Goal: Information Seeking & Learning: Check status

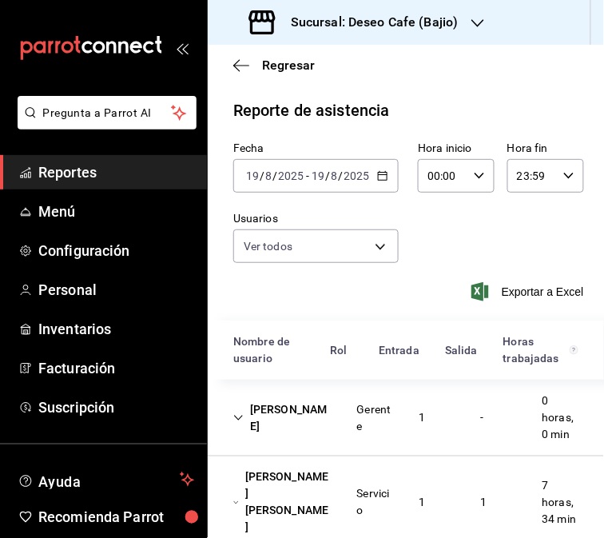
click at [242, 432] on div "[PERSON_NAME]" at bounding box center [283, 418] width 124 height 46
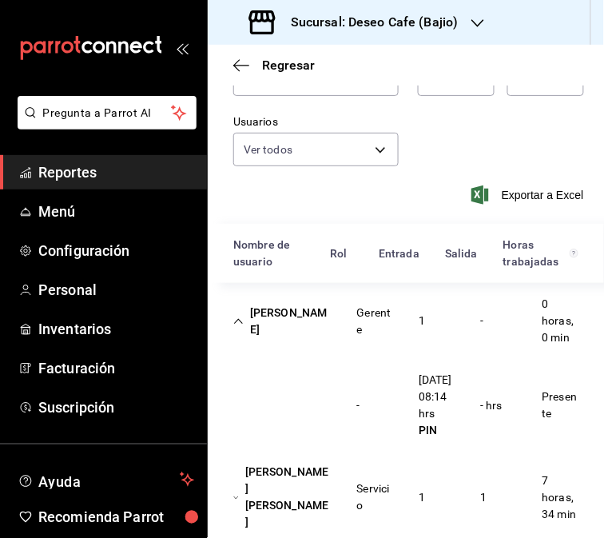
scroll to position [101, 0]
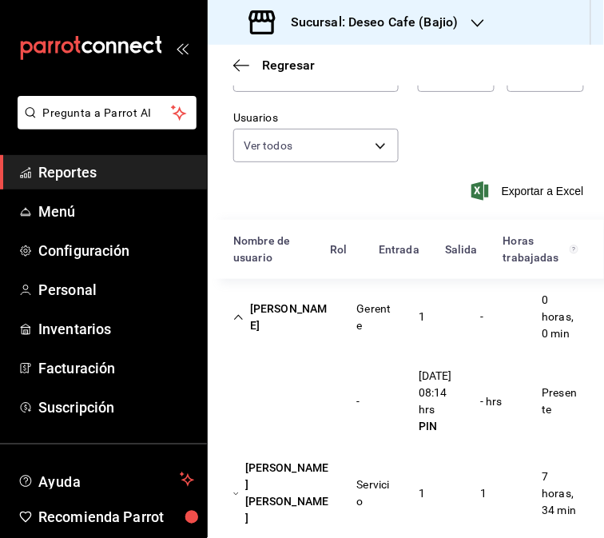
click at [310, 329] on div "[PERSON_NAME]" at bounding box center [283, 317] width 124 height 46
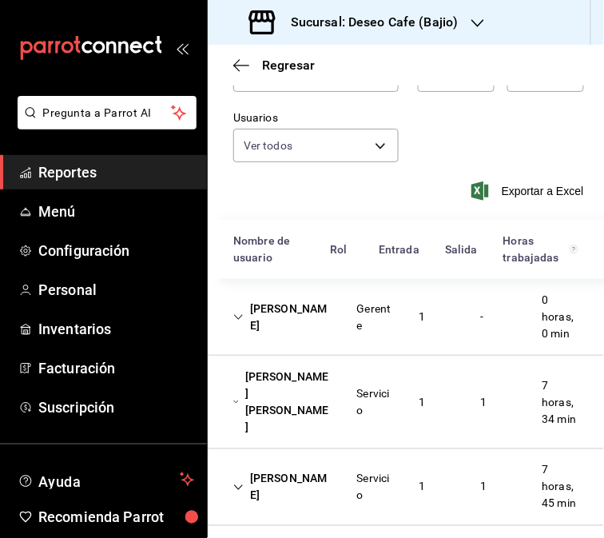
click at [310, 432] on div "[PERSON_NAME] [PERSON_NAME]" at bounding box center [283, 402] width 124 height 80
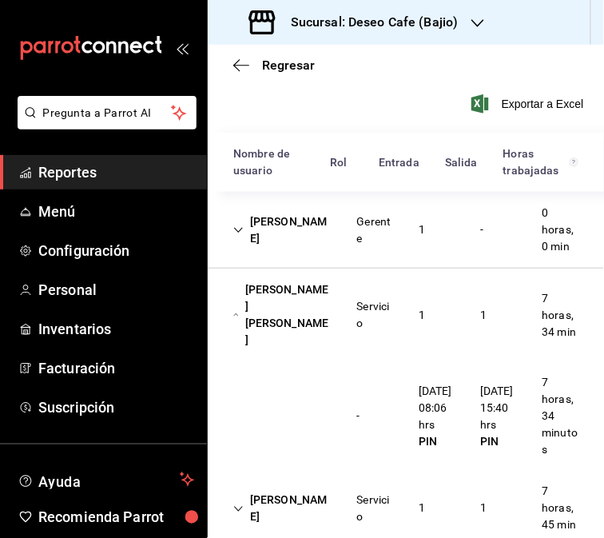
scroll to position [201, 0]
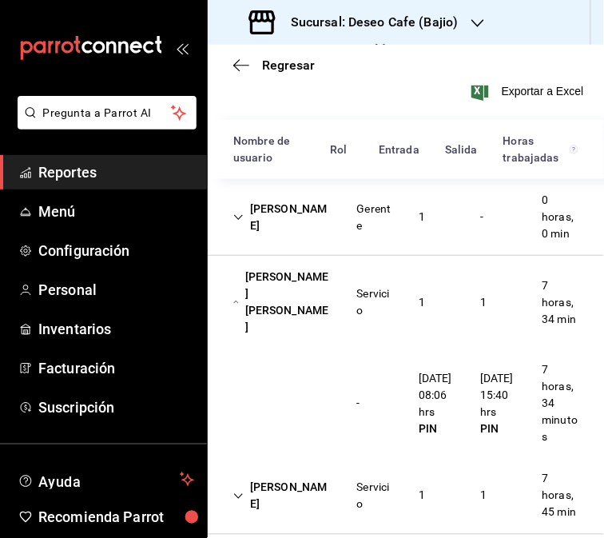
click at [325, 304] on div "[PERSON_NAME] [PERSON_NAME]" at bounding box center [283, 302] width 124 height 80
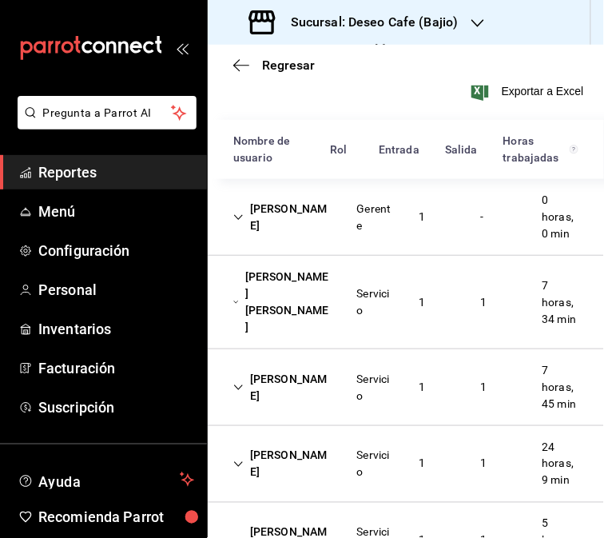
click at [274, 403] on div "[PERSON_NAME]" at bounding box center [283, 388] width 124 height 46
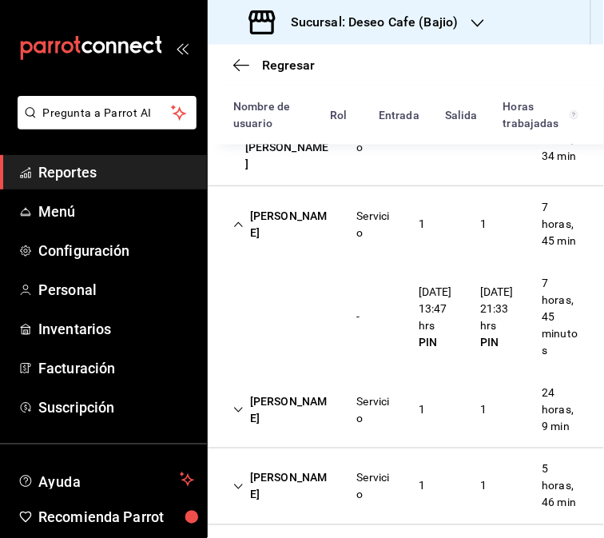
scroll to position [370, 0]
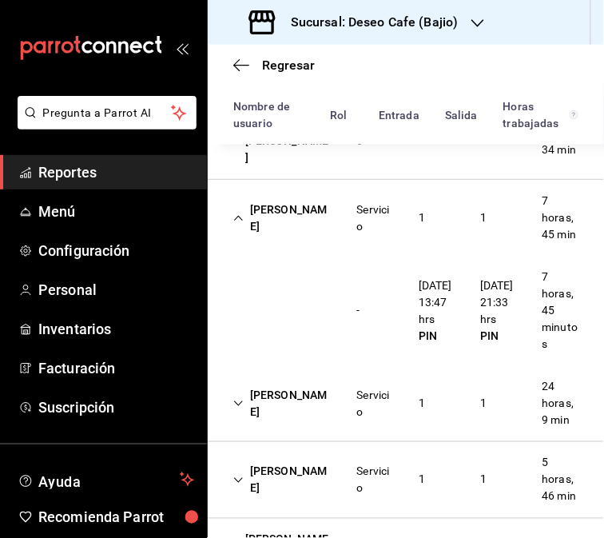
click at [250, 237] on div "[PERSON_NAME]" at bounding box center [283, 218] width 124 height 46
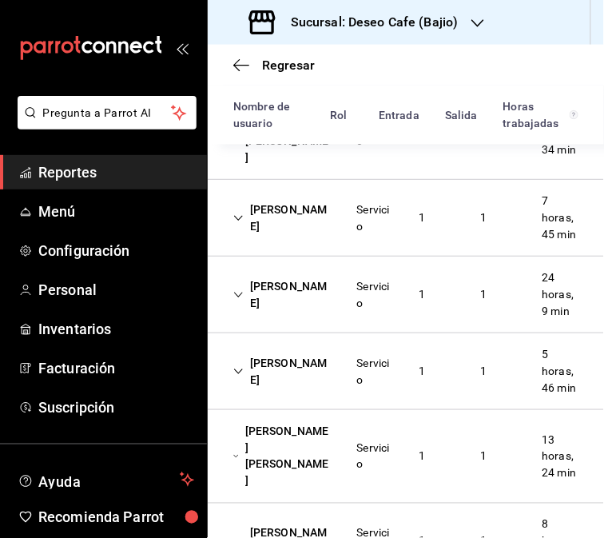
click at [254, 294] on div "[PERSON_NAME]" at bounding box center [283, 295] width 124 height 46
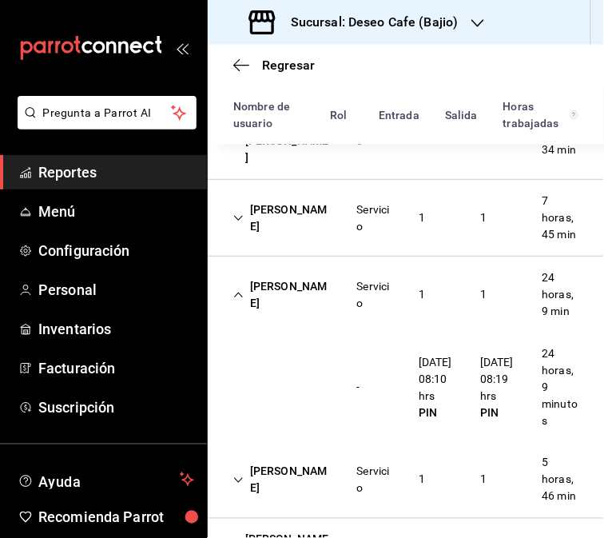
click at [286, 318] on div "[PERSON_NAME]" at bounding box center [283, 295] width 124 height 46
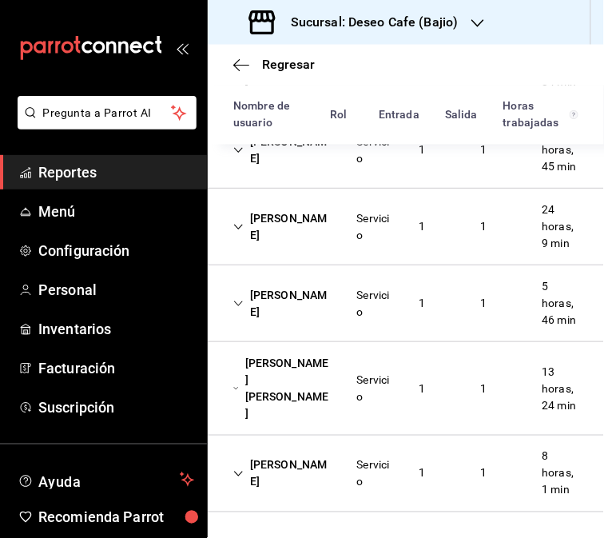
scroll to position [467, 0]
click at [362, 323] on div "[PERSON_NAME] Servicio 1 1 5 horas, 46 min" at bounding box center [406, 303] width 396 height 77
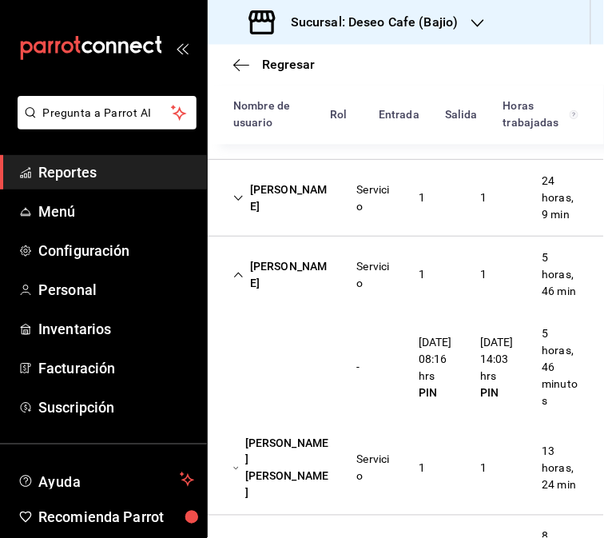
click at [299, 289] on div "[PERSON_NAME]" at bounding box center [283, 275] width 124 height 46
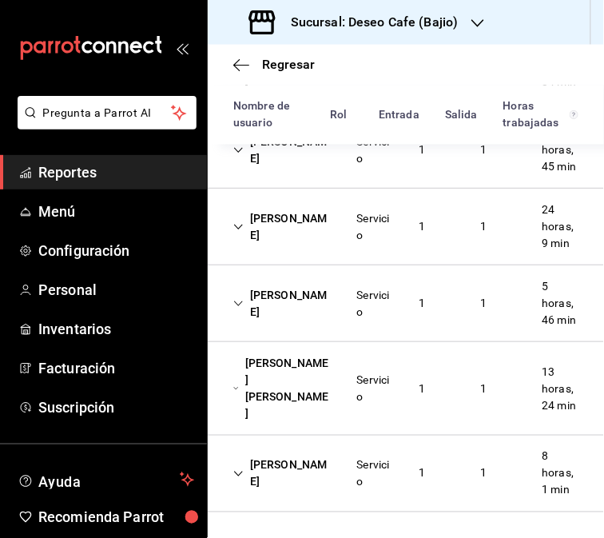
click at [309, 426] on div "[PERSON_NAME] [PERSON_NAME] Servicio 1 1 13 horas, 24 min" at bounding box center [406, 389] width 396 height 94
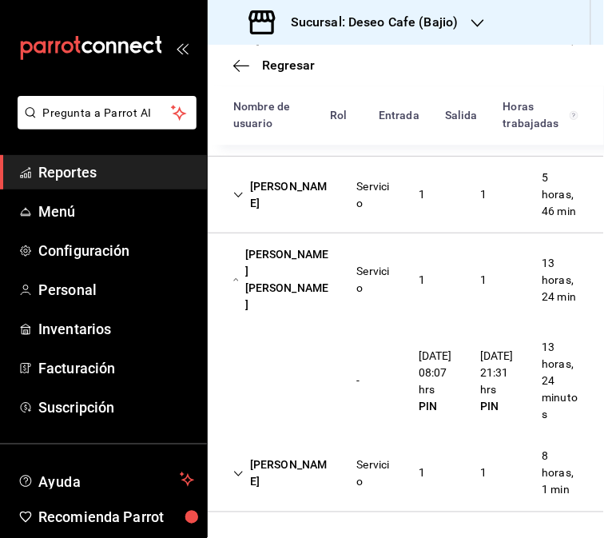
scroll to position [580, 0]
click at [299, 286] on div "[PERSON_NAME] [PERSON_NAME]" at bounding box center [283, 280] width 124 height 80
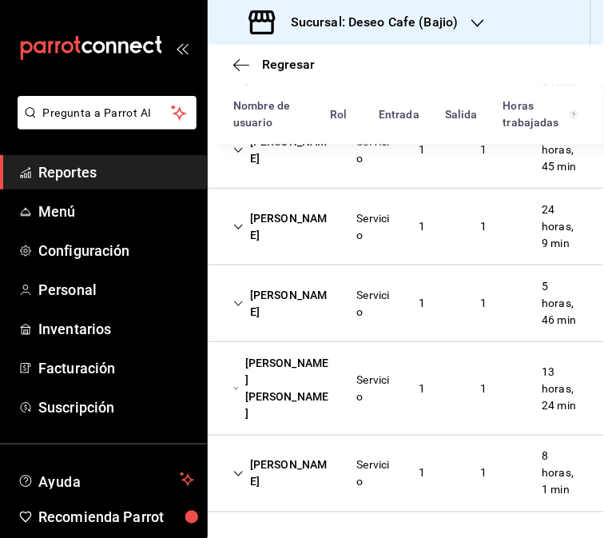
click at [292, 460] on div "[PERSON_NAME]" at bounding box center [283, 474] width 124 height 46
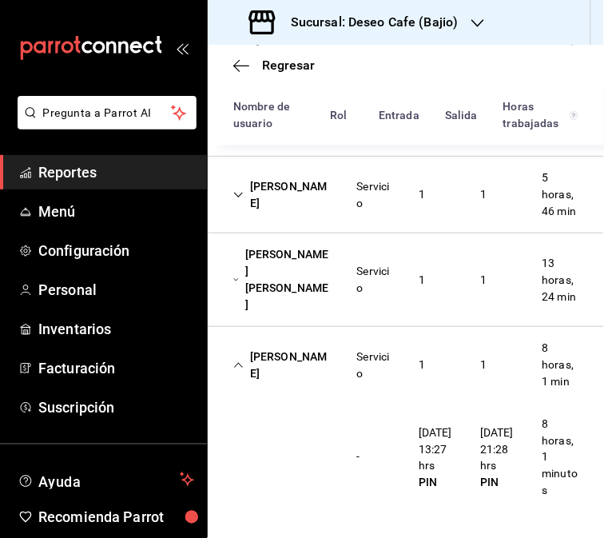
click at [310, 371] on div "[PERSON_NAME]" at bounding box center [283, 365] width 124 height 46
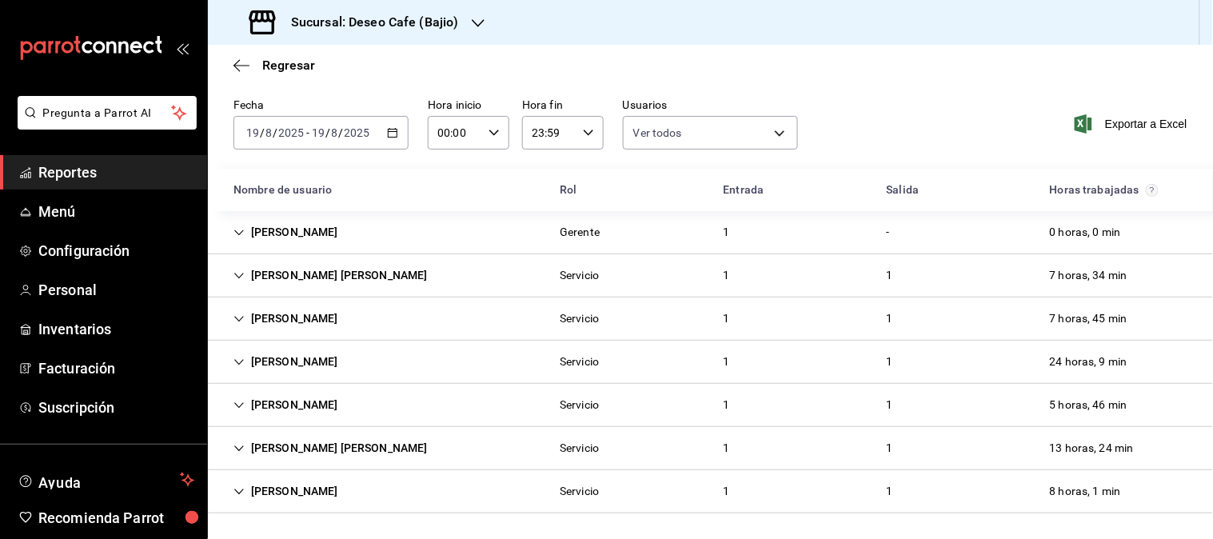
scroll to position [43, 0]
click at [234, 70] on icon "button" at bounding box center [241, 65] width 16 height 14
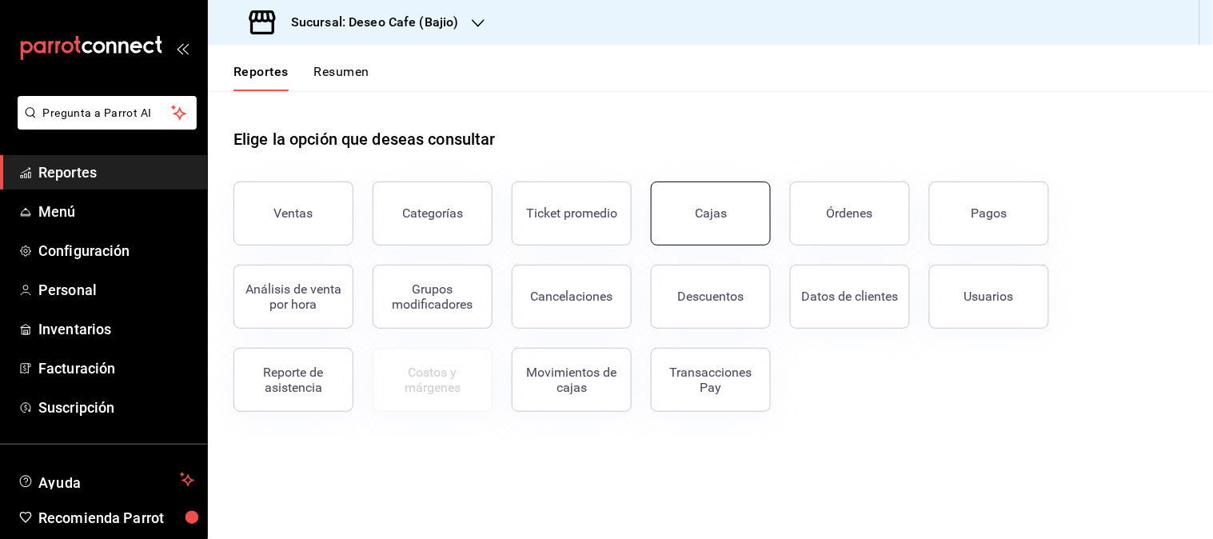
drag, startPoint x: 708, startPoint y: 205, endPoint x: 683, endPoint y: 213, distance: 26.8
click at [604, 213] on button "Cajas" at bounding box center [711, 213] width 120 height 64
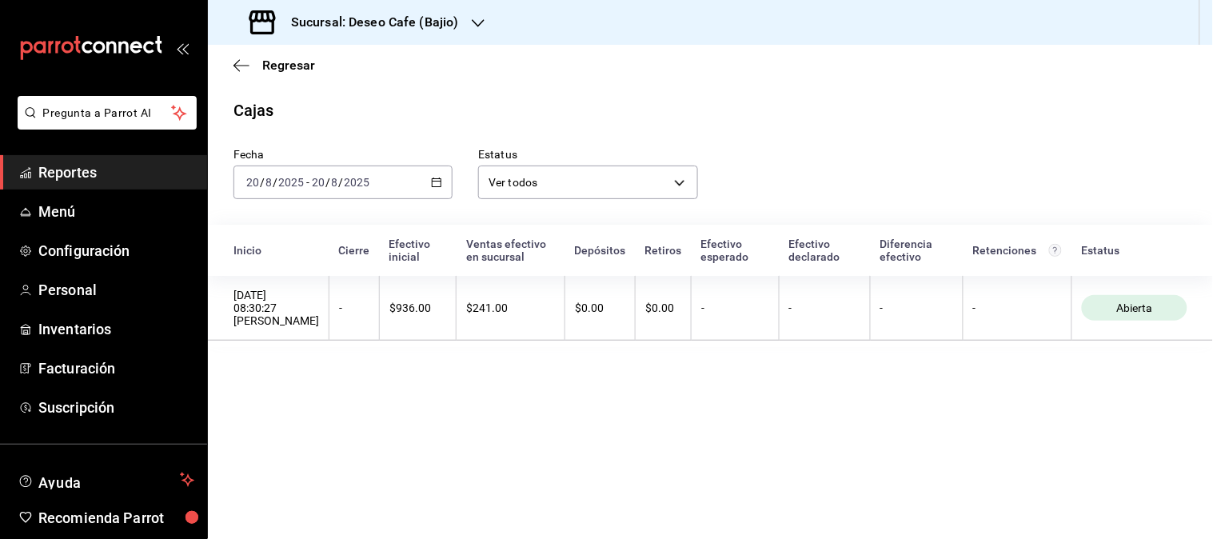
click at [437, 185] on icon "button" at bounding box center [436, 182] width 11 height 11
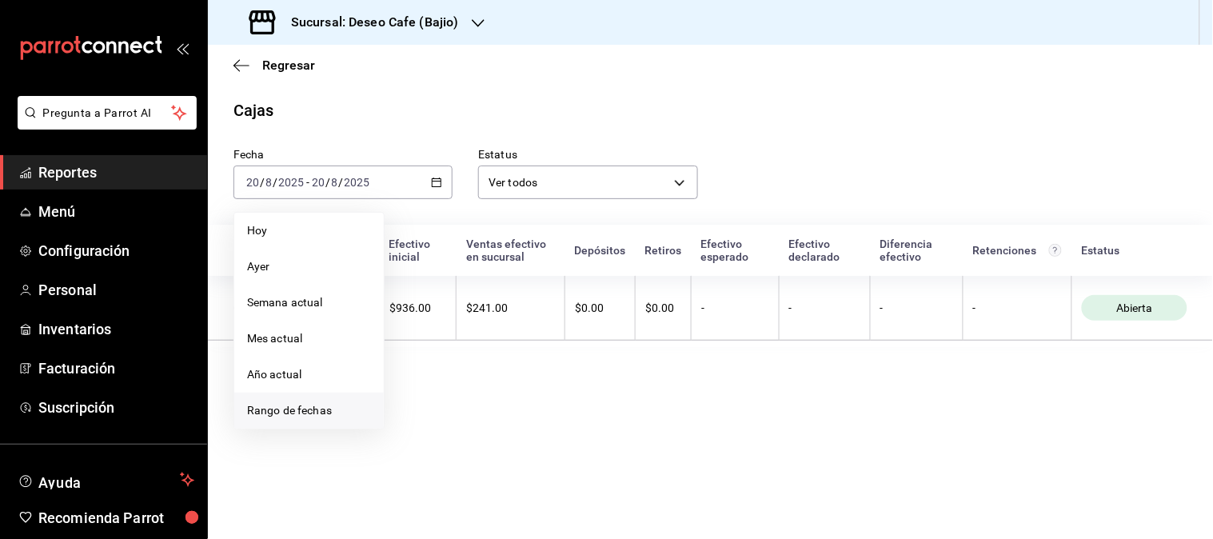
click at [300, 424] on li "Rango de fechas" at bounding box center [308, 411] width 149 height 36
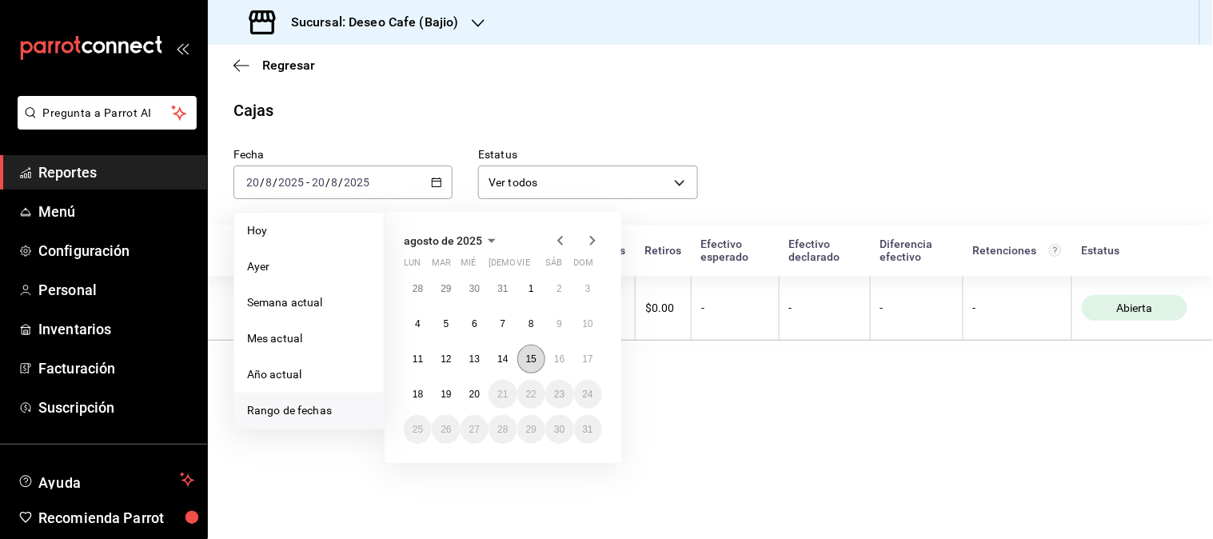
click at [536, 366] on button "15" at bounding box center [531, 359] width 28 height 29
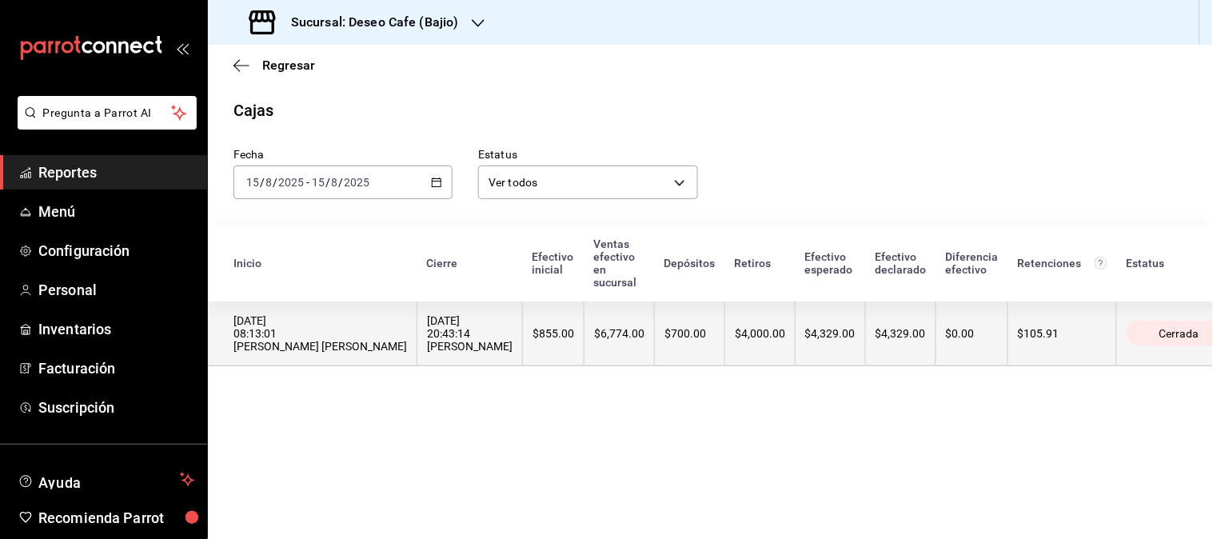
click at [604, 327] on div "$700.00" at bounding box center [689, 333] width 50 height 13
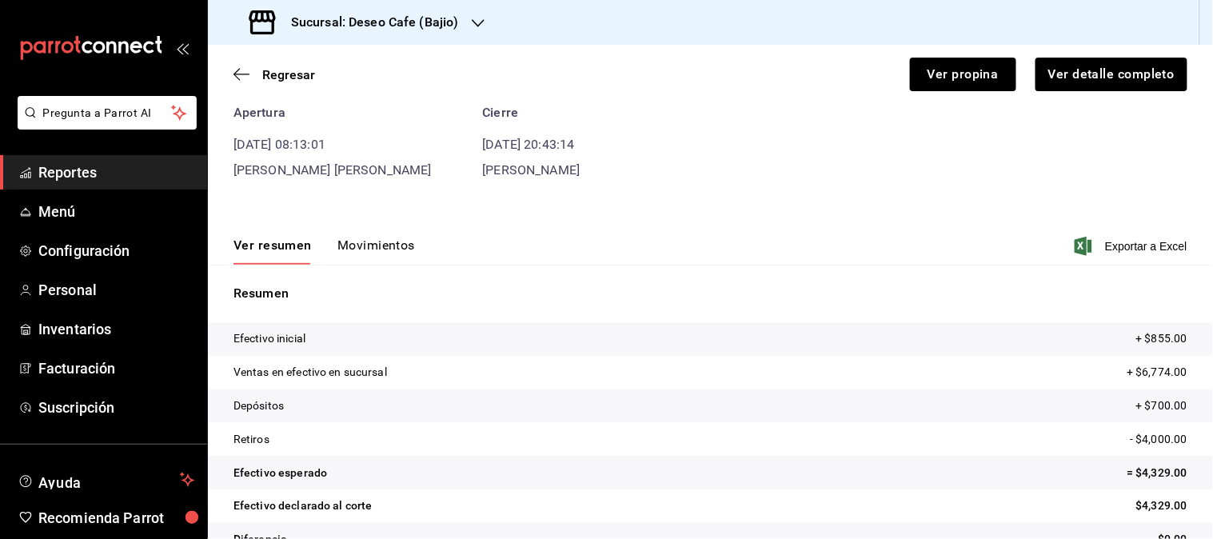
scroll to position [113, 0]
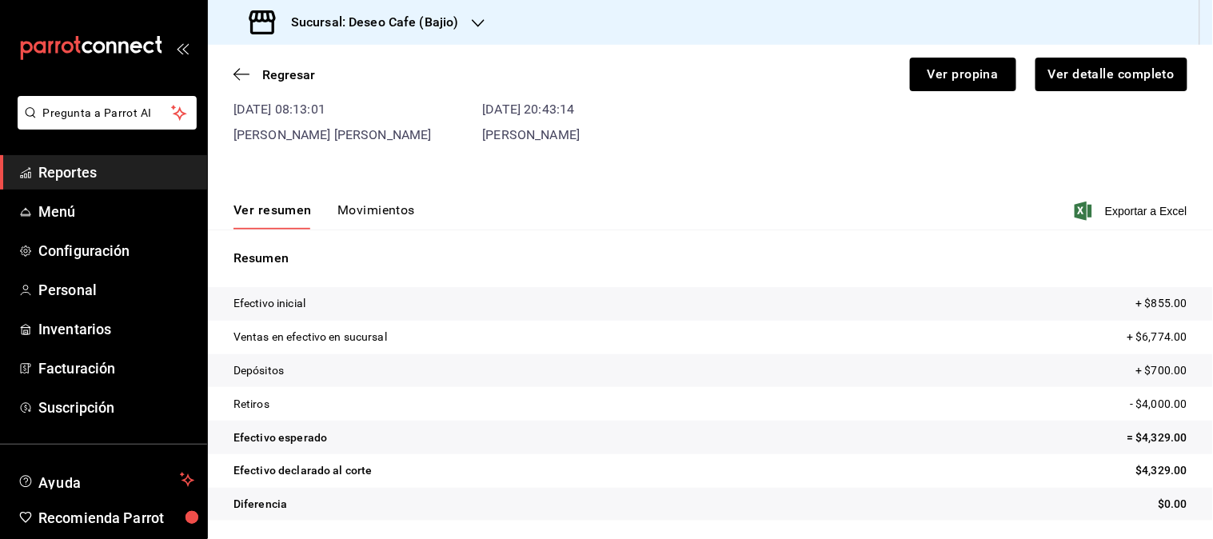
click at [390, 213] on button "Movimientos" at bounding box center [376, 215] width 78 height 27
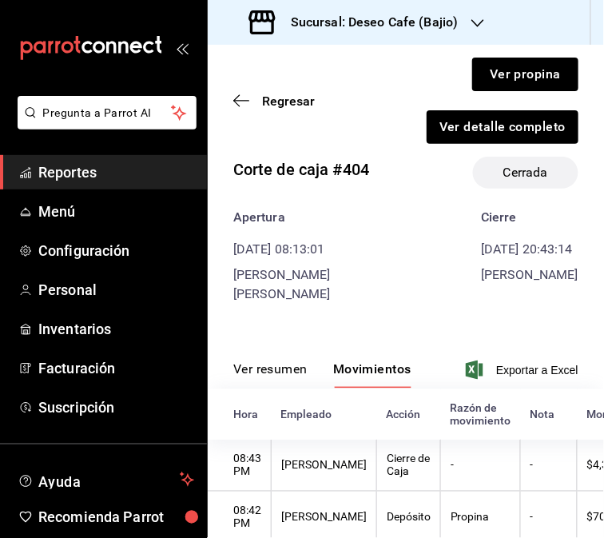
scroll to position [0, 0]
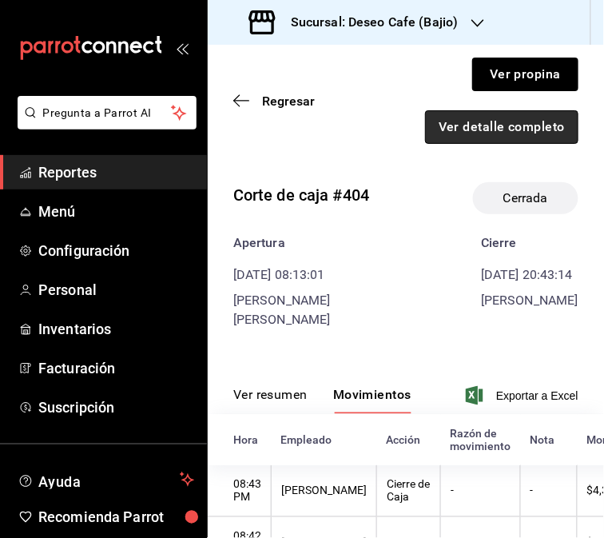
click at [512, 122] on button "Ver detalle completo" at bounding box center [501, 127] width 153 height 34
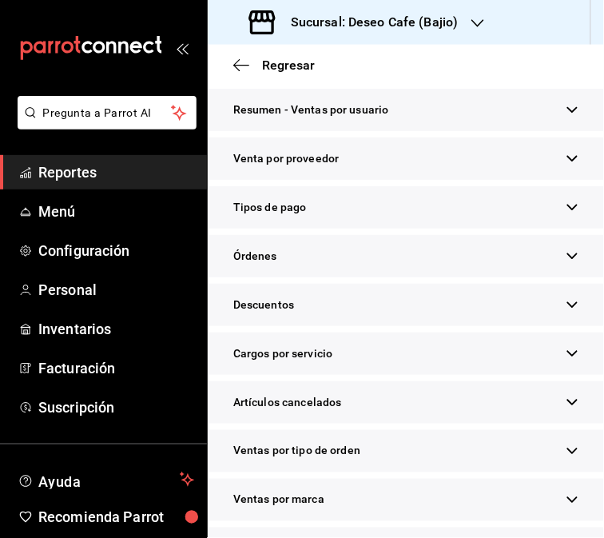
scroll to position [446, 0]
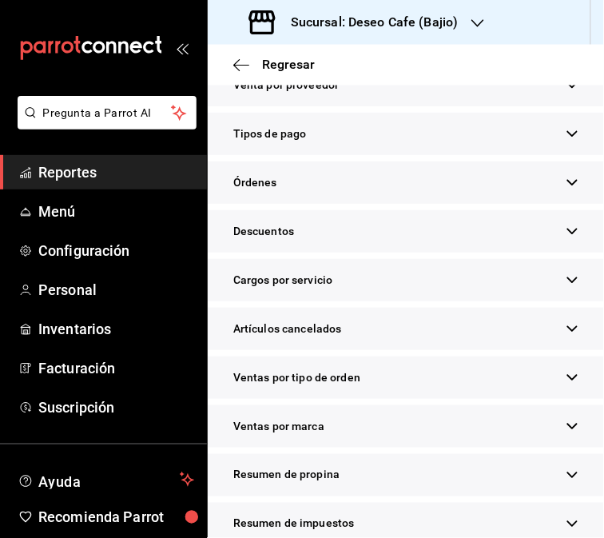
click at [474, 155] on div "Tipos de pago" at bounding box center [406, 134] width 396 height 42
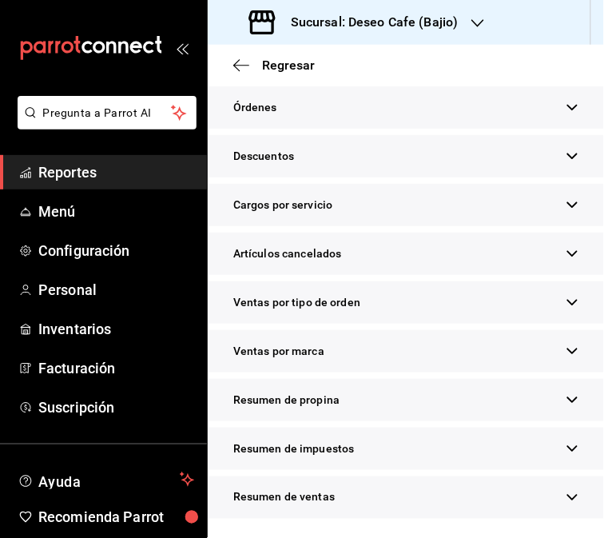
scroll to position [1147, 0]
click at [546, 402] on div "Resumen de propina" at bounding box center [406, 400] width 396 height 42
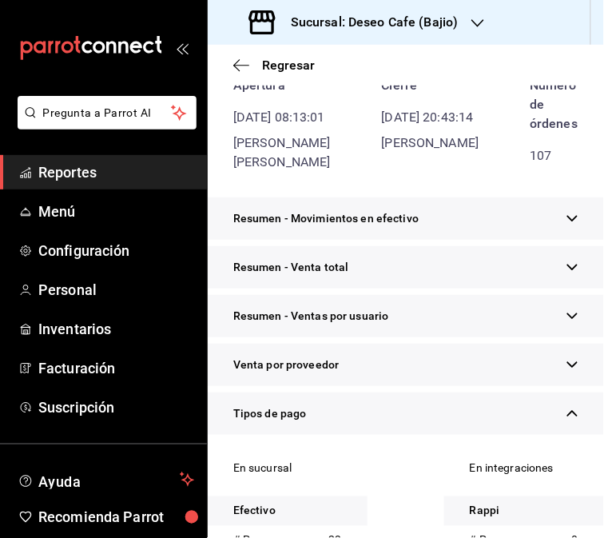
scroll to position [0, 0]
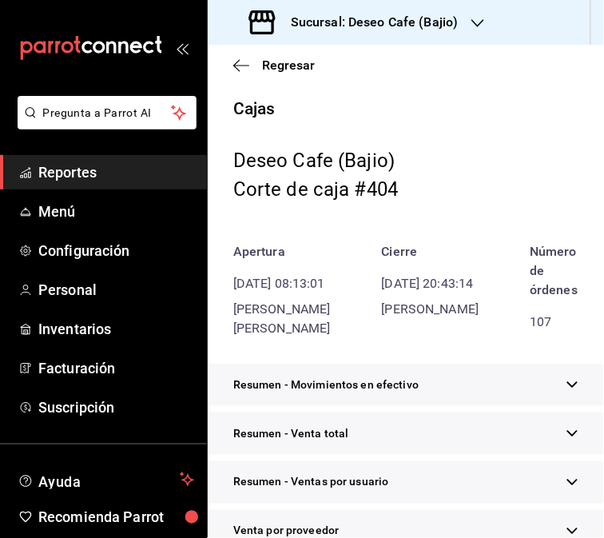
click at [456, 34] on div "Sucursal: Deseo Cafe (Bajio)" at bounding box center [356, 22] width 270 height 45
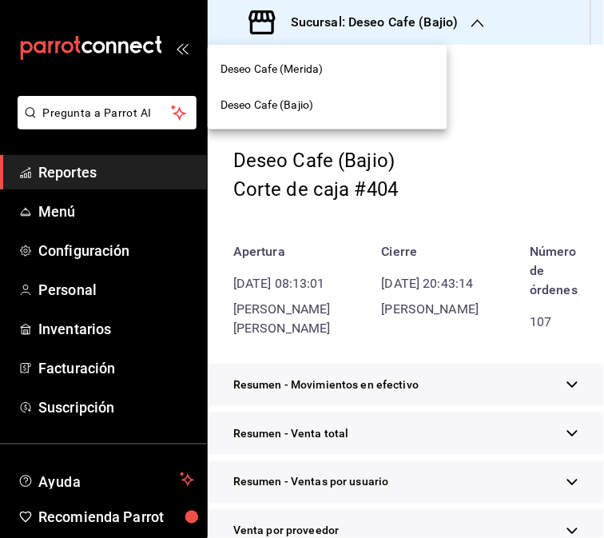
click at [370, 72] on div "Deseo Cafe (Merida)" at bounding box center [328, 69] width 214 height 17
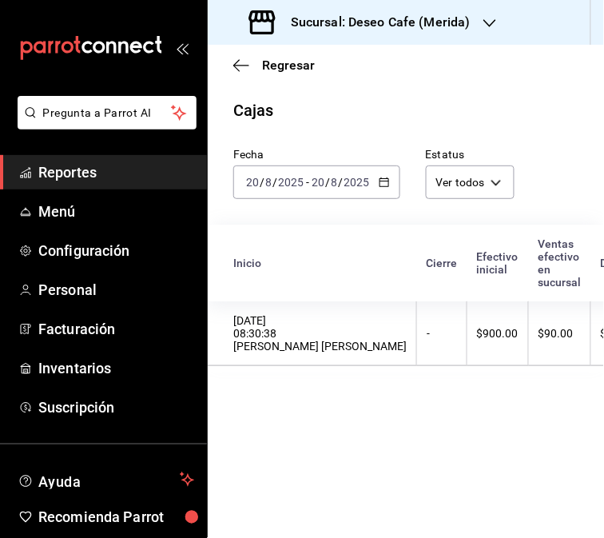
click at [389, 181] on div "[DATE] [DATE] - [DATE] [DATE]" at bounding box center [316, 182] width 167 height 34
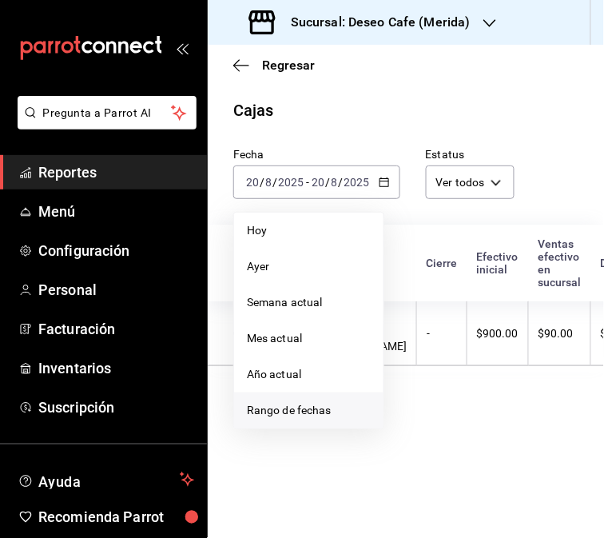
click at [297, 414] on span "Rango de fechas" at bounding box center [309, 410] width 124 height 17
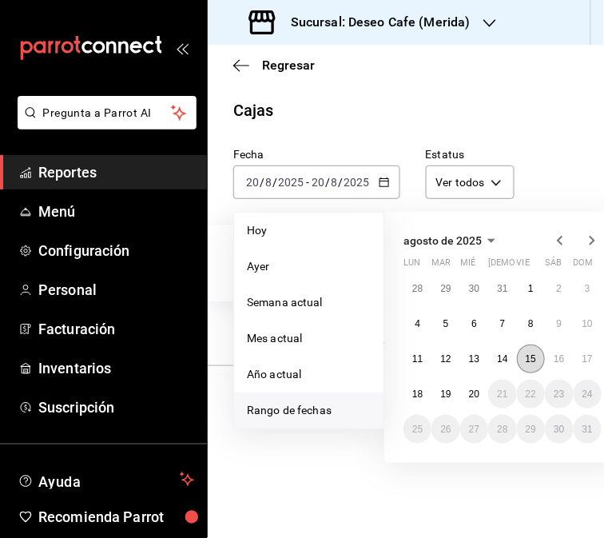
click at [531, 356] on abbr "15" at bounding box center [531, 358] width 10 height 11
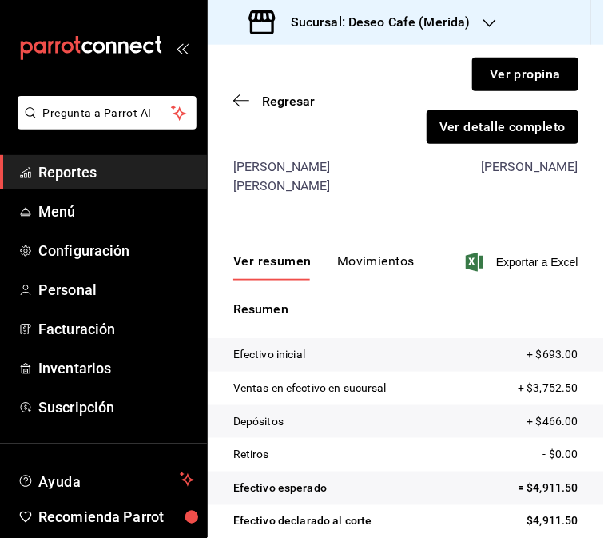
scroll to position [138, 0]
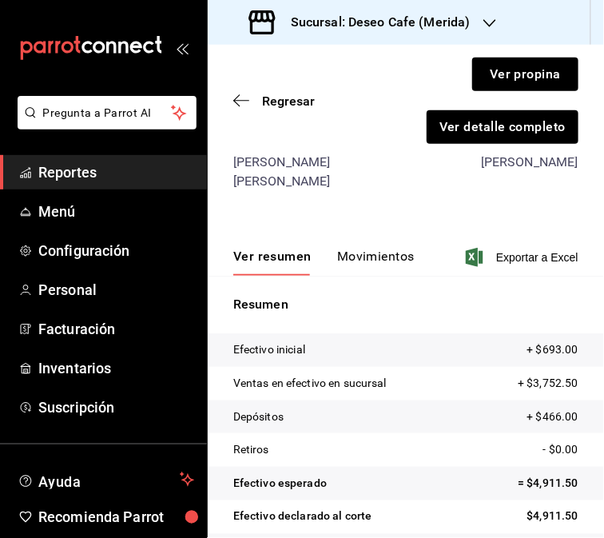
click at [361, 249] on button "Movimientos" at bounding box center [376, 262] width 78 height 27
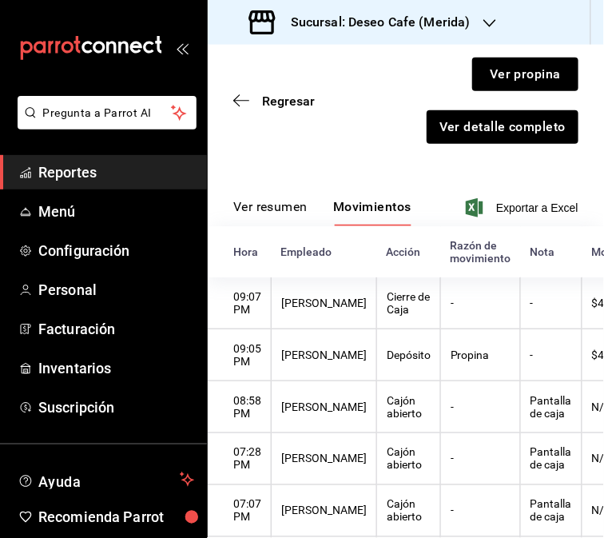
scroll to position [193, 0]
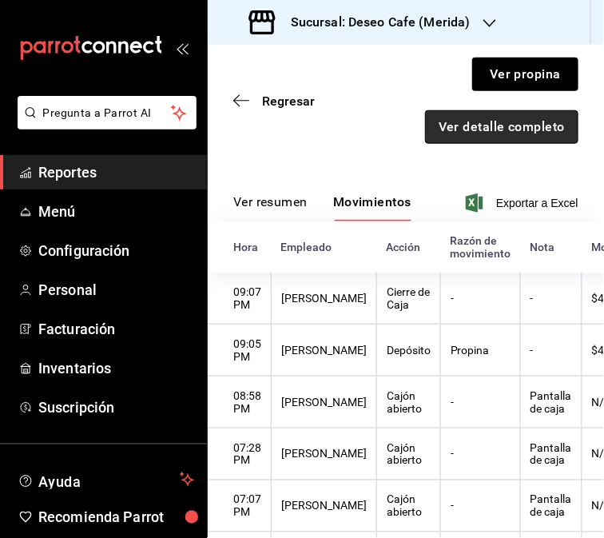
click at [524, 141] on button "Ver detalle completo" at bounding box center [501, 127] width 153 height 34
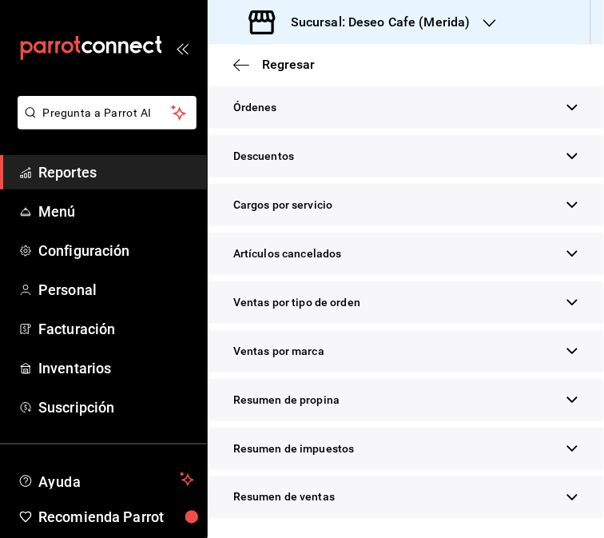
scroll to position [480, 0]
click at [432, 402] on div "Resumen de propina" at bounding box center [406, 400] width 396 height 42
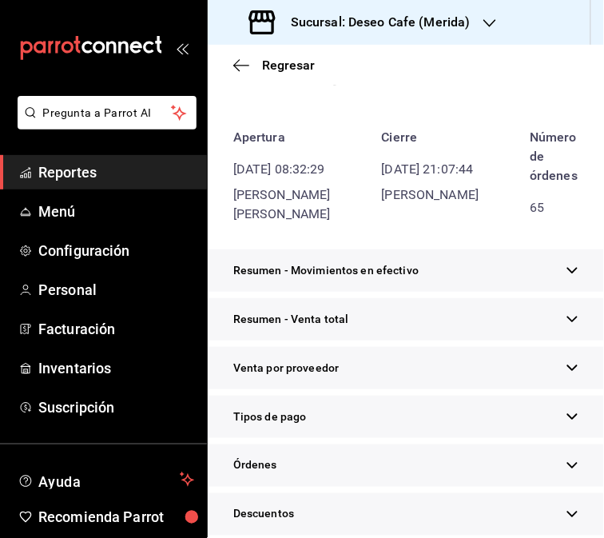
scroll to position [0, 0]
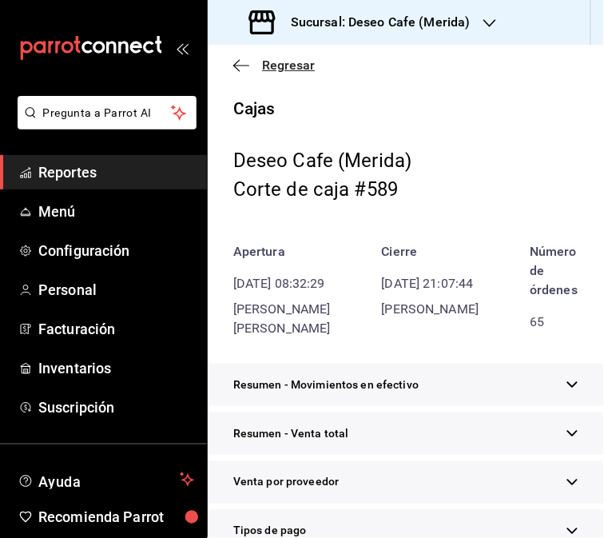
click at [237, 69] on icon "button" at bounding box center [236, 65] width 6 height 12
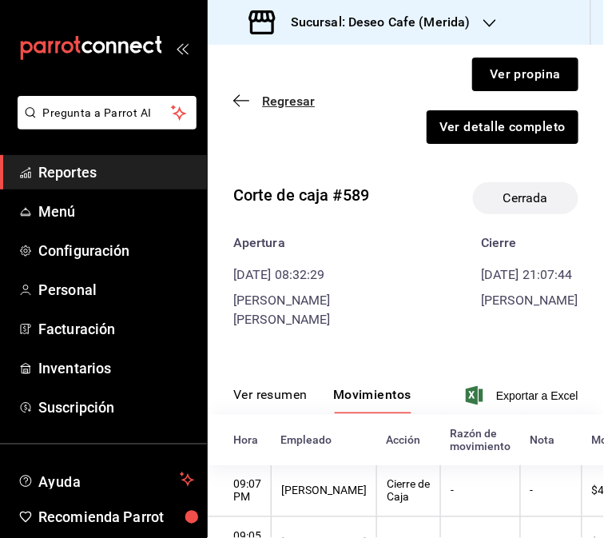
click at [237, 105] on icon "button" at bounding box center [236, 101] width 6 height 12
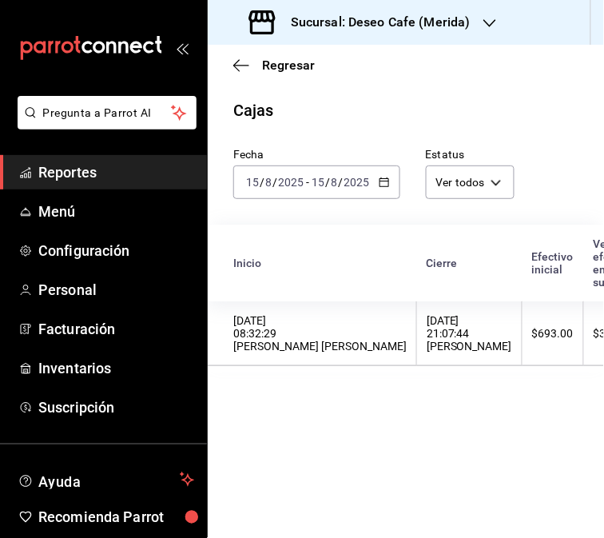
click at [385, 181] on icon "button" at bounding box center [384, 182] width 11 height 11
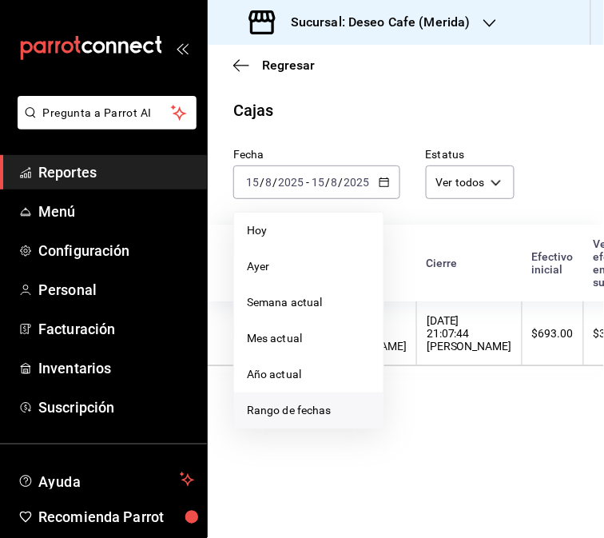
click at [317, 412] on span "Rango de fechas" at bounding box center [309, 410] width 124 height 17
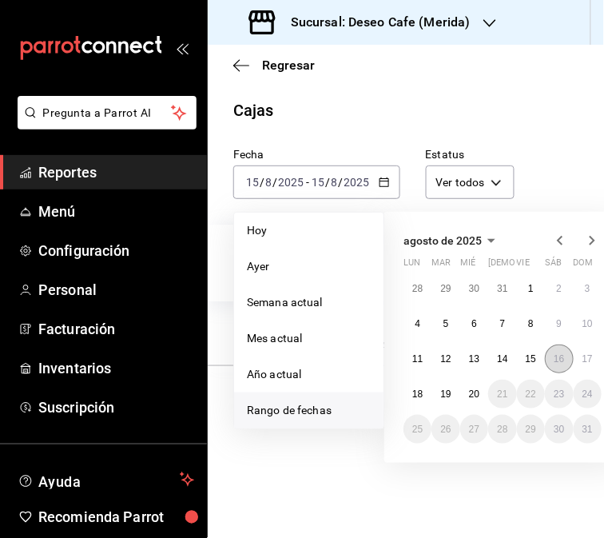
click at [560, 360] on abbr "16" at bounding box center [559, 358] width 10 height 11
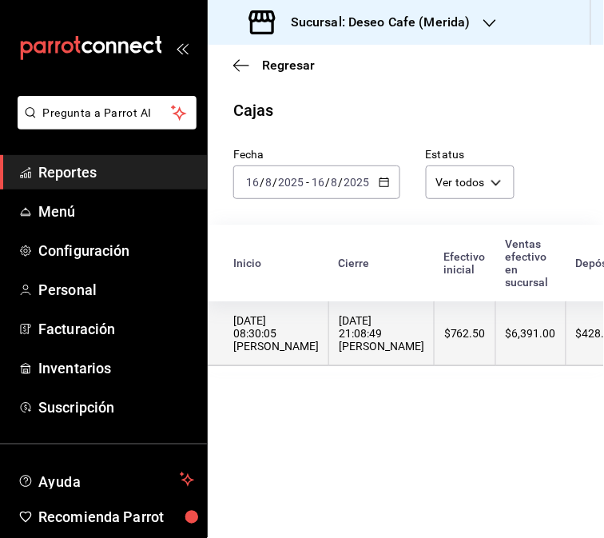
click at [437, 361] on th "$762.50" at bounding box center [466, 333] width 62 height 65
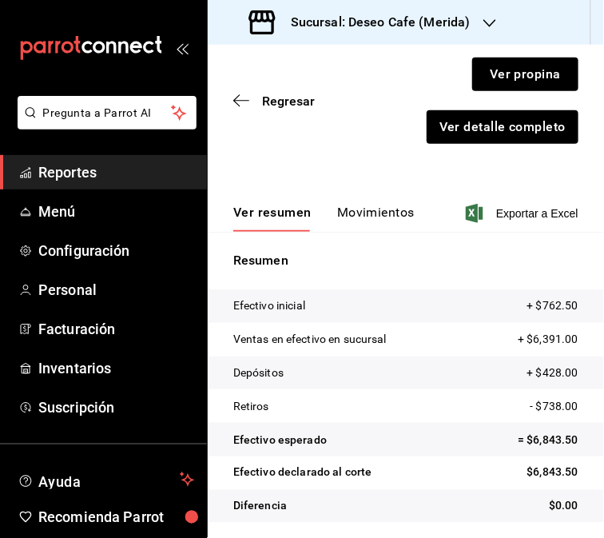
scroll to position [166, 0]
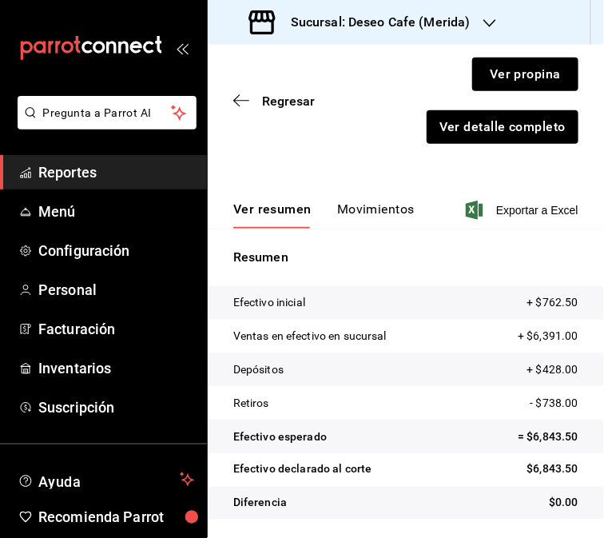
click at [377, 213] on button "Movimientos" at bounding box center [376, 214] width 78 height 27
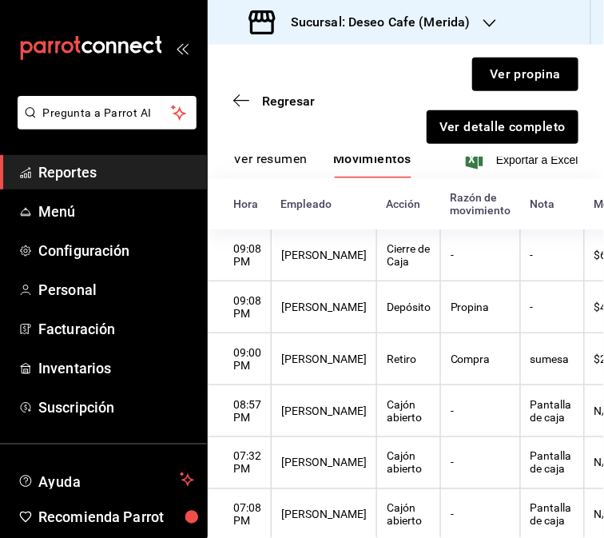
scroll to position [220, 0]
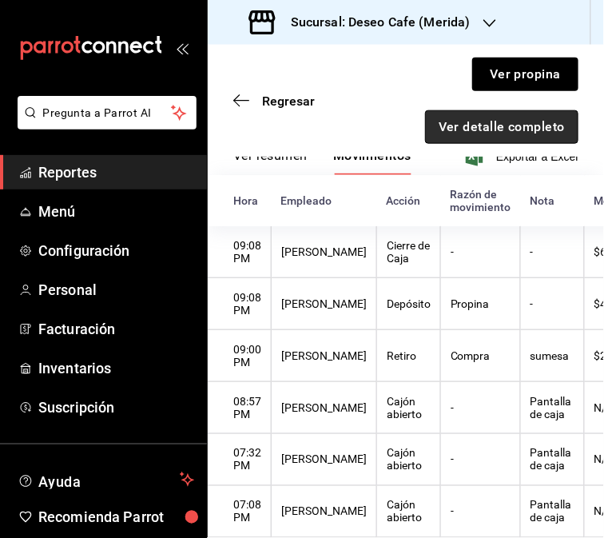
click at [517, 132] on button "Ver detalle completo" at bounding box center [501, 127] width 153 height 34
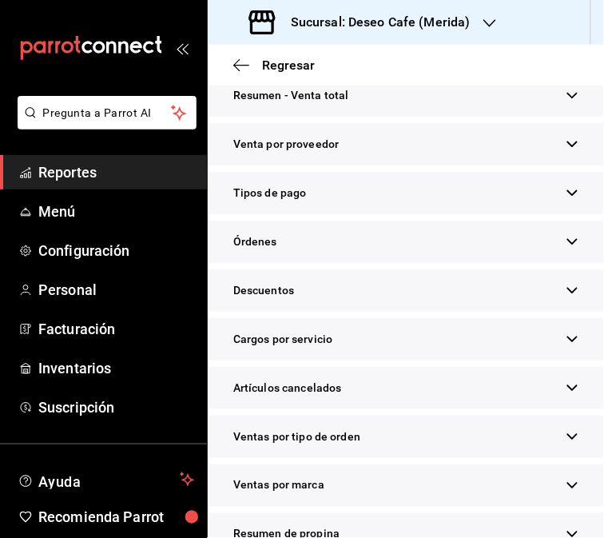
scroll to position [491, 0]
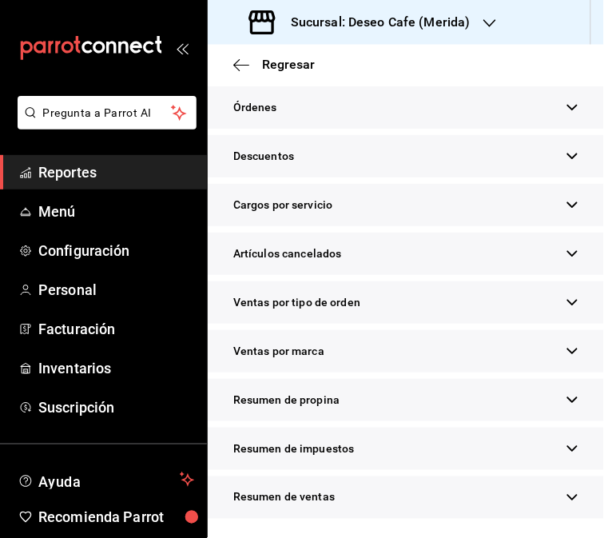
click at [462, 394] on div "Resumen de propina" at bounding box center [406, 400] width 396 height 42
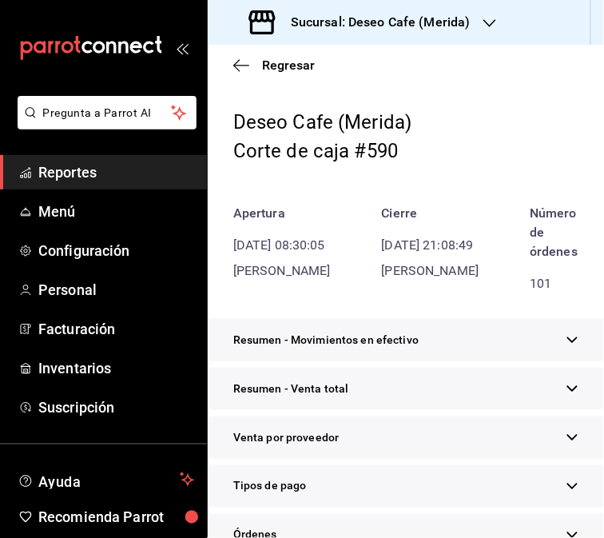
scroll to position [0, 0]
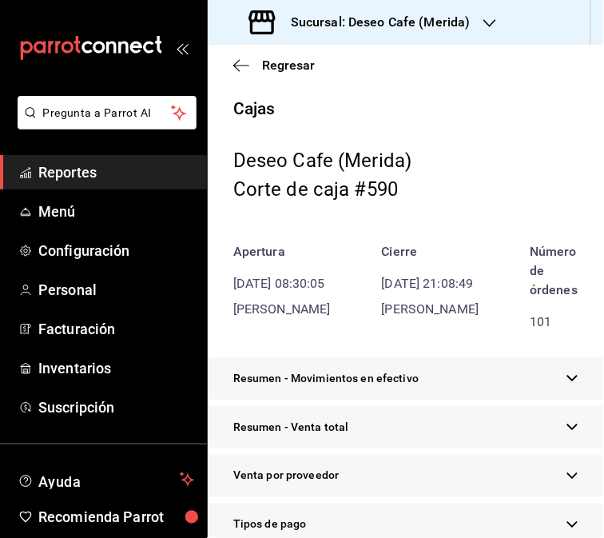
click at [465, 30] on h3 "Sucursal: Deseo Cafe (Merida)" at bounding box center [374, 22] width 193 height 19
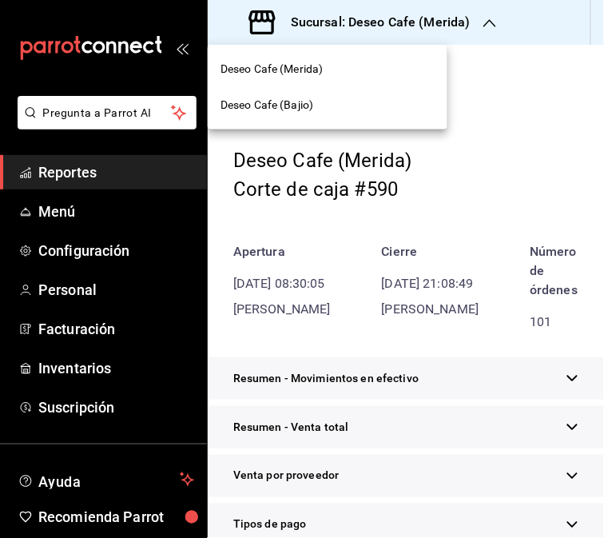
click at [342, 118] on div "Deseo Cafe (Bajio)" at bounding box center [328, 105] width 240 height 36
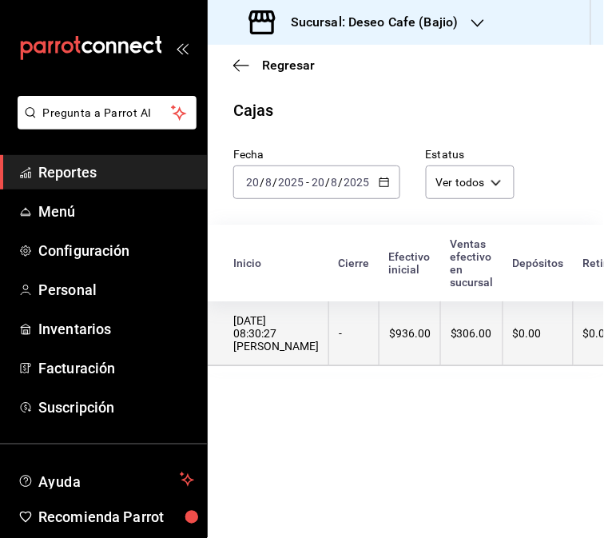
click at [480, 346] on th "$306.00" at bounding box center [472, 333] width 62 height 65
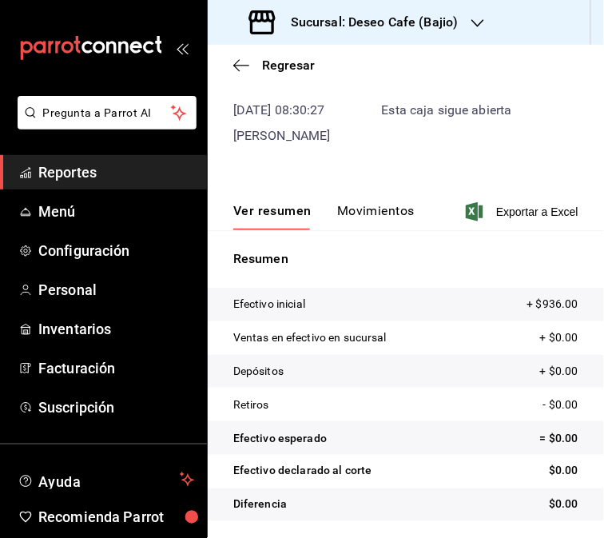
scroll to position [97, 0]
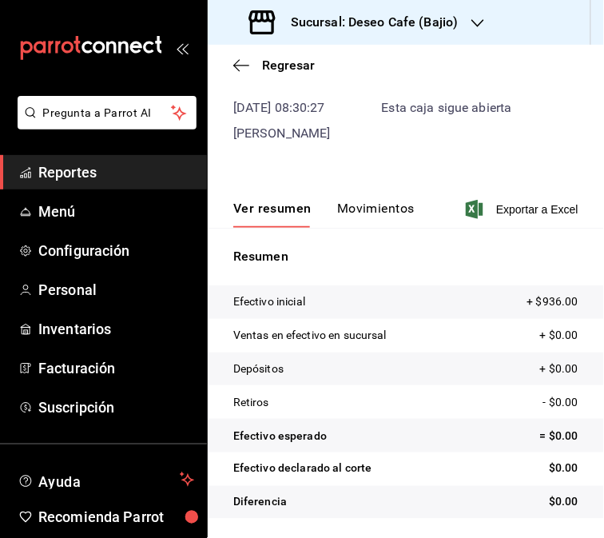
click at [372, 209] on button "Movimientos" at bounding box center [376, 214] width 78 height 27
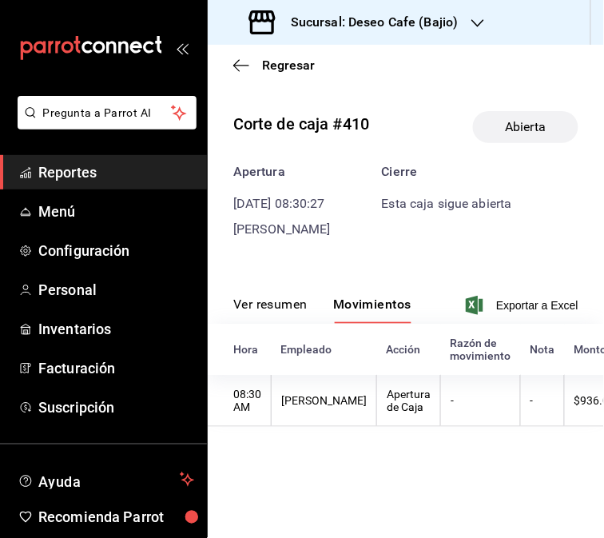
scroll to position [0, 0]
click at [394, 405] on th "Apertura de Caja" at bounding box center [409, 401] width 64 height 52
click at [565, 418] on th "$936.00" at bounding box center [604, 401] width 78 height 52
click at [237, 67] on icon "button" at bounding box center [241, 65] width 16 height 14
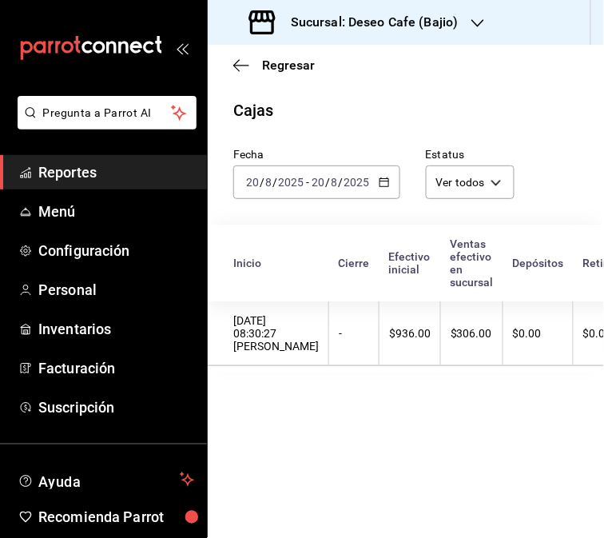
click at [386, 184] on icon "button" at bounding box center [384, 182] width 11 height 11
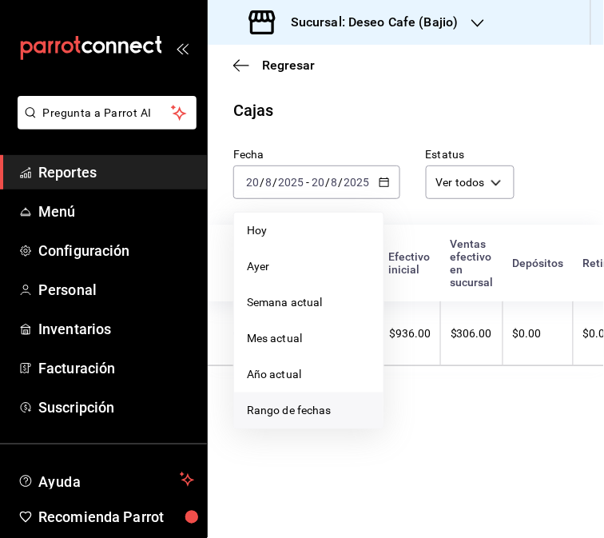
click at [321, 418] on span "Rango de fechas" at bounding box center [309, 410] width 124 height 17
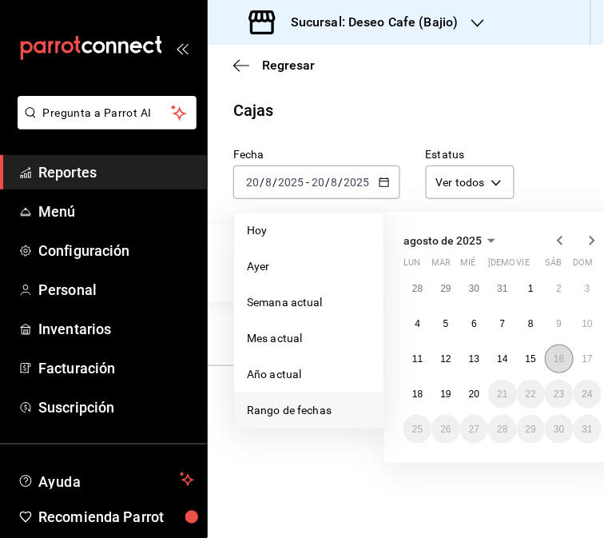
click at [557, 365] on button "16" at bounding box center [559, 359] width 28 height 29
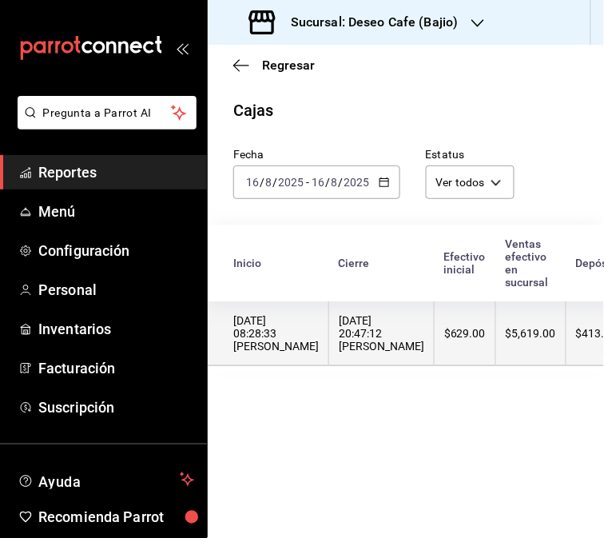
click at [435, 328] on th "$629.00" at bounding box center [466, 333] width 62 height 65
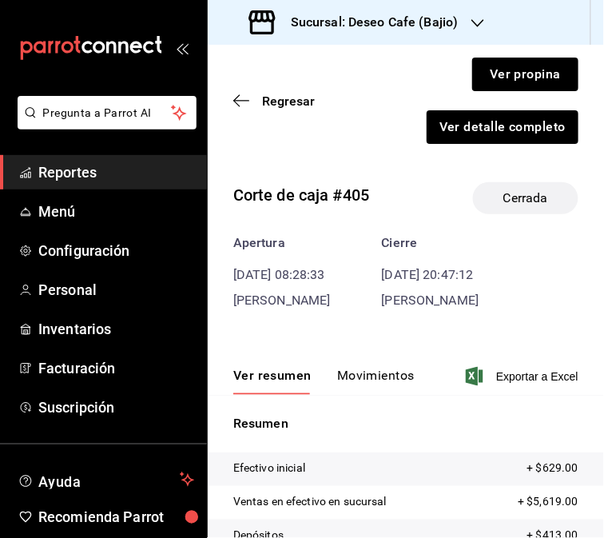
click at [385, 379] on button "Movimientos" at bounding box center [376, 381] width 78 height 27
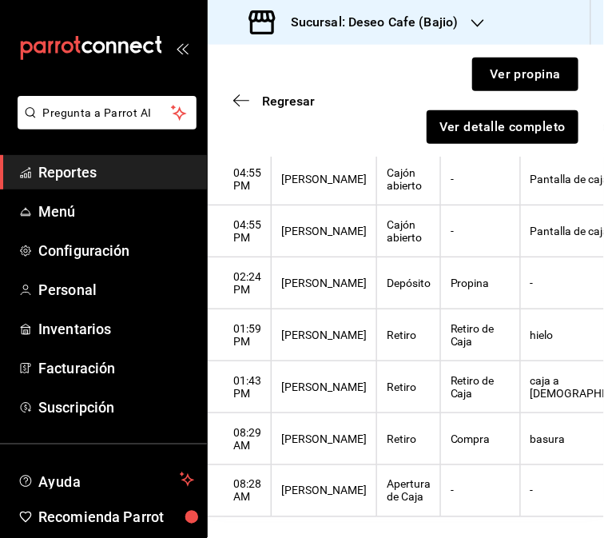
scroll to position [1052, 0]
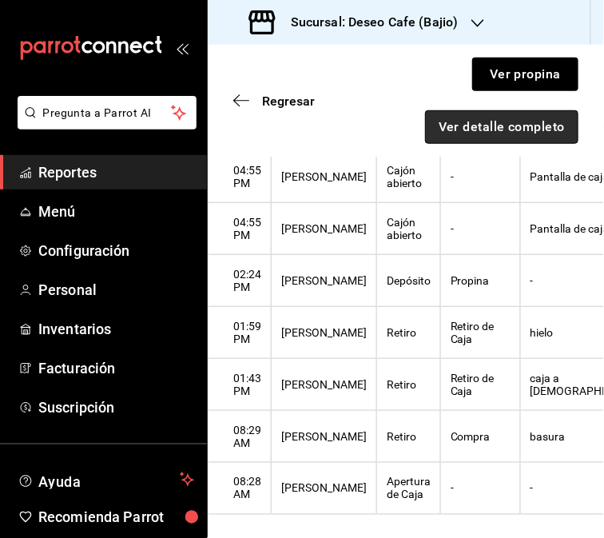
click at [532, 141] on button "Ver detalle completo" at bounding box center [501, 127] width 153 height 34
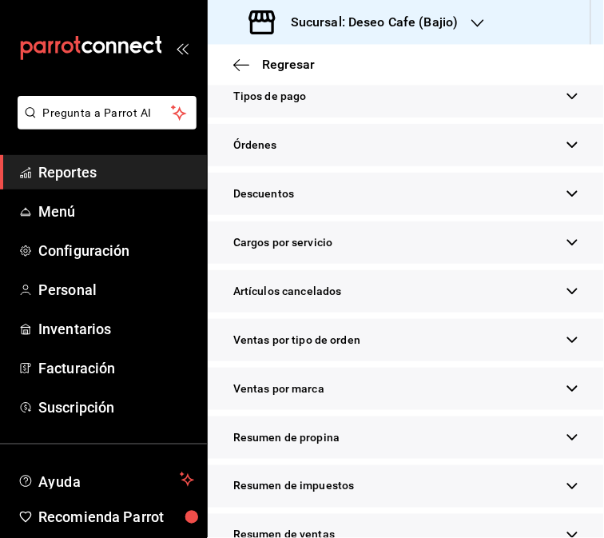
scroll to position [539, 0]
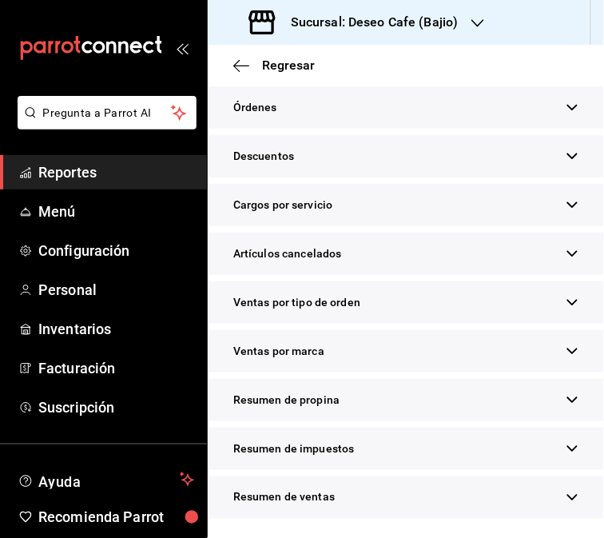
click at [469, 406] on div "Resumen de propina" at bounding box center [406, 400] width 396 height 42
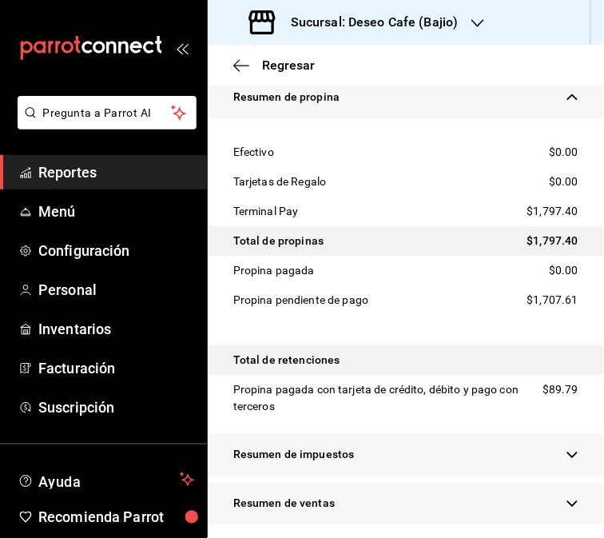
scroll to position [0, 0]
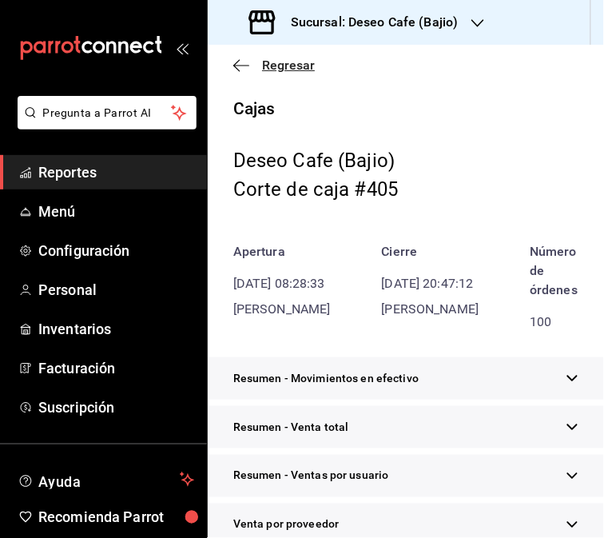
click at [243, 62] on icon "button" at bounding box center [241, 65] width 16 height 14
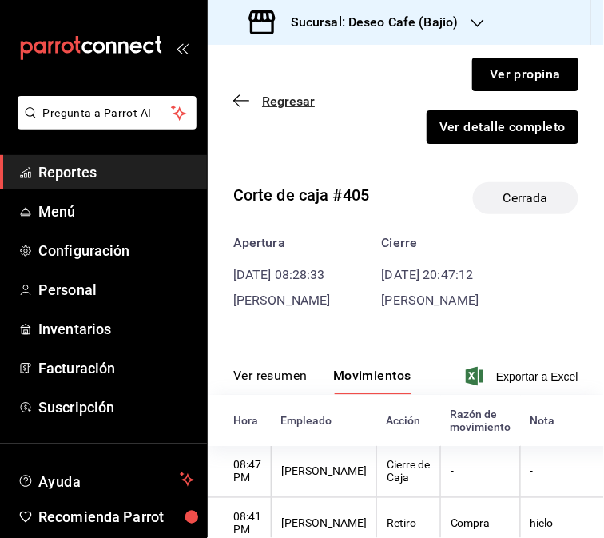
click at [244, 101] on icon "button" at bounding box center [241, 101] width 16 height 14
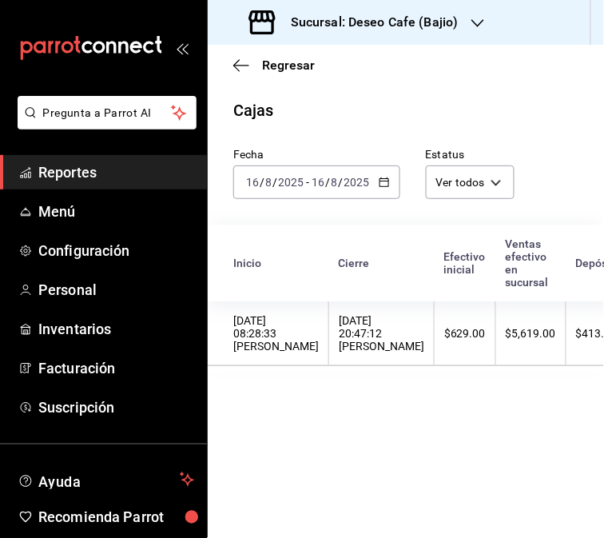
click at [388, 185] on icon "button" at bounding box center [384, 182] width 11 height 11
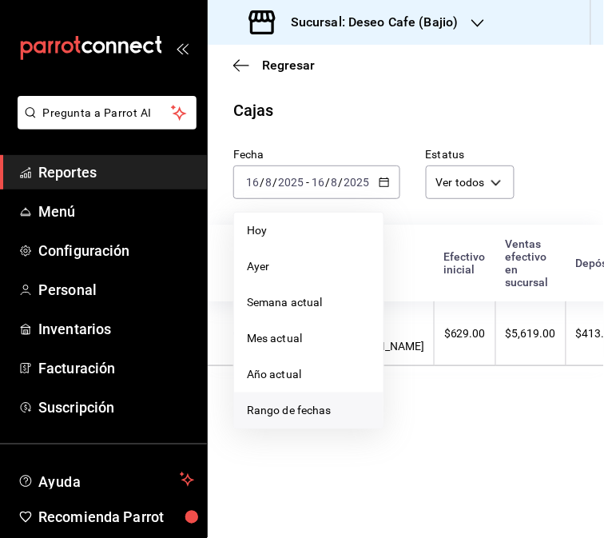
click at [322, 420] on li "Rango de fechas" at bounding box center [308, 411] width 149 height 36
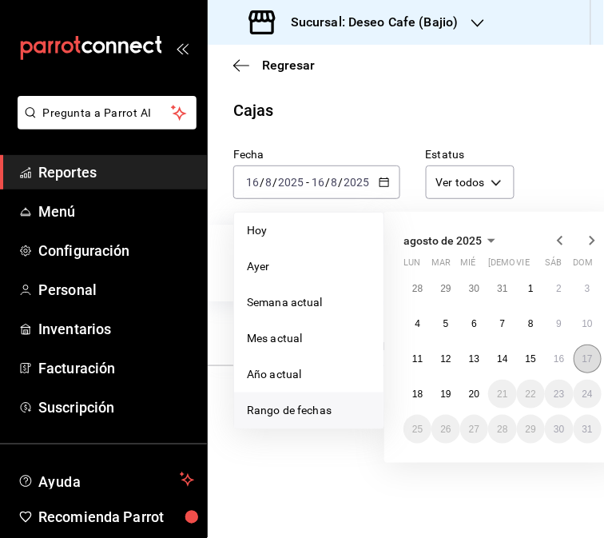
click at [593, 361] on button "17" at bounding box center [588, 359] width 28 height 29
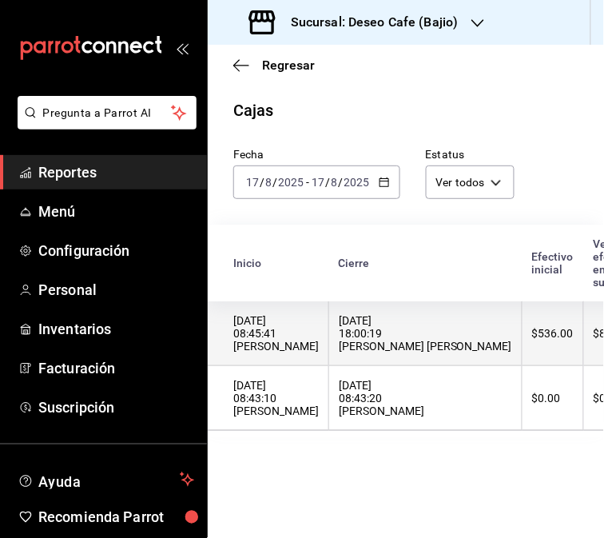
click at [396, 337] on div "[DATE] 18:00:19 [PERSON_NAME] [PERSON_NAME]" at bounding box center [425, 333] width 173 height 38
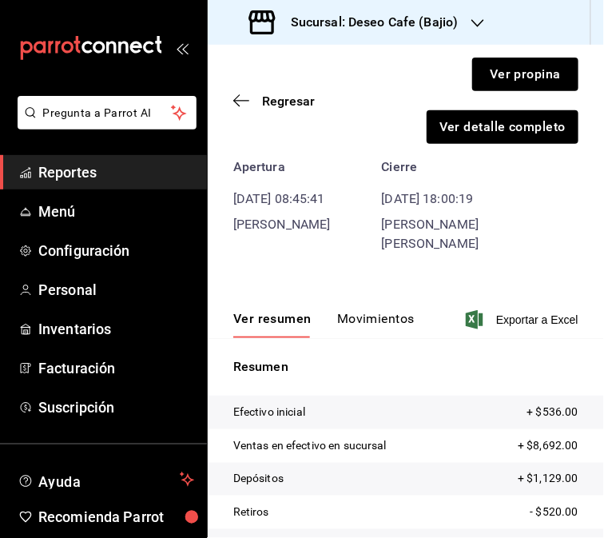
scroll to position [86, 0]
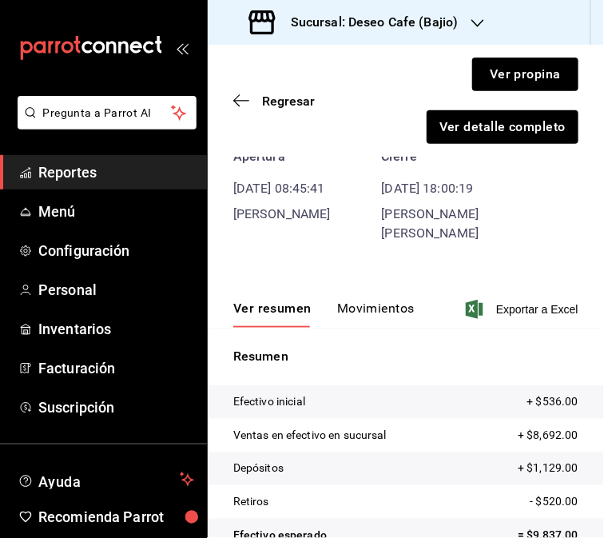
click at [373, 301] on button "Movimientos" at bounding box center [376, 314] width 78 height 27
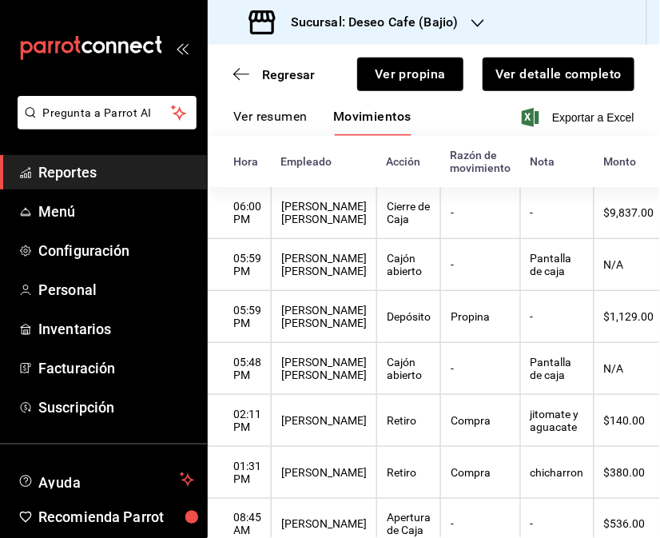
scroll to position [323, 0]
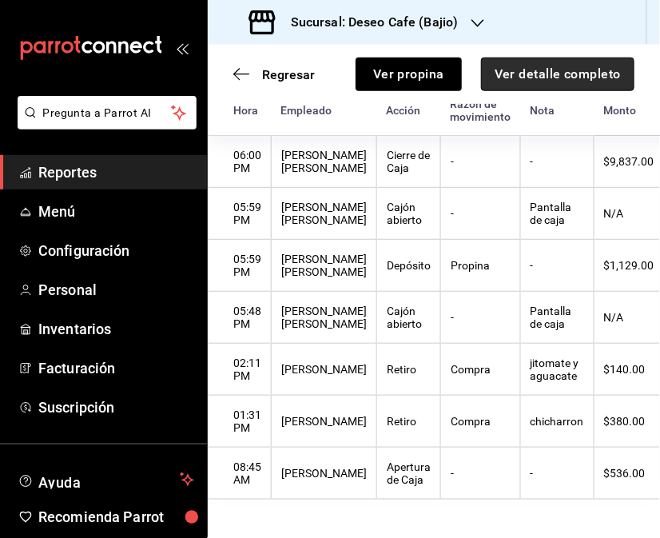
click at [560, 67] on button "Ver detalle completo" at bounding box center [557, 75] width 153 height 34
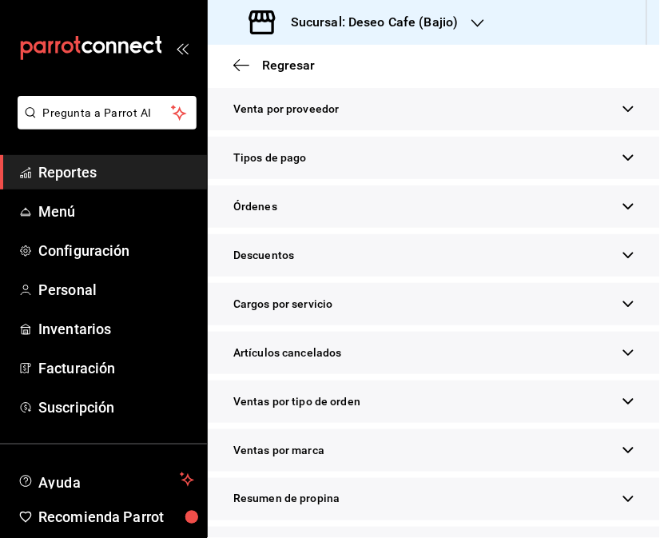
scroll to position [435, 0]
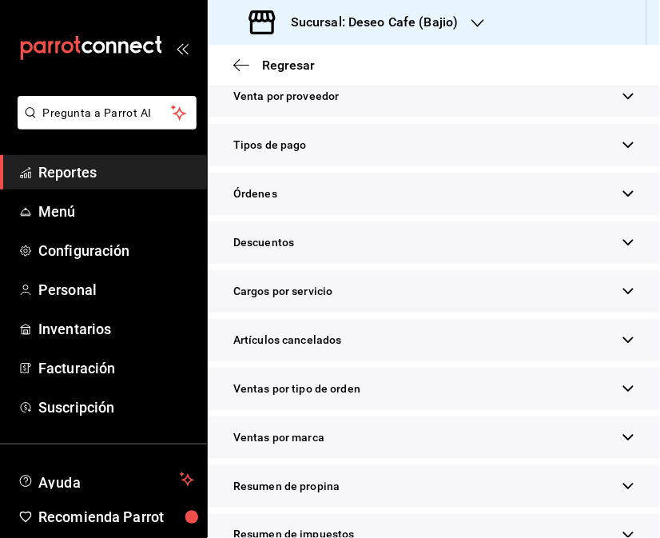
click at [604, 492] on icon "button" at bounding box center [629, 486] width 12 height 12
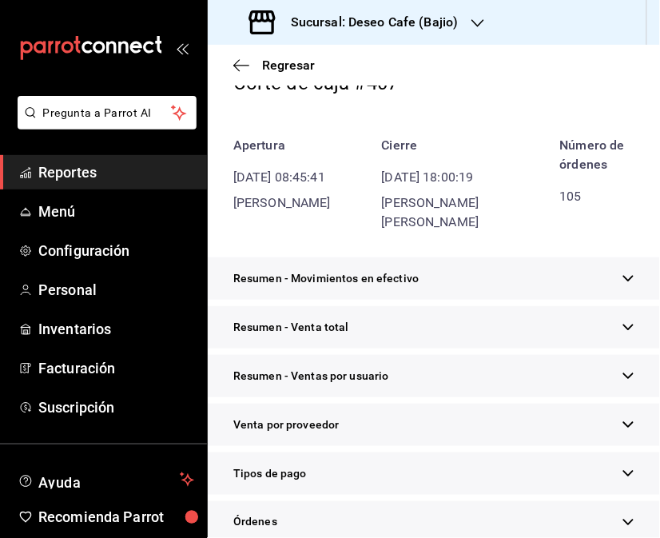
scroll to position [0, 0]
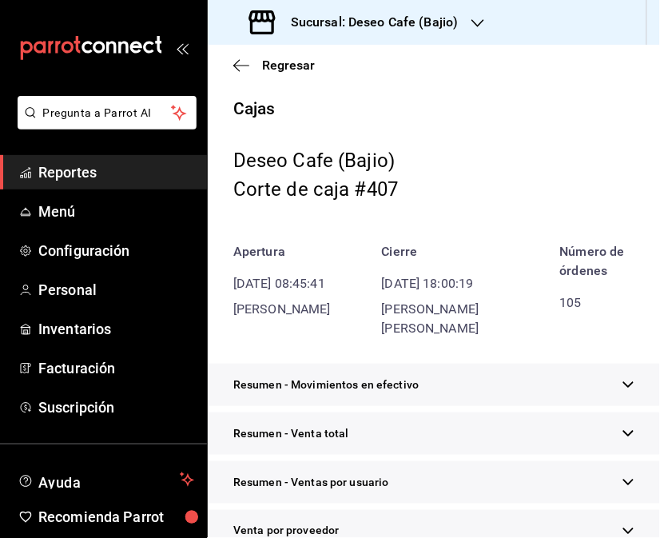
click at [464, 18] on div "Sucursal: Deseo Cafe (Bajio)" at bounding box center [356, 22] width 270 height 45
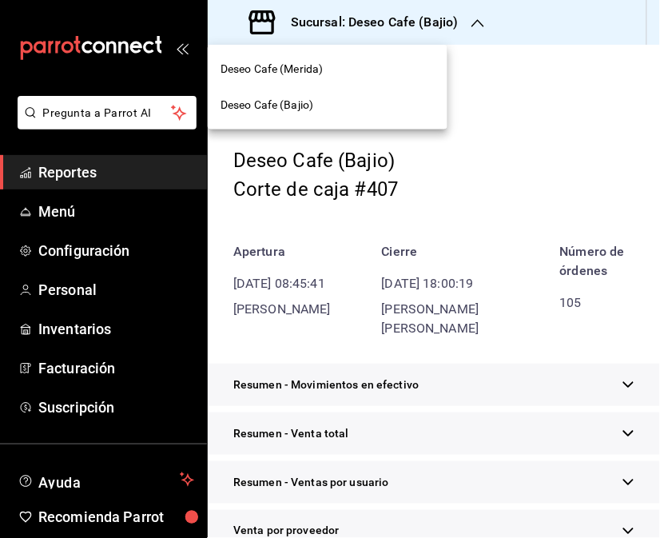
click at [333, 74] on div "Deseo Cafe (Merida)" at bounding box center [328, 69] width 214 height 17
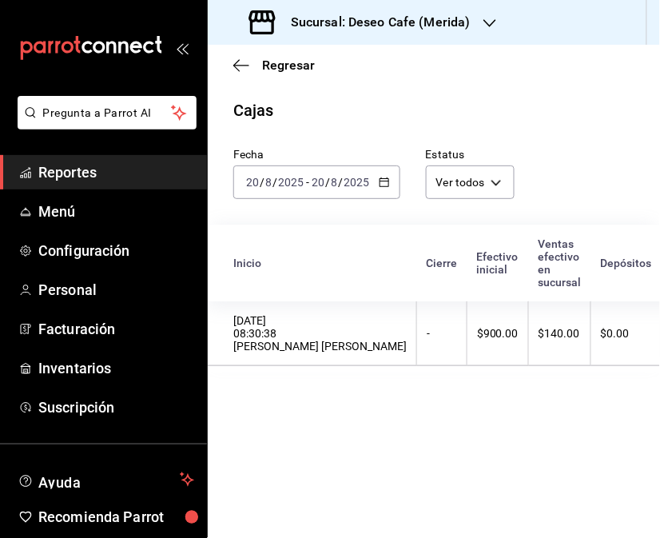
click at [385, 176] on div "[DATE] [DATE] - [DATE] [DATE]" at bounding box center [316, 182] width 167 height 34
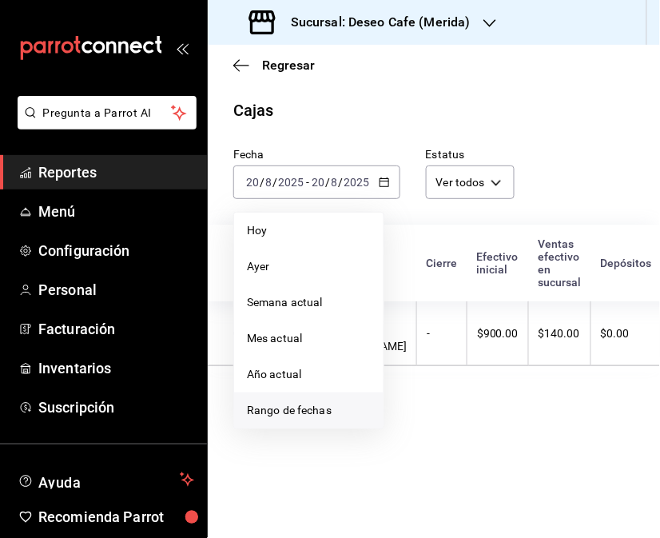
click at [316, 397] on li "Rango de fechas" at bounding box center [308, 411] width 149 height 36
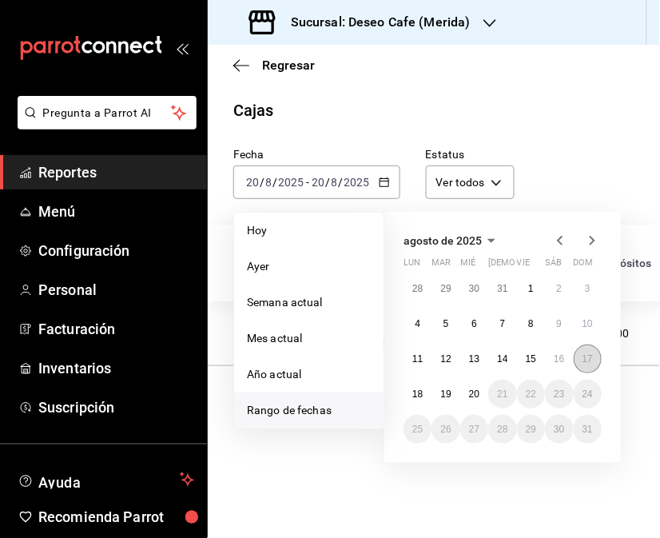
click at [584, 363] on abbr "17" at bounding box center [588, 358] width 10 height 11
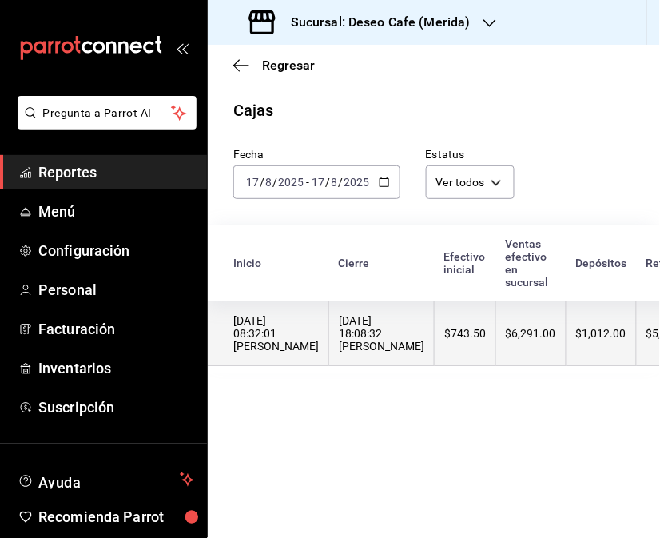
click at [509, 347] on th "$6,291.00" at bounding box center [531, 333] width 70 height 65
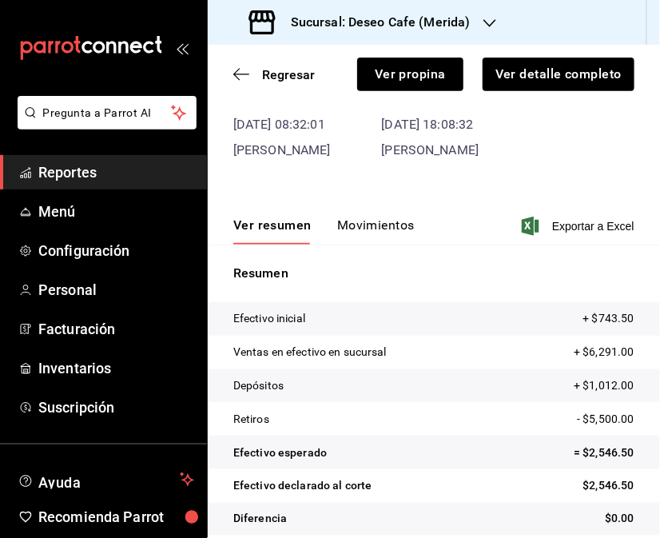
scroll to position [114, 0]
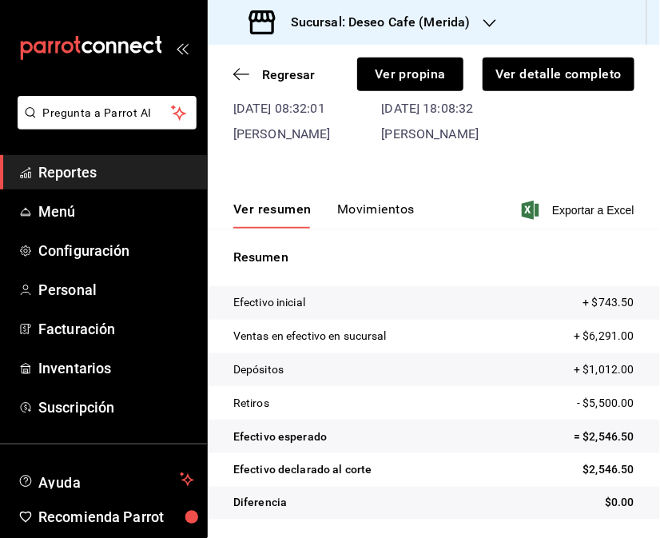
click at [385, 216] on button "Movimientos" at bounding box center [376, 214] width 78 height 27
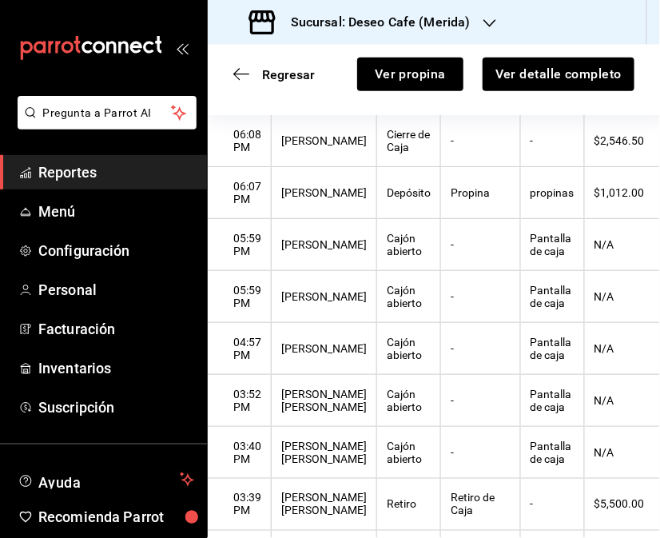
scroll to position [182, 0]
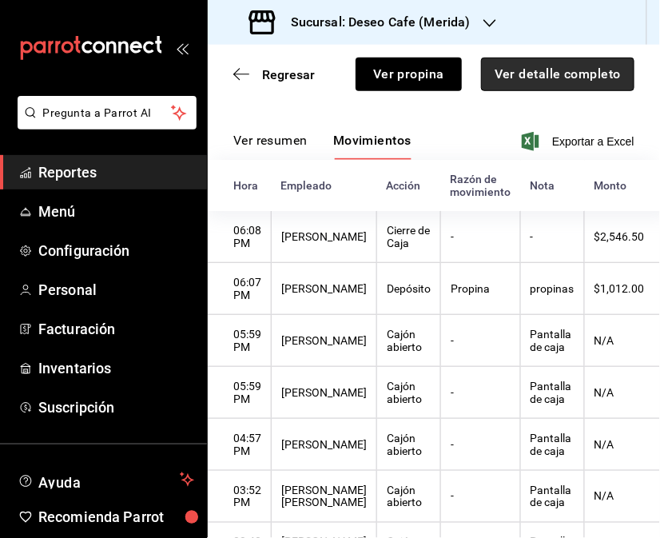
click at [568, 81] on button "Ver detalle completo" at bounding box center [557, 75] width 153 height 34
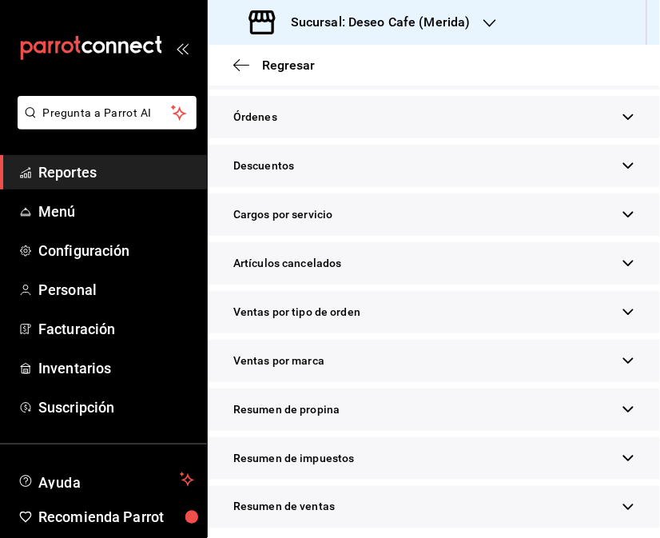
scroll to position [445, 0]
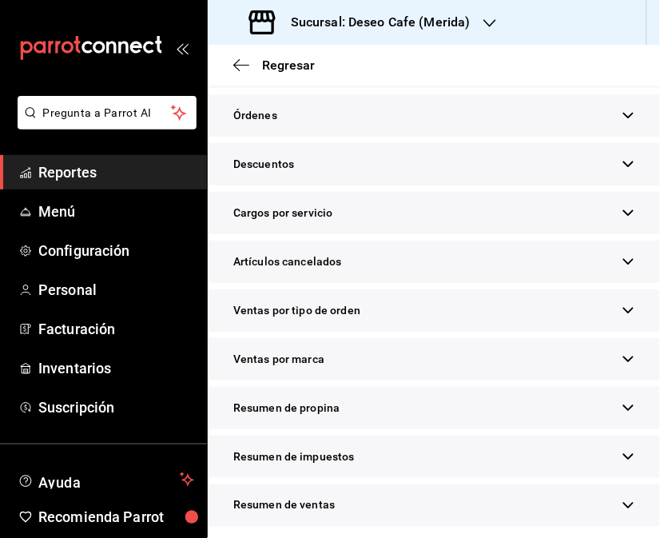
click at [604, 412] on icon "button" at bounding box center [629, 408] width 10 height 6
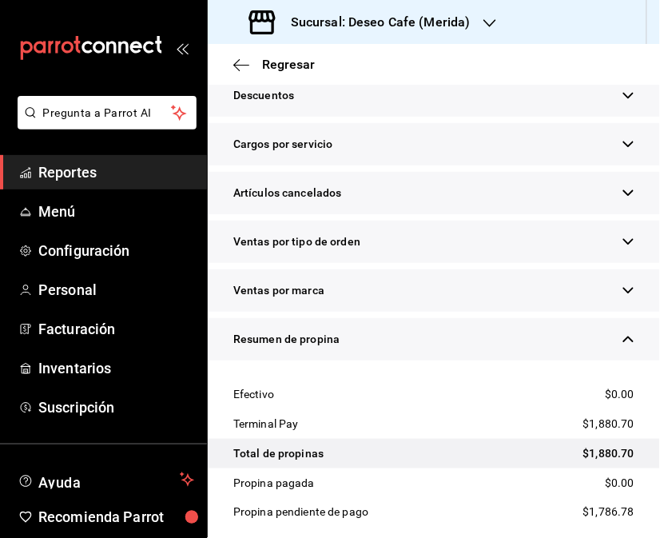
scroll to position [0, 0]
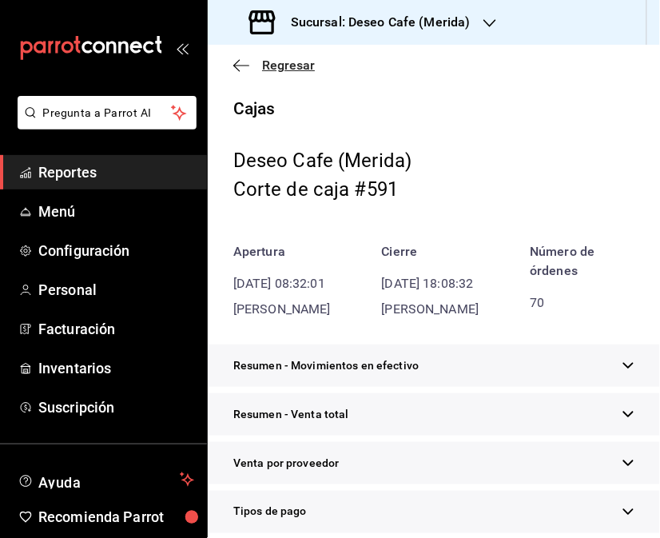
click at [233, 66] on icon "button" at bounding box center [236, 65] width 6 height 12
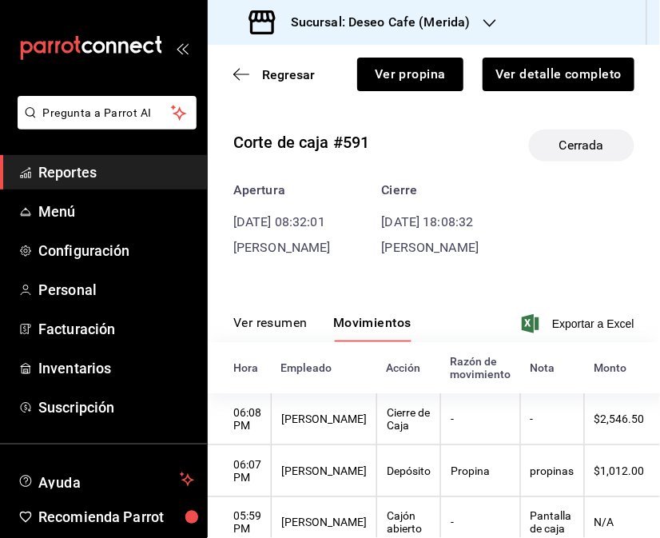
click at [233, 67] on span "Regresar" at bounding box center [274, 74] width 82 height 15
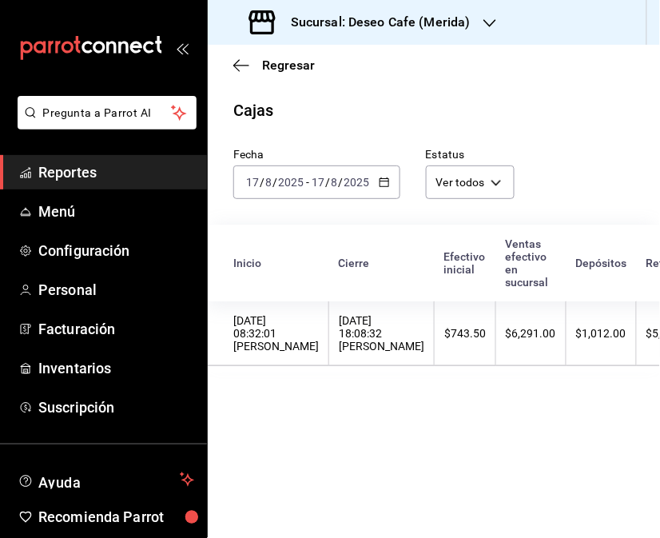
click at [381, 193] on div "[DATE] [DATE] - [DATE] [DATE]" at bounding box center [316, 182] width 167 height 34
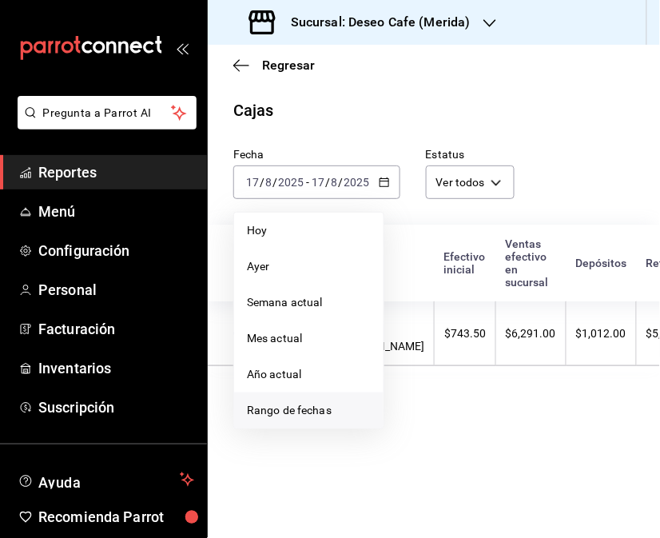
click at [305, 419] on span "Rango de fechas" at bounding box center [309, 410] width 124 height 17
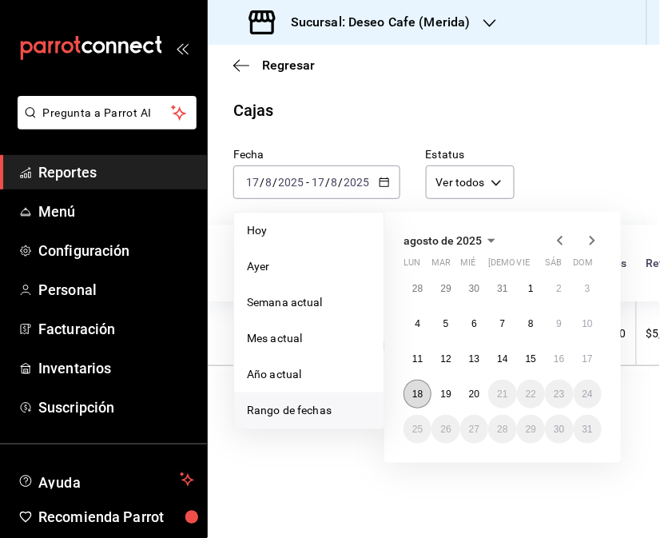
click at [416, 396] on abbr "18" at bounding box center [417, 394] width 10 height 11
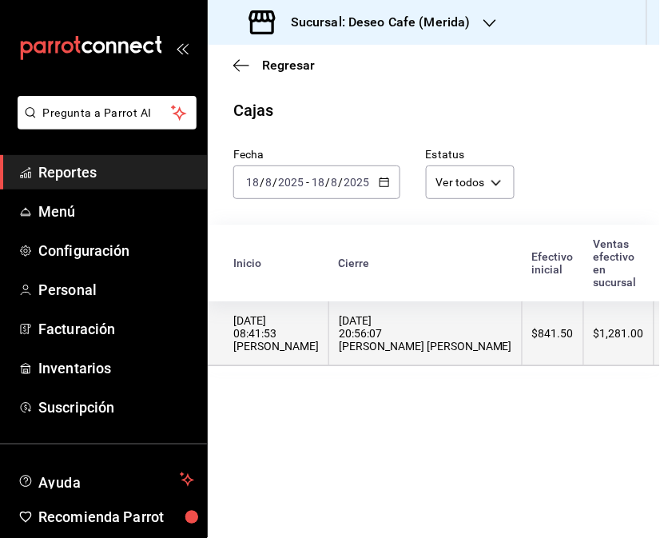
click at [523, 347] on th "$841.50" at bounding box center [554, 333] width 62 height 65
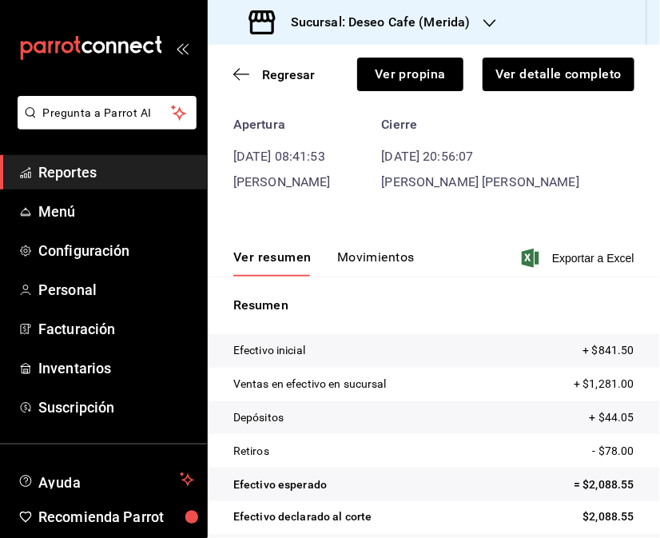
scroll to position [90, 0]
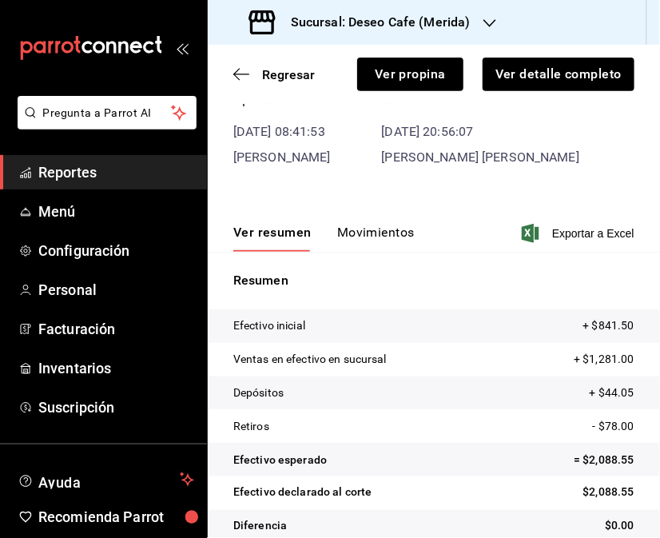
click at [366, 230] on button "Movimientos" at bounding box center [376, 238] width 78 height 27
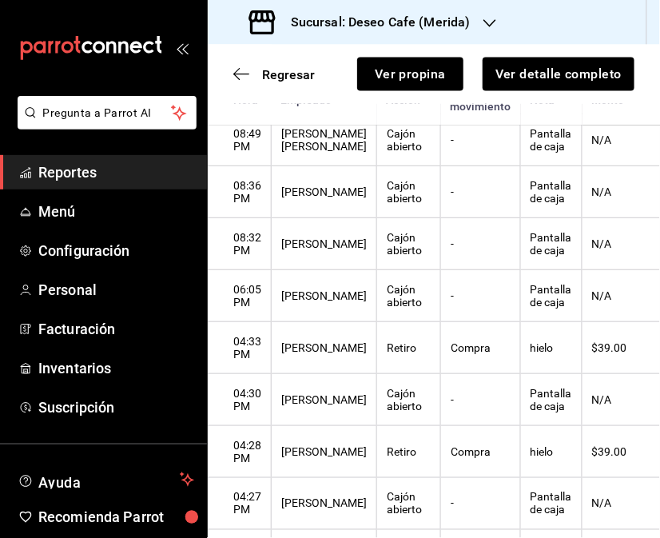
scroll to position [0, 0]
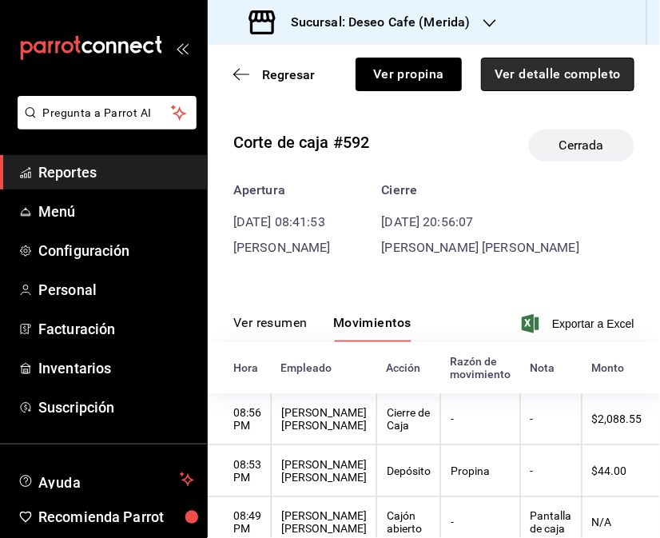
click at [579, 69] on button "Ver detalle completo" at bounding box center [557, 75] width 153 height 34
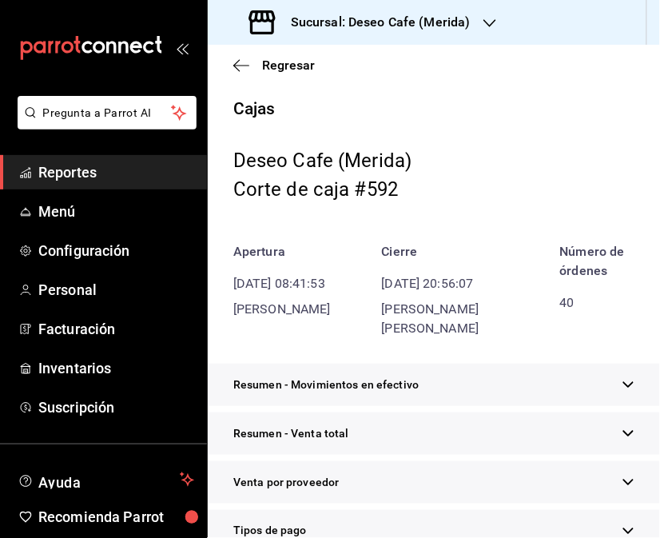
scroll to position [365, 0]
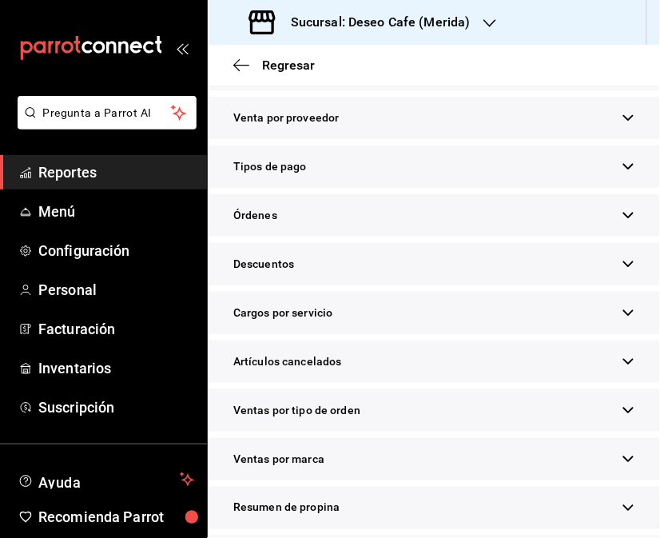
click at [400, 524] on div "Resumen de propina" at bounding box center [434, 508] width 452 height 42
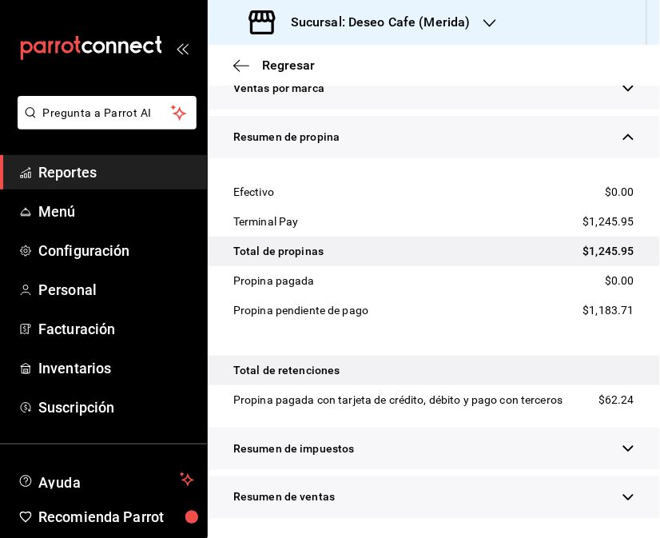
scroll to position [0, 0]
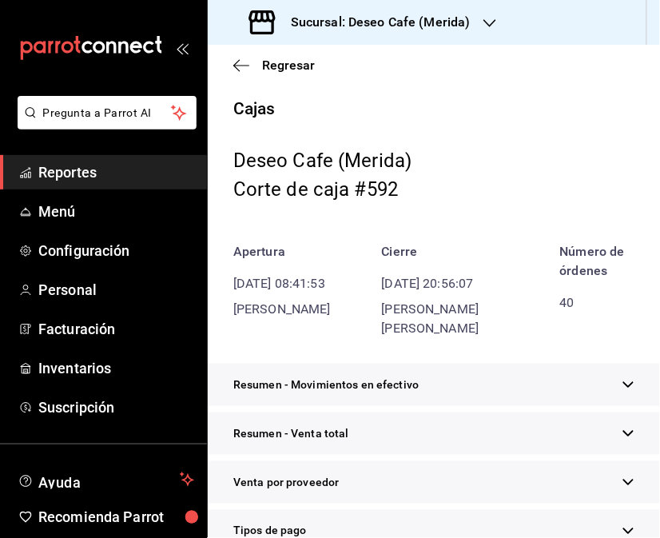
click at [454, 27] on h3 "Sucursal: Deseo Cafe (Merida)" at bounding box center [374, 22] width 193 height 19
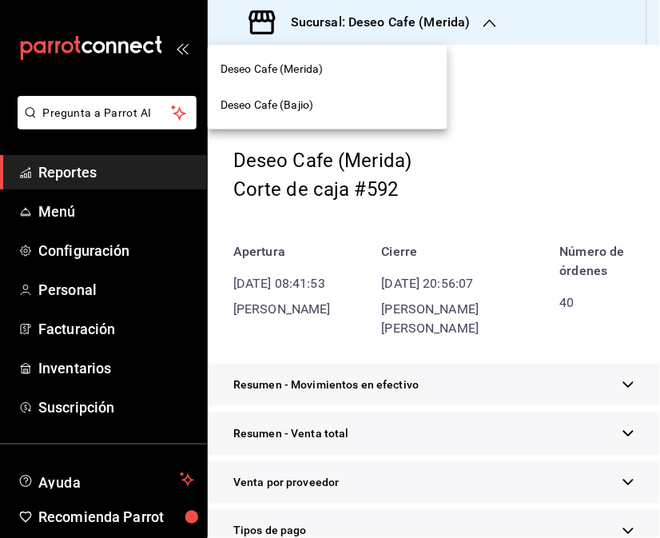
click at [338, 106] on div "Deseo Cafe (Bajio)" at bounding box center [328, 105] width 214 height 17
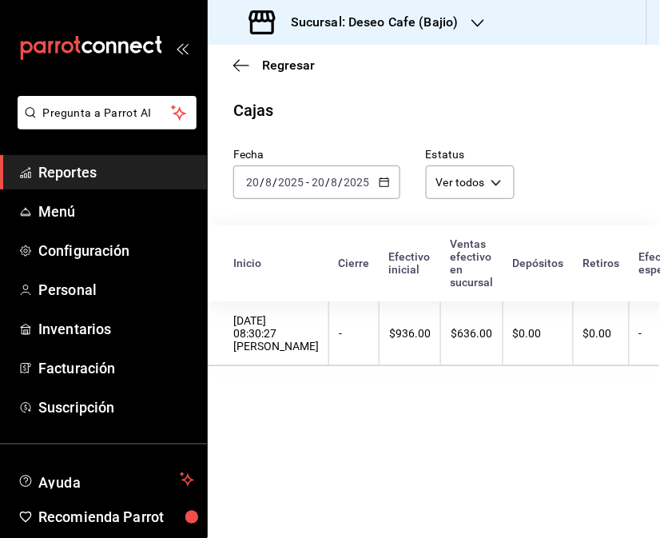
click at [382, 193] on div "[DATE] [DATE] - [DATE] [DATE]" at bounding box center [316, 182] width 167 height 34
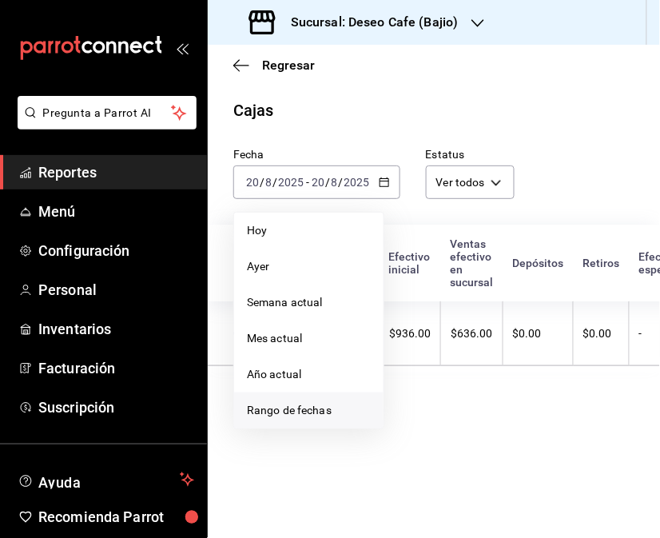
click at [305, 411] on span "Rango de fechas" at bounding box center [309, 410] width 124 height 17
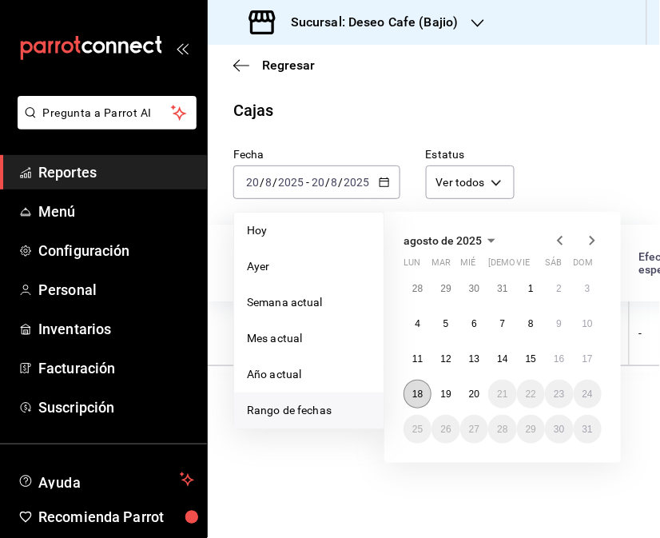
click at [412, 404] on button "18" at bounding box center [418, 394] width 28 height 29
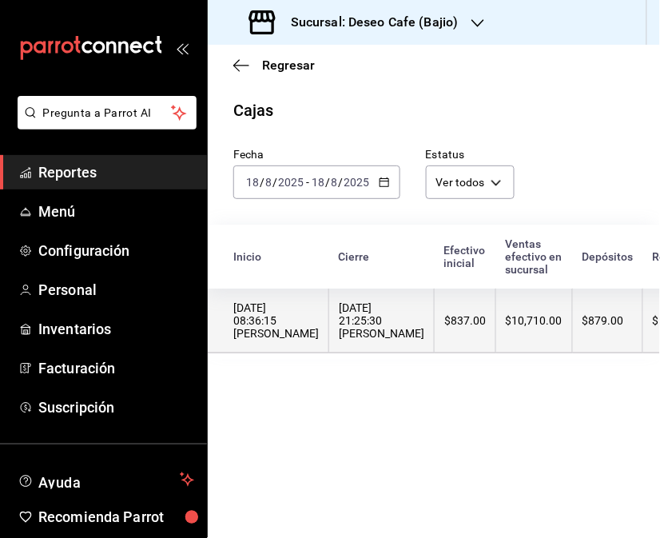
drag, startPoint x: 412, startPoint y: 404, endPoint x: 512, endPoint y: 325, distance: 127.0
click at [512, 325] on div "$10,710.00" at bounding box center [534, 320] width 57 height 13
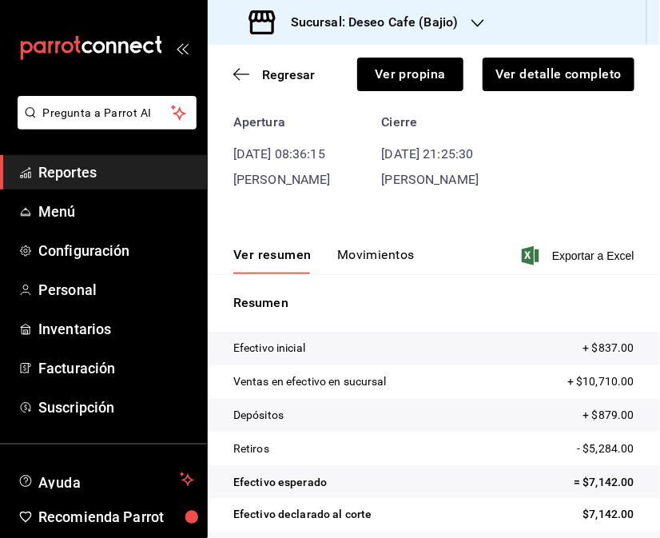
scroll to position [114, 0]
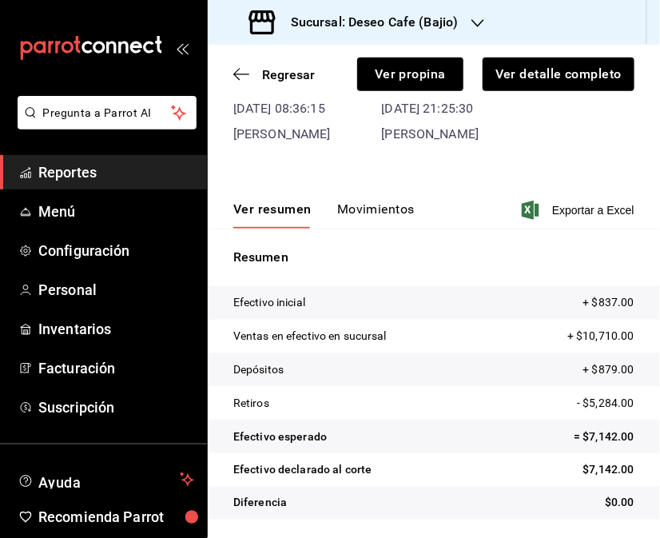
click at [355, 204] on button "Movimientos" at bounding box center [376, 214] width 78 height 27
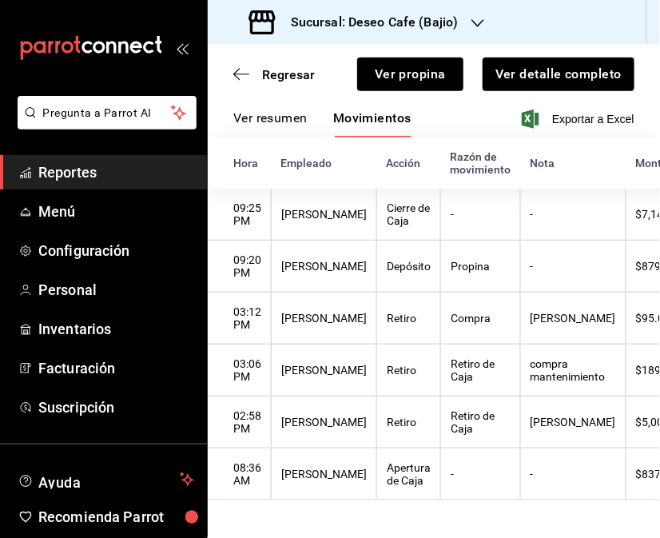
scroll to position [208, 0]
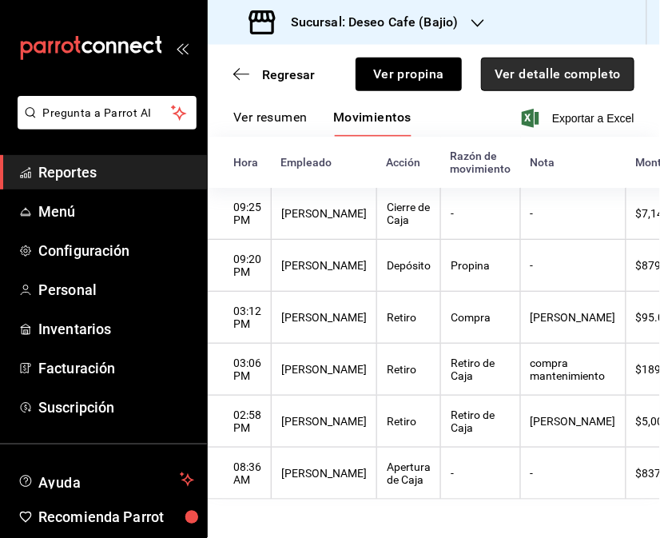
click at [584, 75] on button "Ver detalle completo" at bounding box center [557, 75] width 153 height 34
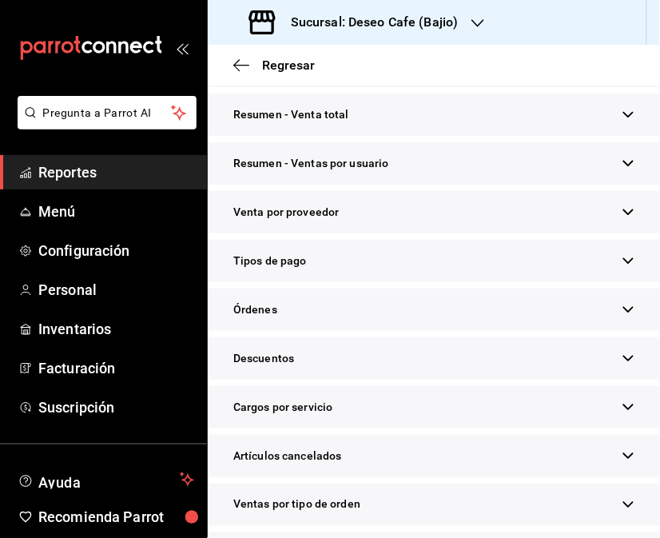
scroll to position [520, 0]
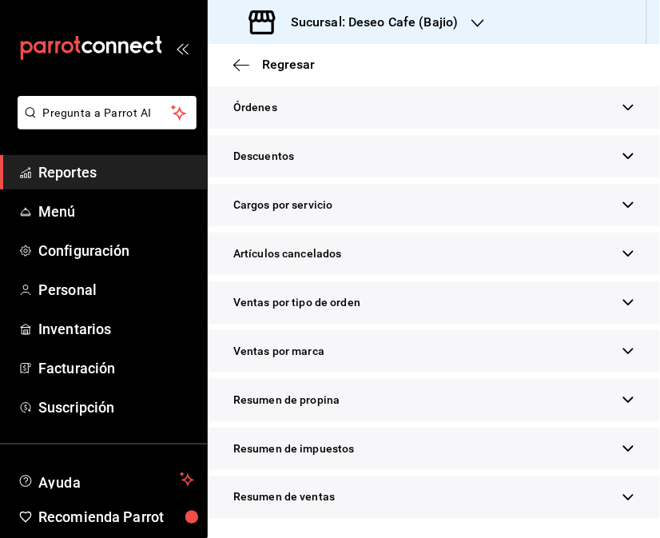
click at [472, 398] on div "Resumen de propina" at bounding box center [434, 400] width 452 height 42
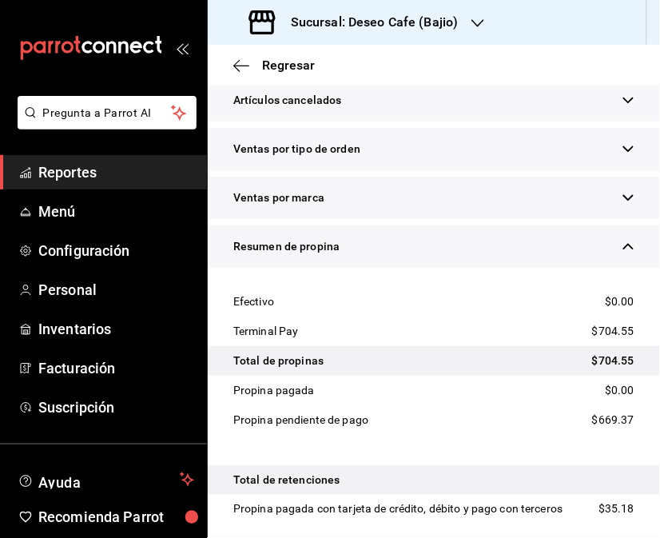
scroll to position [0, 0]
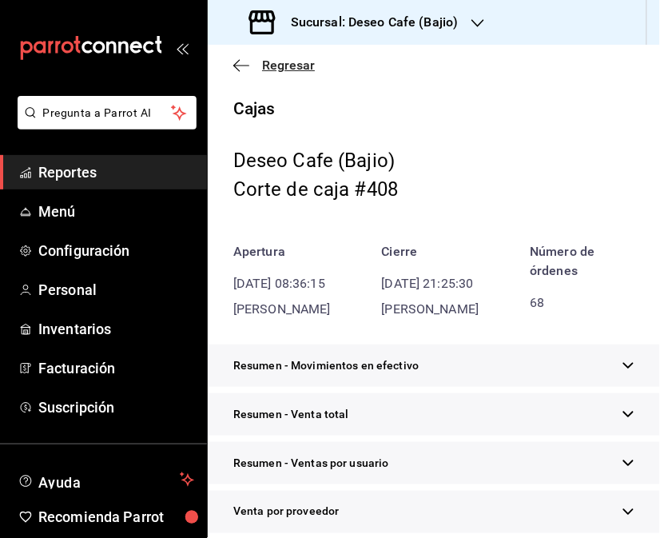
click at [233, 60] on icon "button" at bounding box center [241, 65] width 16 height 14
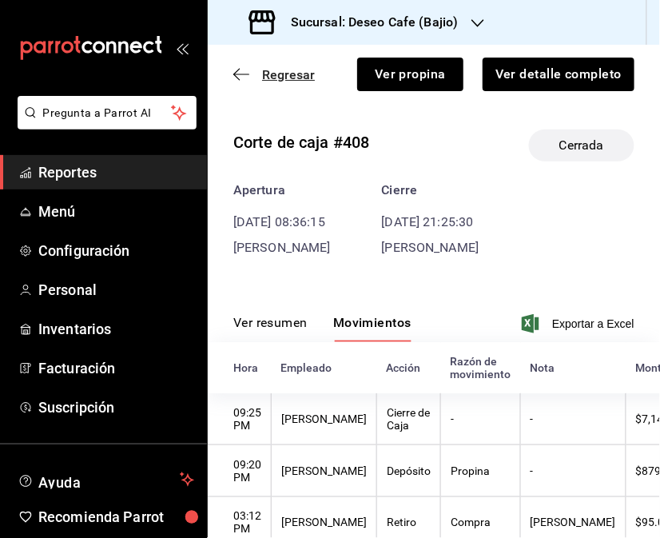
click at [241, 67] on icon "button" at bounding box center [241, 74] width 16 height 14
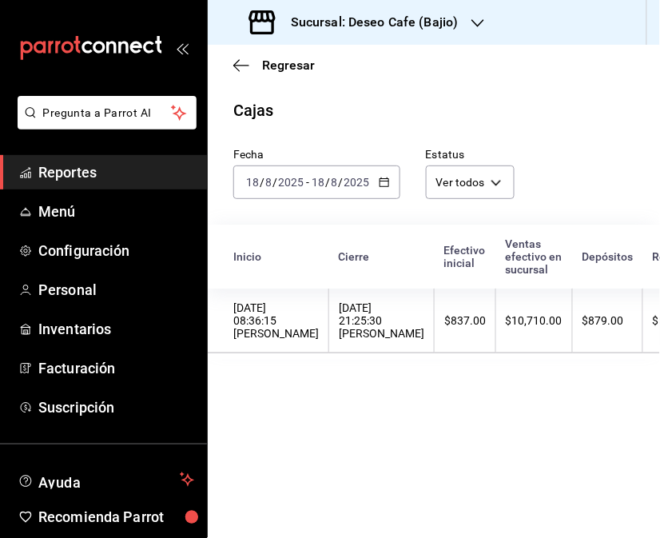
click at [388, 187] on icon "button" at bounding box center [384, 182] width 11 height 11
click at [388, 188] on icon "button" at bounding box center [384, 182] width 11 height 11
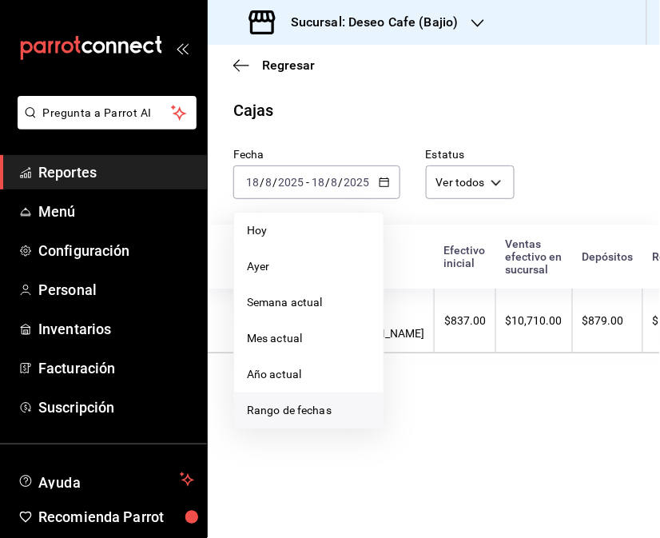
click at [312, 420] on li "Rango de fechas" at bounding box center [308, 411] width 149 height 36
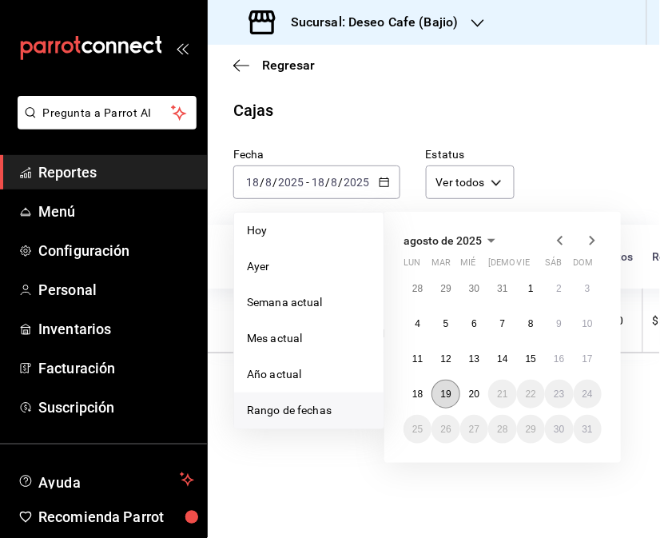
click at [448, 400] on button "19" at bounding box center [446, 394] width 28 height 29
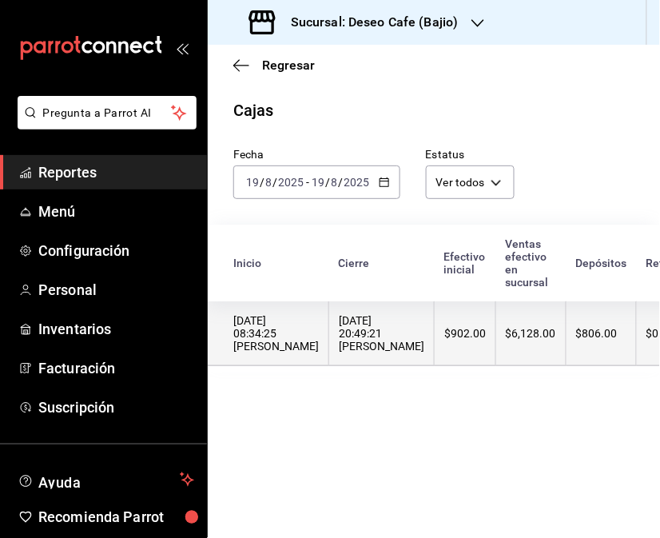
click at [496, 357] on th "$6,128.00" at bounding box center [531, 333] width 70 height 65
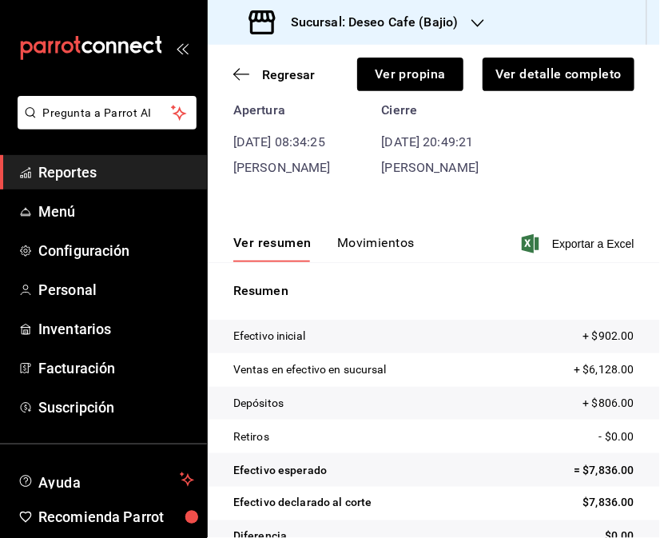
scroll to position [114, 0]
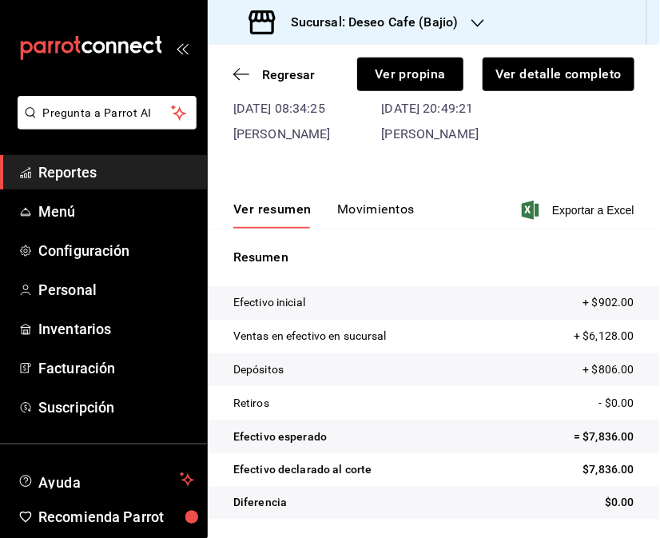
drag, startPoint x: 379, startPoint y: 212, endPoint x: 392, endPoint y: 210, distance: 12.9
click at [392, 210] on button "Movimientos" at bounding box center [376, 214] width 78 height 27
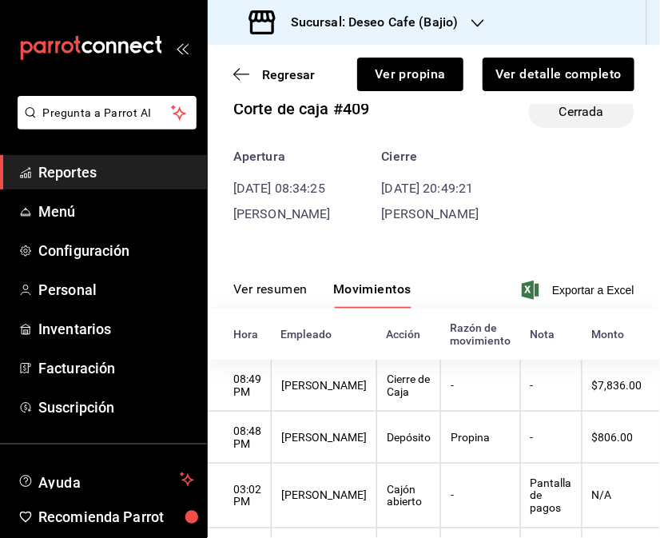
scroll to position [33, 0]
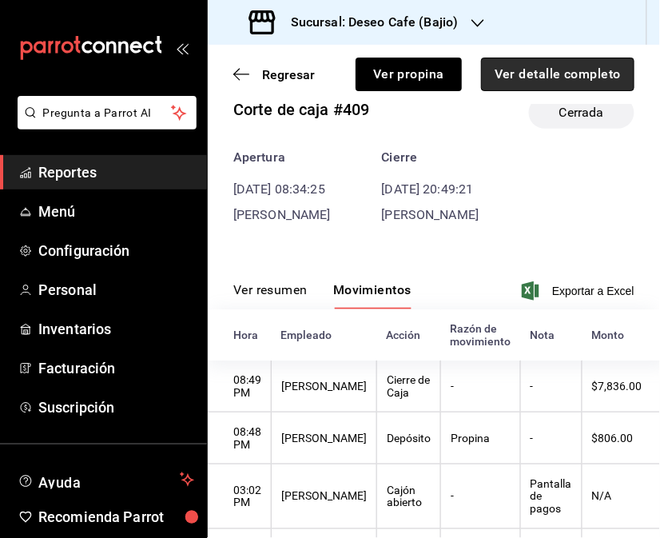
click at [563, 78] on button "Ver detalle completo" at bounding box center [557, 75] width 153 height 34
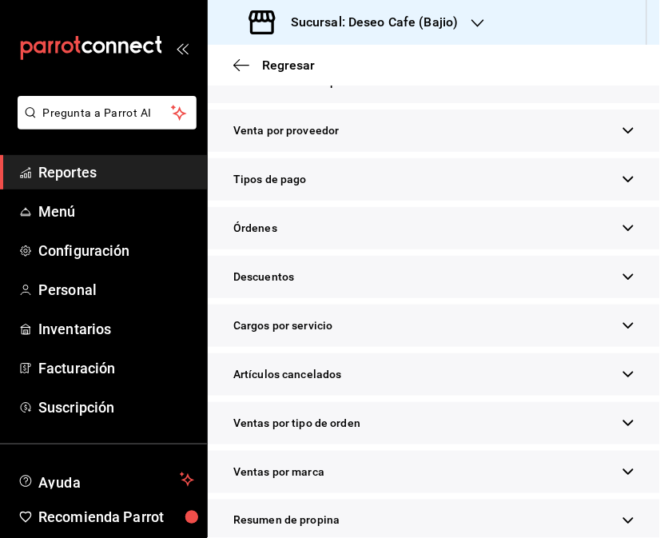
scroll to position [520, 0]
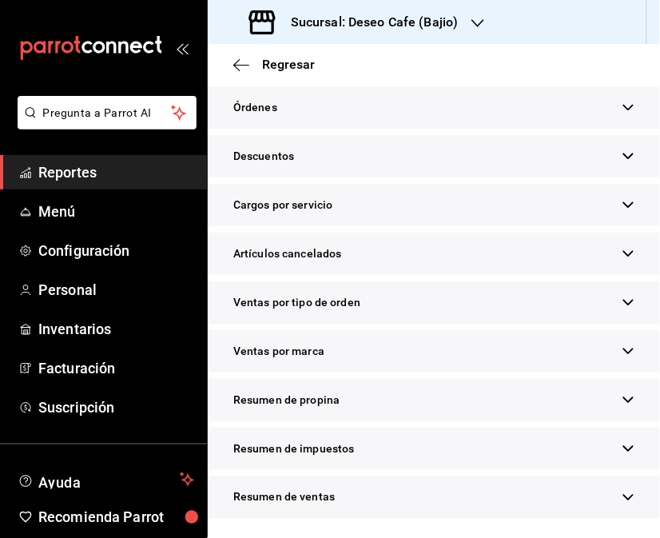
click at [492, 406] on div "Resumen de propina" at bounding box center [434, 400] width 452 height 42
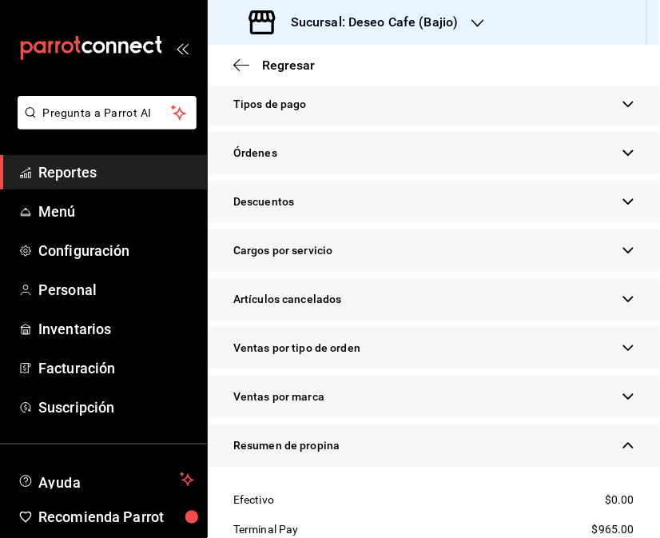
scroll to position [0, 0]
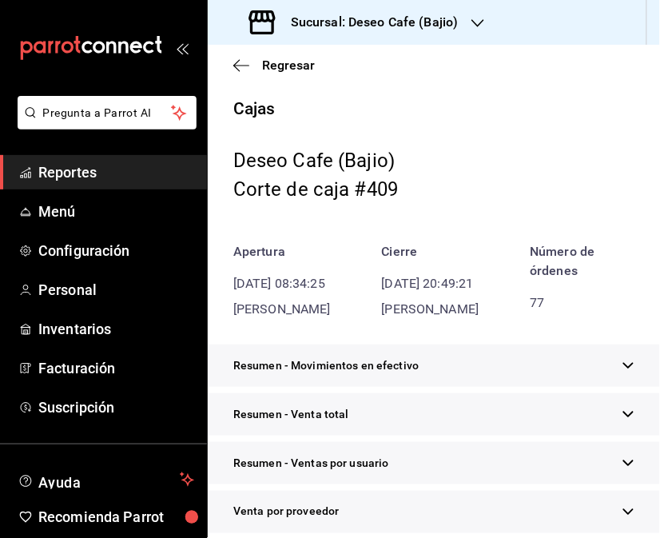
click at [441, 19] on h3 "Sucursal: Deseo Cafe (Bajio)" at bounding box center [368, 22] width 181 height 19
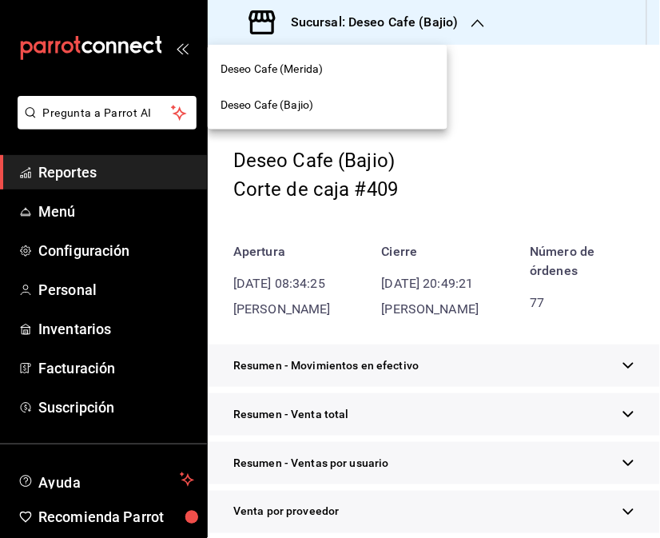
click at [337, 74] on div "Deseo Cafe (Merida)" at bounding box center [328, 69] width 214 height 17
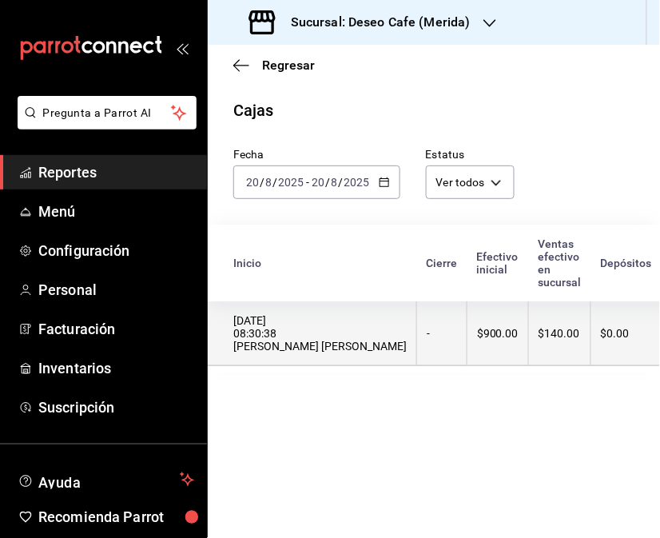
click at [373, 363] on th "[DATE] 08:30:38 [PERSON_NAME] [PERSON_NAME]" at bounding box center [312, 333] width 209 height 65
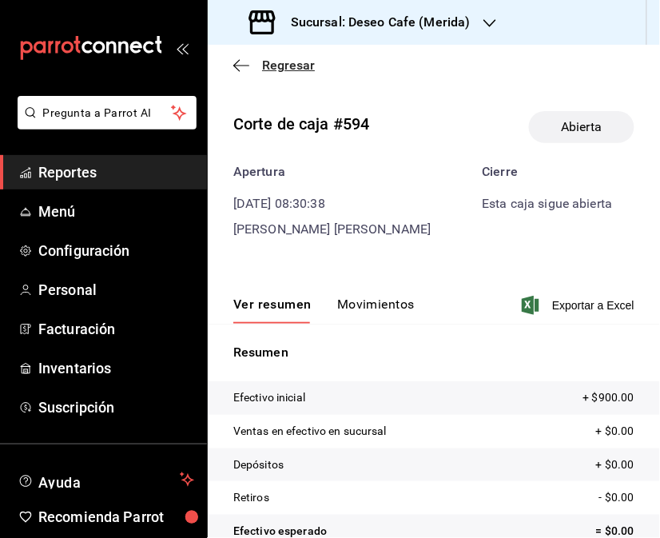
click at [233, 65] on icon "button" at bounding box center [241, 65] width 16 height 14
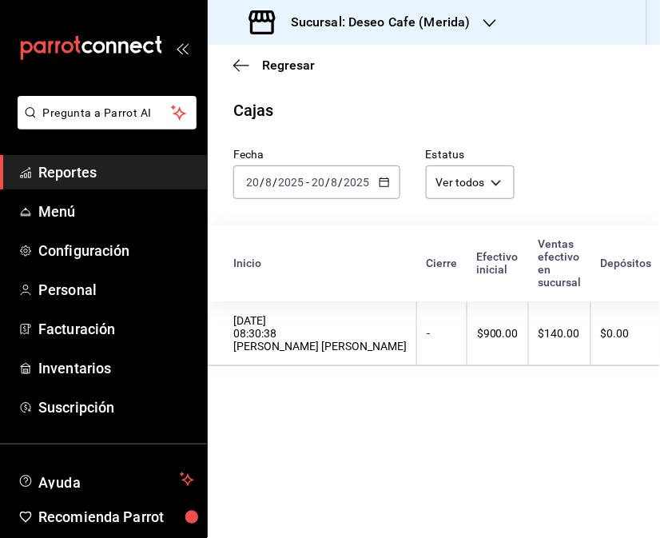
click at [381, 178] on icon "button" at bounding box center [384, 182] width 11 height 11
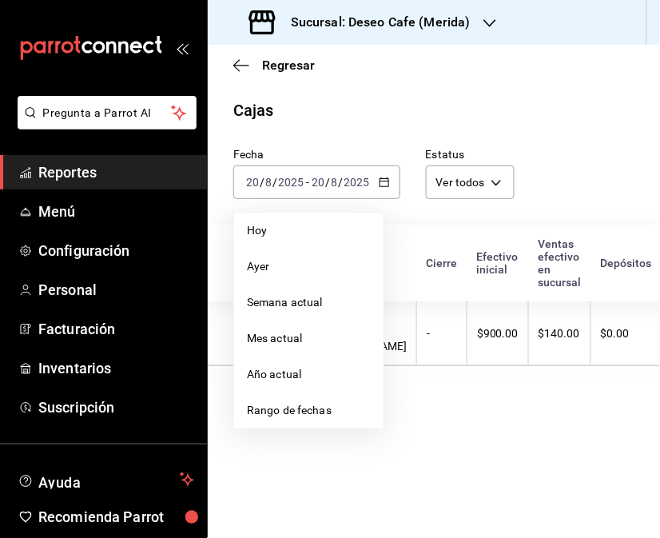
click at [309, 408] on span "Rango de fechas" at bounding box center [309, 410] width 124 height 17
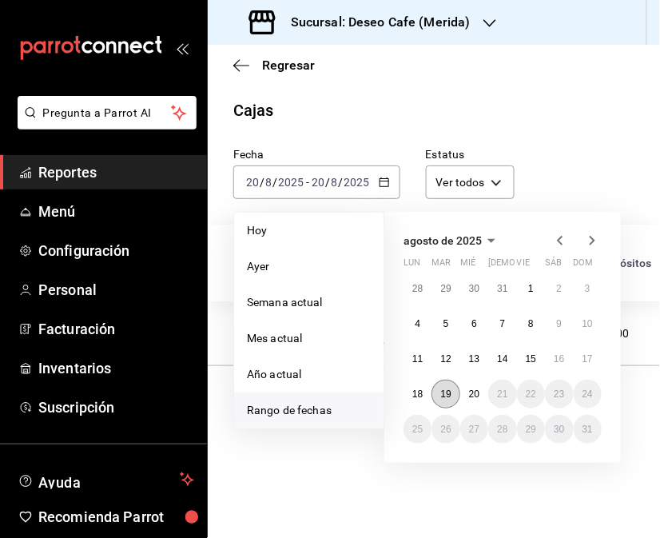
click at [446, 402] on button "19" at bounding box center [446, 394] width 28 height 29
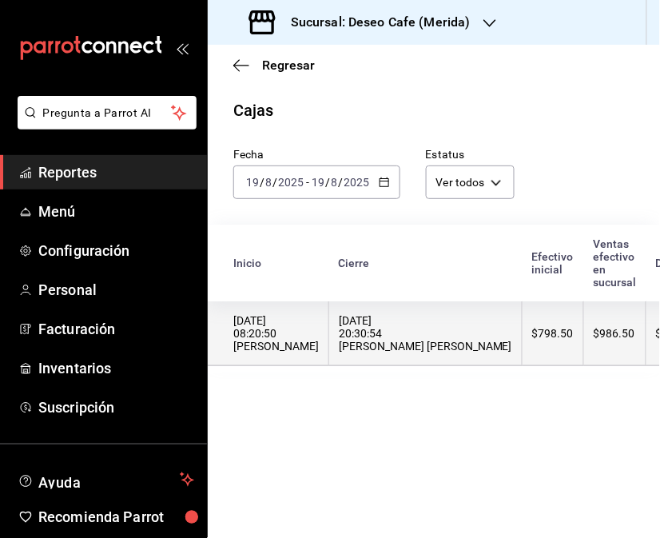
click at [523, 366] on th "$798.50" at bounding box center [554, 333] width 62 height 65
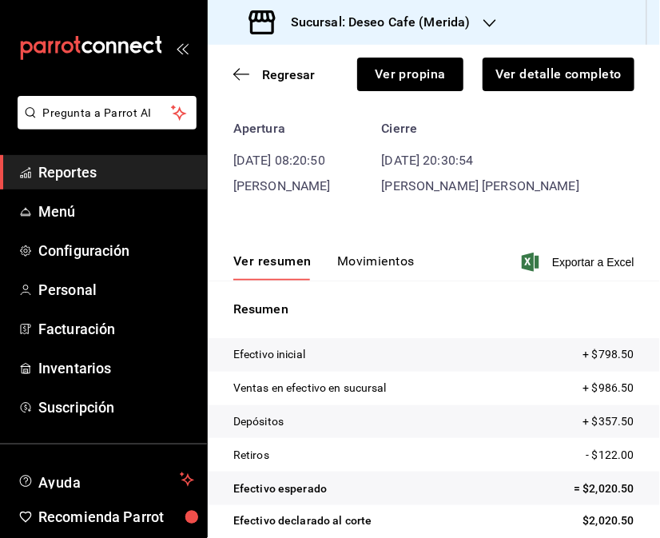
scroll to position [97, 0]
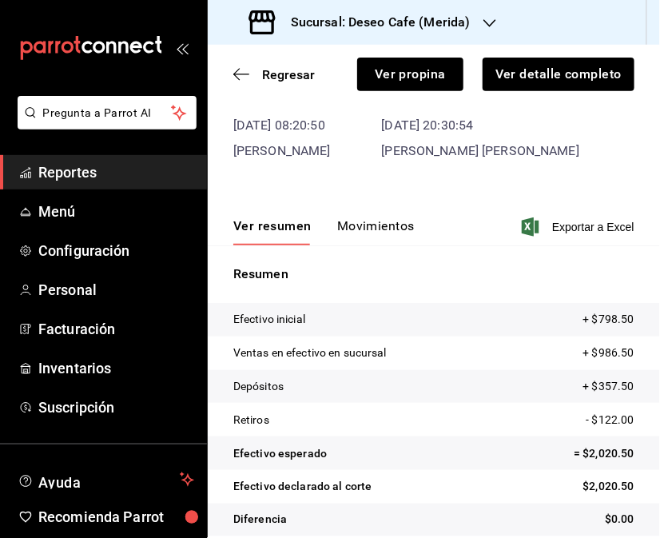
click at [376, 229] on button "Movimientos" at bounding box center [376, 231] width 78 height 27
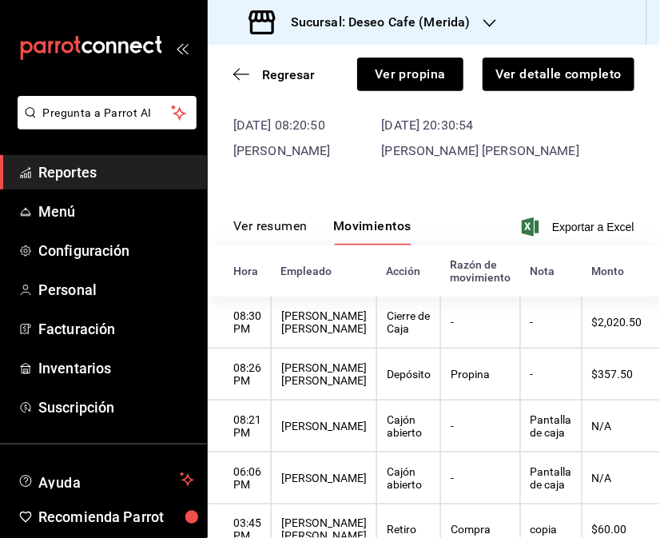
scroll to position [0, 0]
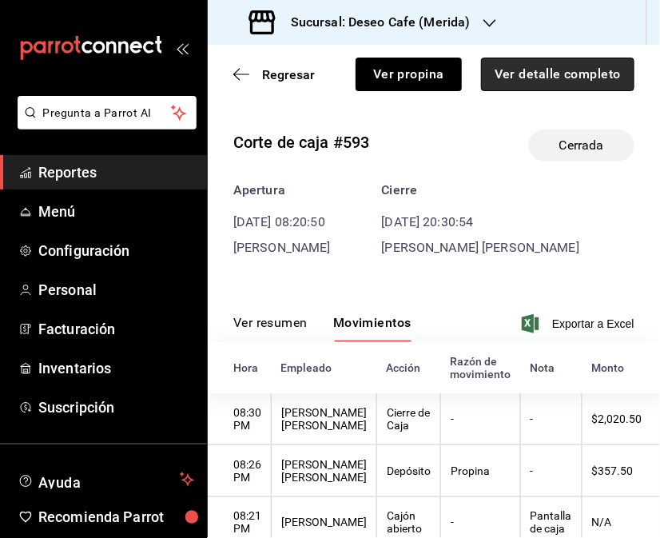
click at [596, 73] on button "Ver detalle completo" at bounding box center [557, 75] width 153 height 34
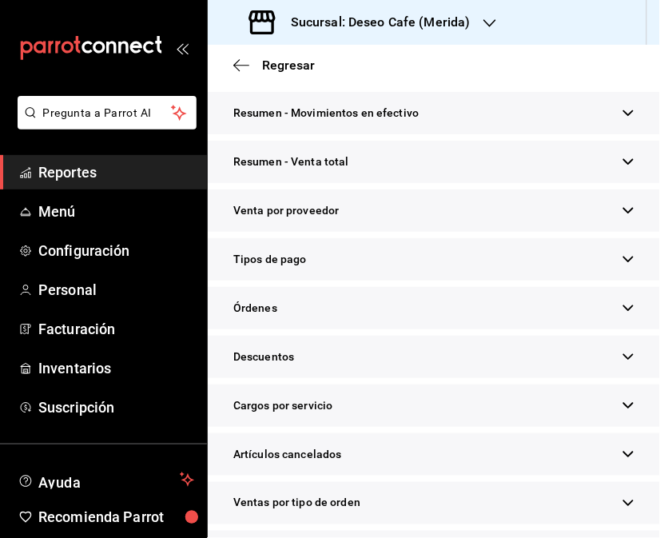
scroll to position [320, 0]
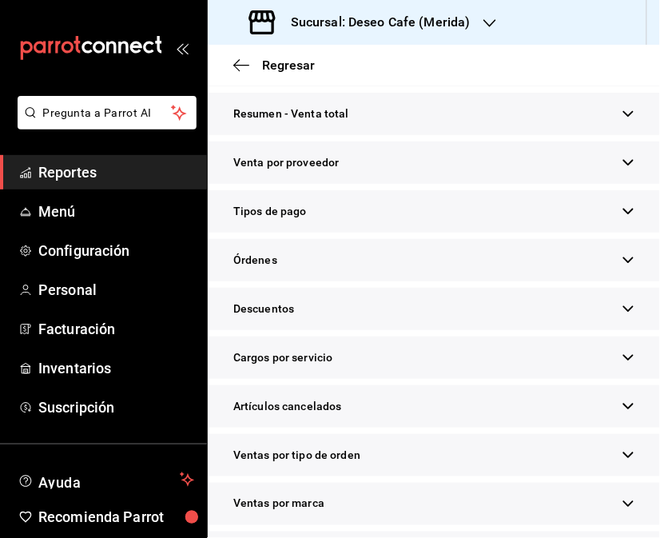
click at [597, 216] on div "Tipos de pago" at bounding box center [434, 211] width 452 height 42
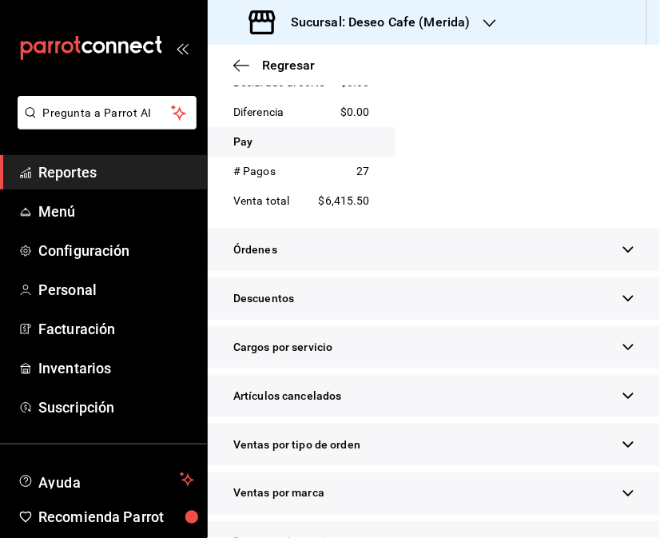
scroll to position [1134, 0]
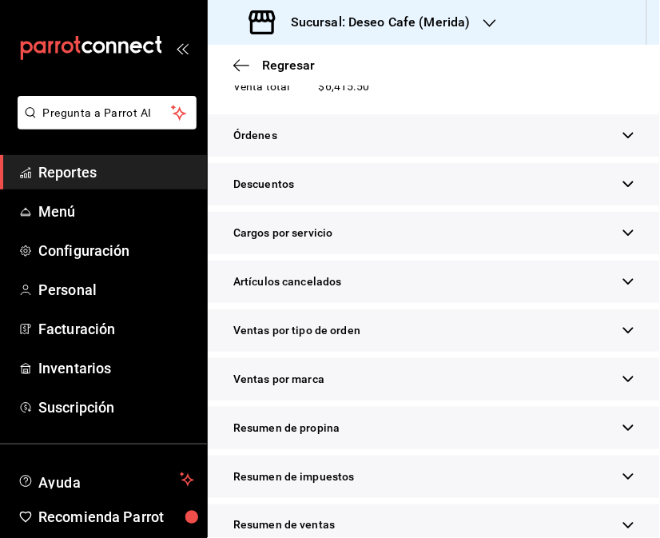
click at [540, 428] on div "Resumen de propina" at bounding box center [434, 428] width 452 height 42
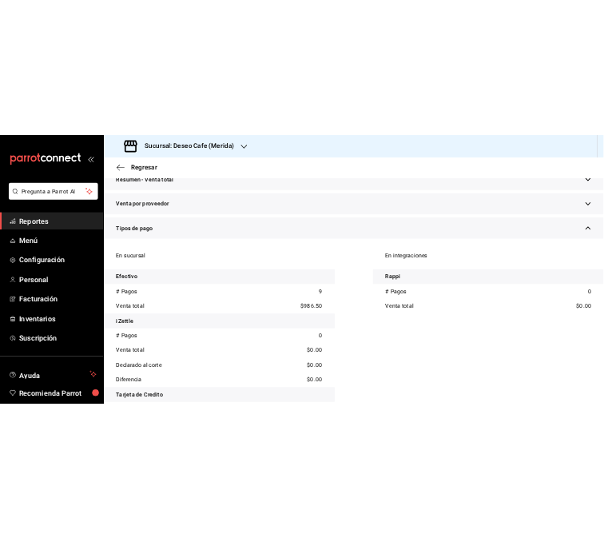
scroll to position [0, 0]
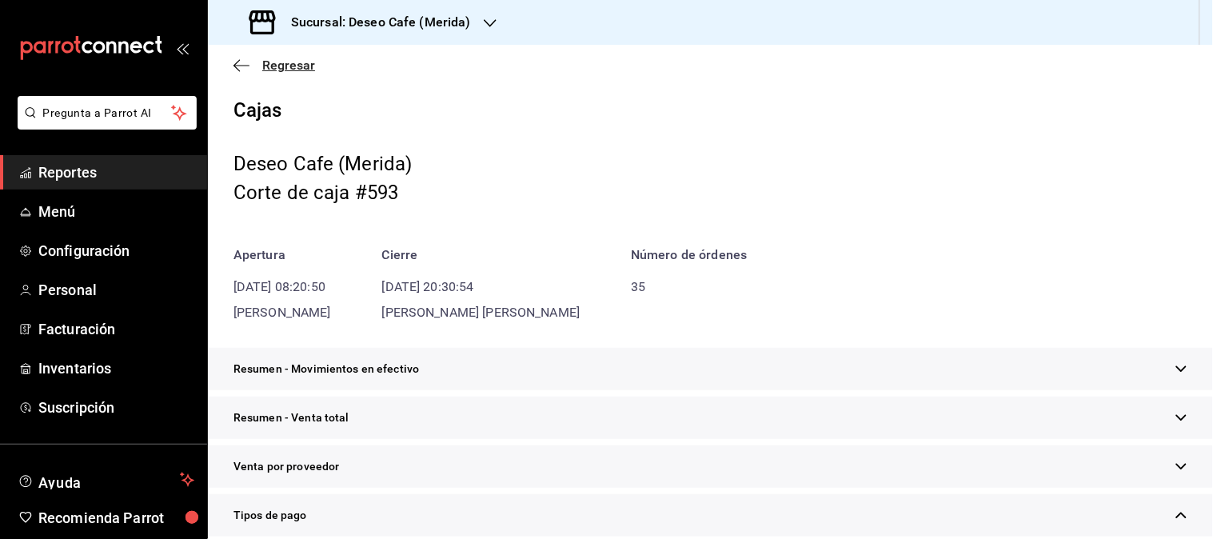
click at [237, 68] on icon "button" at bounding box center [241, 65] width 16 height 14
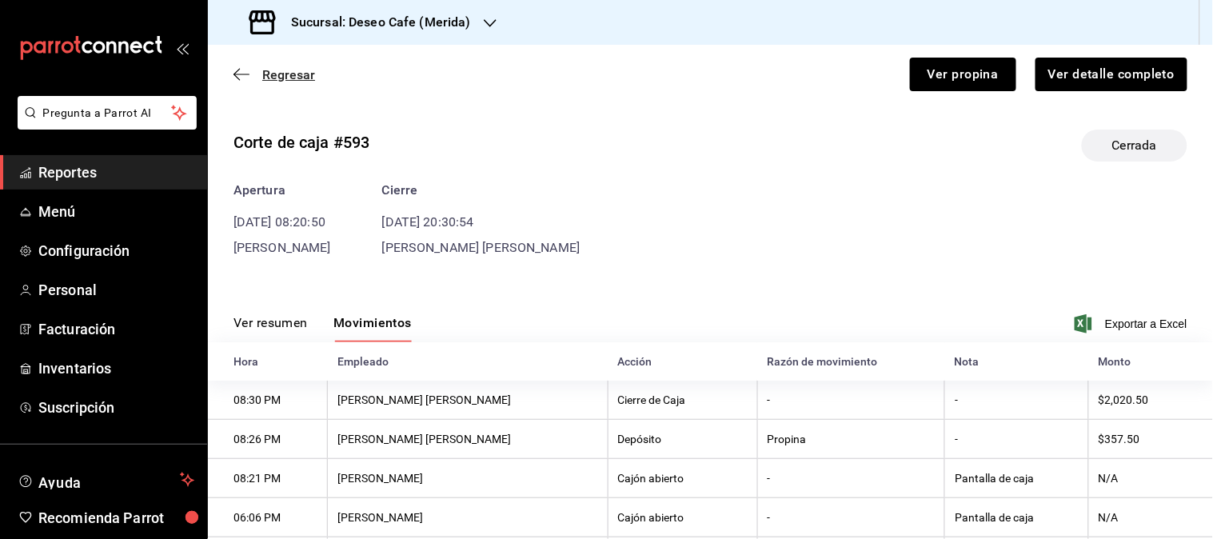
click at [237, 78] on icon "button" at bounding box center [236, 75] width 6 height 12
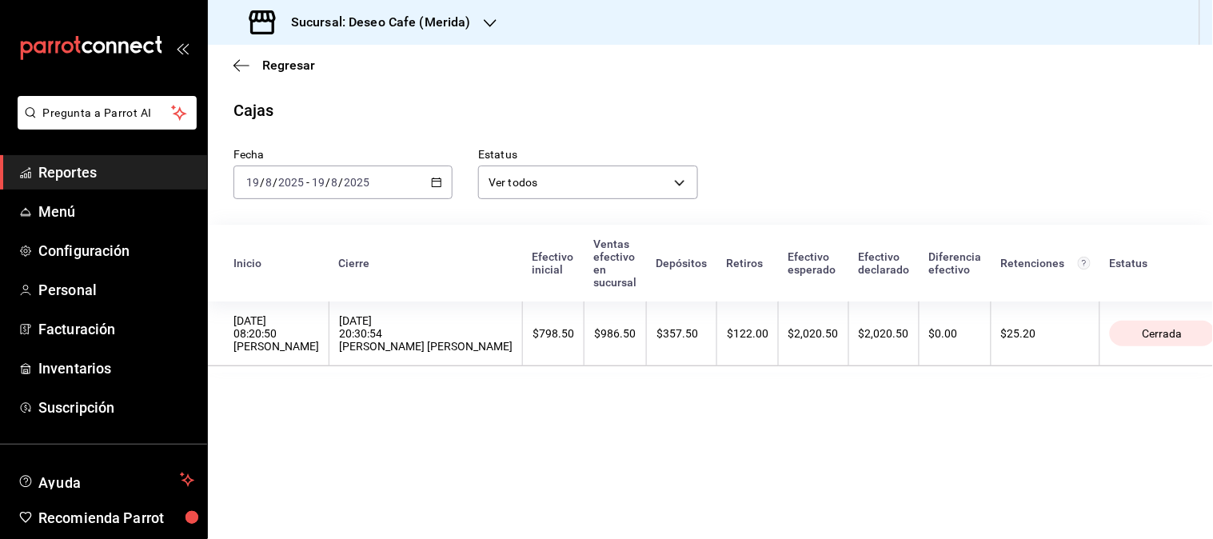
click at [382, 178] on div "[DATE] [DATE] - [DATE] [DATE]" at bounding box center [342, 182] width 219 height 34
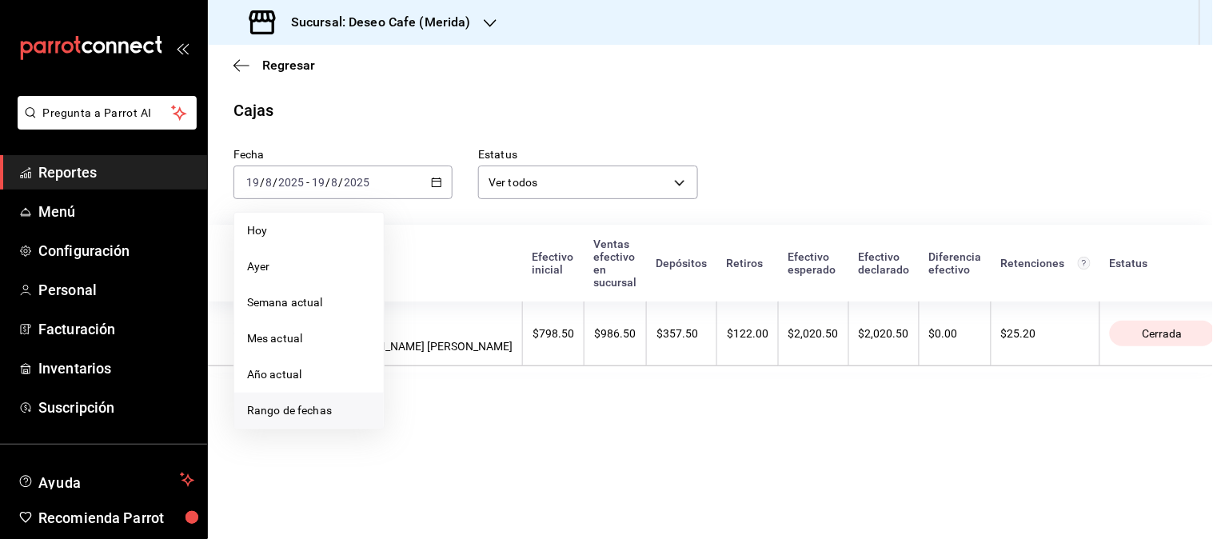
click at [283, 408] on span "Rango de fechas" at bounding box center [309, 410] width 124 height 17
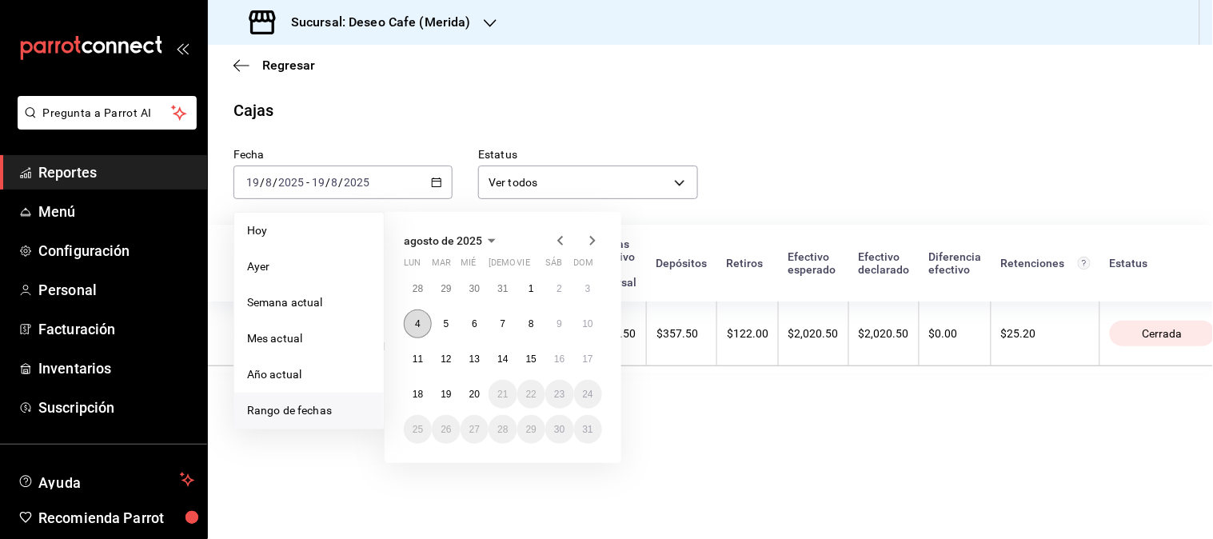
click at [421, 322] on button "4" at bounding box center [418, 323] width 28 height 29
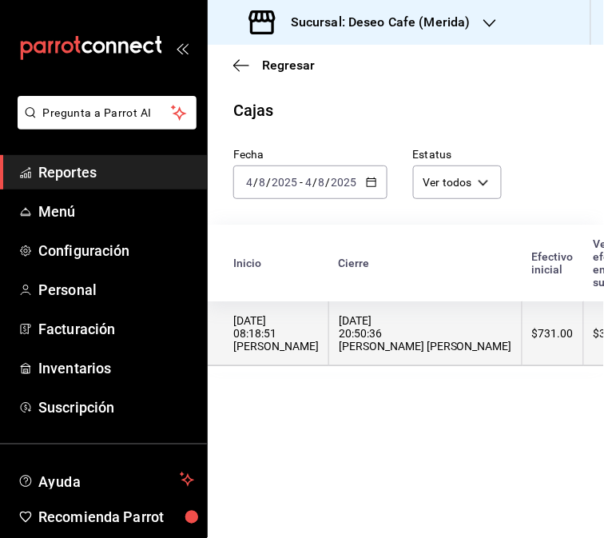
click at [405, 344] on div "[DATE] 20:50:36 [PERSON_NAME] [PERSON_NAME]" at bounding box center [425, 333] width 173 height 38
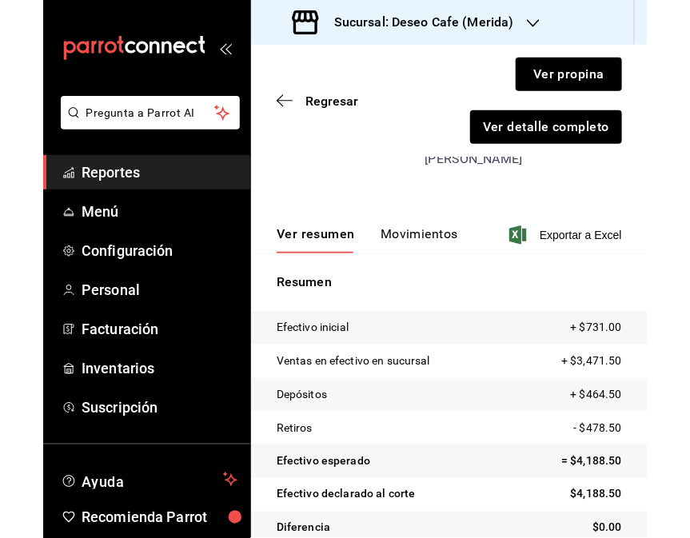
scroll to position [163, 0]
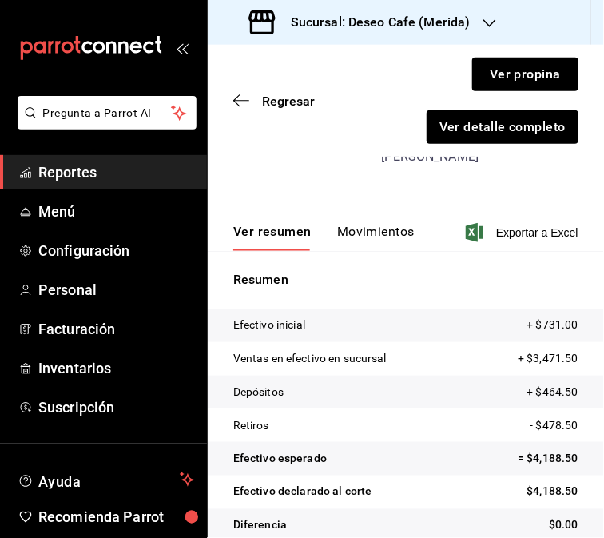
click at [381, 224] on button "Movimientos" at bounding box center [376, 237] width 78 height 27
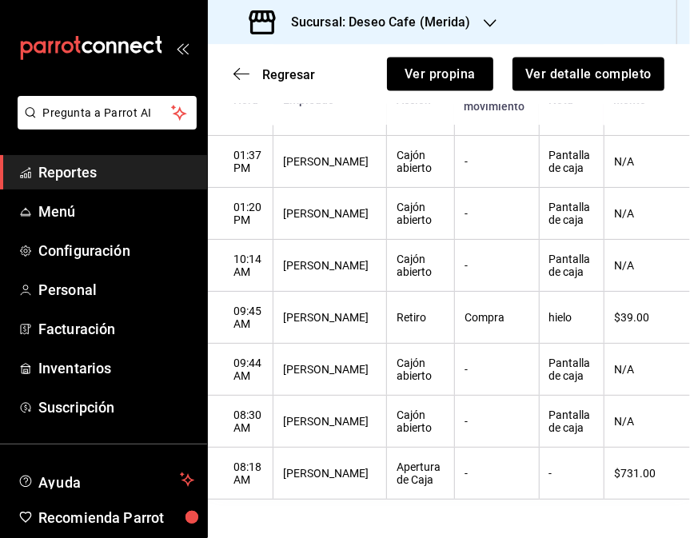
scroll to position [93, 0]
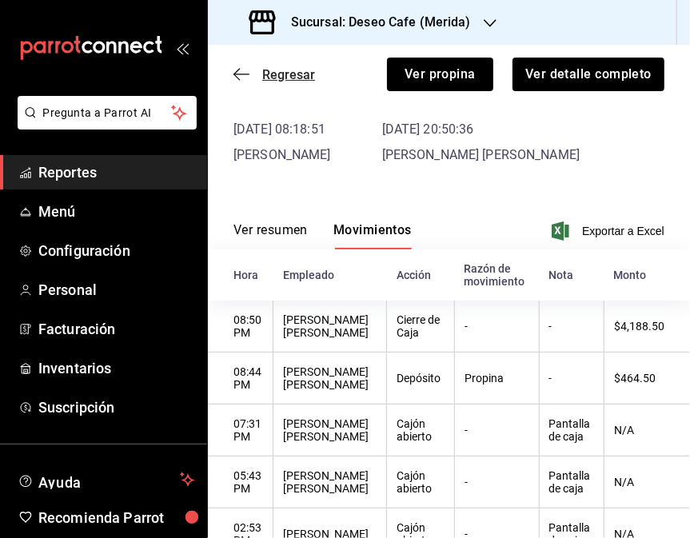
click at [233, 70] on icon "button" at bounding box center [241, 74] width 16 height 14
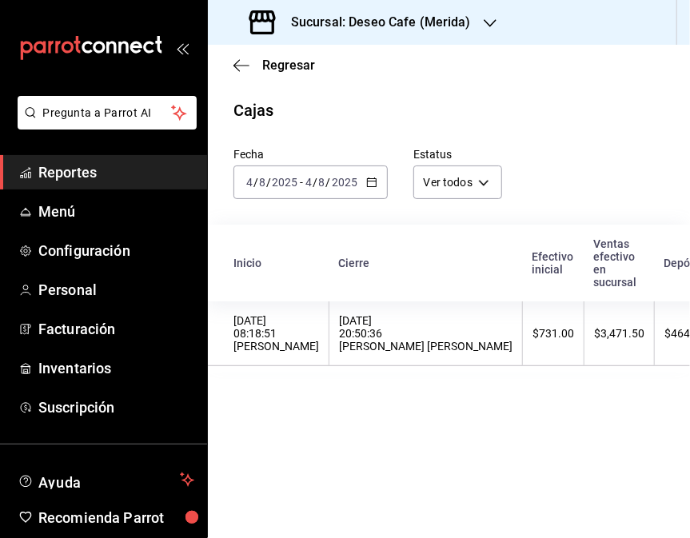
click at [367, 179] on \(Stroke\) "button" at bounding box center [372, 182] width 10 height 9
click at [449, 22] on h3 "Sucursal: Deseo Cafe (Merida)" at bounding box center [374, 22] width 193 height 19
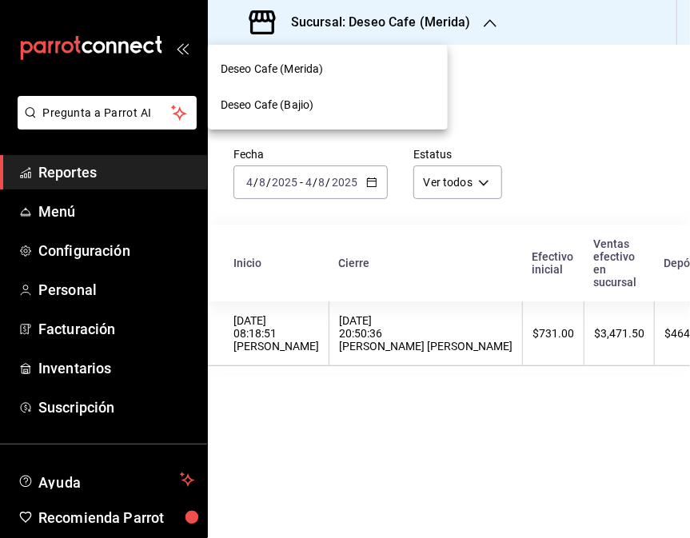
click at [360, 114] on div "Deseo Cafe (Bajio)" at bounding box center [328, 105] width 240 height 36
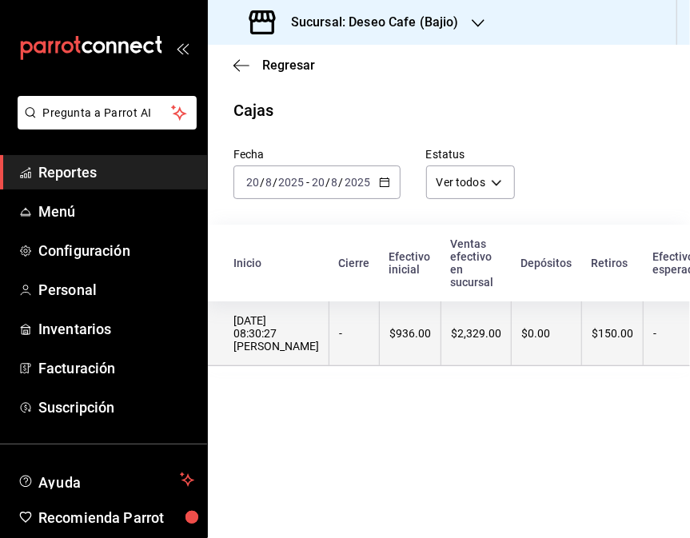
click at [532, 337] on div "$0.00" at bounding box center [546, 333] width 50 height 13
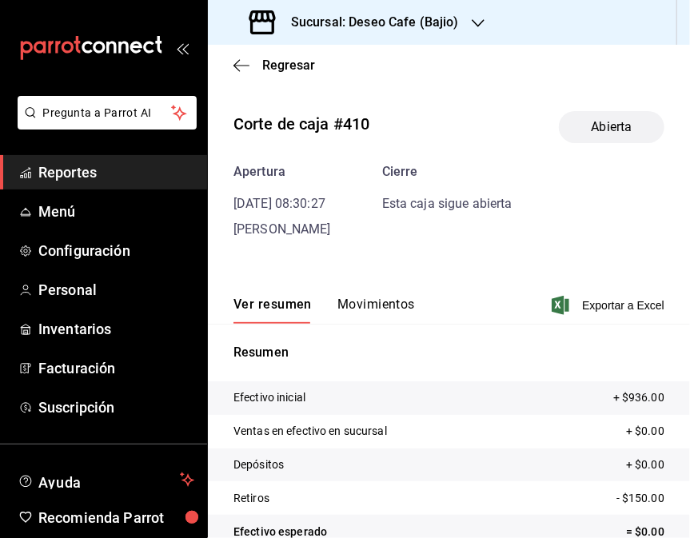
scroll to position [97, 0]
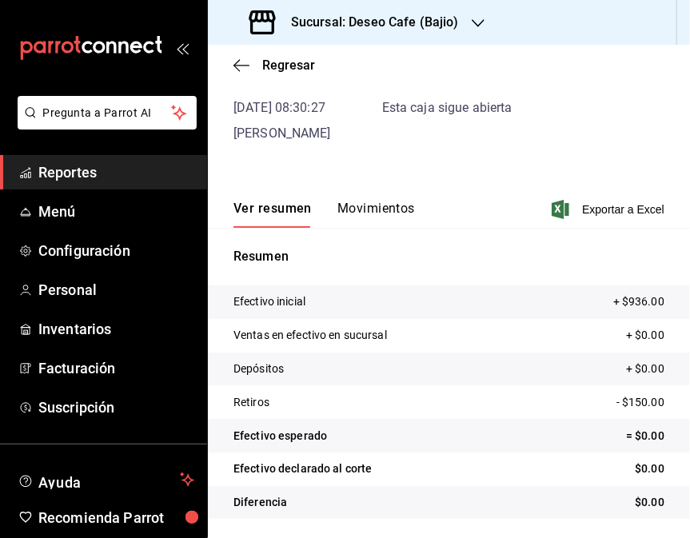
click at [395, 206] on button "Movimientos" at bounding box center [376, 214] width 78 height 27
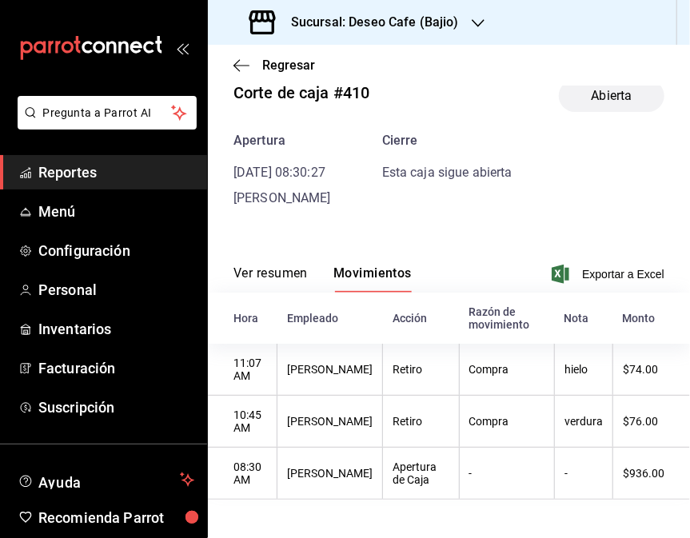
scroll to position [35, 0]
click at [237, 67] on icon "button" at bounding box center [241, 65] width 16 height 14
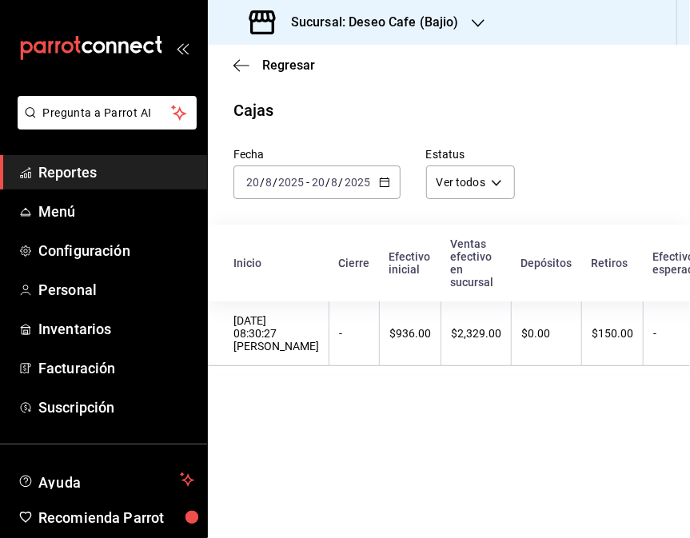
click at [380, 182] on icon "button" at bounding box center [384, 182] width 11 height 11
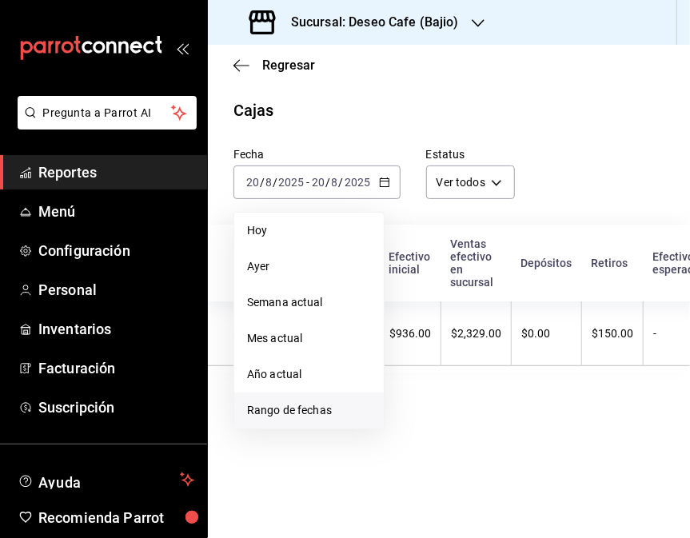
click at [330, 401] on li "Rango de fechas" at bounding box center [308, 411] width 149 height 36
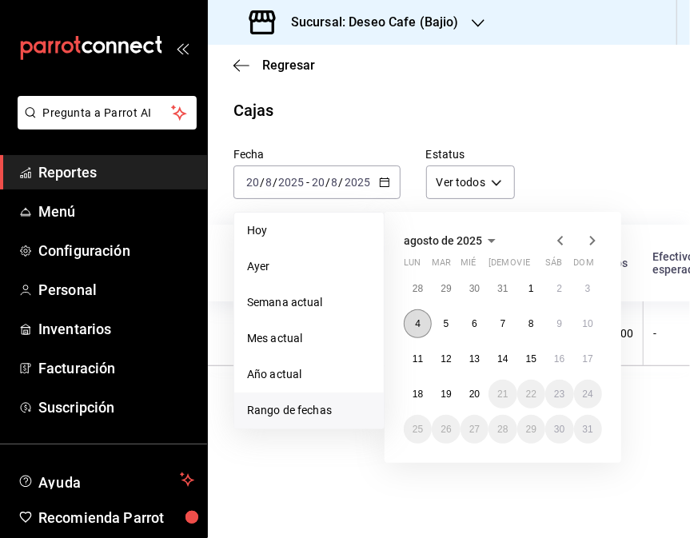
click at [424, 325] on button "4" at bounding box center [418, 323] width 28 height 29
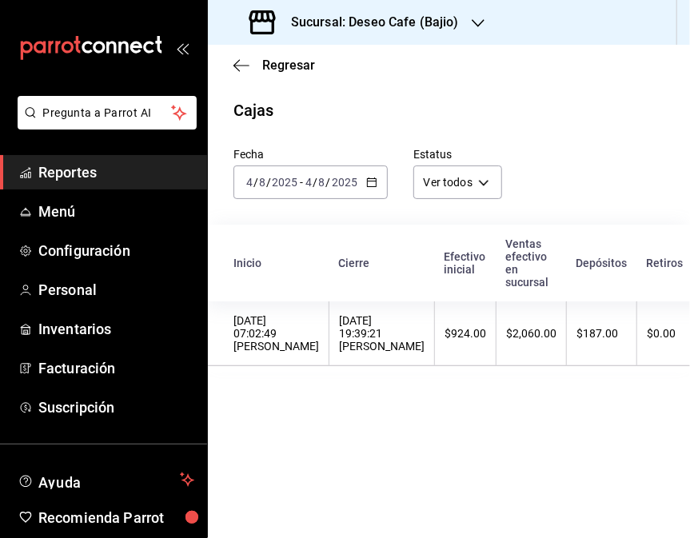
click at [435, 325] on th "$924.00" at bounding box center [466, 333] width 62 height 65
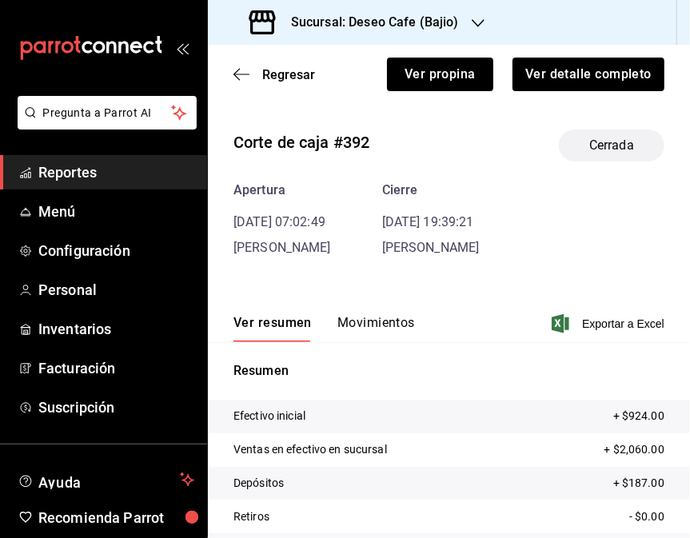
click at [397, 317] on button "Movimientos" at bounding box center [376, 328] width 78 height 27
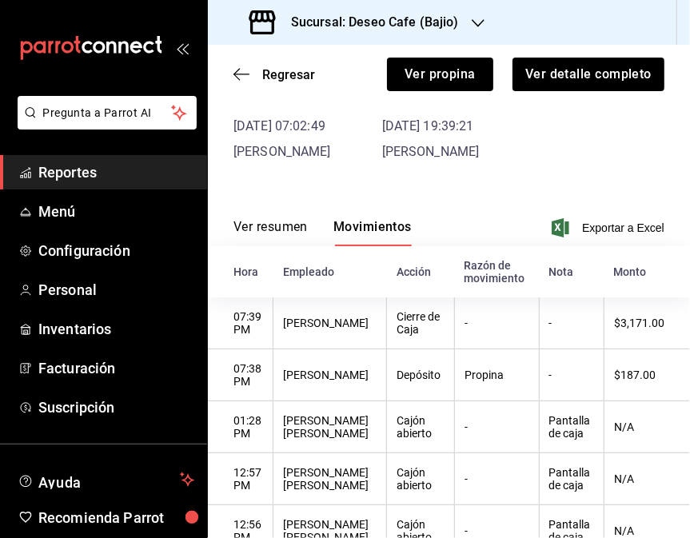
scroll to position [77, 0]
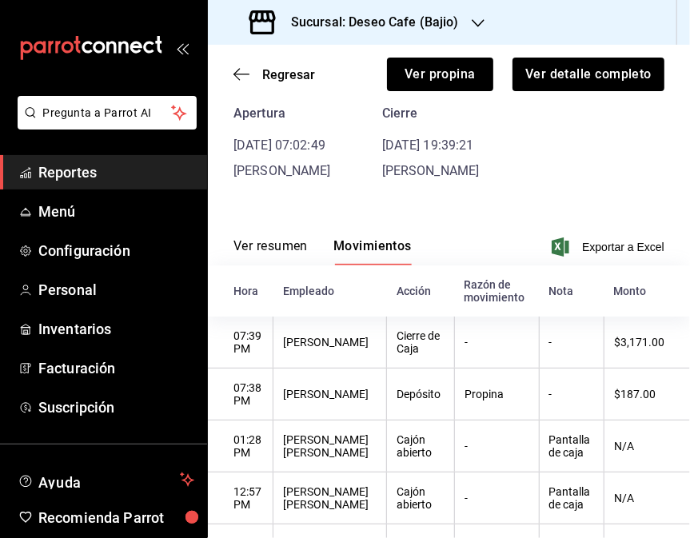
click at [232, 76] on div "Regresar Ver propina Ver detalle completo" at bounding box center [449, 74] width 482 height 59
click at [236, 75] on icon "button" at bounding box center [241, 74] width 16 height 14
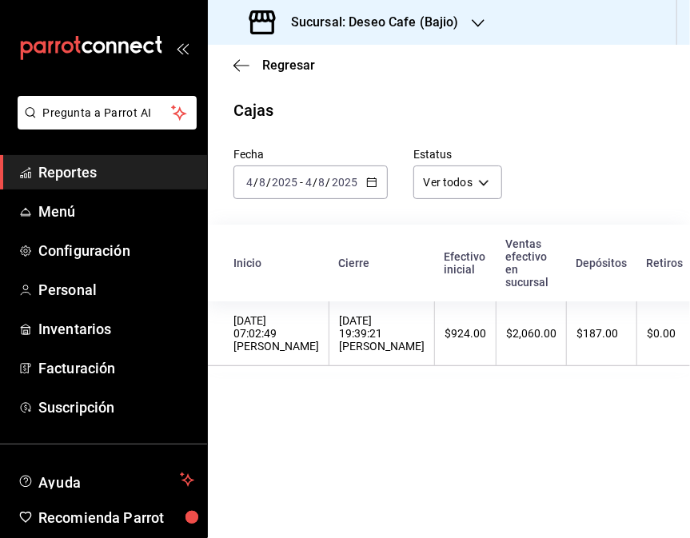
click at [369, 186] on icon "button" at bounding box center [371, 182] width 11 height 11
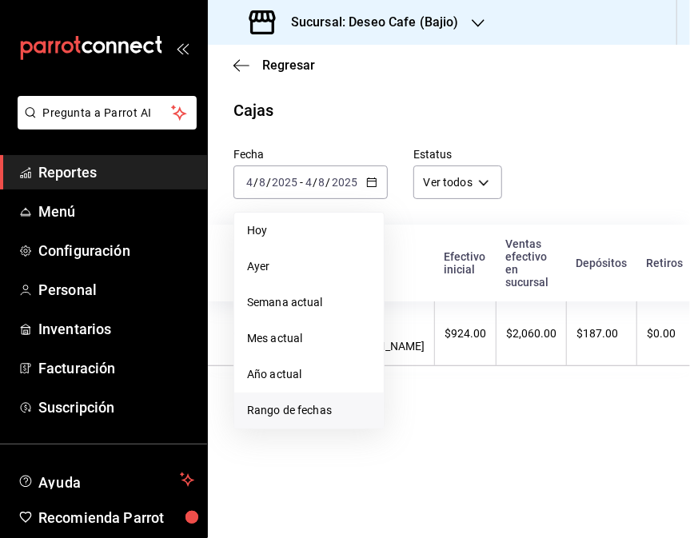
click at [309, 414] on span "Rango de fechas" at bounding box center [309, 410] width 124 height 17
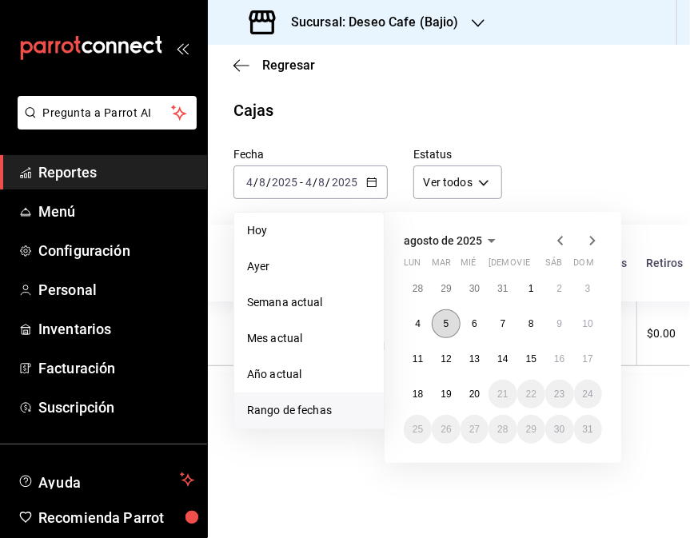
click at [444, 324] on abbr "5" at bounding box center [447, 323] width 6 height 11
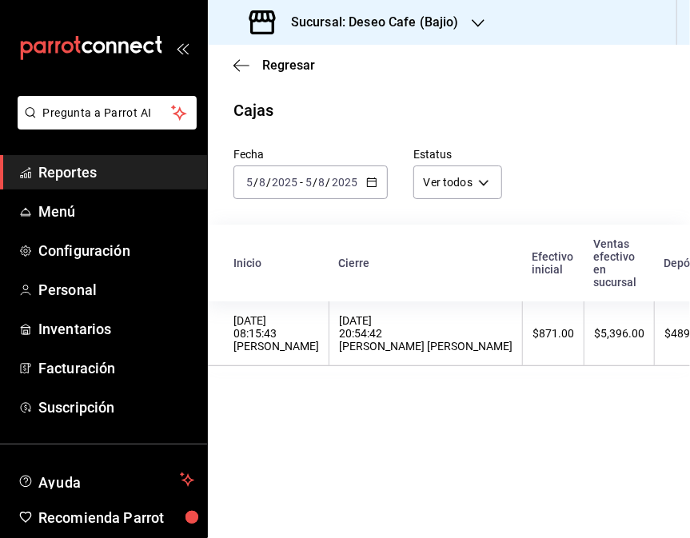
click at [444, 324] on div "[DATE] 20:54:42 [PERSON_NAME] [PERSON_NAME]" at bounding box center [425, 333] width 173 height 38
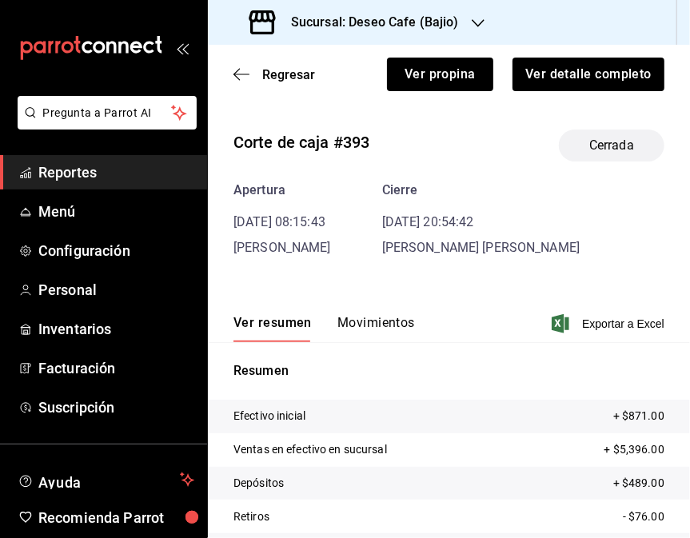
click at [369, 316] on button "Movimientos" at bounding box center [376, 328] width 78 height 27
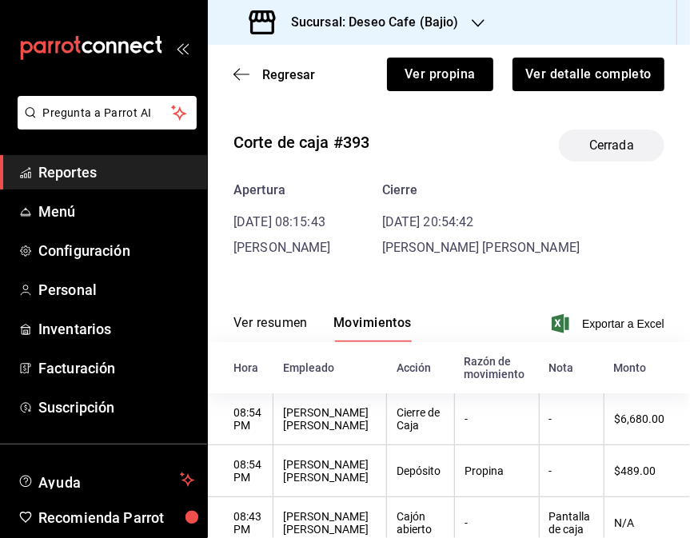
click at [424, 6] on div "Sucursal: Deseo Cafe (Bajio)" at bounding box center [356, 22] width 270 height 45
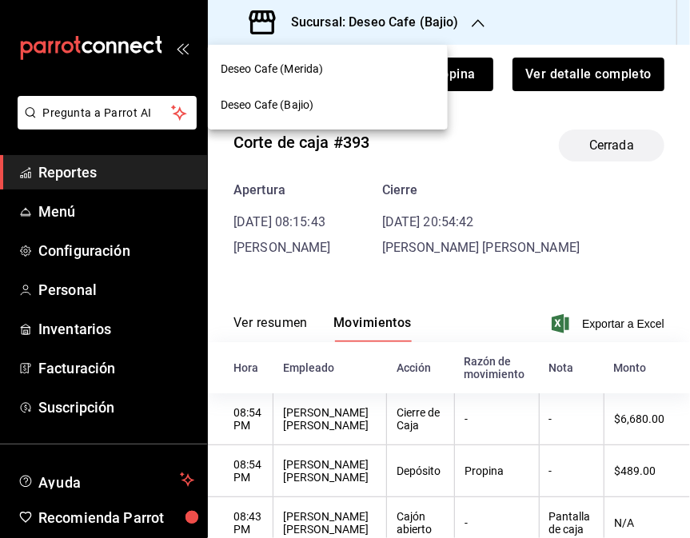
click at [353, 73] on div "Deseo Cafe (Merida)" at bounding box center [328, 69] width 214 height 17
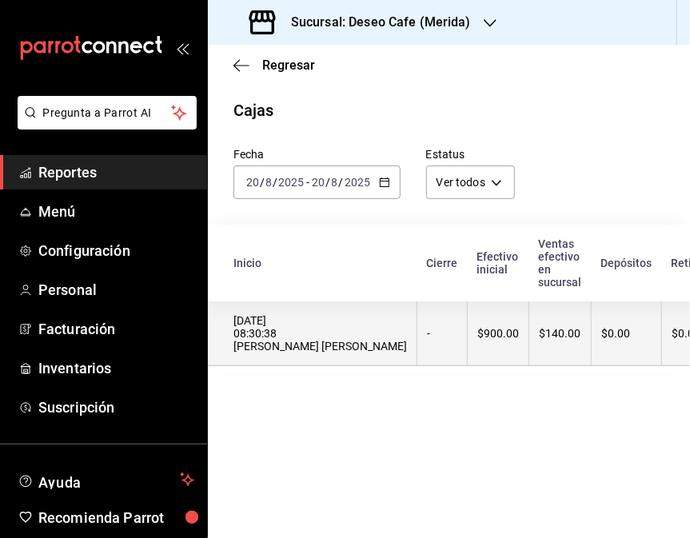
click at [477, 332] on div "$900.00" at bounding box center [498, 333] width 42 height 13
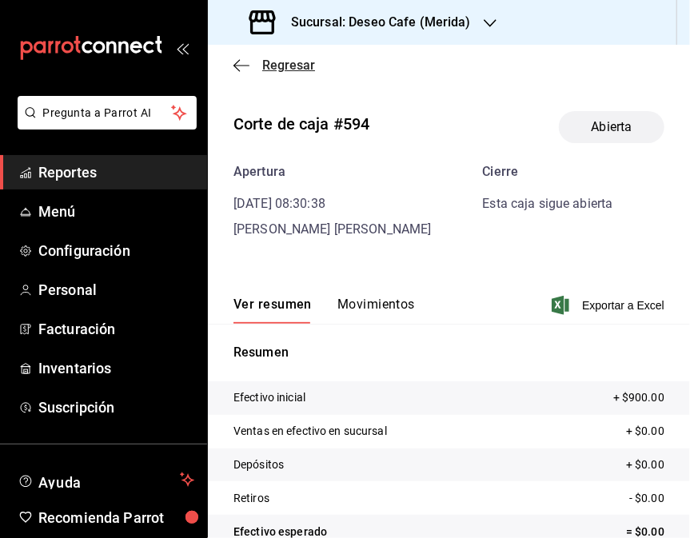
click at [240, 65] on icon "button" at bounding box center [241, 65] width 16 height 14
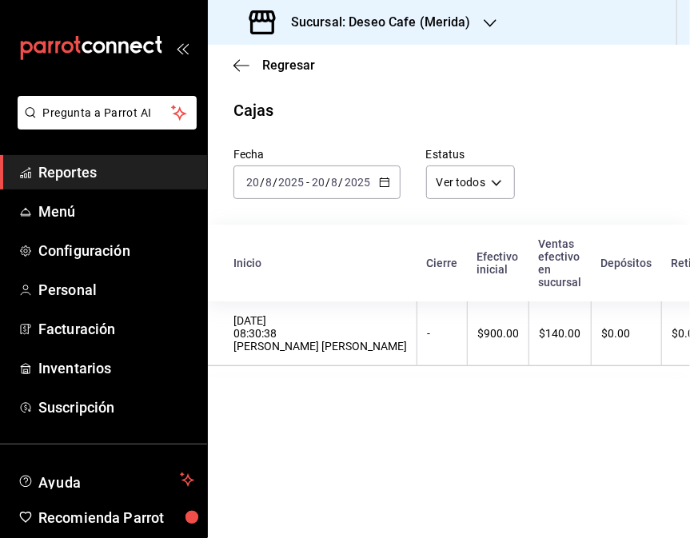
click at [380, 176] on div "[DATE] [DATE] - [DATE] [DATE]" at bounding box center [316, 182] width 167 height 34
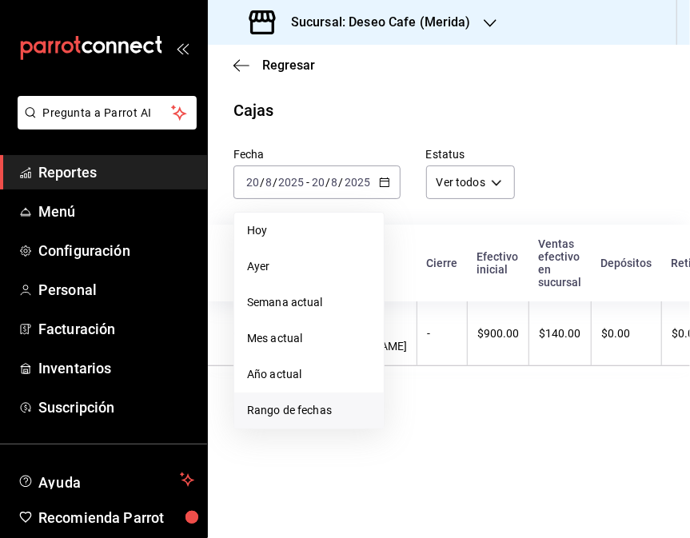
click at [321, 412] on span "Rango de fechas" at bounding box center [309, 410] width 124 height 17
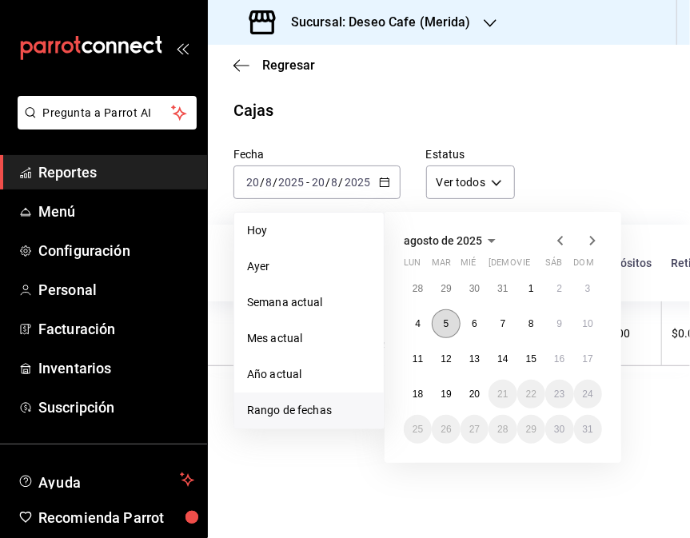
click at [445, 326] on abbr "5" at bounding box center [447, 323] width 6 height 11
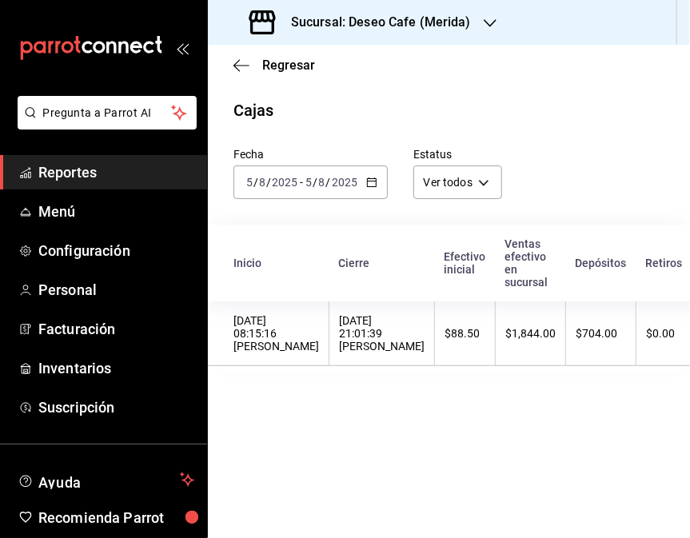
click at [445, 326] on th "$88.50" at bounding box center [465, 333] width 61 height 65
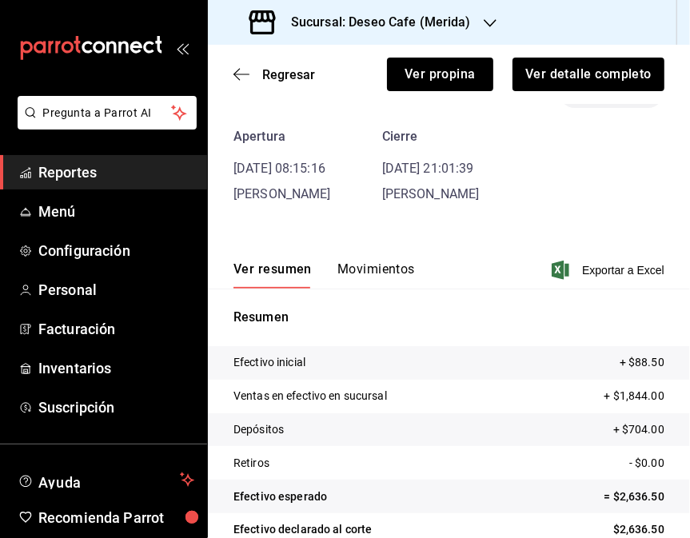
scroll to position [82, 0]
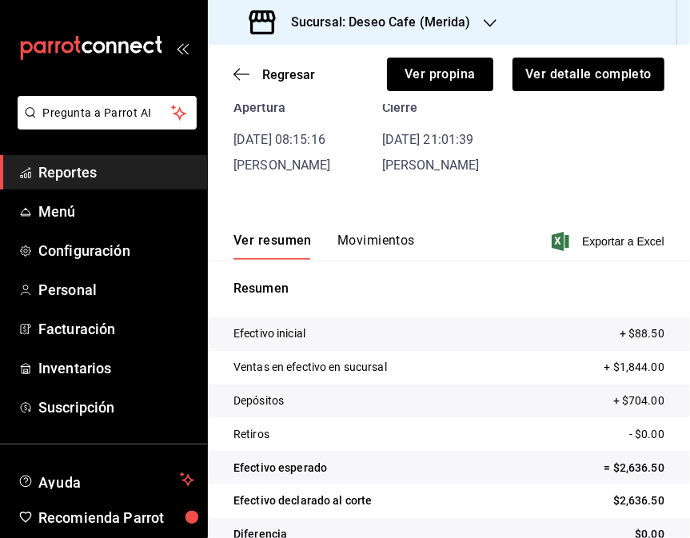
click at [389, 241] on button "Movimientos" at bounding box center [376, 246] width 78 height 27
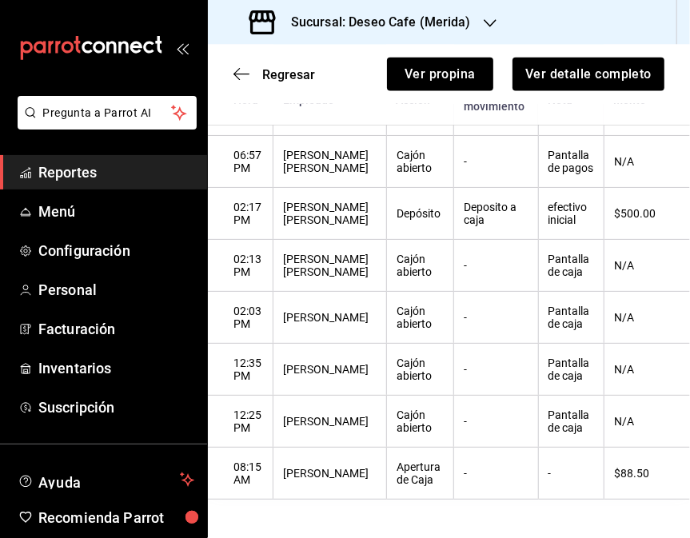
scroll to position [0, 0]
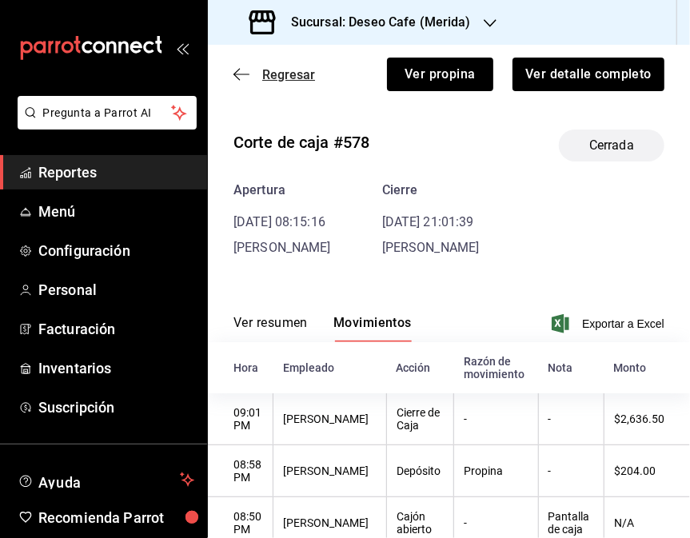
click at [238, 80] on icon "button" at bounding box center [241, 74] width 16 height 14
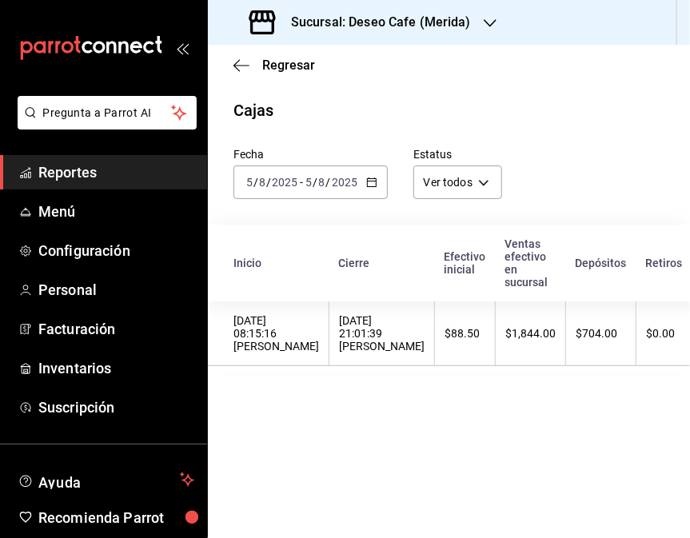
click at [371, 189] on div "[DATE] [DATE] - [DATE] [DATE]" at bounding box center [310, 182] width 154 height 34
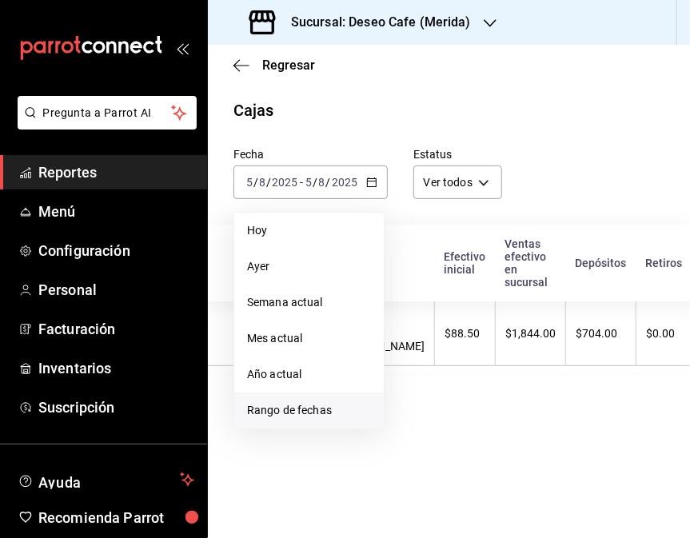
click at [314, 412] on span "Rango de fechas" at bounding box center [309, 410] width 124 height 17
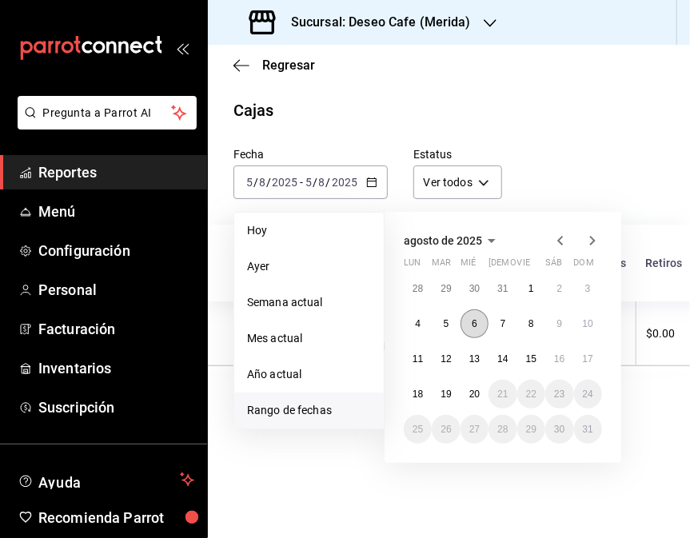
click at [470, 328] on button "6" at bounding box center [474, 323] width 28 height 29
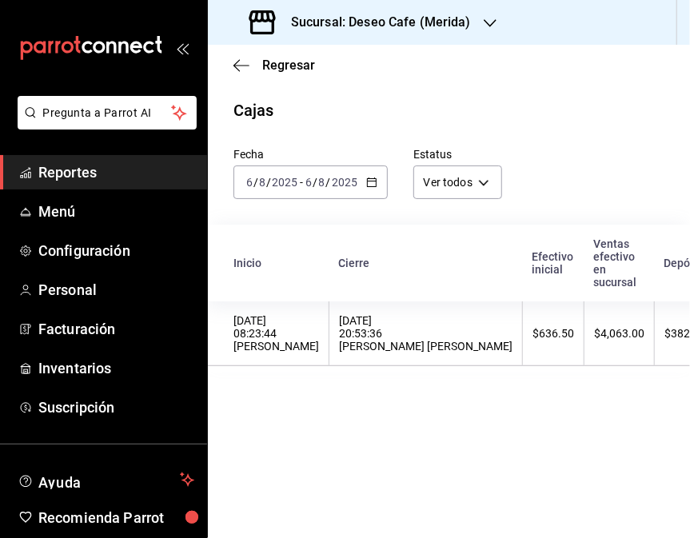
click at [523, 328] on th "$636.50" at bounding box center [554, 333] width 62 height 65
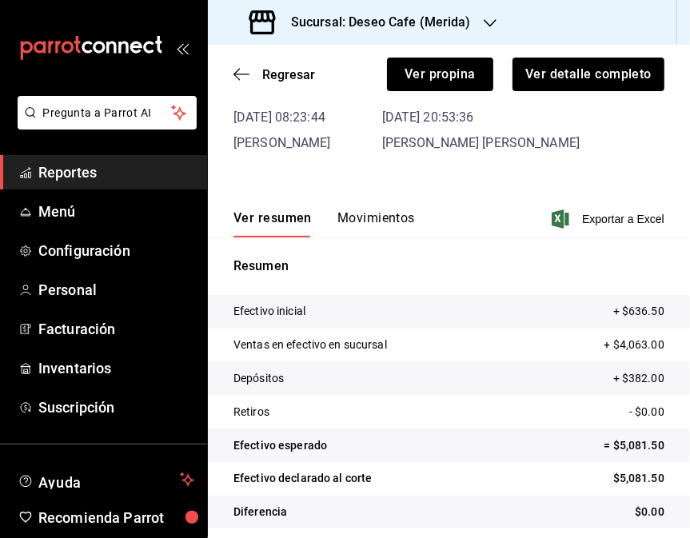
scroll to position [114, 0]
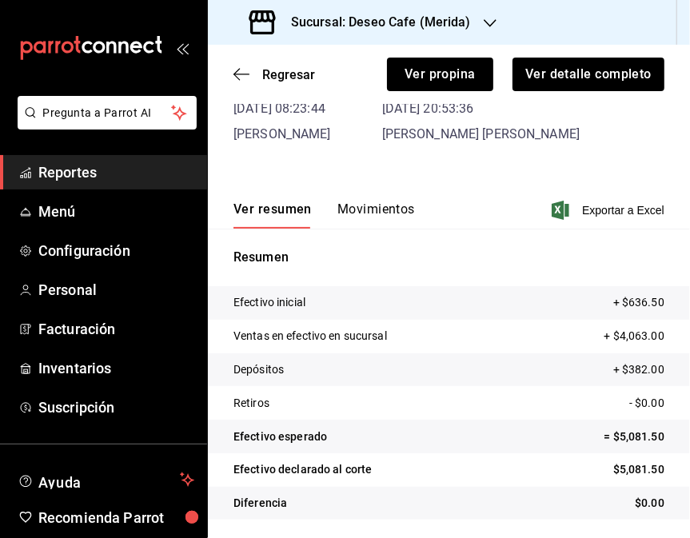
click at [390, 203] on button "Movimientos" at bounding box center [376, 214] width 78 height 27
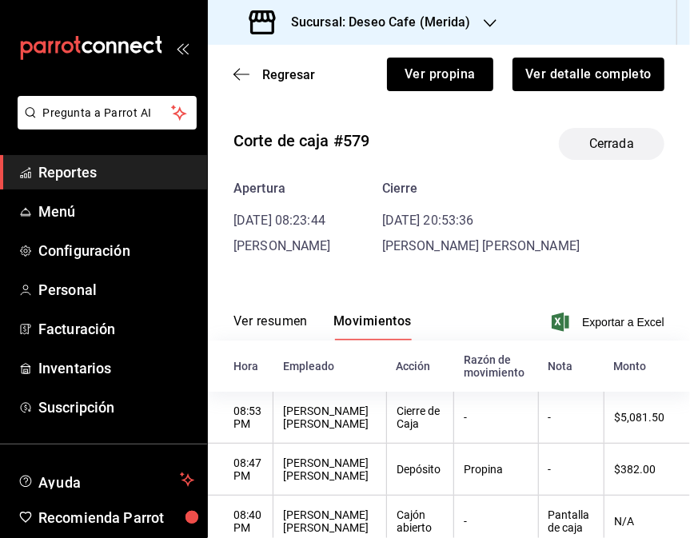
scroll to position [0, 0]
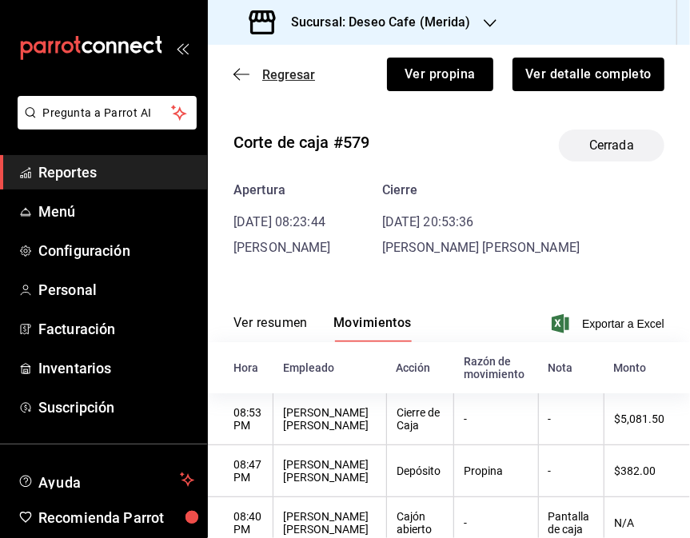
click at [246, 70] on icon "button" at bounding box center [241, 74] width 16 height 14
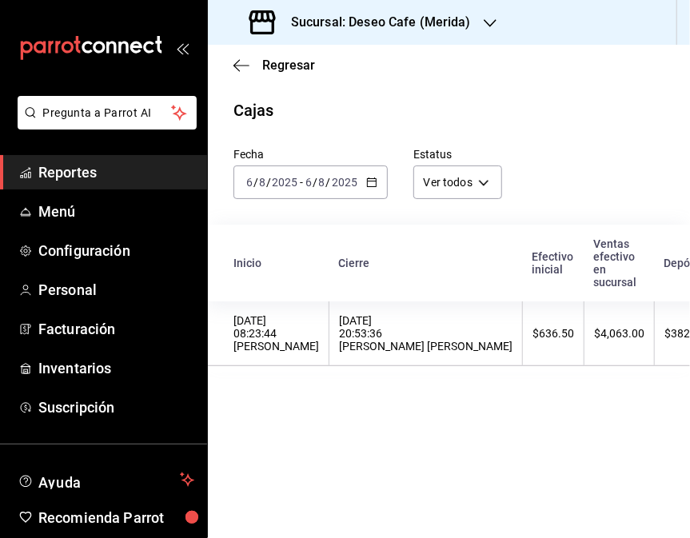
click at [485, 25] on icon "button" at bounding box center [490, 23] width 13 height 13
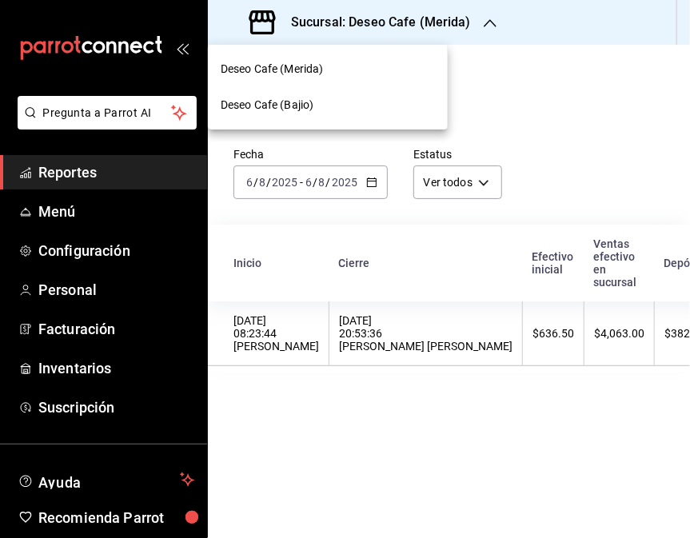
click at [385, 108] on div "Deseo Cafe (Bajio)" at bounding box center [328, 105] width 214 height 17
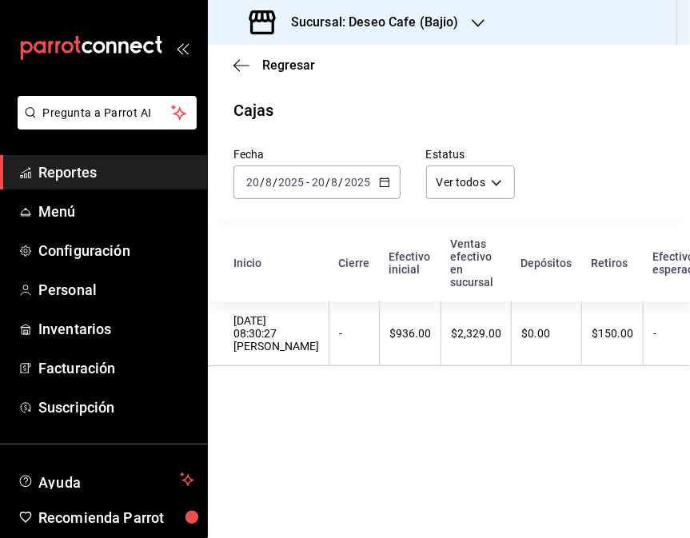
click at [388, 188] on icon "button" at bounding box center [384, 182] width 11 height 11
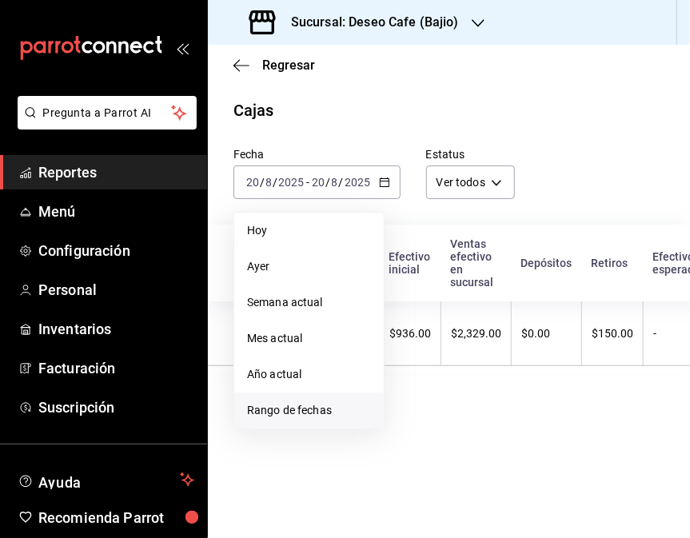
click at [292, 411] on span "Rango de fechas" at bounding box center [309, 410] width 124 height 17
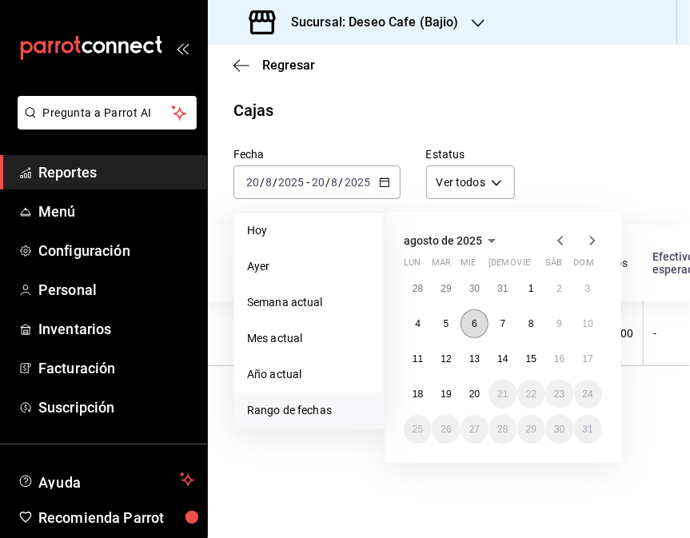
click at [472, 318] on abbr "6" at bounding box center [475, 323] width 6 height 11
click at [476, 321] on abbr "6" at bounding box center [475, 323] width 6 height 11
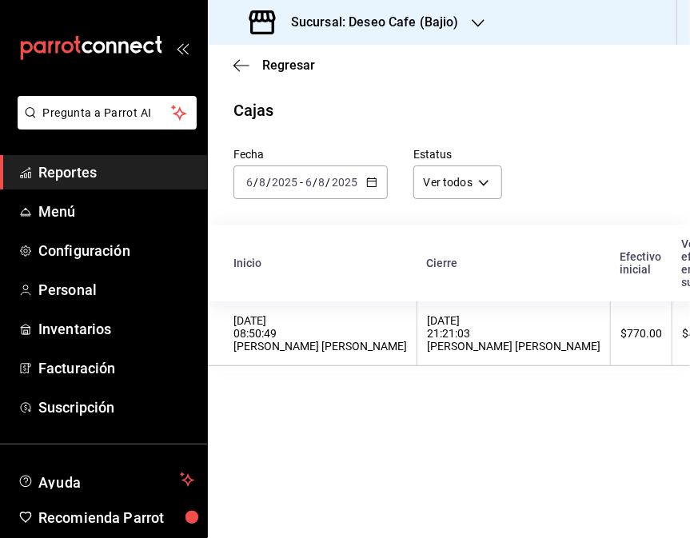
click at [417, 334] on th "[DATE] 21:21:03 [PERSON_NAME] [PERSON_NAME]" at bounding box center [513, 333] width 193 height 65
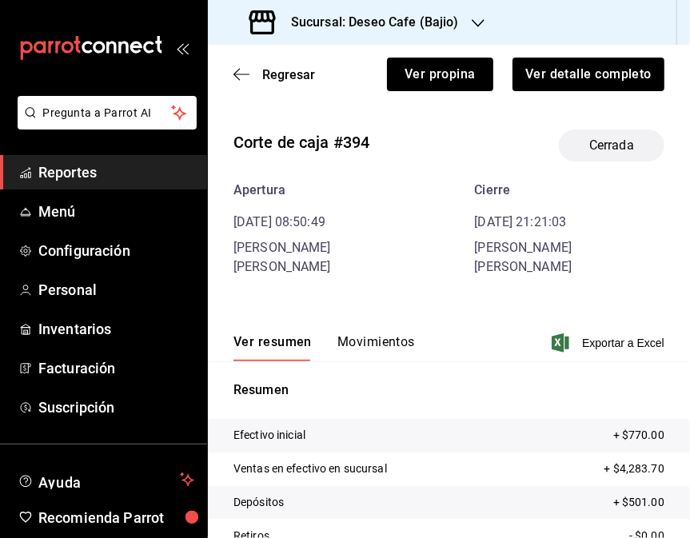
scroll to position [114, 0]
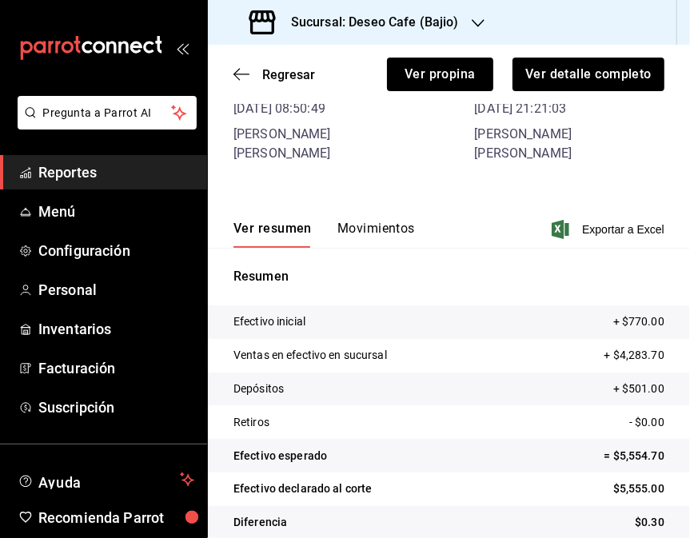
click at [385, 221] on button "Movimientos" at bounding box center [376, 234] width 78 height 27
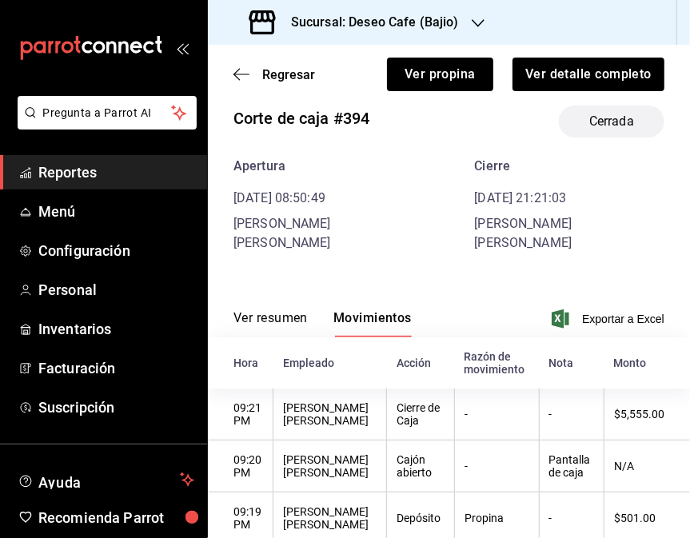
scroll to position [0, 0]
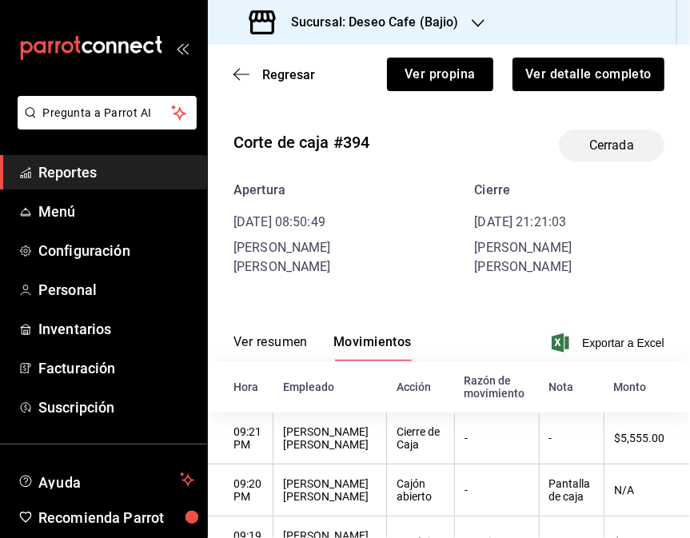
click at [604, 148] on div "Corte de caja #394 Cerrada Apertura [DATE] 08:50:49 [PERSON_NAME] [PERSON_NAME]…" at bounding box center [449, 197] width 482 height 160
click at [248, 76] on icon "button" at bounding box center [241, 74] width 16 height 14
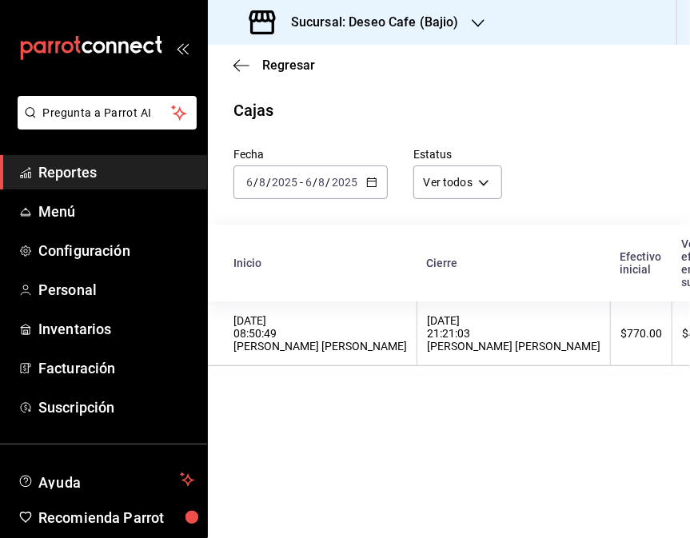
click at [370, 185] on icon "button" at bounding box center [371, 182] width 11 height 11
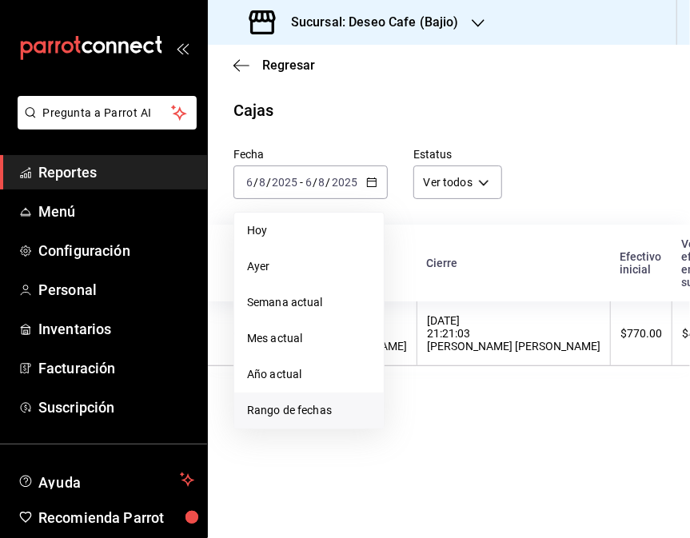
click at [333, 418] on span "Rango de fechas" at bounding box center [309, 410] width 124 height 17
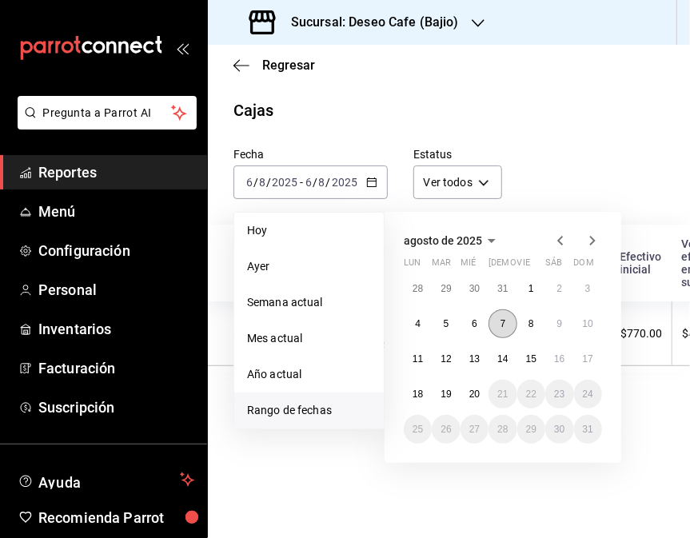
click at [505, 325] on abbr "7" at bounding box center [503, 323] width 6 height 11
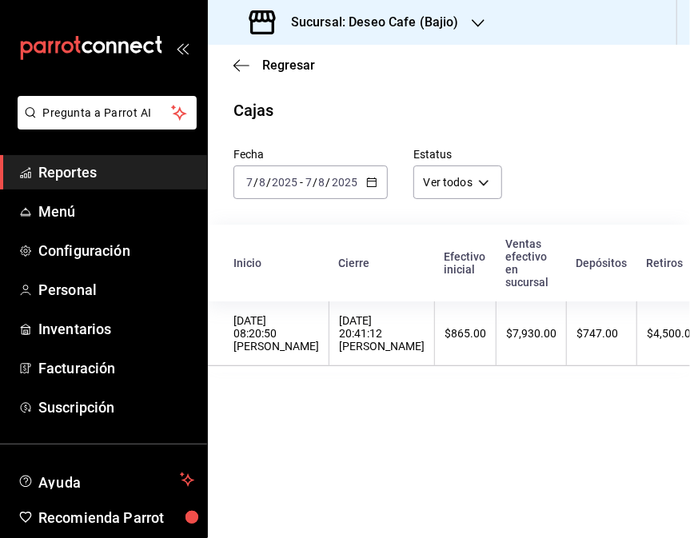
click at [505, 325] on th "$7,930.00" at bounding box center [531, 333] width 70 height 65
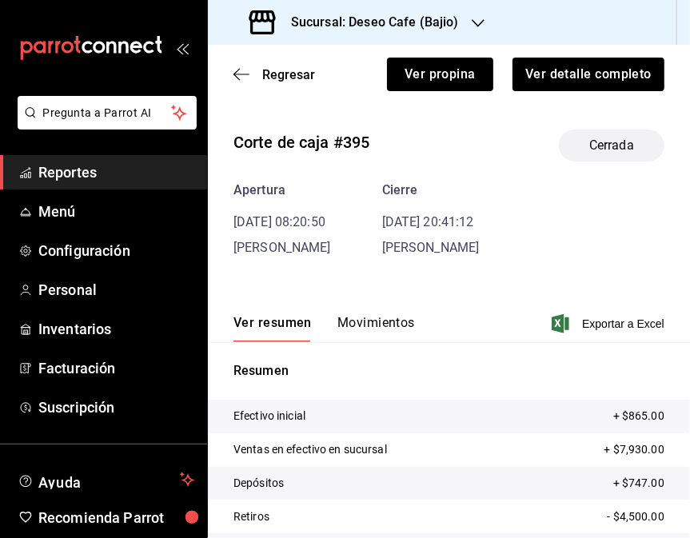
scroll to position [114, 0]
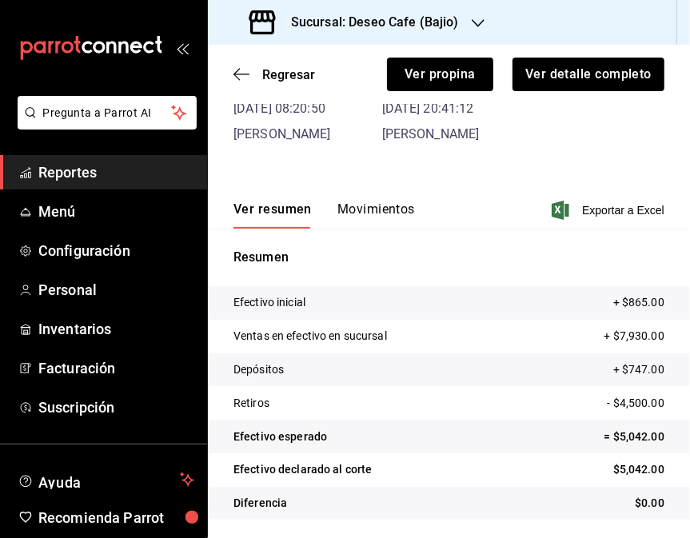
click at [379, 218] on button "Movimientos" at bounding box center [376, 214] width 78 height 27
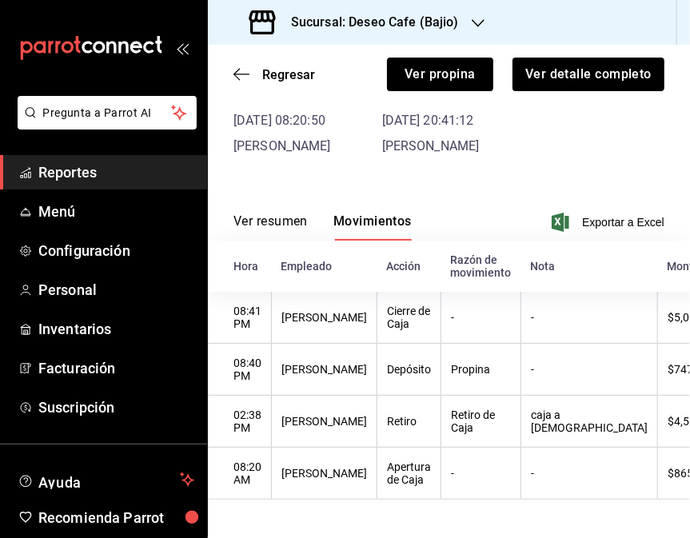
scroll to position [106, 0]
click at [245, 67] on icon "button" at bounding box center [241, 74] width 16 height 14
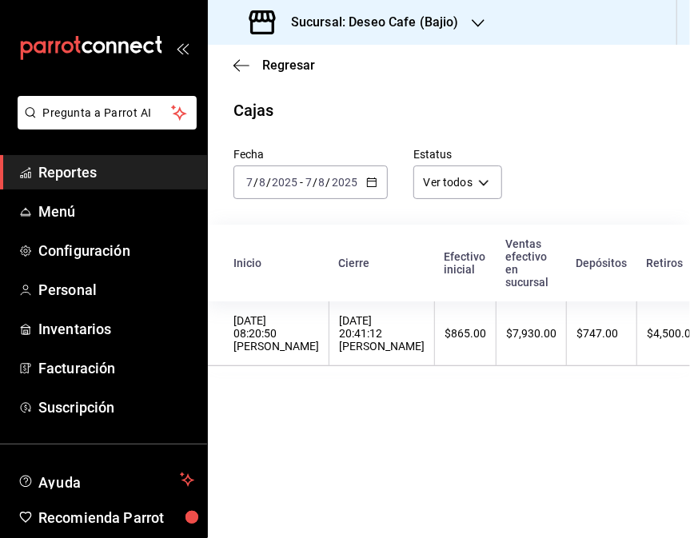
click at [377, 181] on div "[DATE] [DATE] - [DATE] [DATE]" at bounding box center [310, 182] width 154 height 34
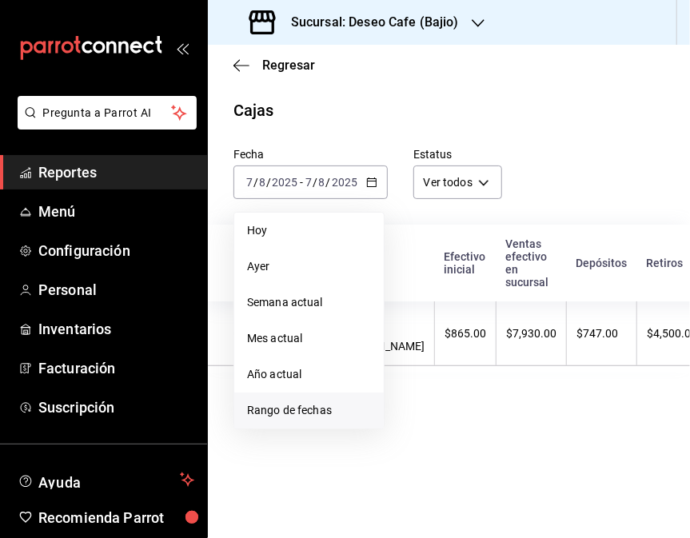
click at [313, 410] on span "Rango de fechas" at bounding box center [309, 410] width 124 height 17
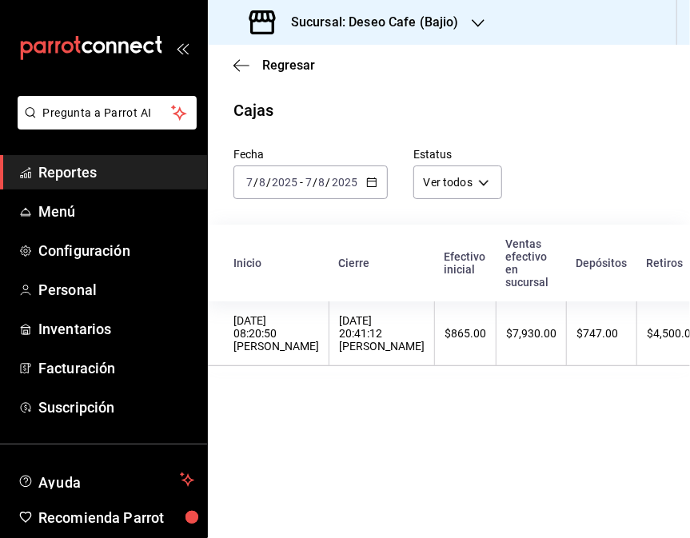
click at [461, 21] on div "Sucursal: Deseo Cafe (Bajio)" at bounding box center [356, 22] width 270 height 45
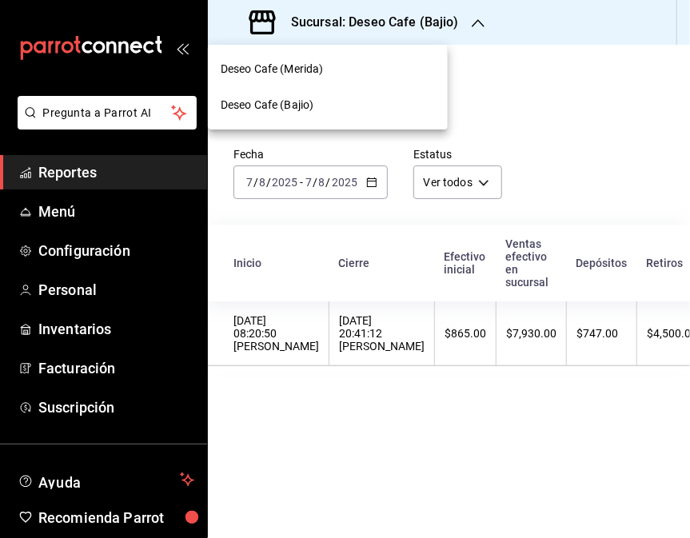
click at [387, 69] on div "Deseo Cafe (Merida)" at bounding box center [328, 69] width 214 height 17
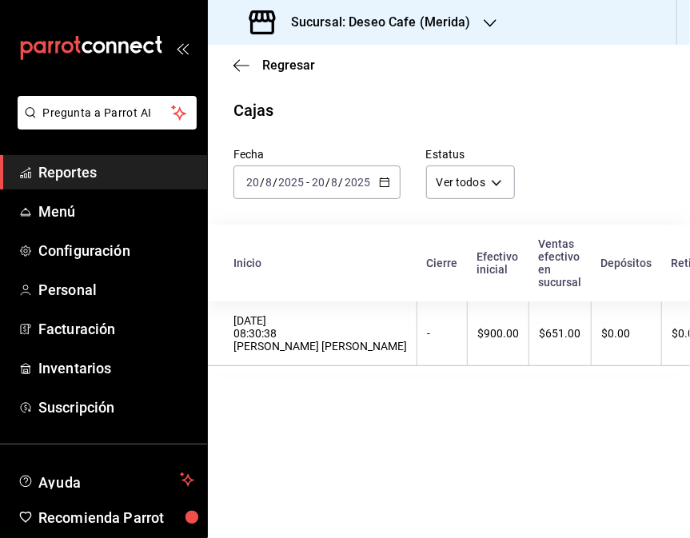
click at [386, 187] on \(Stroke\) "button" at bounding box center [385, 182] width 10 height 9
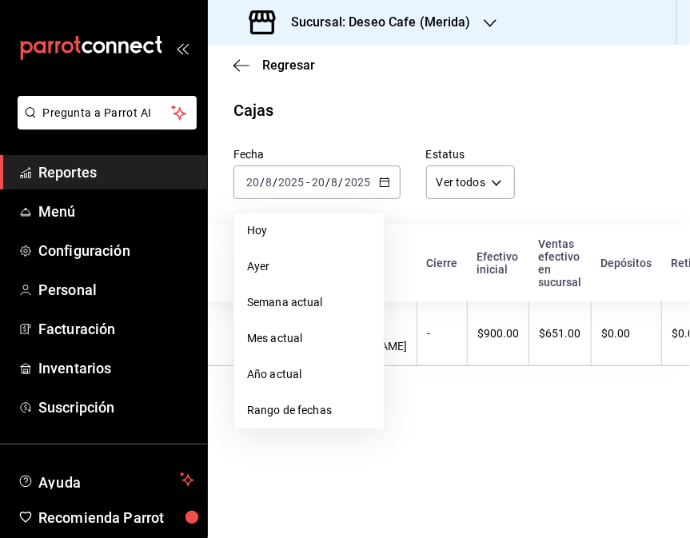
click at [334, 94] on main "Regresar Cajas Fecha [DATE] [DATE] - [DATE] [DATE] [PERSON_NAME] Semana actual …" at bounding box center [449, 291] width 482 height 493
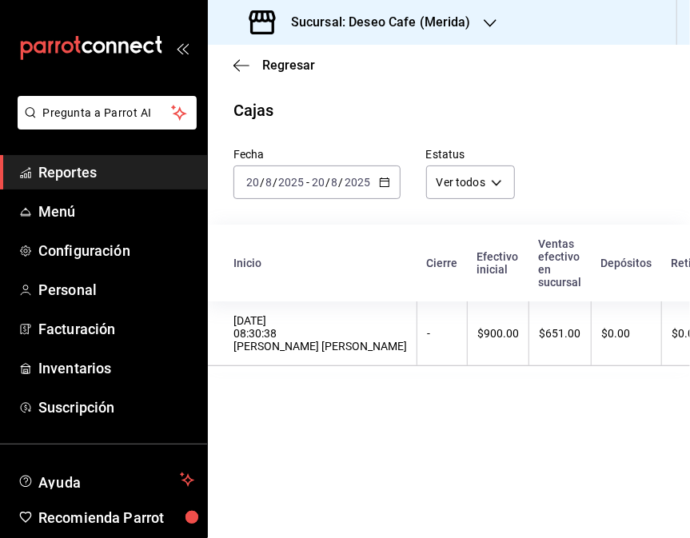
click at [334, 94] on main "Regresar Cajas Fecha [DATE] [DATE] - [DATE] [DATE] Estatus Ver todos ALL Inicio…" at bounding box center [449, 291] width 482 height 493
click at [381, 180] on icon "button" at bounding box center [384, 182] width 11 height 11
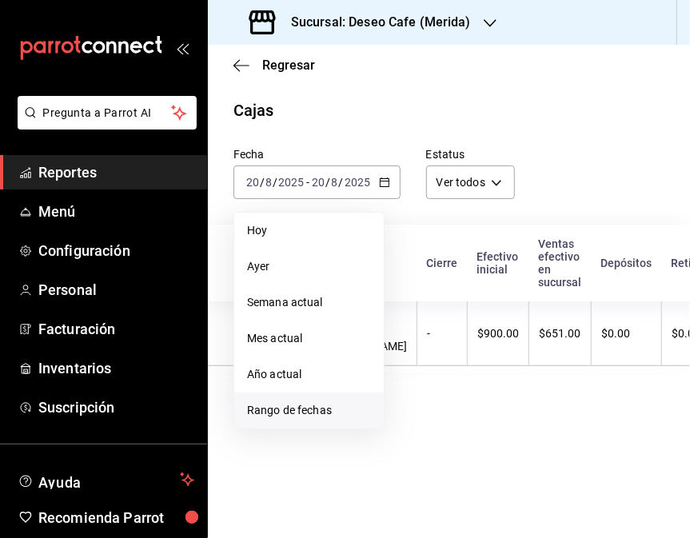
click at [304, 408] on span "Rango de fechas" at bounding box center [309, 410] width 124 height 17
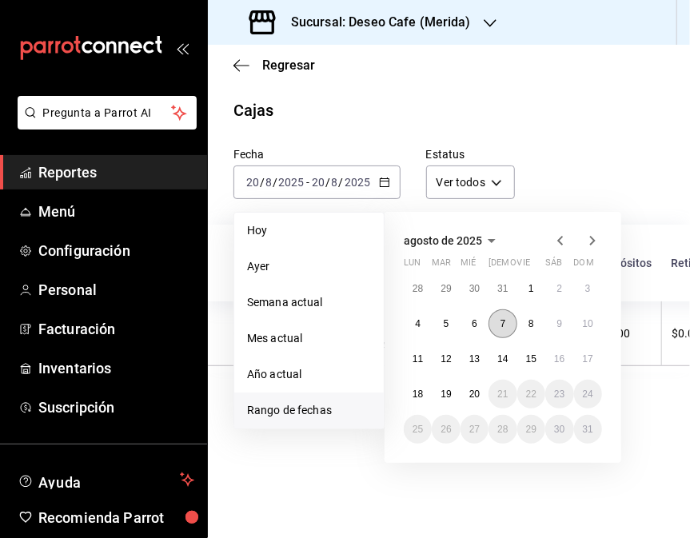
click at [504, 325] on abbr "7" at bounding box center [503, 323] width 6 height 11
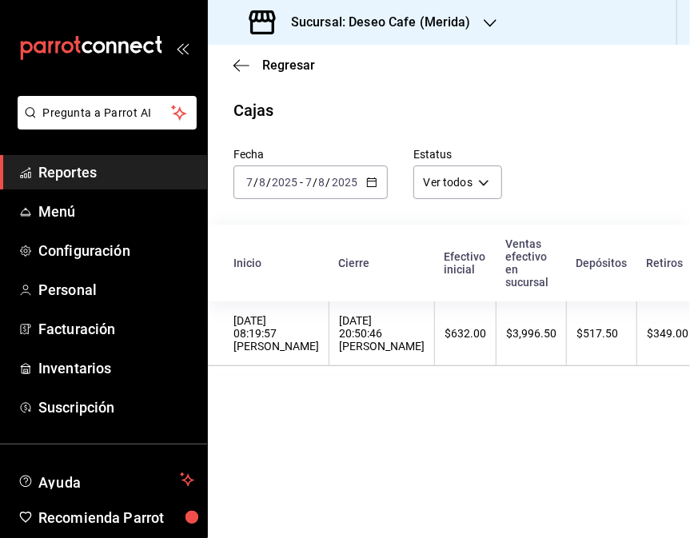
click at [435, 341] on th "$632.00" at bounding box center [466, 333] width 62 height 65
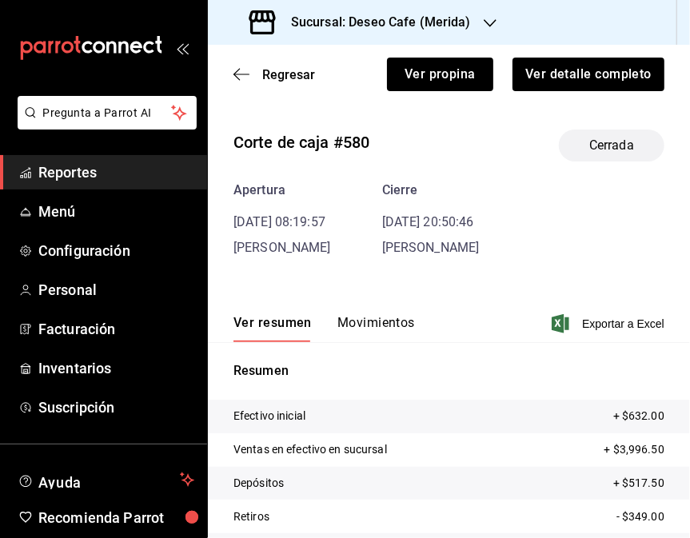
scroll to position [114, 0]
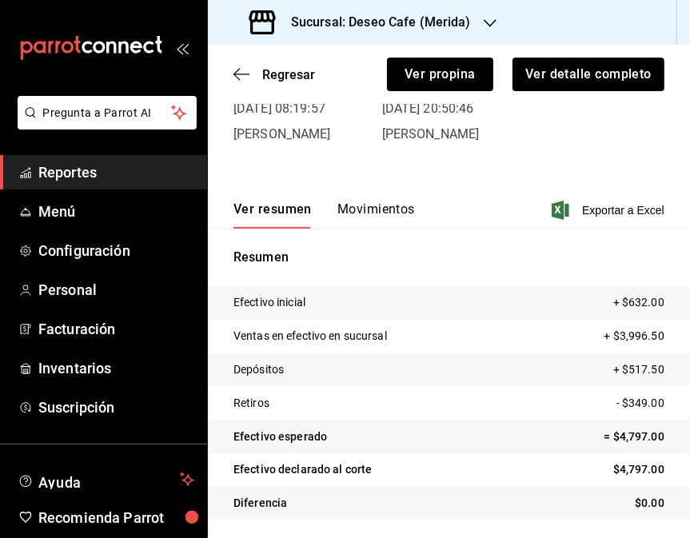
click at [373, 201] on button "Movimientos" at bounding box center [376, 214] width 78 height 27
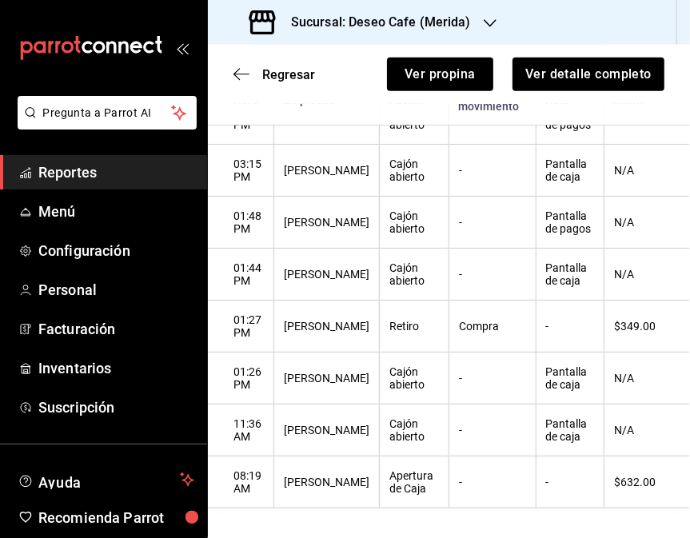
scroll to position [508, 0]
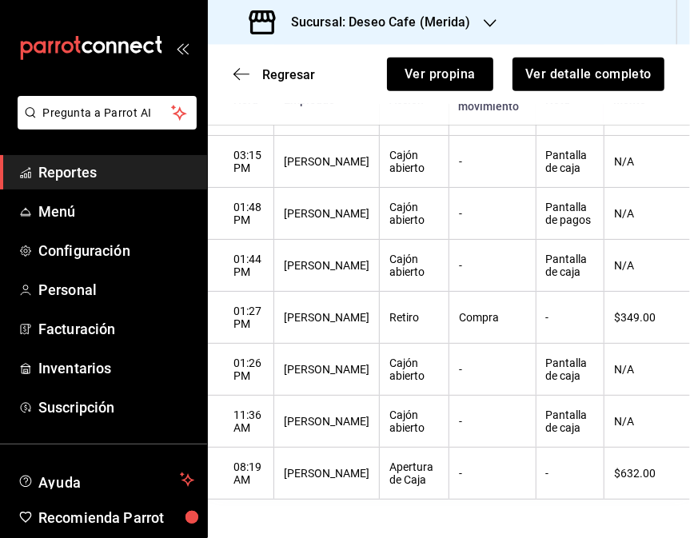
click at [525, 510] on main "Regresar Ver propina Ver detalle completo Corte de caja #580 Cerrada Apertura […" at bounding box center [449, 44] width 482 height 988
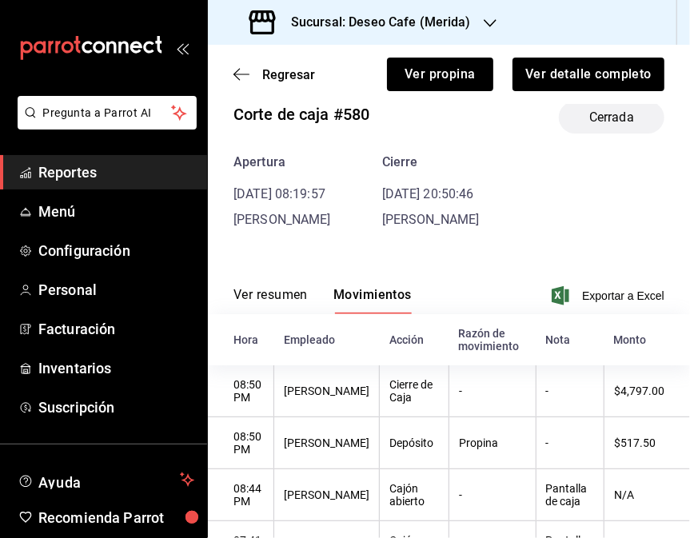
scroll to position [0, 0]
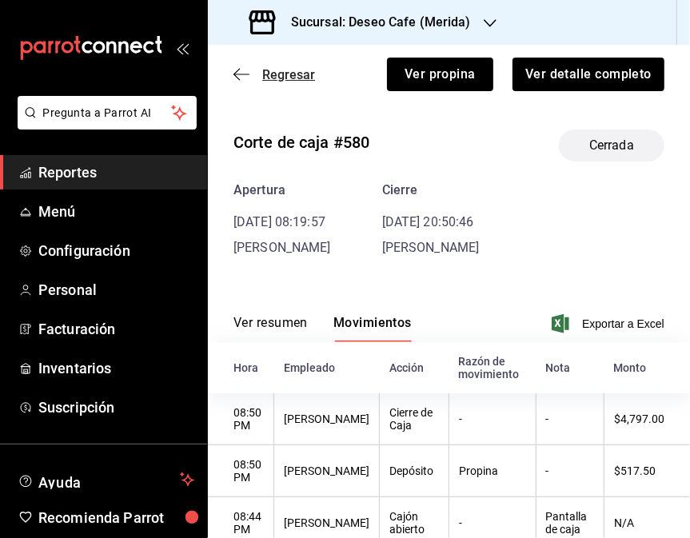
click at [241, 69] on icon "button" at bounding box center [241, 74] width 16 height 14
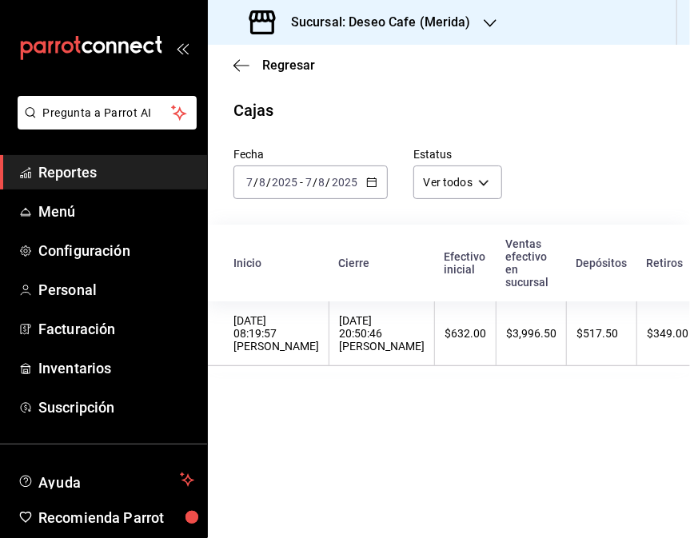
click at [381, 190] on div "[DATE] [DATE] - [DATE] [DATE]" at bounding box center [310, 182] width 154 height 34
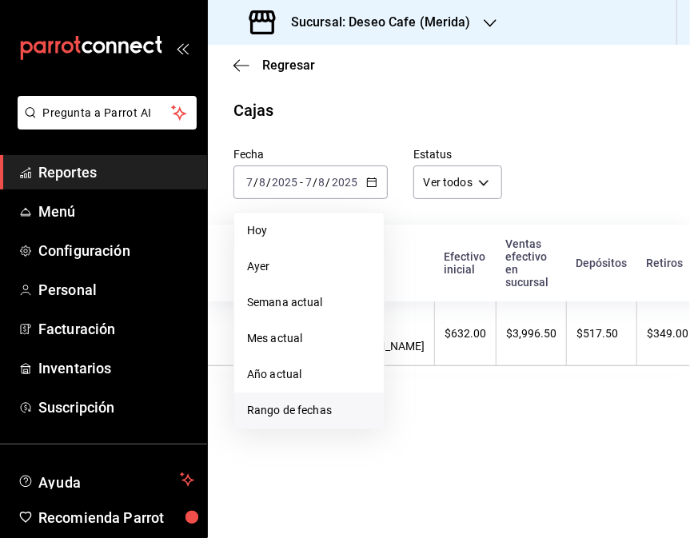
click at [329, 400] on li "Rango de fechas" at bounding box center [308, 411] width 149 height 36
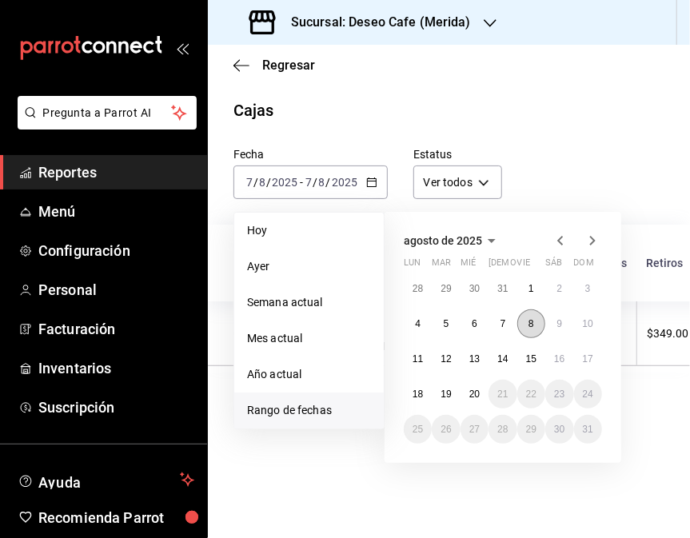
click at [533, 324] on button "8" at bounding box center [531, 323] width 28 height 29
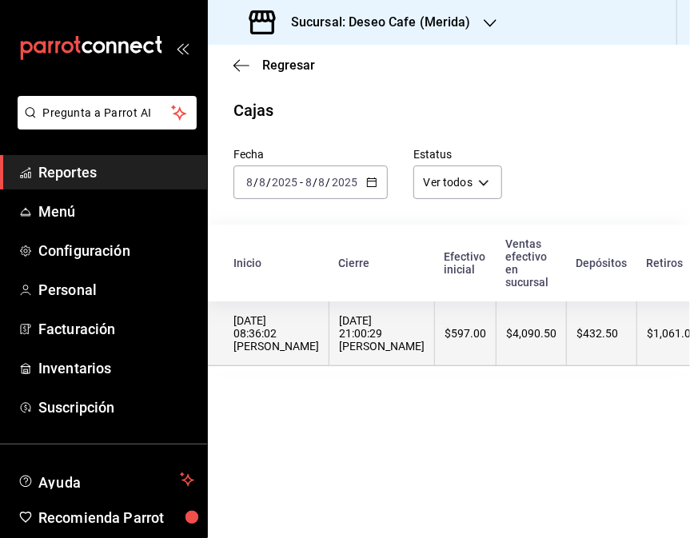
click at [506, 336] on div "$4,090.50" at bounding box center [531, 333] width 50 height 13
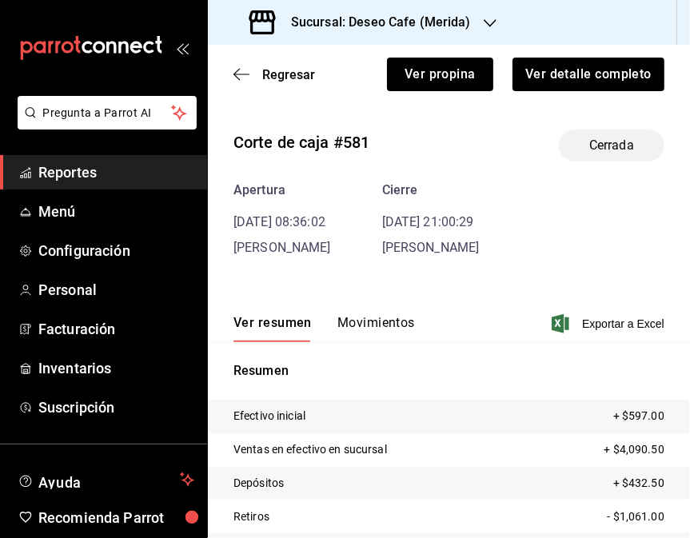
click at [385, 336] on button "Movimientos" at bounding box center [376, 328] width 78 height 27
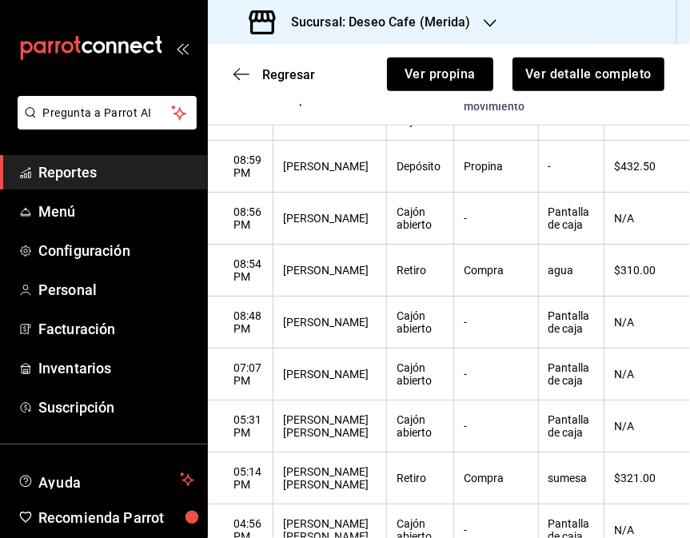
scroll to position [341, 0]
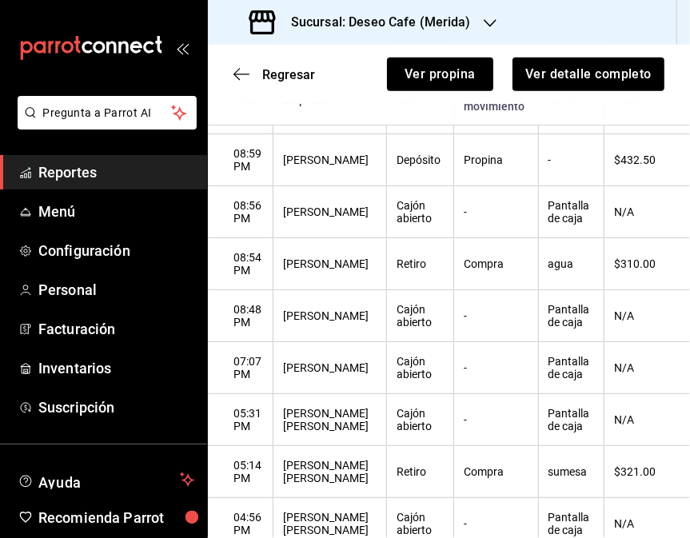
click at [432, 20] on h3 "Sucursal: Deseo Cafe (Merida)" at bounding box center [374, 22] width 193 height 19
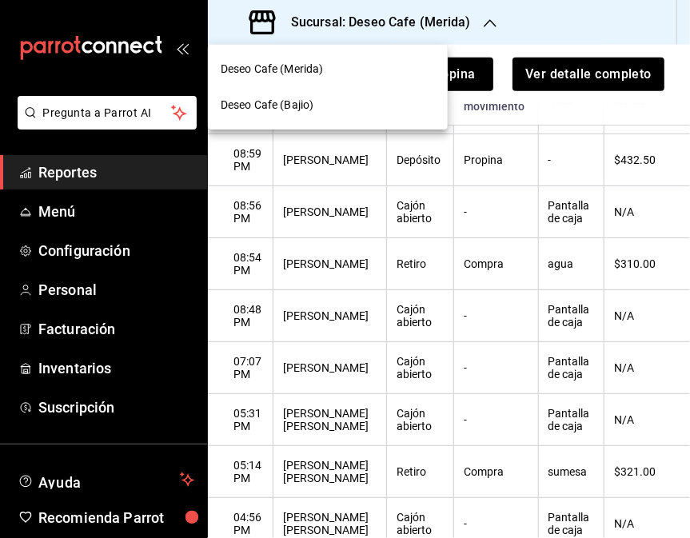
click at [347, 108] on div "Deseo Cafe (Bajio)" at bounding box center [328, 105] width 214 height 17
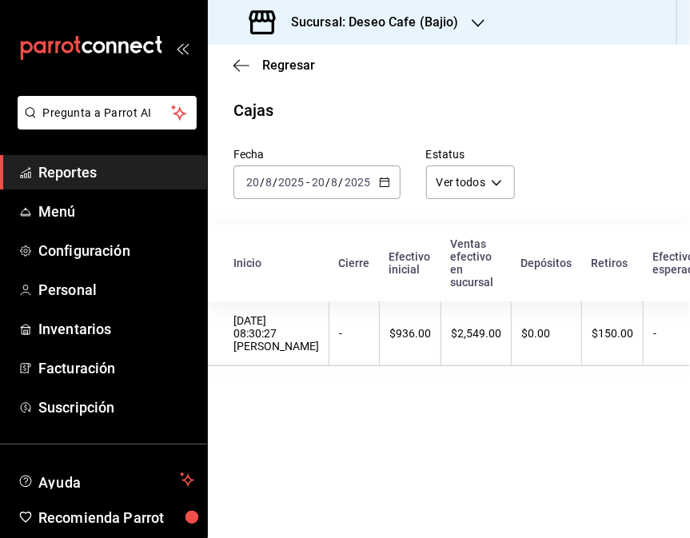
click at [381, 188] on icon "button" at bounding box center [384, 182] width 11 height 11
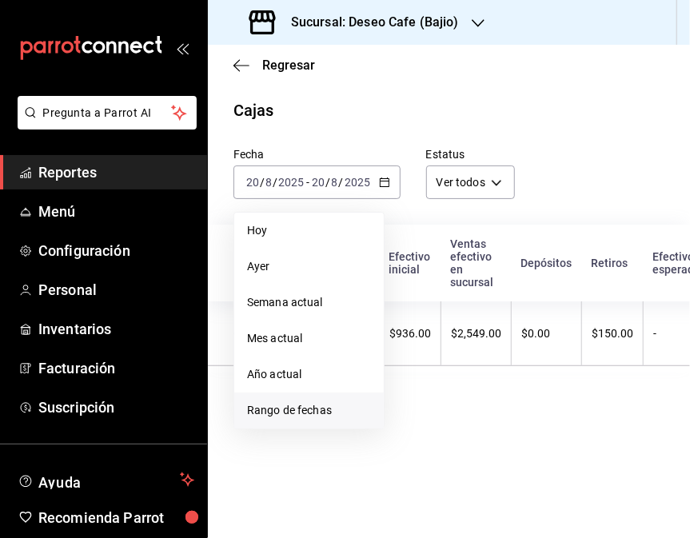
click at [273, 412] on span "Rango de fechas" at bounding box center [309, 410] width 124 height 17
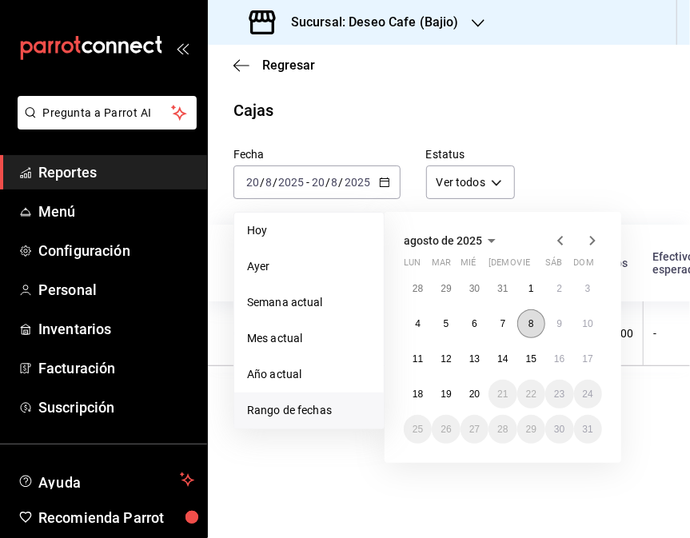
click at [536, 325] on button "8" at bounding box center [531, 323] width 28 height 29
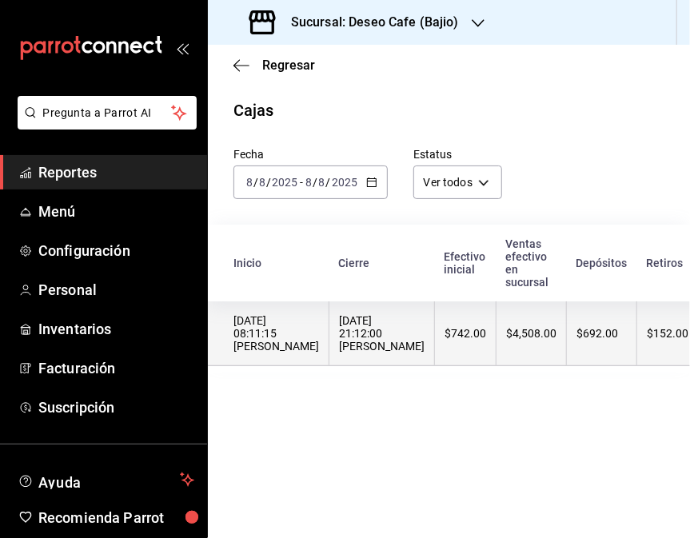
click at [506, 340] on div "$4,508.00" at bounding box center [531, 333] width 50 height 13
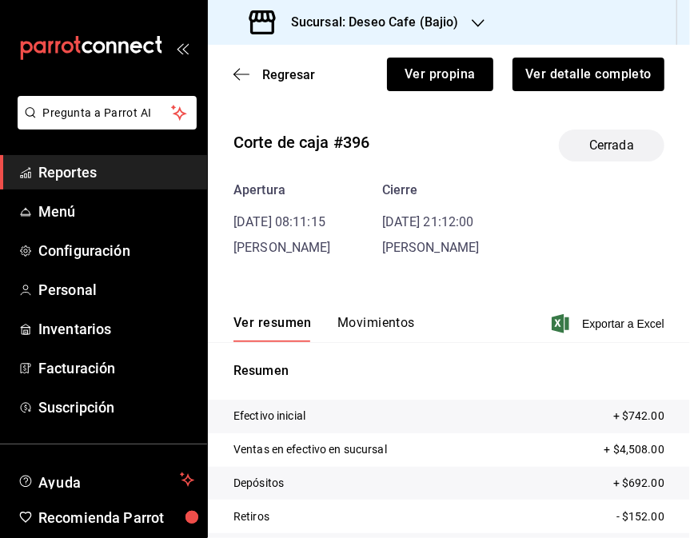
click at [389, 323] on button "Movimientos" at bounding box center [376, 328] width 78 height 27
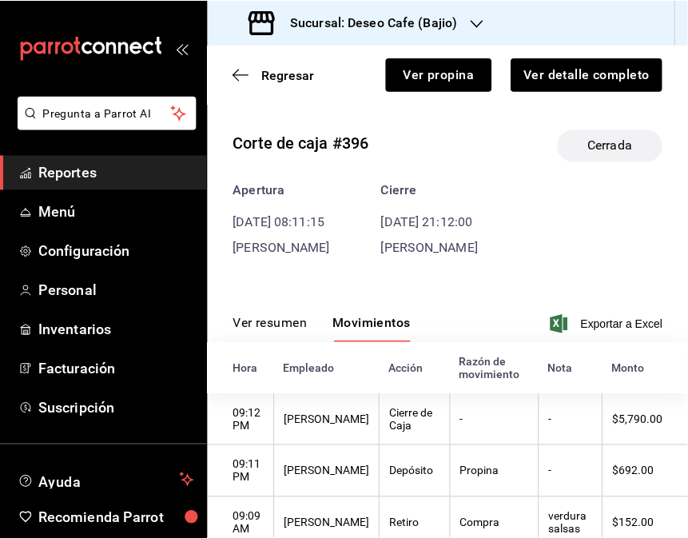
scroll to position [106, 0]
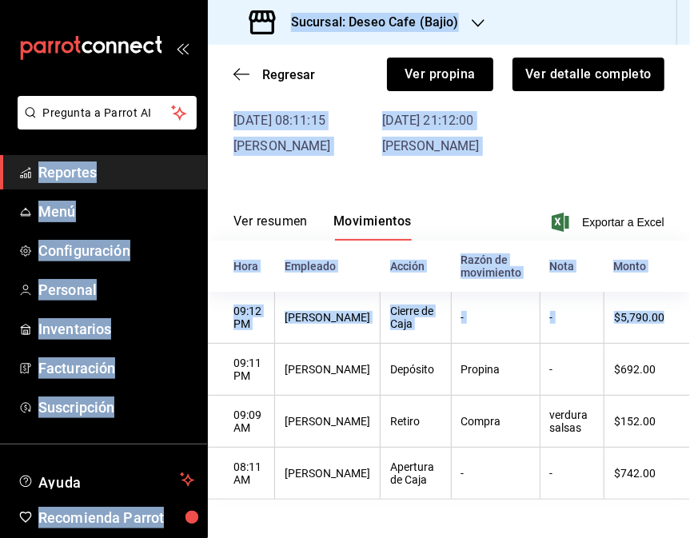
drag, startPoint x: 664, startPoint y: 334, endPoint x: -201, endPoint y: 412, distance: 868.5
click at [0, 412] on html "Pregunta a Parrot AI Reportes Menú Configuración Personal Inventarios Facturaci…" at bounding box center [345, 269] width 690 height 538
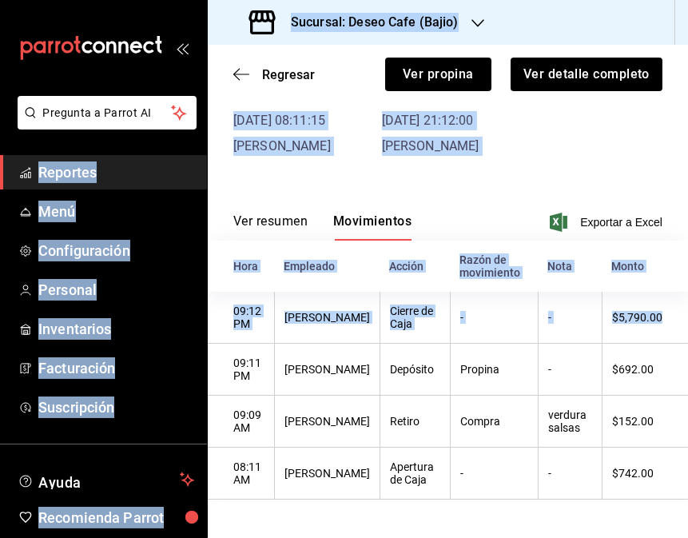
click at [600, 158] on div "Corte de caja #396 Cerrada Apertura [DATE] 08:11:15 [PERSON_NAME] Cierre [DATE]…" at bounding box center [448, 257] width 480 height 484
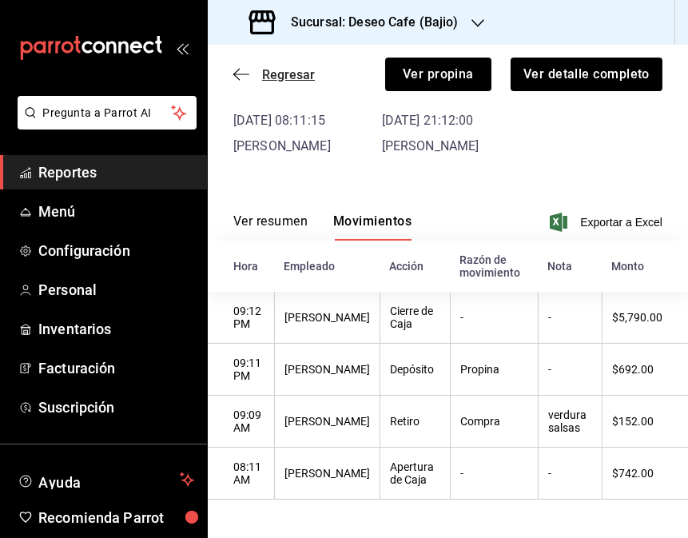
click at [237, 73] on icon "button" at bounding box center [241, 74] width 16 height 14
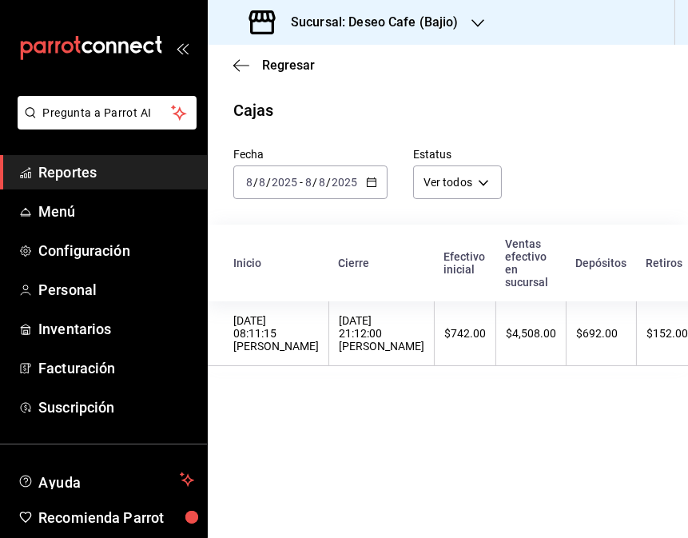
click at [371, 185] on icon "button" at bounding box center [371, 182] width 11 height 11
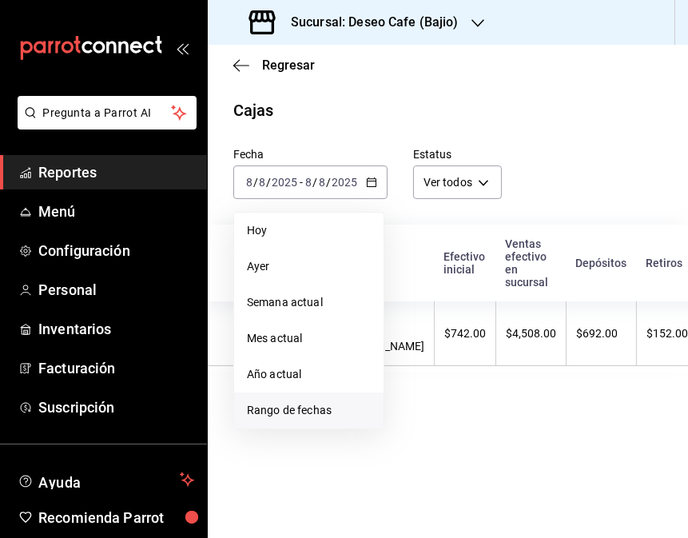
click at [321, 420] on li "Rango de fechas" at bounding box center [308, 411] width 149 height 36
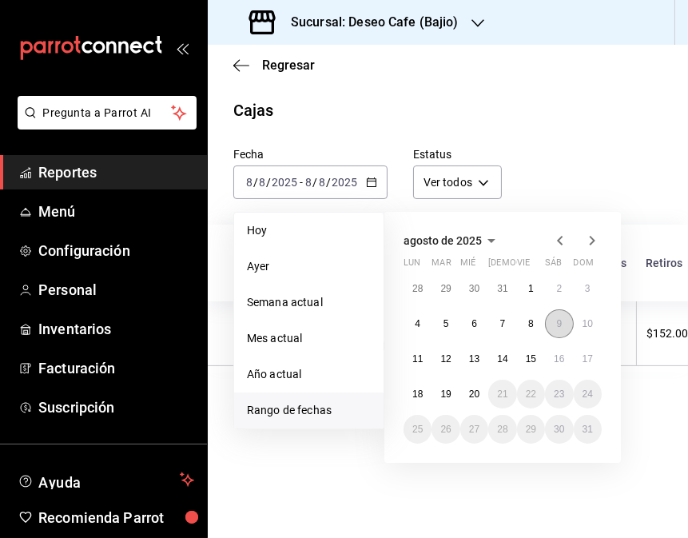
click at [564, 329] on button "9" at bounding box center [559, 323] width 28 height 29
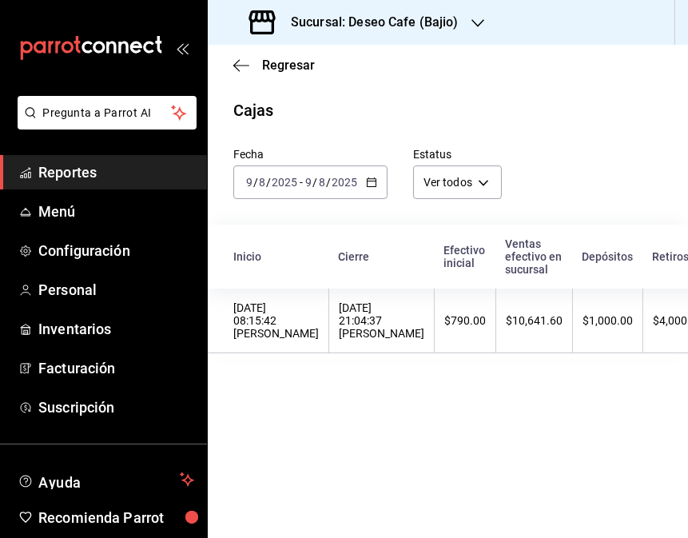
click at [573, 329] on th "$1,000.00" at bounding box center [608, 321] width 70 height 65
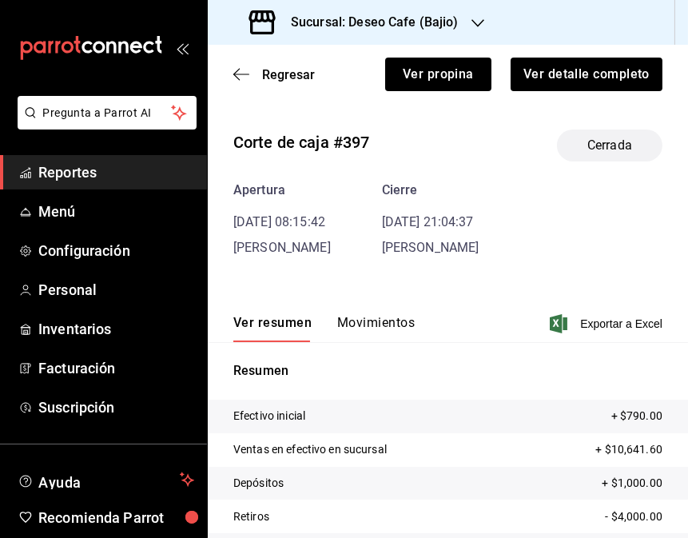
scroll to position [114, 0]
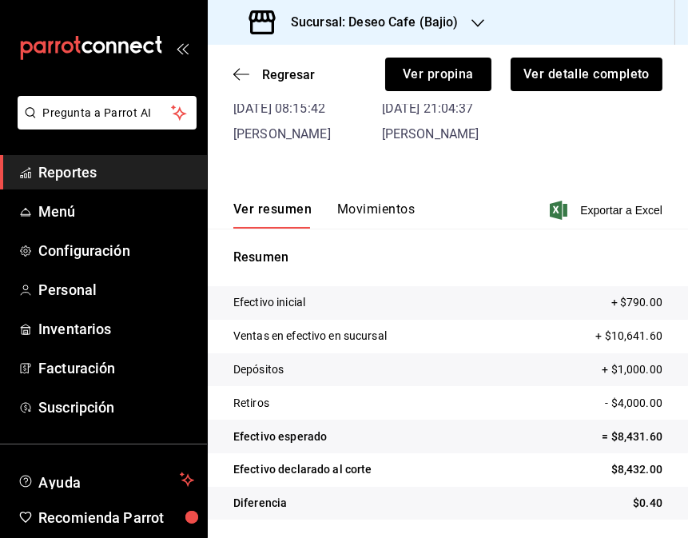
click at [453, 232] on div "Resumen Efectivo inicial + $790.00 Ventas en efectivo en sucursal + $10,641.60 …" at bounding box center [448, 384] width 480 height 310
click at [362, 212] on button "Movimientos" at bounding box center [376, 214] width 78 height 27
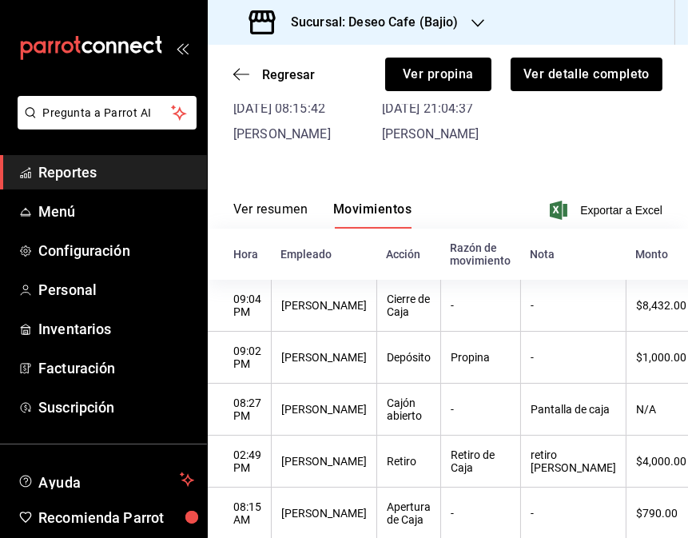
click at [274, 209] on button "Ver resumen" at bounding box center [270, 214] width 74 height 27
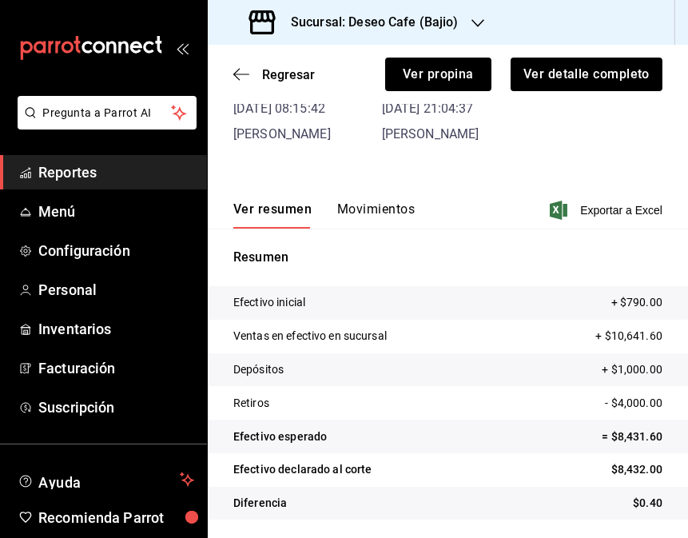
click at [393, 206] on button "Movimientos" at bounding box center [376, 214] width 78 height 27
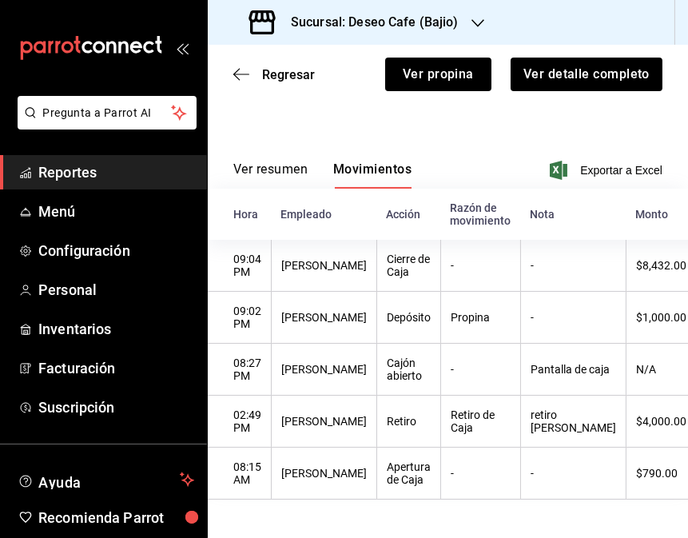
scroll to position [0, 0]
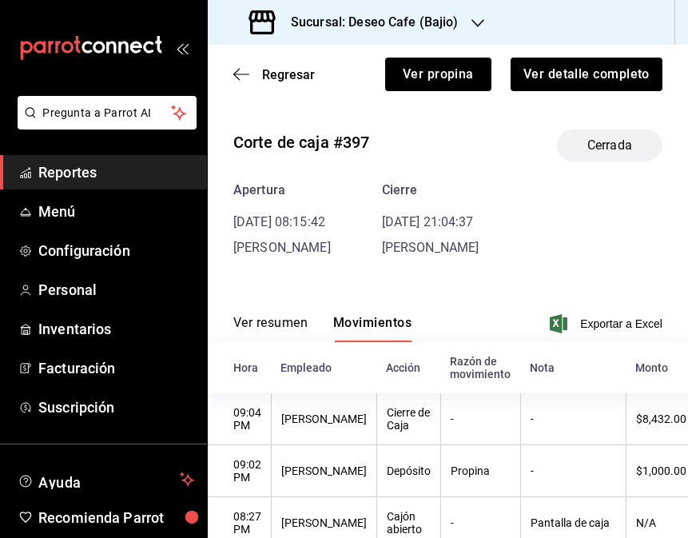
click at [457, 17] on div "Sucursal: Deseo Cafe (Bajio)" at bounding box center [356, 22] width 270 height 45
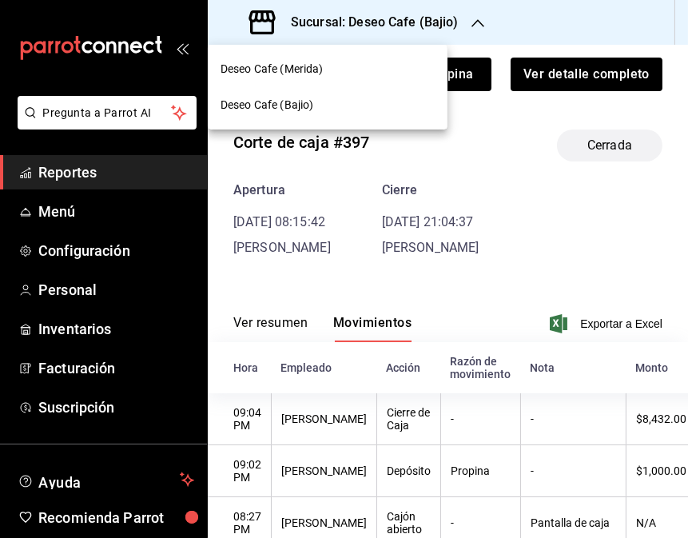
click at [341, 70] on div "Deseo Cafe (Merida)" at bounding box center [328, 69] width 214 height 17
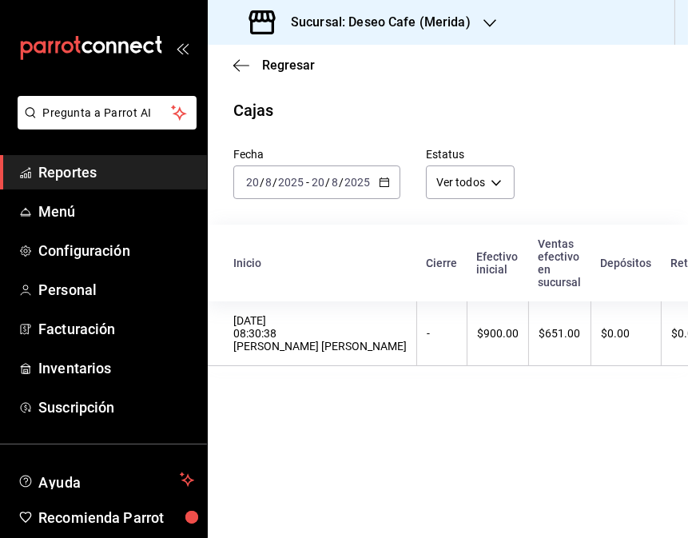
click at [381, 181] on \(Stroke\) "button" at bounding box center [384, 181] width 9 height 1
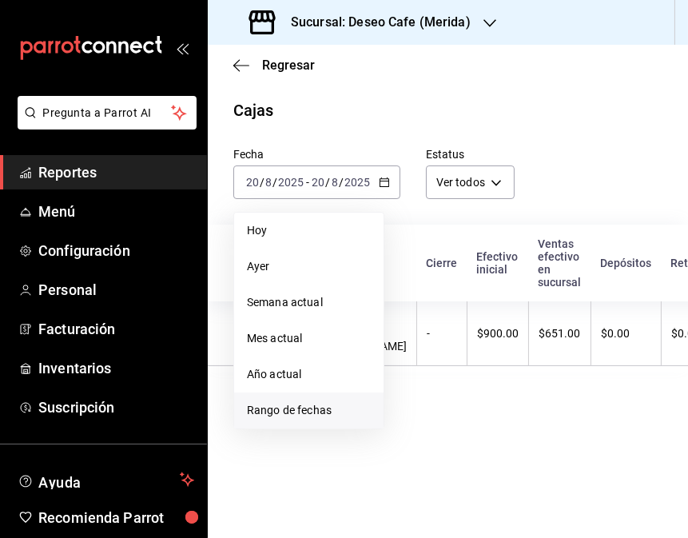
click at [337, 416] on span "Rango de fechas" at bounding box center [309, 410] width 124 height 17
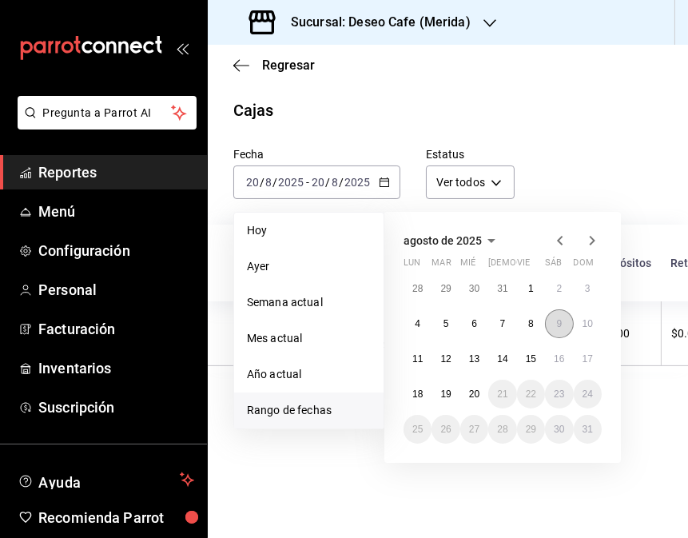
click at [561, 324] on abbr "9" at bounding box center [559, 323] width 6 height 11
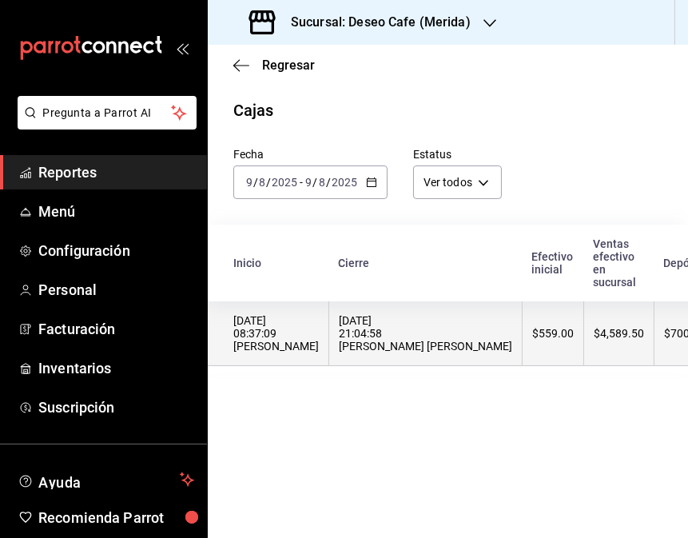
click at [363, 353] on div "[DATE] 21:04:58 [PERSON_NAME] [PERSON_NAME]" at bounding box center [425, 333] width 173 height 38
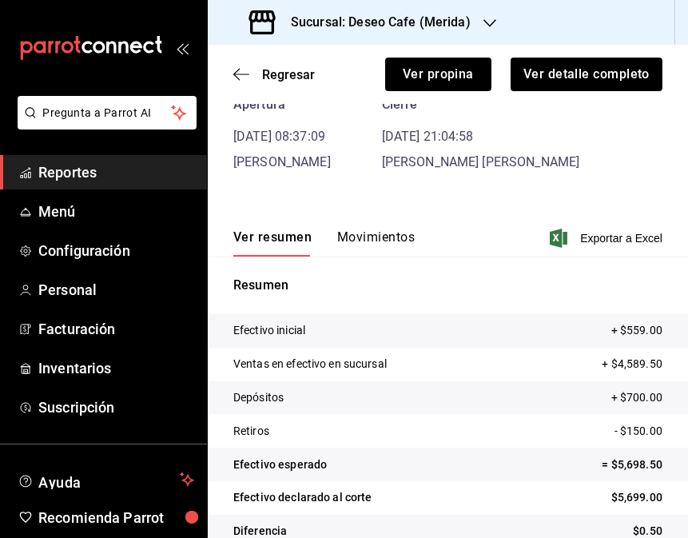
scroll to position [114, 0]
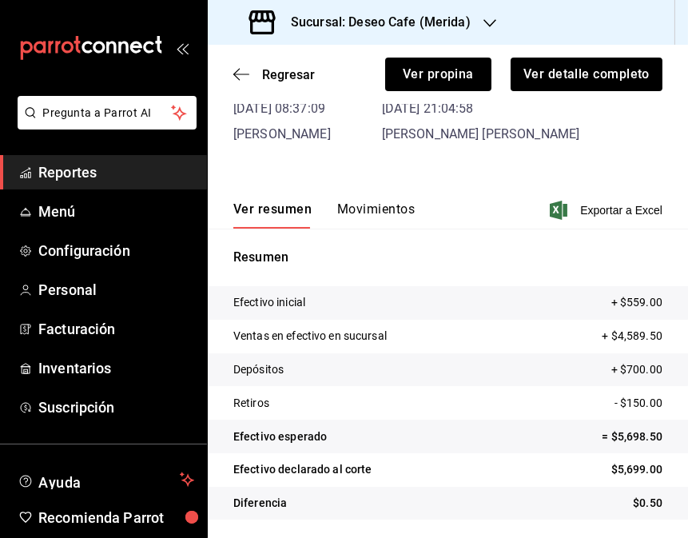
click at [384, 206] on button "Movimientos" at bounding box center [376, 214] width 78 height 27
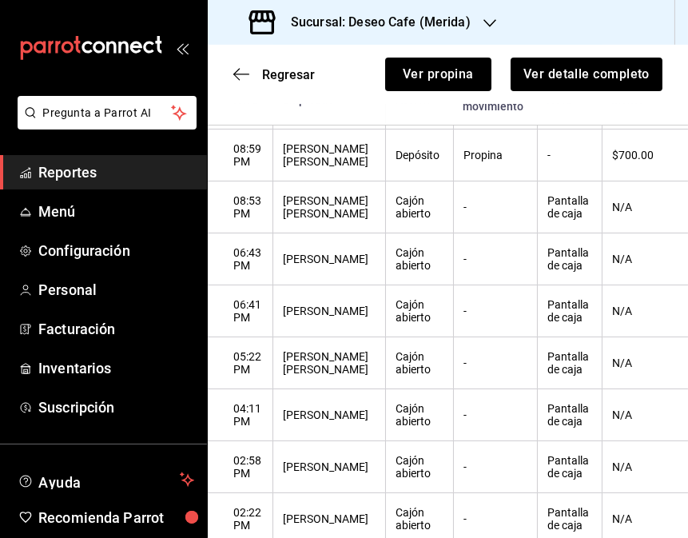
scroll to position [336, 0]
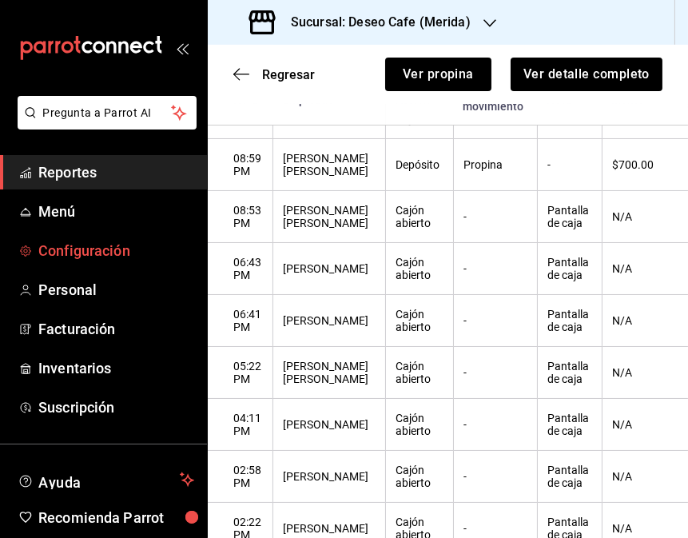
click at [94, 236] on link "Configuración" at bounding box center [103, 250] width 207 height 34
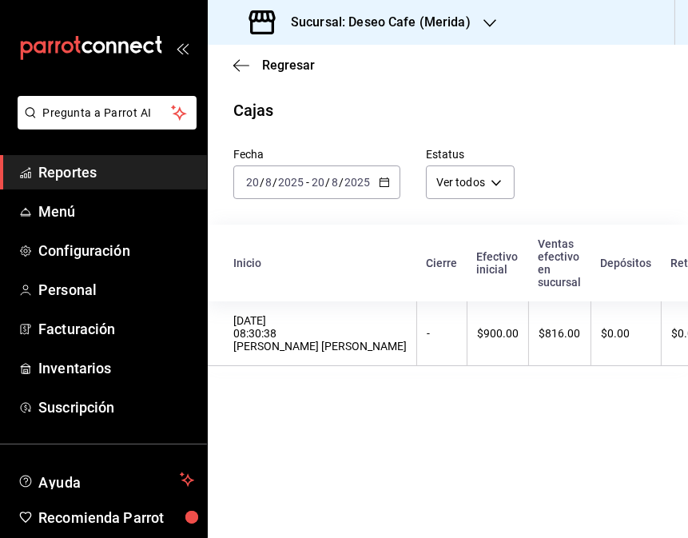
click at [373, 182] on div "[DATE] [DATE] - [DATE] [DATE]" at bounding box center [316, 182] width 167 height 34
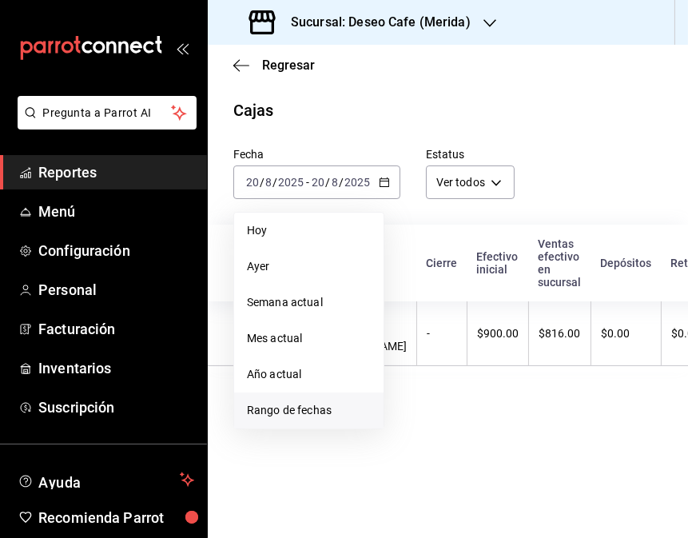
click at [325, 422] on li "Rango de fechas" at bounding box center [308, 411] width 149 height 36
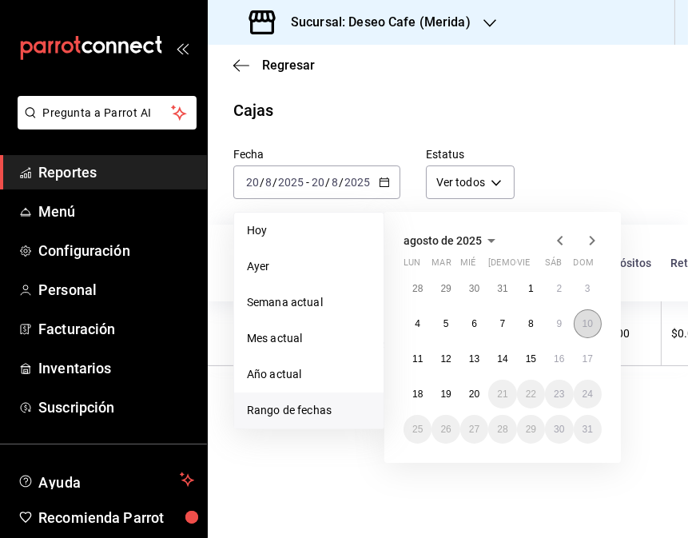
click at [596, 329] on button "10" at bounding box center [588, 323] width 28 height 29
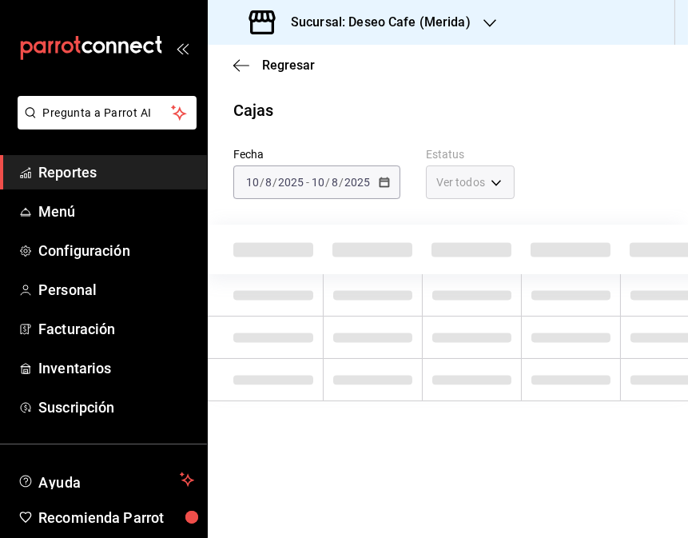
click at [596, 329] on td at bounding box center [570, 338] width 99 height 42
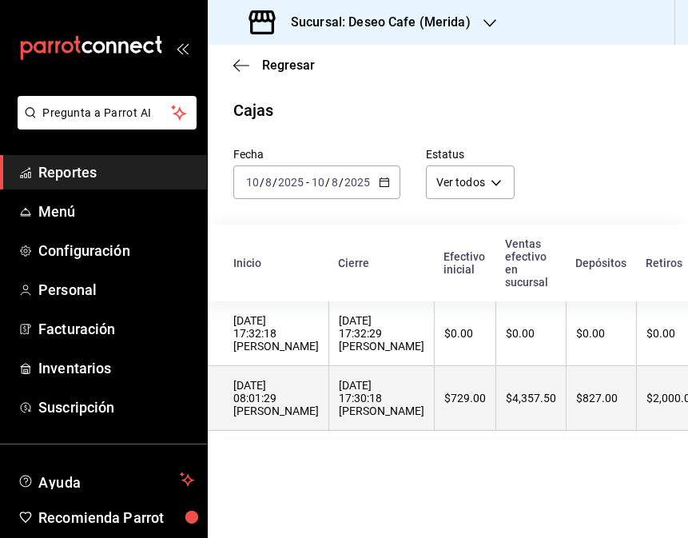
click at [520, 414] on th "$4,357.50" at bounding box center [531, 398] width 70 height 65
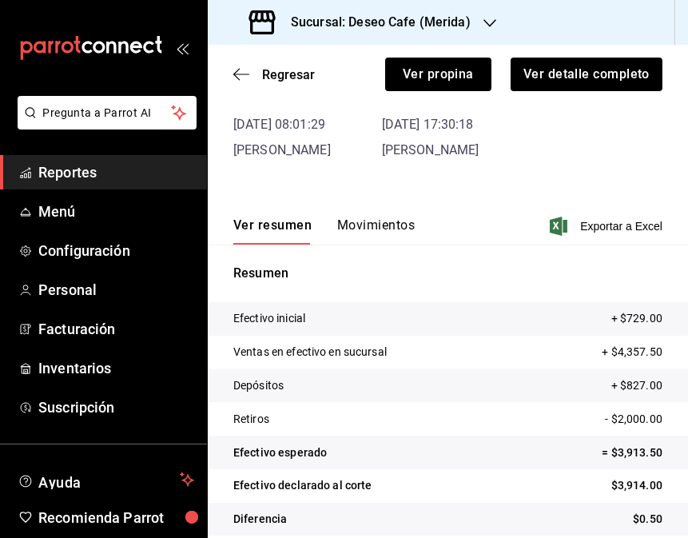
scroll to position [114, 0]
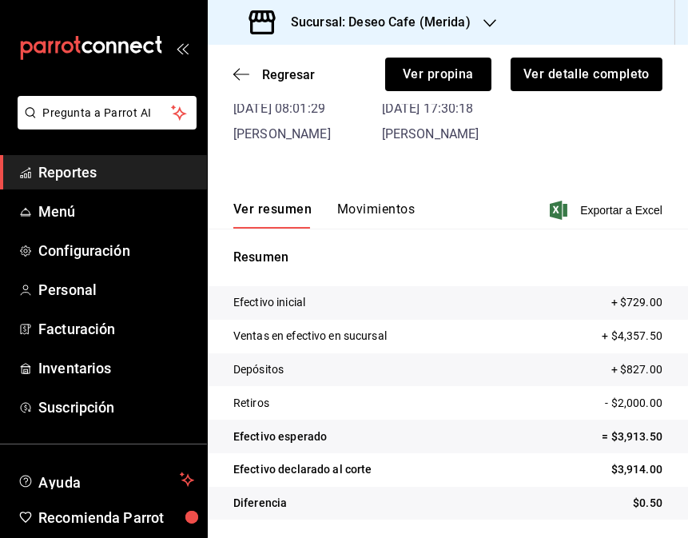
click at [379, 206] on button "Movimientos" at bounding box center [376, 214] width 78 height 27
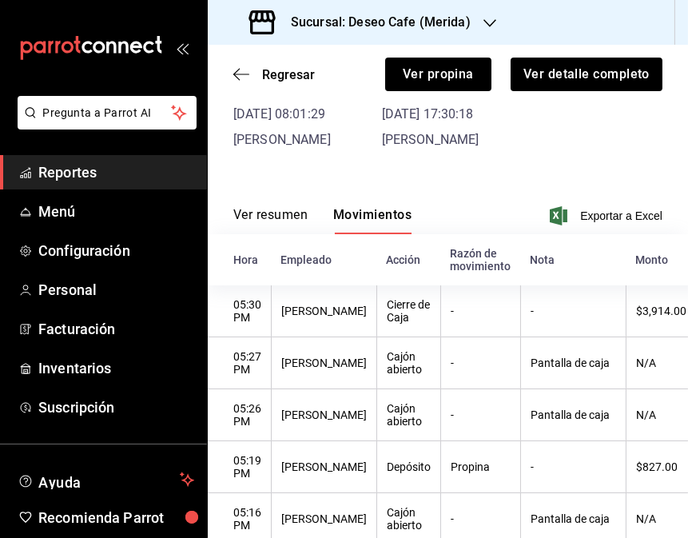
scroll to position [0, 0]
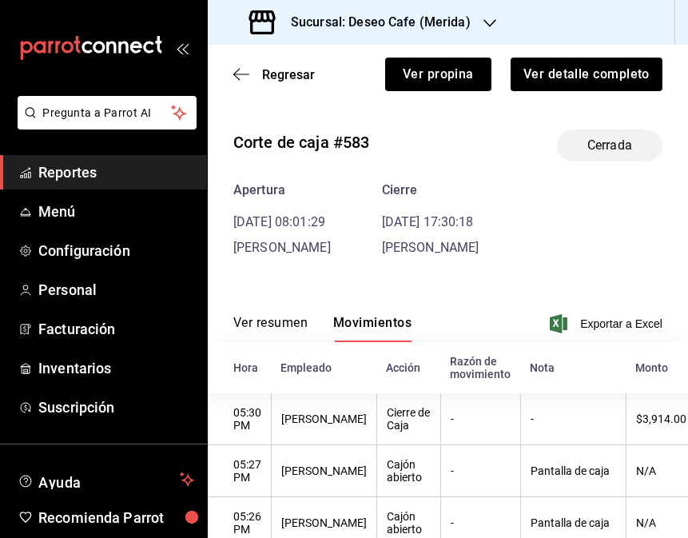
click at [476, 22] on div "Sucursal: Deseo Cafe (Merida)" at bounding box center [362, 22] width 282 height 45
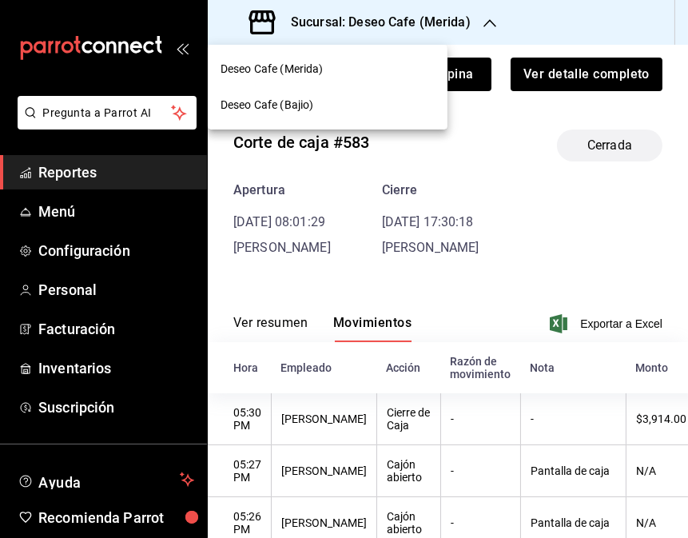
click at [347, 98] on div "Deseo Cafe (Bajio)" at bounding box center [328, 105] width 214 height 17
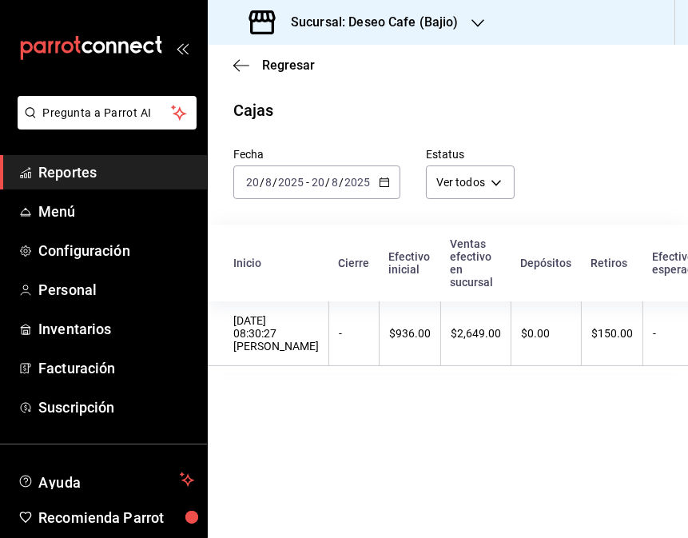
click at [384, 187] on \(Stroke\) "button" at bounding box center [385, 182] width 10 height 9
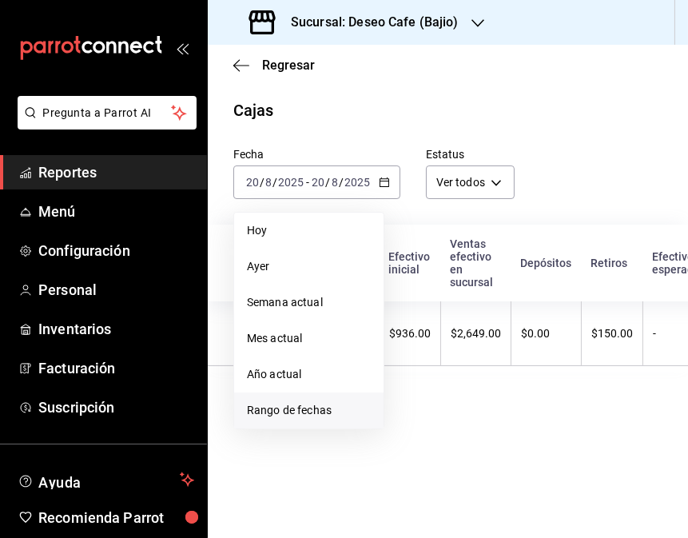
click at [305, 408] on span "Rango de fechas" at bounding box center [309, 410] width 124 height 17
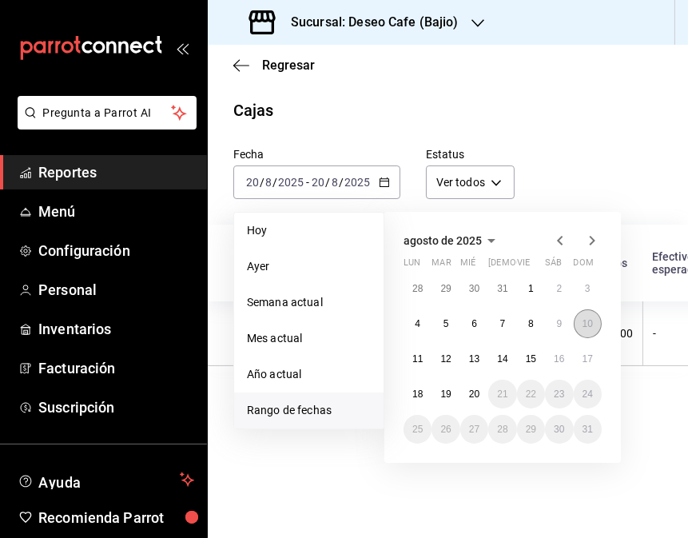
click at [595, 321] on button "10" at bounding box center [588, 323] width 28 height 29
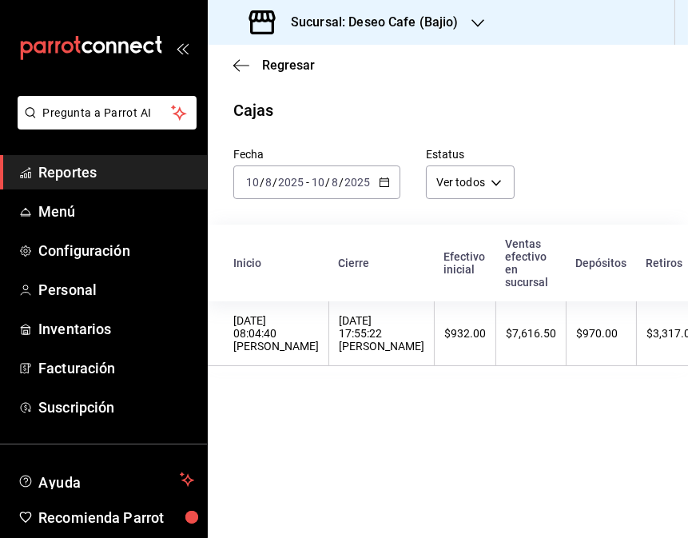
click at [595, 321] on th "$970.00" at bounding box center [602, 333] width 70 height 65
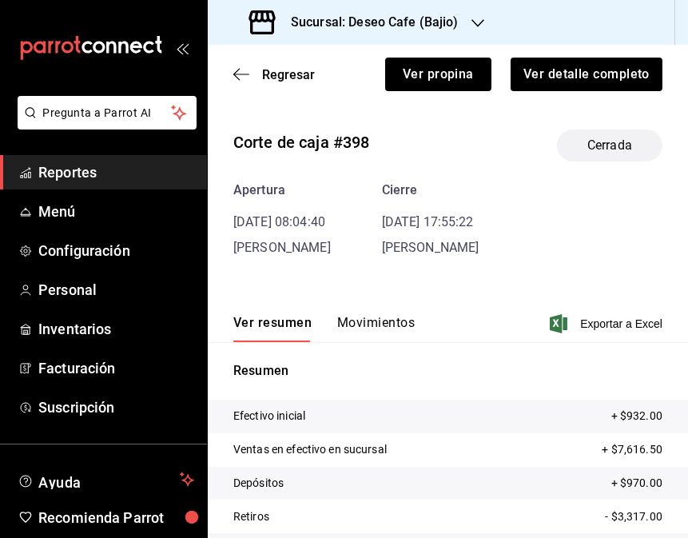
click at [381, 328] on button "Movimientos" at bounding box center [376, 328] width 78 height 27
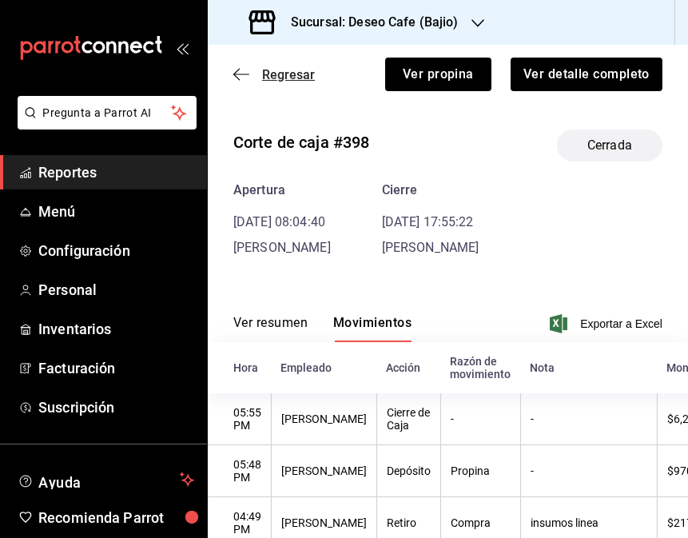
click at [242, 78] on icon "button" at bounding box center [241, 74] width 16 height 14
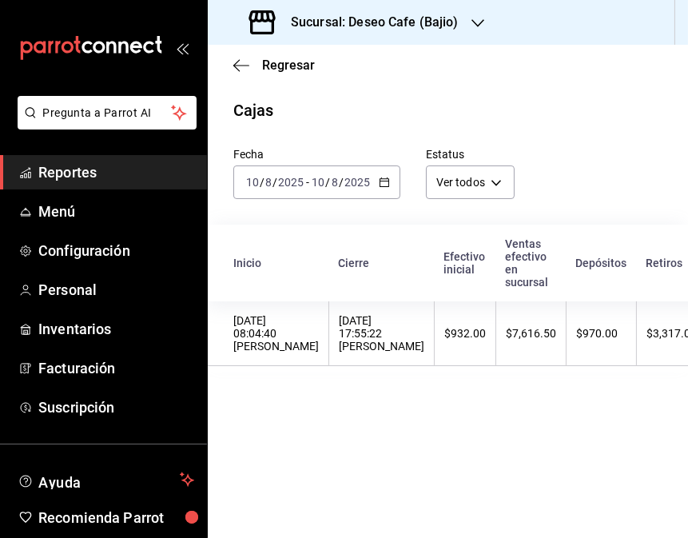
click at [381, 181] on \(Stroke\) "button" at bounding box center [384, 181] width 9 height 1
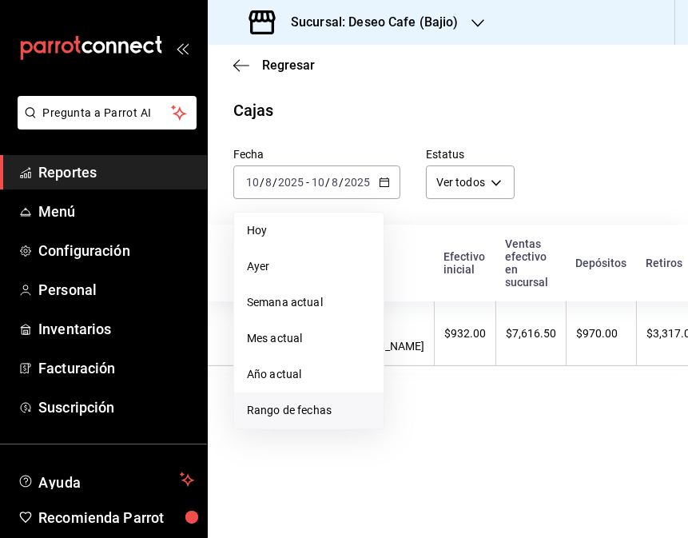
click at [317, 408] on span "Rango de fechas" at bounding box center [309, 410] width 124 height 17
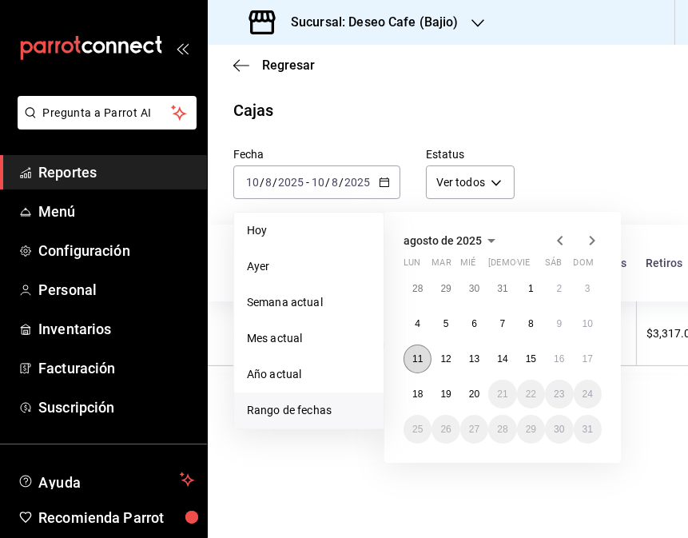
click at [420, 364] on button "11" at bounding box center [418, 359] width 28 height 29
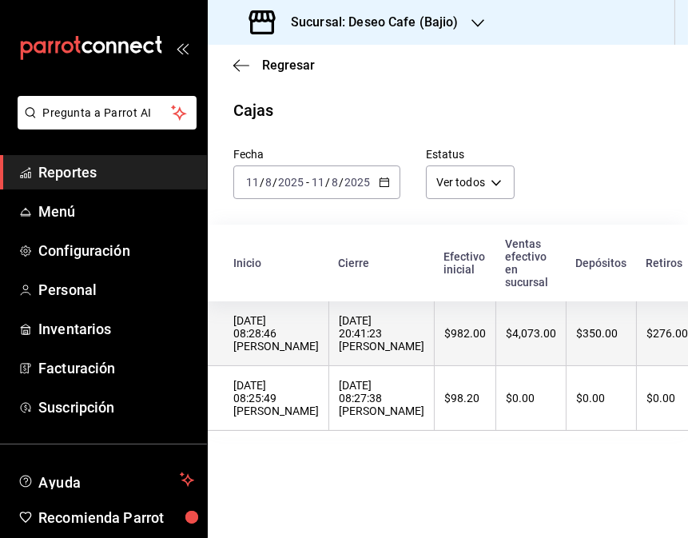
click at [496, 324] on th "$4,073.00" at bounding box center [531, 333] width 70 height 65
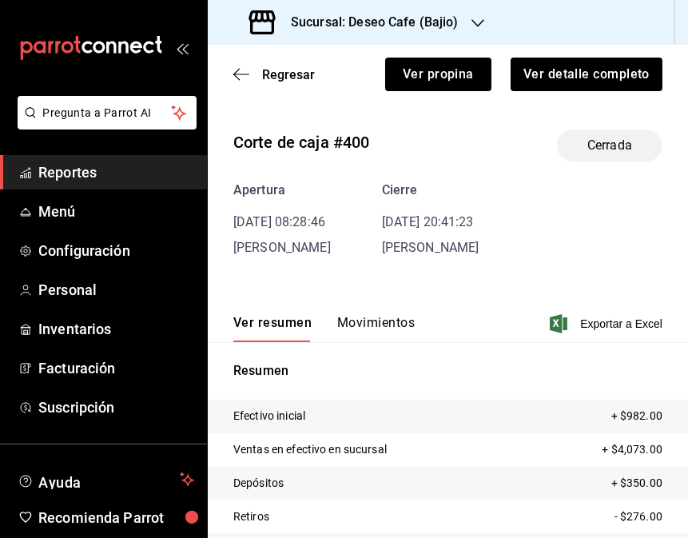
scroll to position [105, 0]
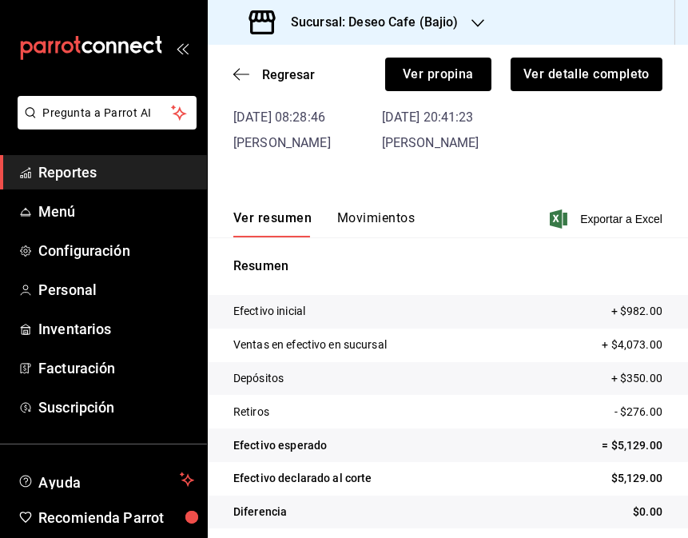
click at [380, 214] on button "Movimientos" at bounding box center [376, 223] width 78 height 27
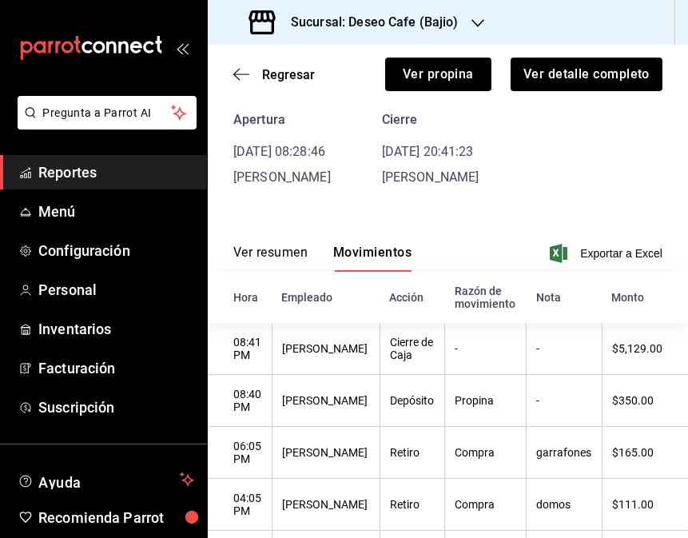
scroll to position [0, 0]
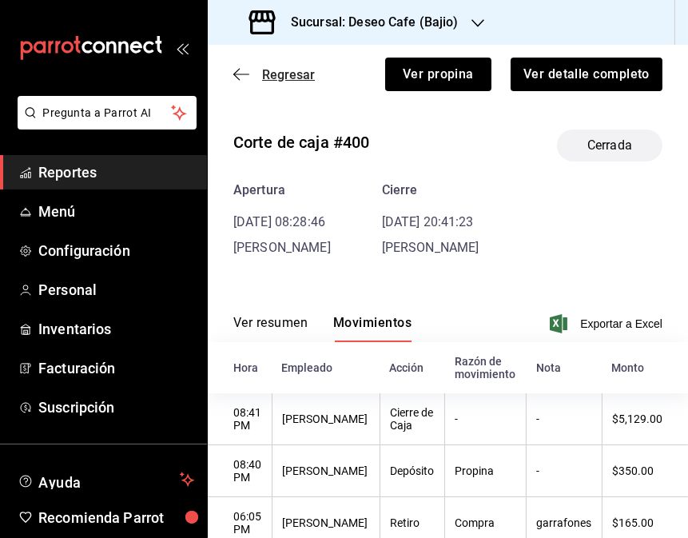
click at [241, 80] on icon "button" at bounding box center [241, 74] width 16 height 14
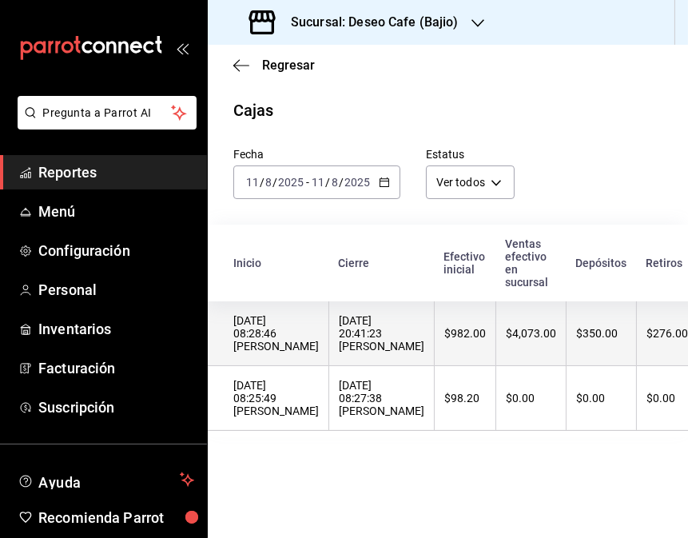
click at [456, 347] on th "$982.00" at bounding box center [466, 333] width 62 height 65
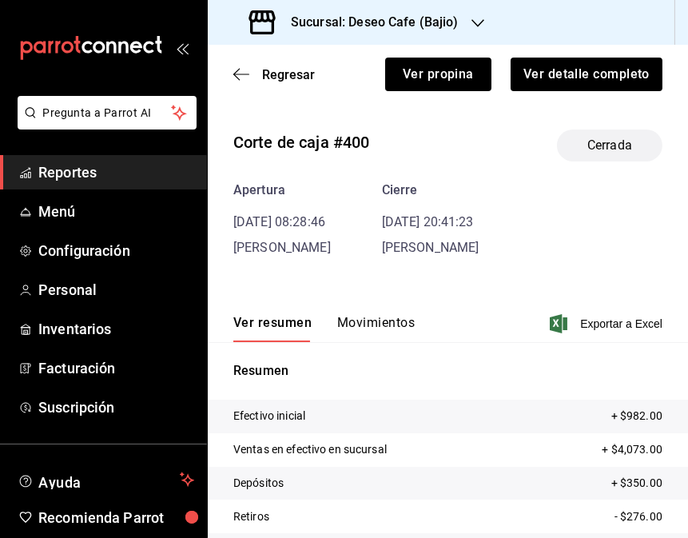
click at [377, 326] on button "Movimientos" at bounding box center [376, 328] width 78 height 27
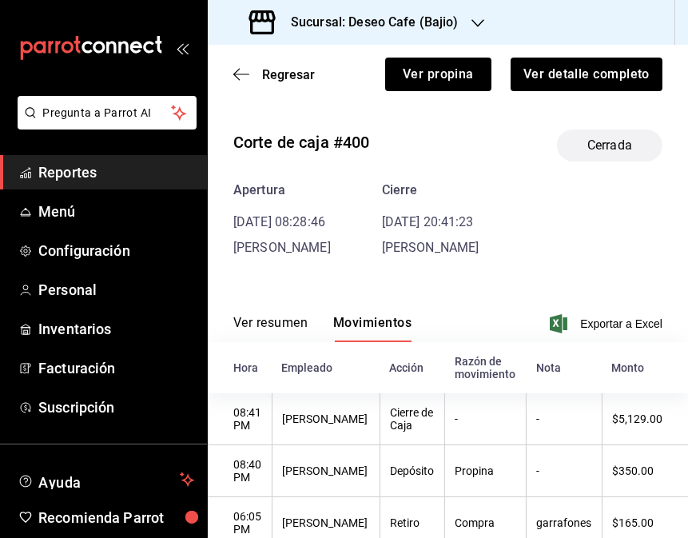
click at [429, 41] on div "Sucursal: Deseo Cafe (Bajio)" at bounding box center [356, 22] width 270 height 45
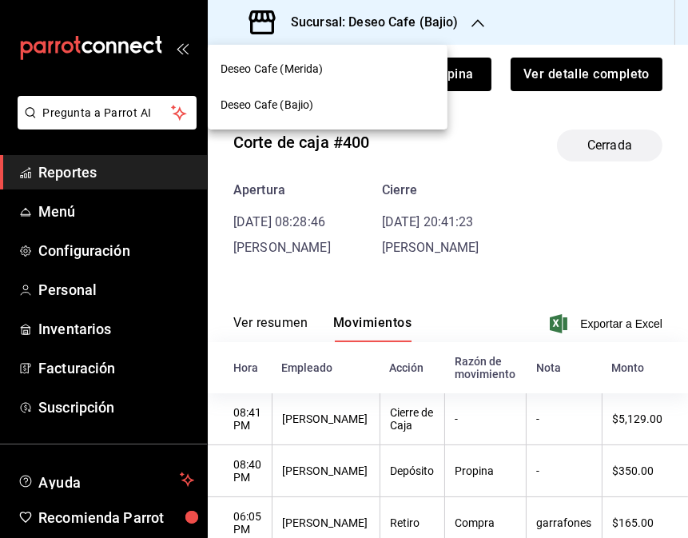
click at [355, 68] on div "Deseo Cafe (Merida)" at bounding box center [328, 69] width 214 height 17
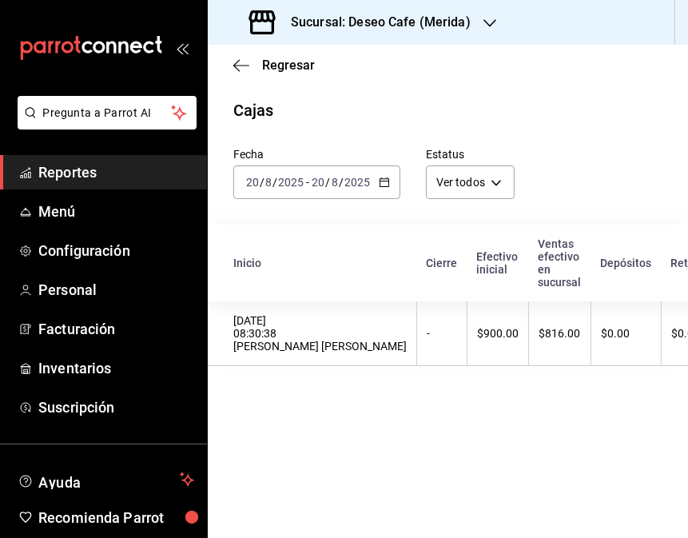
click at [592, 237] on th "Depósitos" at bounding box center [627, 263] width 70 height 77
click at [381, 184] on icon "button" at bounding box center [384, 182] width 11 height 11
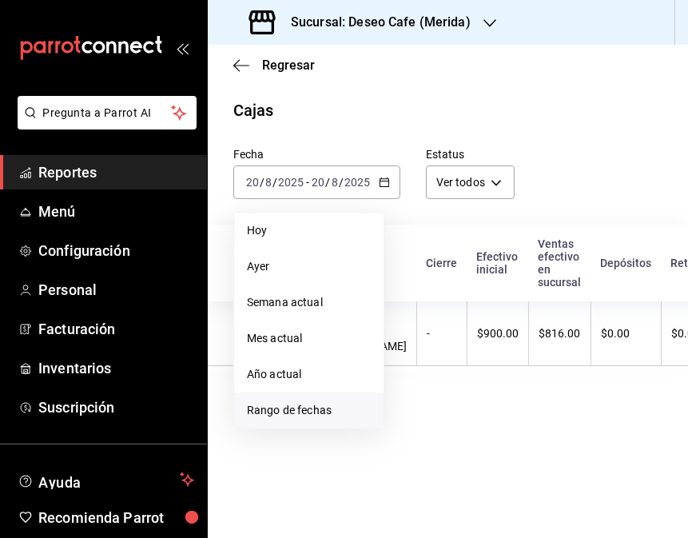
click at [288, 405] on span "Rango de fechas" at bounding box center [309, 410] width 124 height 17
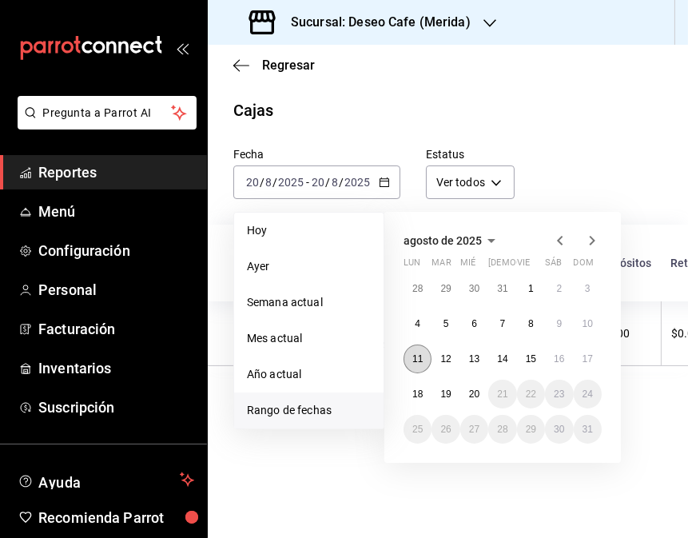
click at [416, 362] on abbr "11" at bounding box center [417, 358] width 10 height 11
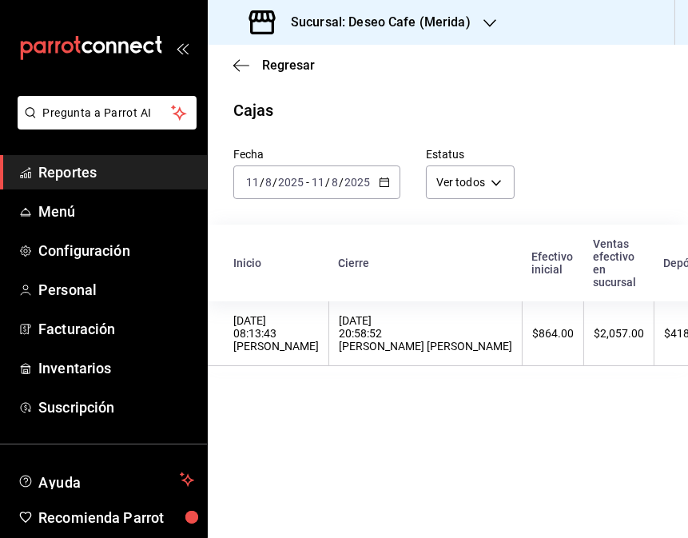
click at [416, 362] on th "[DATE] 20:58:52 [PERSON_NAME] [PERSON_NAME]" at bounding box center [425, 333] width 193 height 65
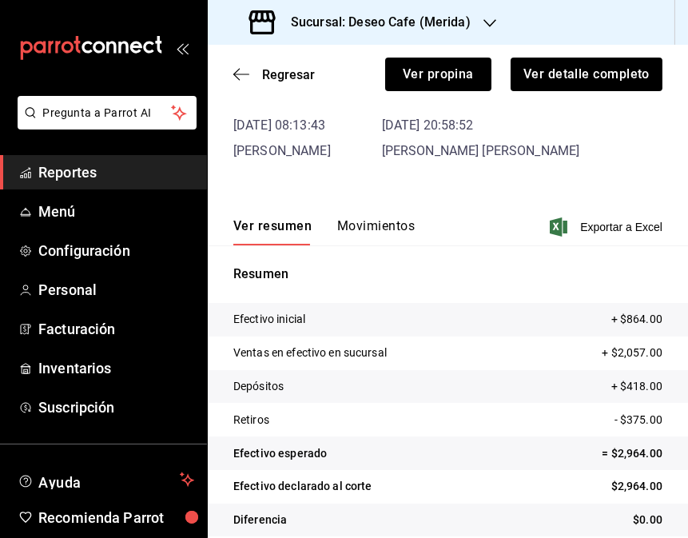
scroll to position [114, 0]
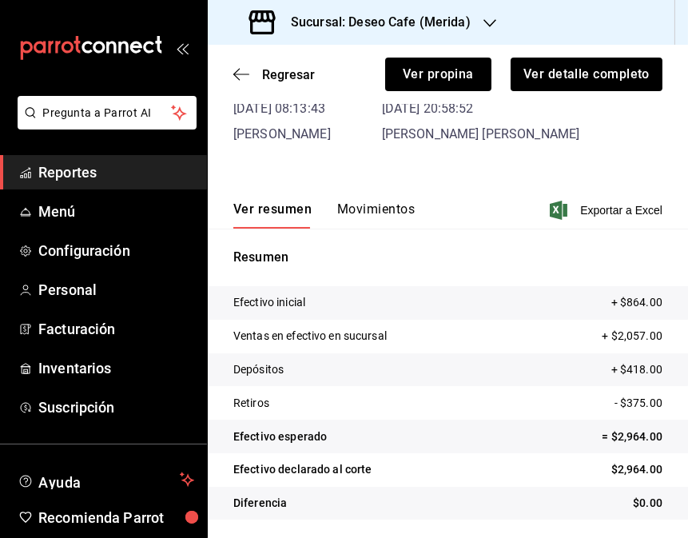
click at [380, 210] on button "Movimientos" at bounding box center [376, 214] width 78 height 27
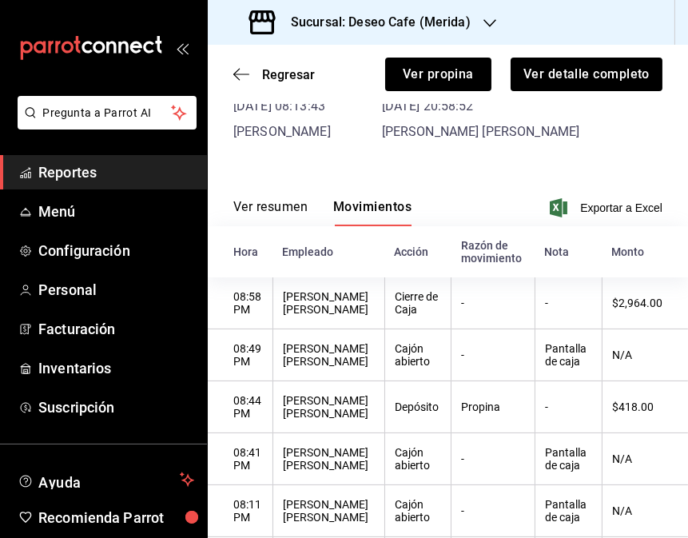
scroll to position [0, 0]
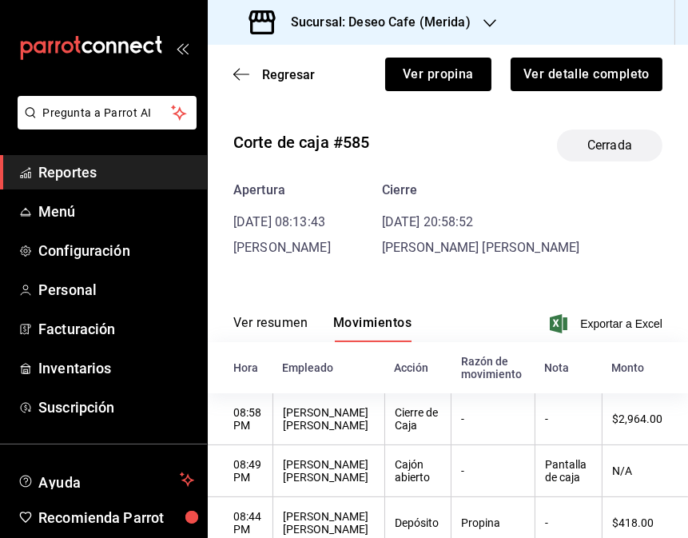
click at [484, 21] on icon "button" at bounding box center [490, 23] width 13 height 13
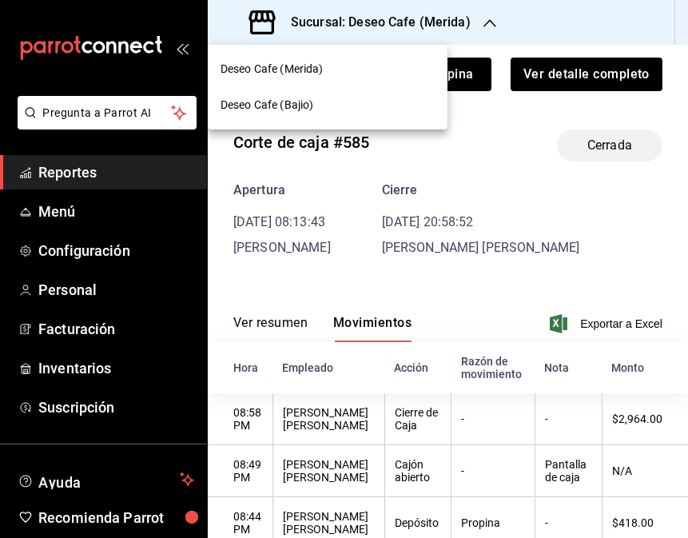
click at [429, 230] on div at bounding box center [344, 269] width 688 height 538
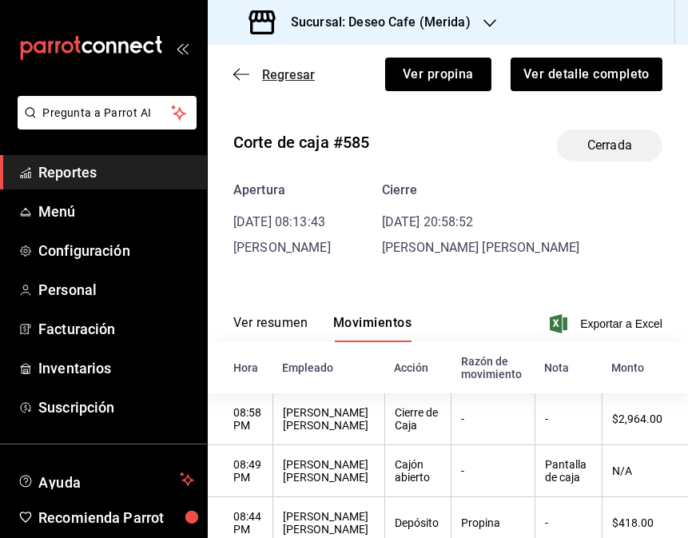
click at [242, 76] on icon "button" at bounding box center [241, 74] width 16 height 14
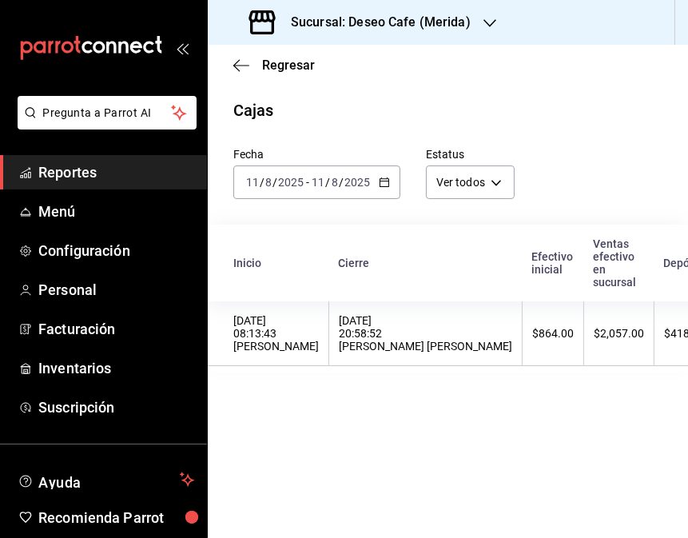
click at [385, 181] on icon "button" at bounding box center [384, 182] width 11 height 11
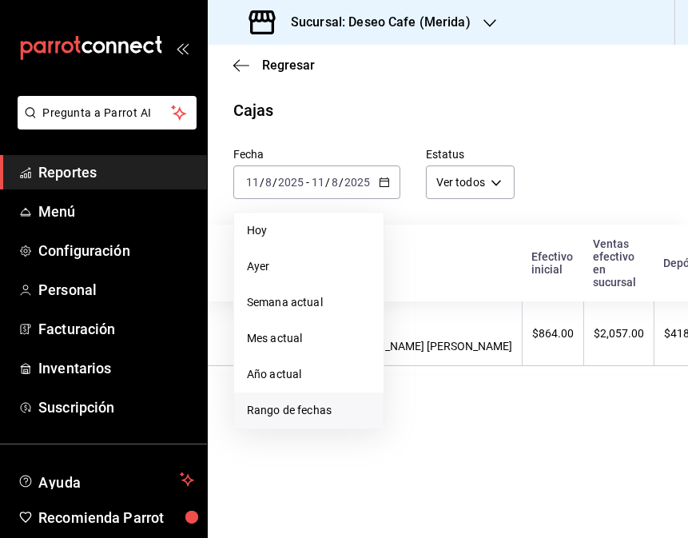
click at [332, 424] on li "Rango de fechas" at bounding box center [308, 411] width 149 height 36
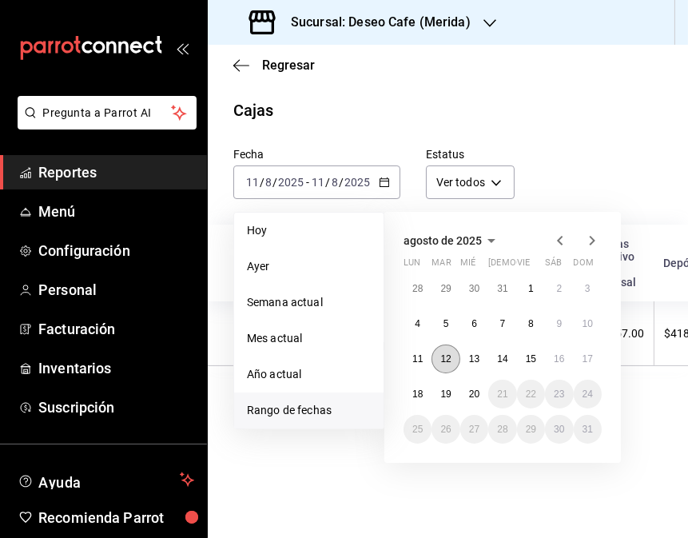
click at [444, 356] on abbr "12" at bounding box center [445, 358] width 10 height 11
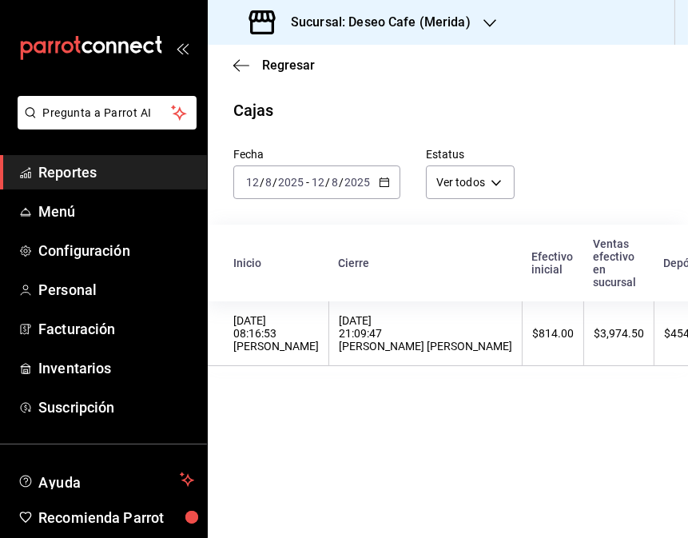
click at [444, 356] on th "[DATE] 21:09:47 [PERSON_NAME] [PERSON_NAME]" at bounding box center [425, 333] width 193 height 65
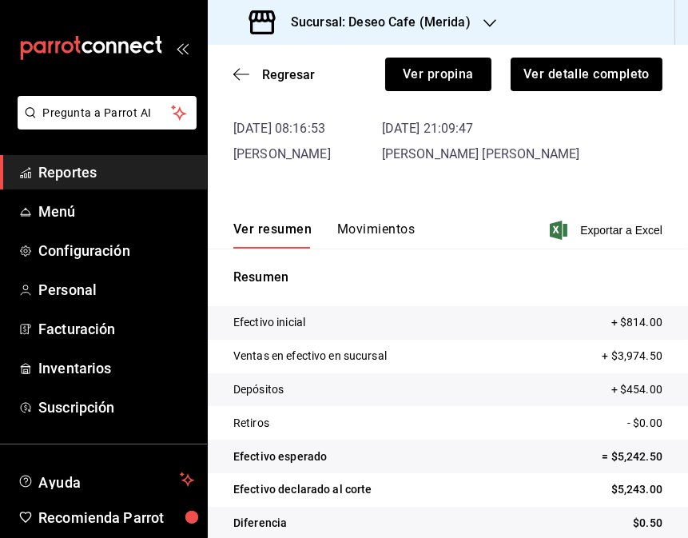
scroll to position [114, 0]
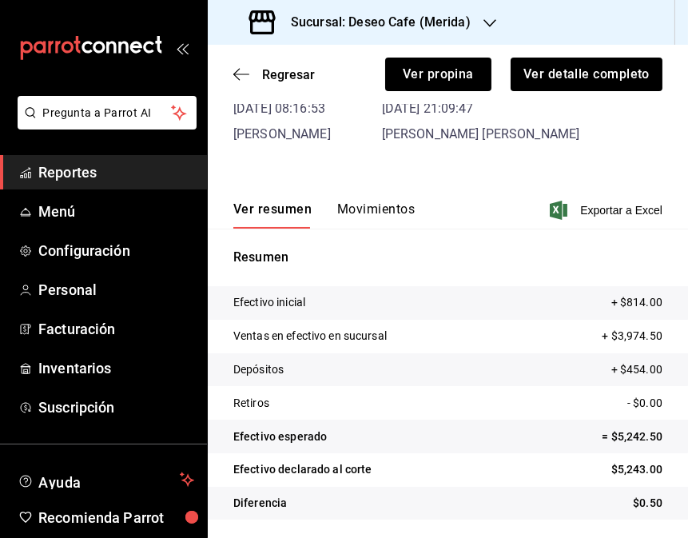
click at [361, 212] on button "Movimientos" at bounding box center [376, 214] width 78 height 27
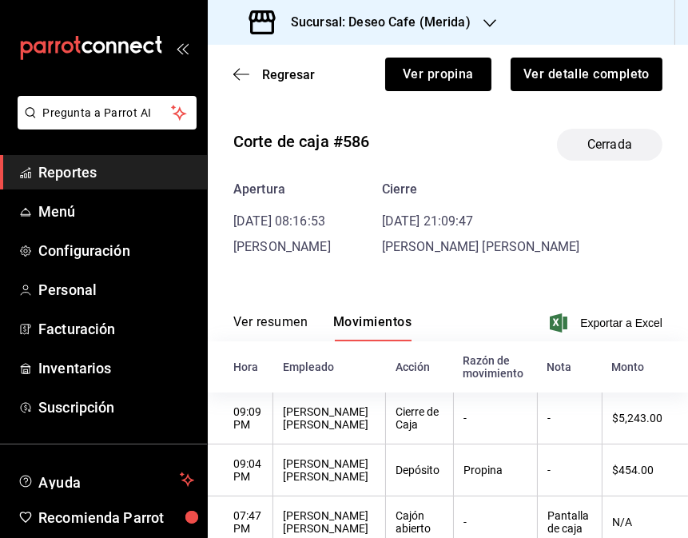
scroll to position [0, 0]
click at [460, 20] on h3 "Sucursal: Deseo Cafe (Merida)" at bounding box center [374, 22] width 193 height 19
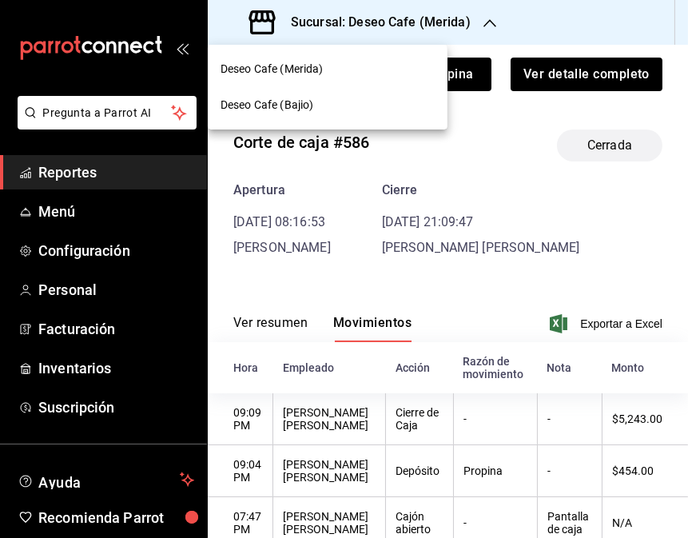
click at [309, 102] on span "Deseo Cafe (Bajio)" at bounding box center [267, 105] width 93 height 17
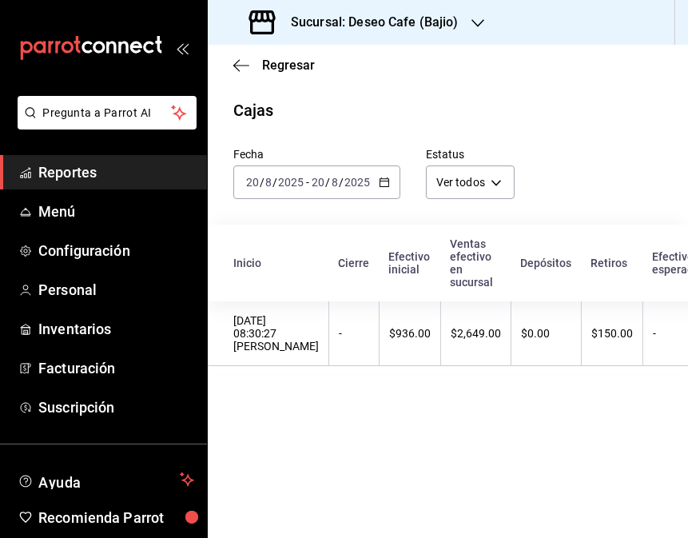
click at [380, 181] on \(Stroke\) "button" at bounding box center [385, 182] width 10 height 9
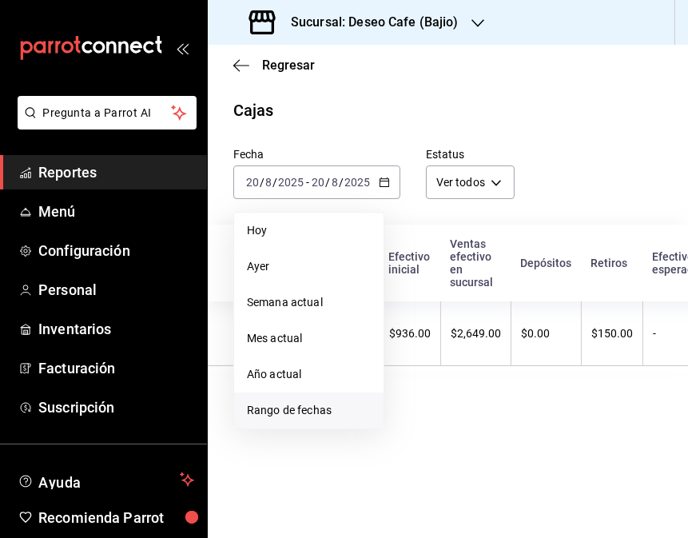
click at [309, 414] on span "Rango de fechas" at bounding box center [309, 410] width 124 height 17
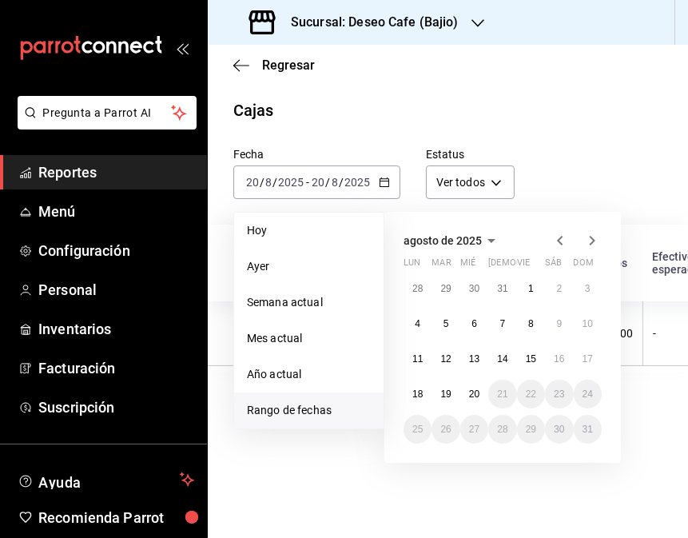
click at [452, 362] on button "12" at bounding box center [446, 359] width 28 height 29
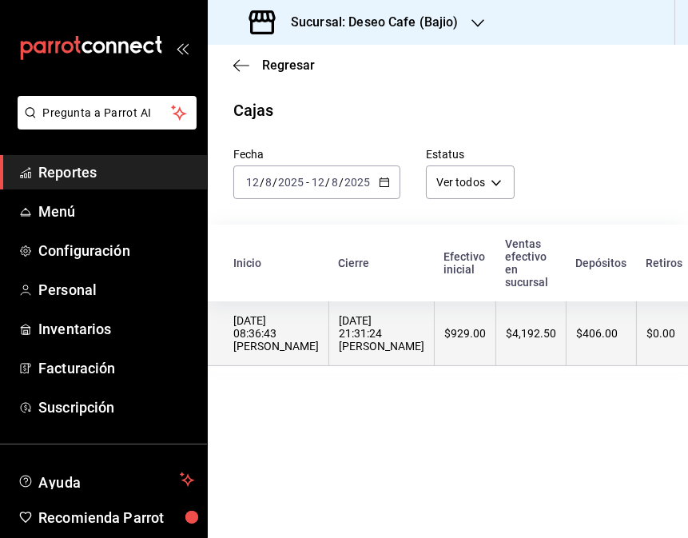
click at [496, 353] on th "$4,192.50" at bounding box center [531, 333] width 70 height 65
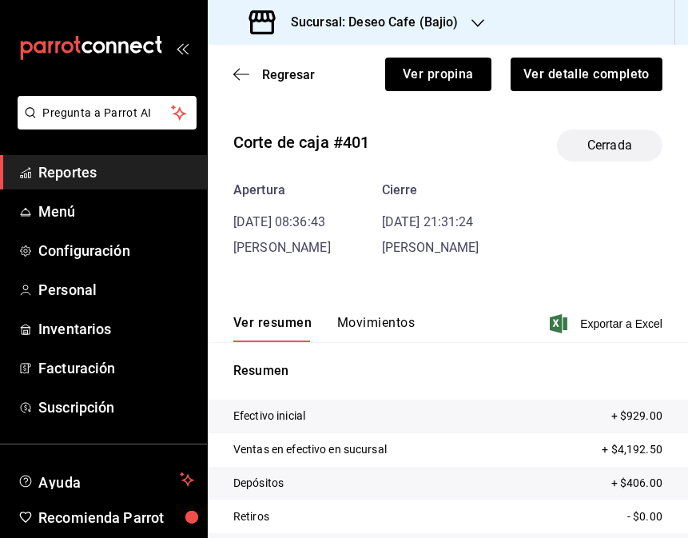
scroll to position [78, 0]
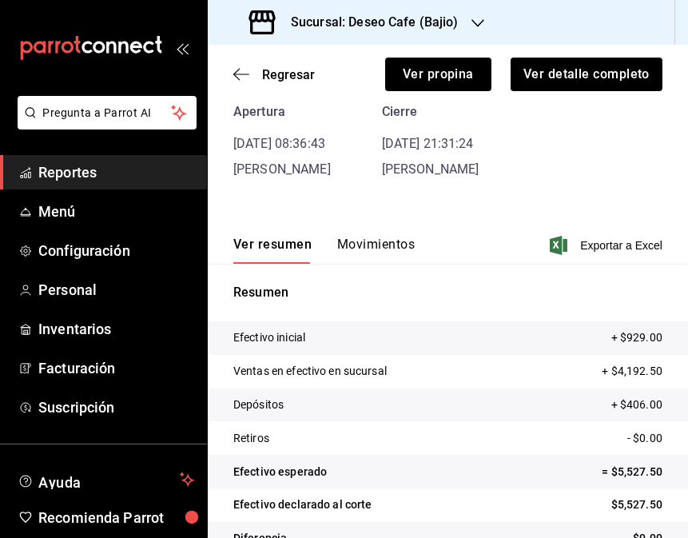
click at [384, 237] on button "Movimientos" at bounding box center [376, 250] width 78 height 27
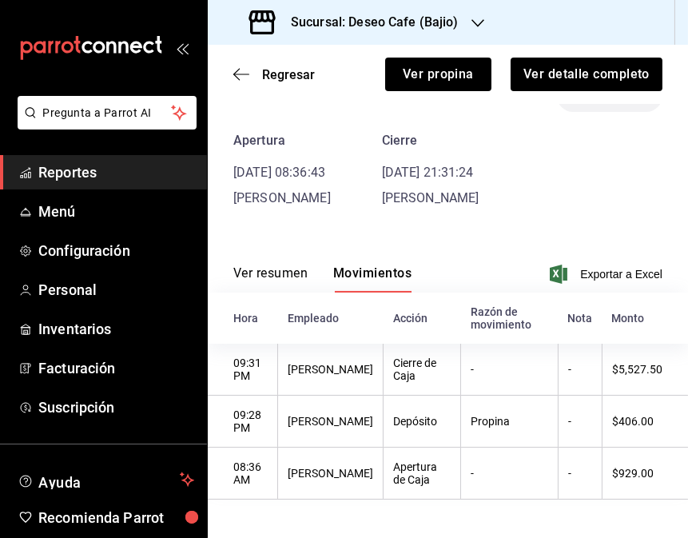
scroll to position [53, 0]
click at [235, 72] on icon "button" at bounding box center [241, 74] width 16 height 14
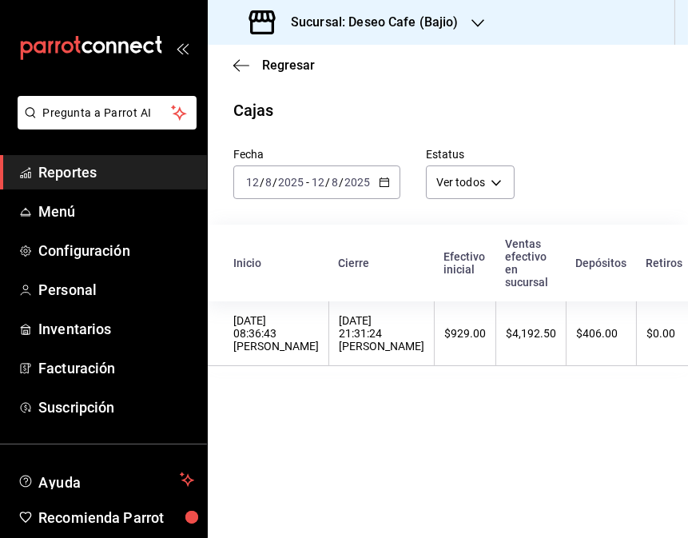
click at [384, 186] on icon "button" at bounding box center [384, 182] width 11 height 11
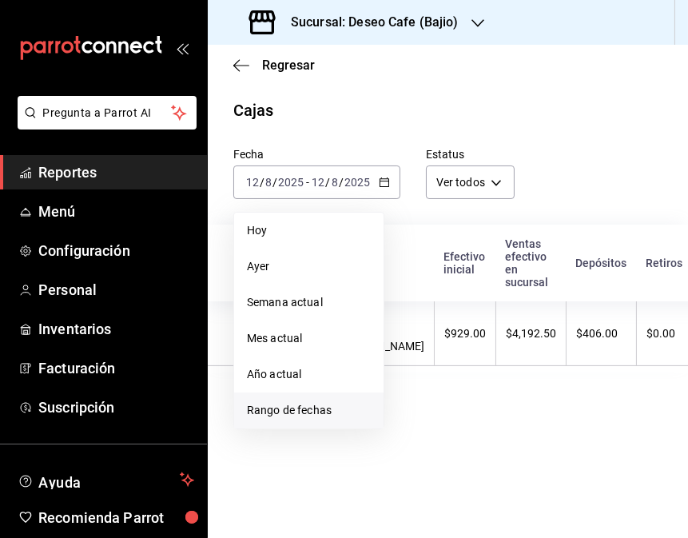
click at [304, 413] on span "Rango de fechas" at bounding box center [309, 410] width 124 height 17
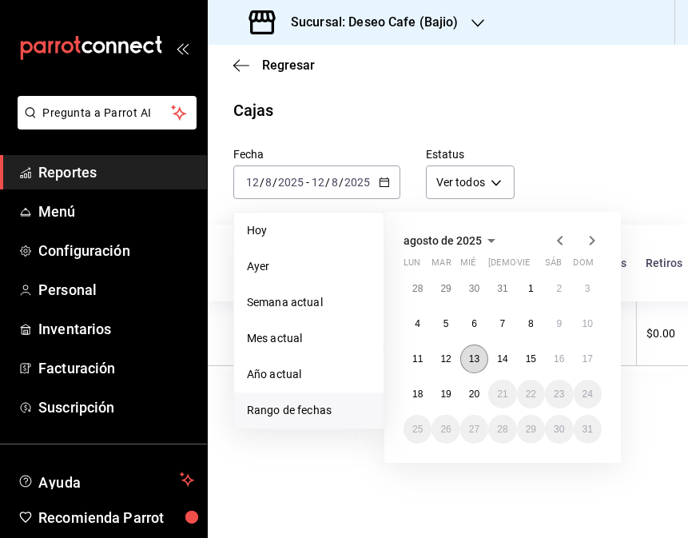
click at [473, 361] on abbr "13" at bounding box center [474, 358] width 10 height 11
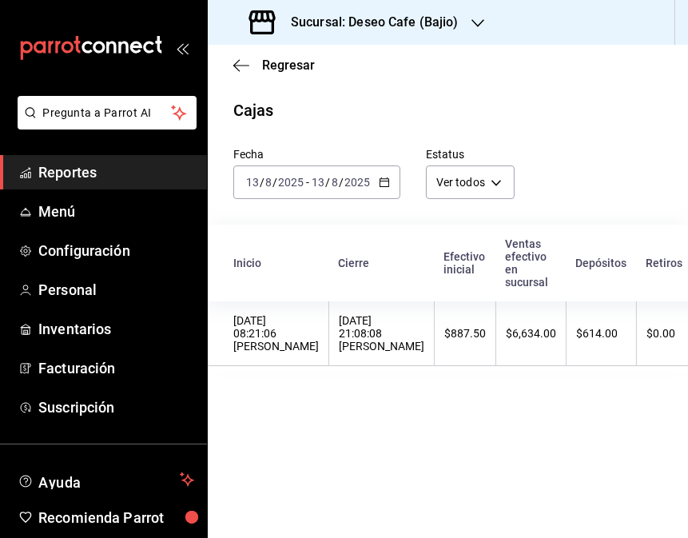
click at [389, 176] on div "2025-08-13 13 / 8 / 2025 - 2025-08-13 13 / 8 / 2025" at bounding box center [316, 182] width 167 height 34
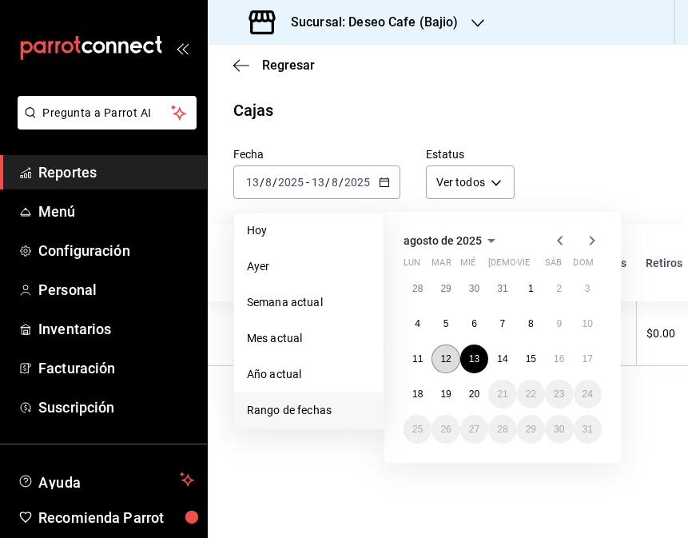
click at [453, 363] on button "12" at bounding box center [446, 359] width 28 height 29
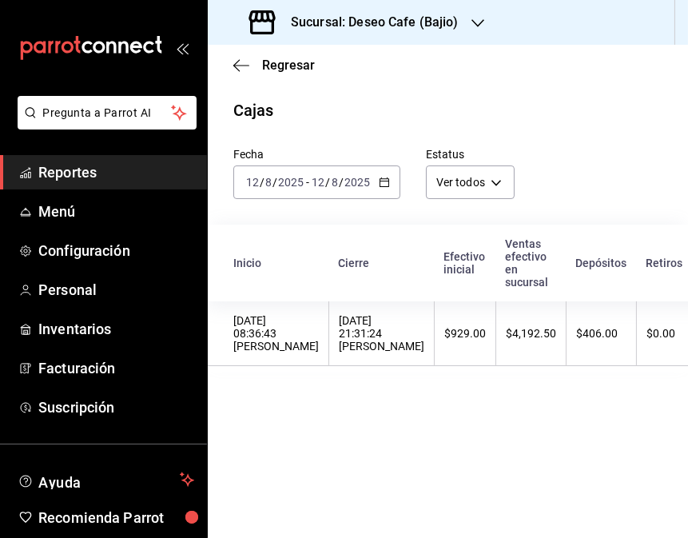
click at [453, 363] on th "$929.00" at bounding box center [466, 333] width 62 height 65
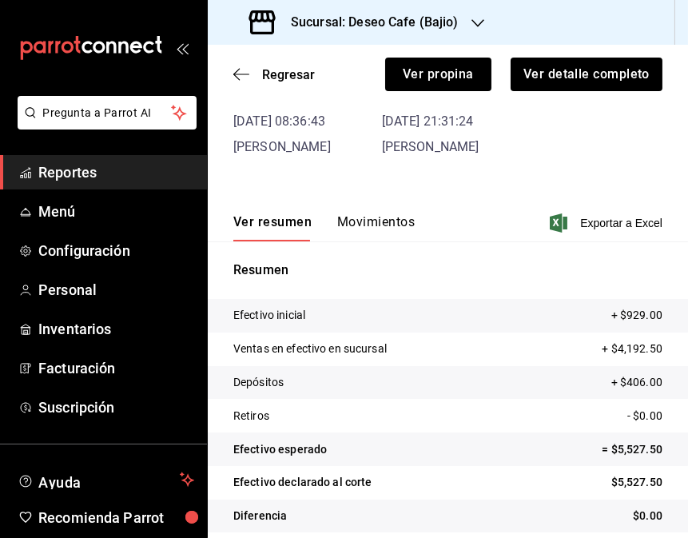
scroll to position [102, 0]
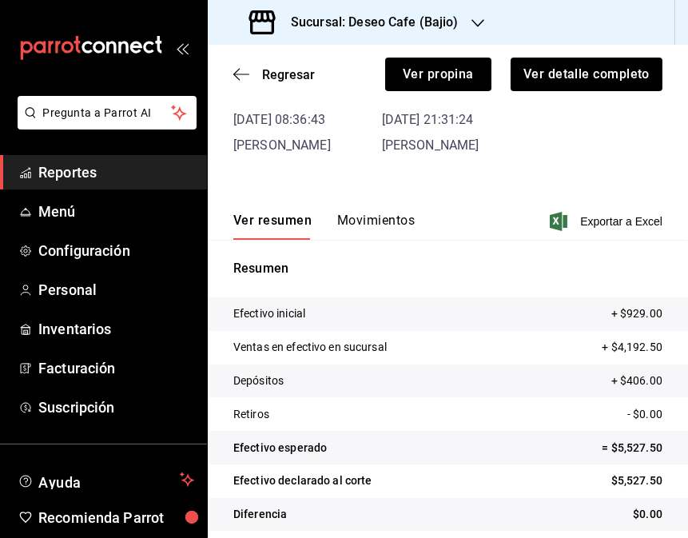
click at [395, 216] on button "Movimientos" at bounding box center [376, 226] width 78 height 27
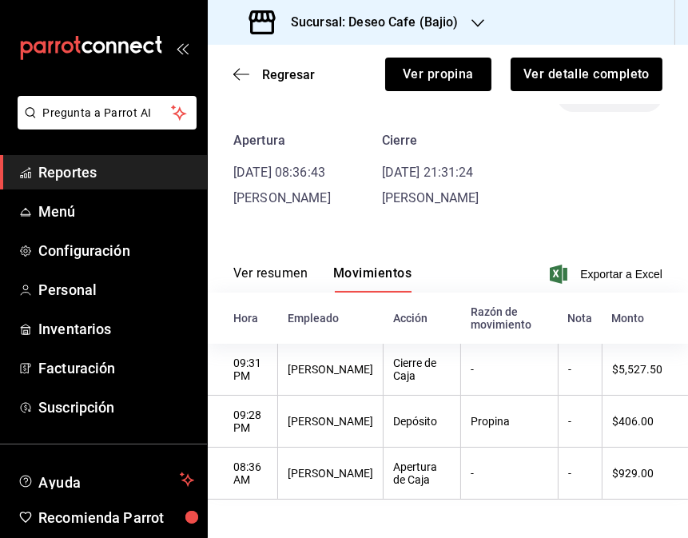
scroll to position [53, 0]
click at [237, 83] on div "Regresar Ver propina Ver detalle completo" at bounding box center [448, 74] width 480 height 59
click at [237, 77] on icon "button" at bounding box center [241, 74] width 16 height 14
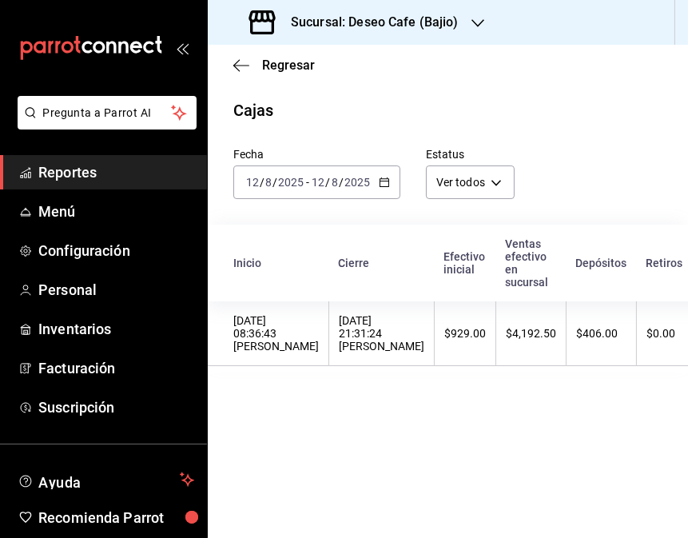
click at [387, 189] on div "2025-08-12 12 / 8 / 2025 - 2025-08-12 12 / 8 / 2025" at bounding box center [316, 182] width 167 height 34
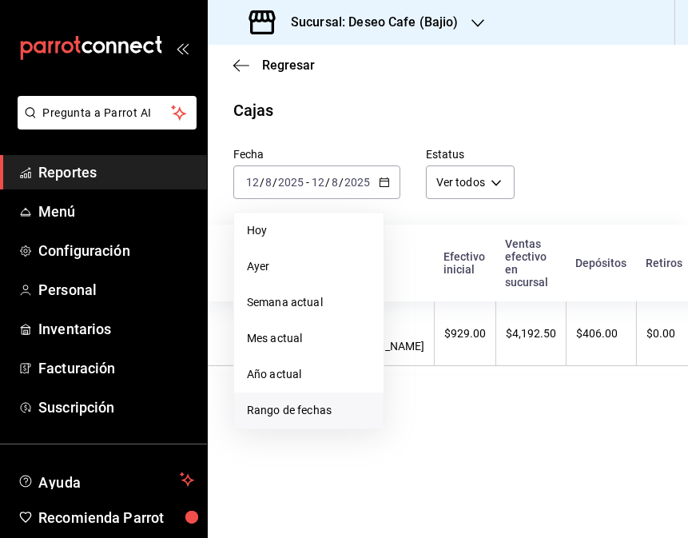
click at [309, 420] on li "Rango de fechas" at bounding box center [308, 411] width 149 height 36
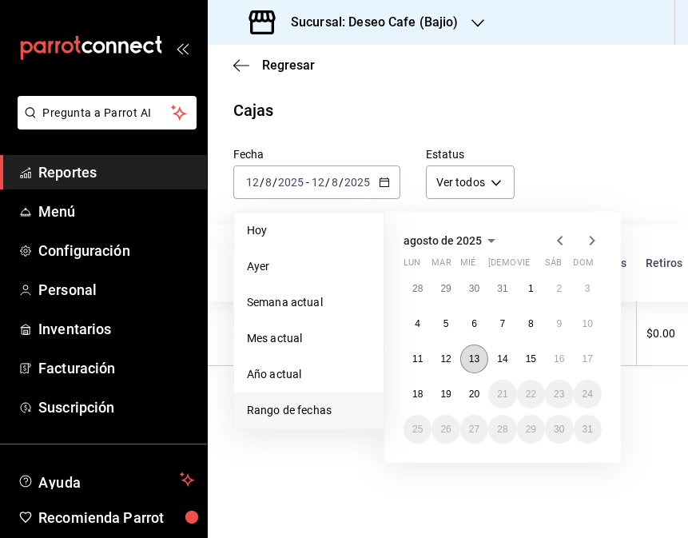
click at [474, 365] on button "13" at bounding box center [474, 359] width 28 height 29
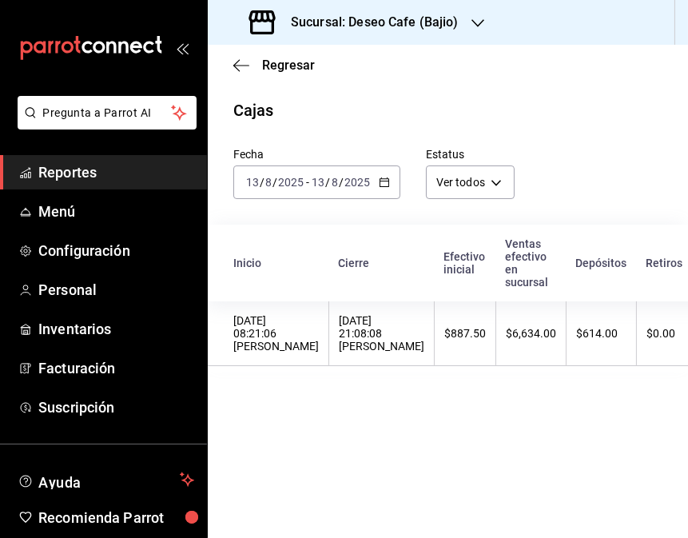
click at [496, 365] on th "$6,634.00" at bounding box center [531, 333] width 70 height 65
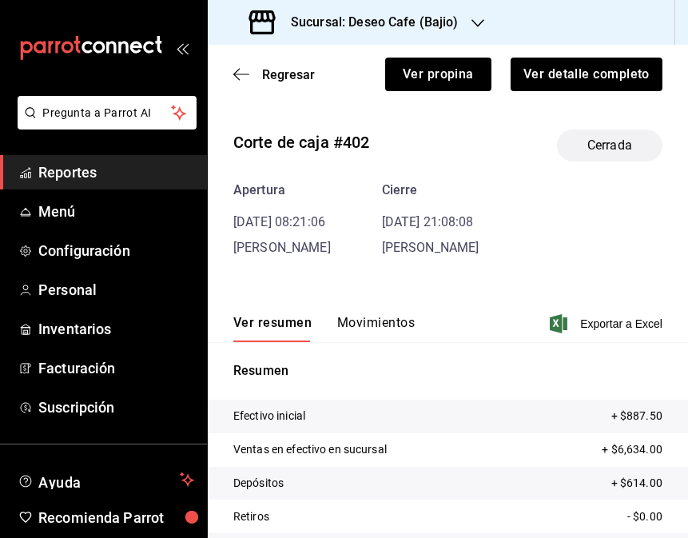
scroll to position [114, 0]
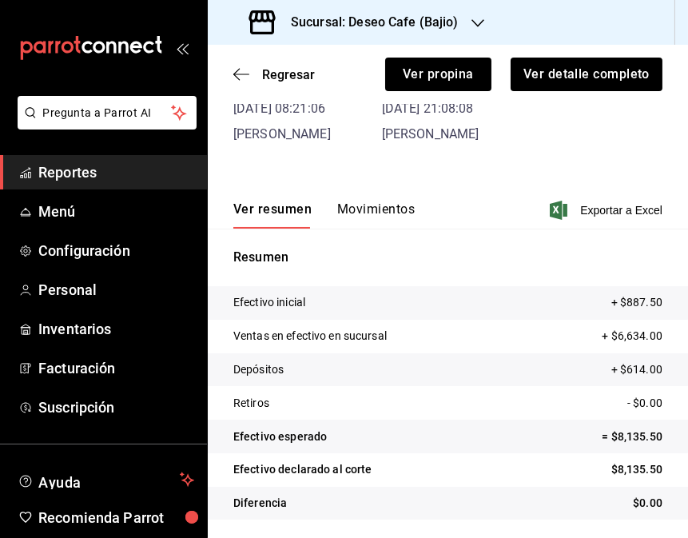
click at [377, 219] on button "Movimientos" at bounding box center [376, 214] width 78 height 27
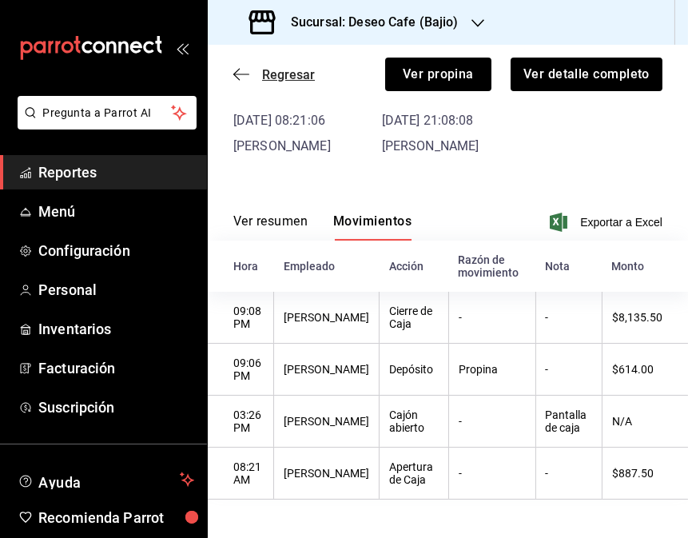
click at [245, 76] on icon "button" at bounding box center [241, 74] width 16 height 14
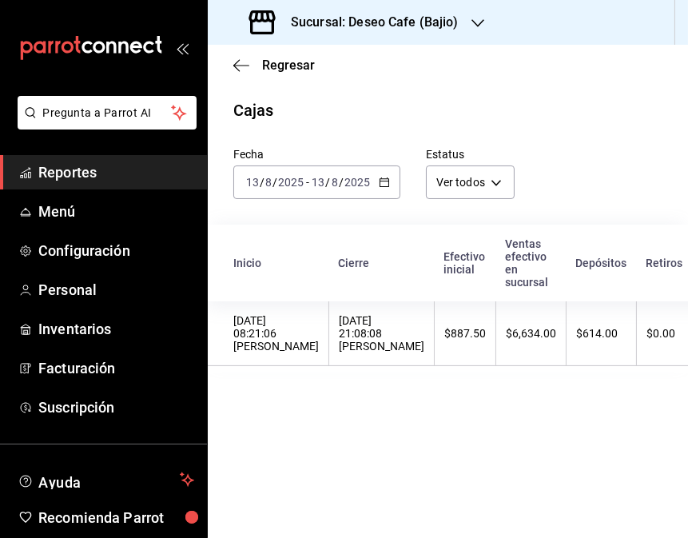
click at [456, 14] on h3 "Sucursal: Deseo Cafe (Bajio)" at bounding box center [368, 22] width 181 height 19
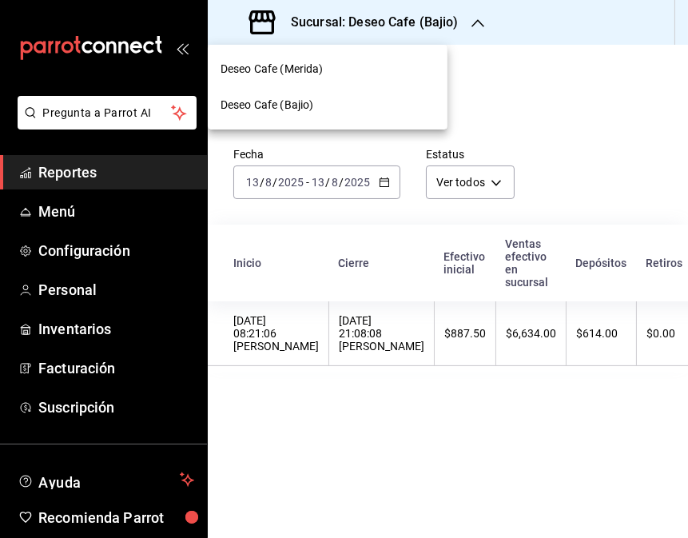
click at [372, 81] on div "Deseo Cafe (Merida)" at bounding box center [328, 69] width 240 height 36
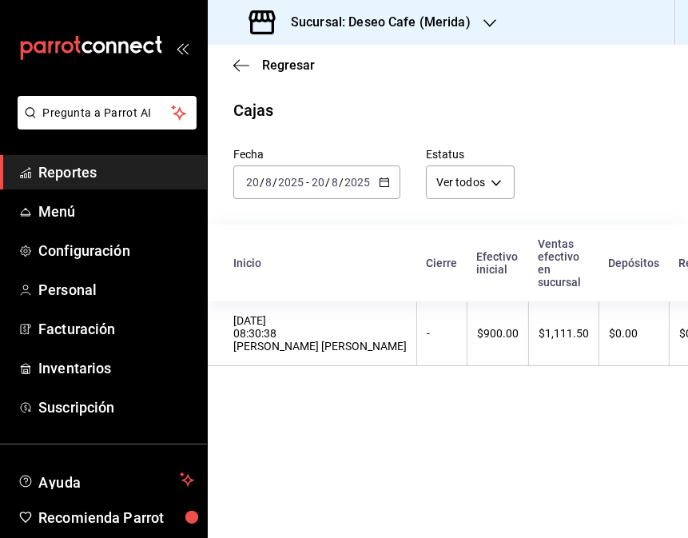
click at [386, 185] on icon "button" at bounding box center [384, 182] width 11 height 11
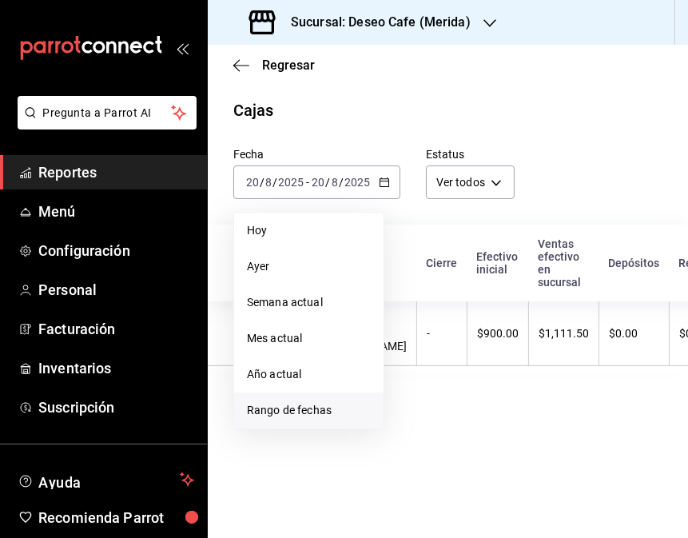
click at [313, 426] on li "Rango de fechas" at bounding box center [308, 411] width 149 height 36
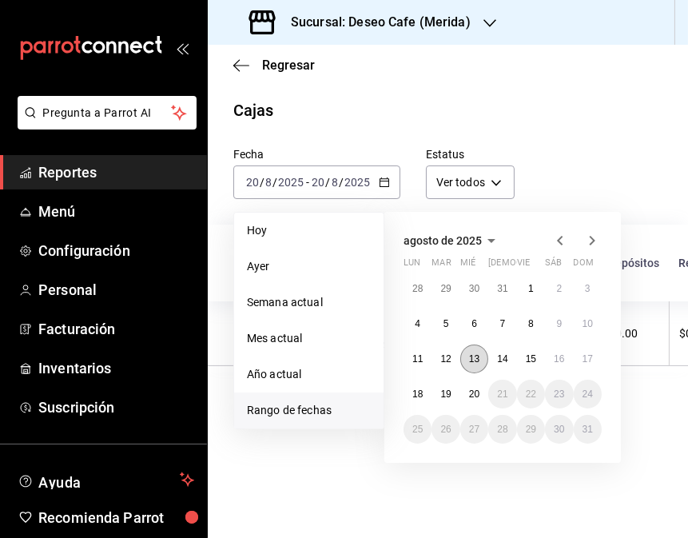
click at [472, 363] on abbr "13" at bounding box center [474, 358] width 10 height 11
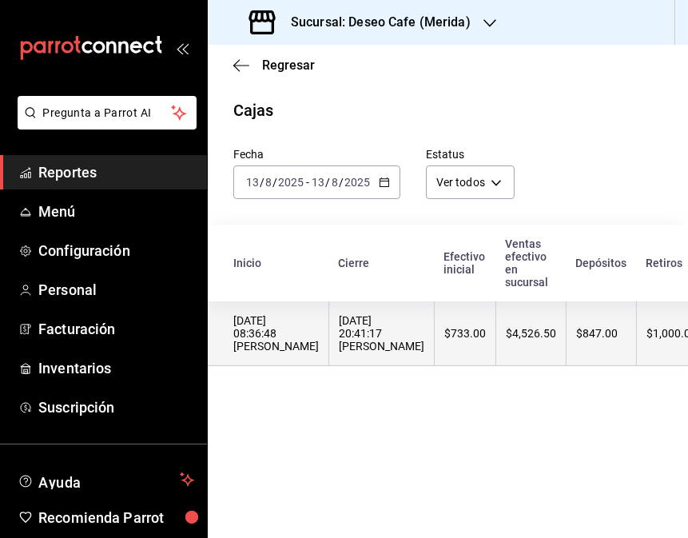
click at [444, 329] on div "$733.00" at bounding box center [465, 333] width 42 height 13
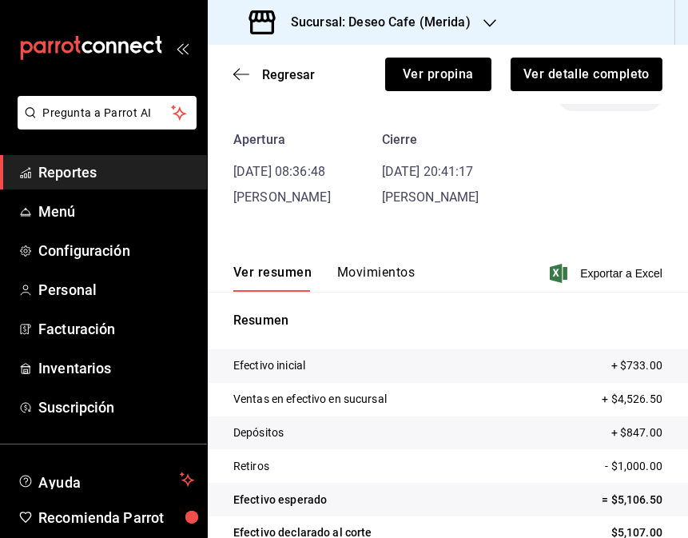
scroll to position [114, 0]
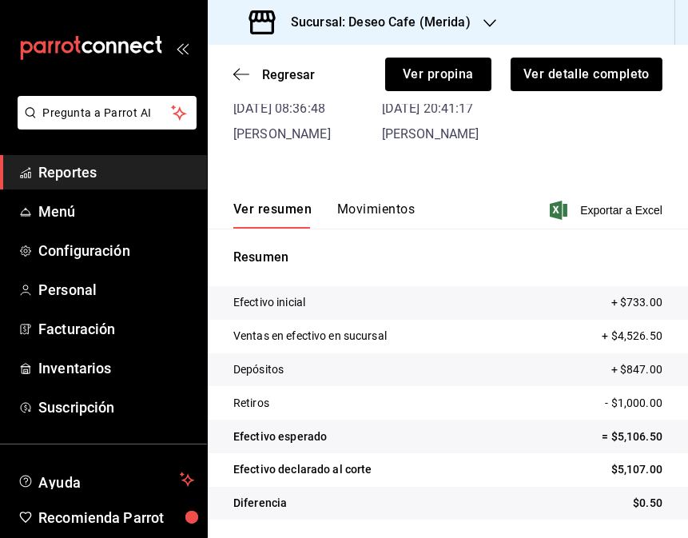
click at [360, 204] on button "Movimientos" at bounding box center [376, 214] width 78 height 27
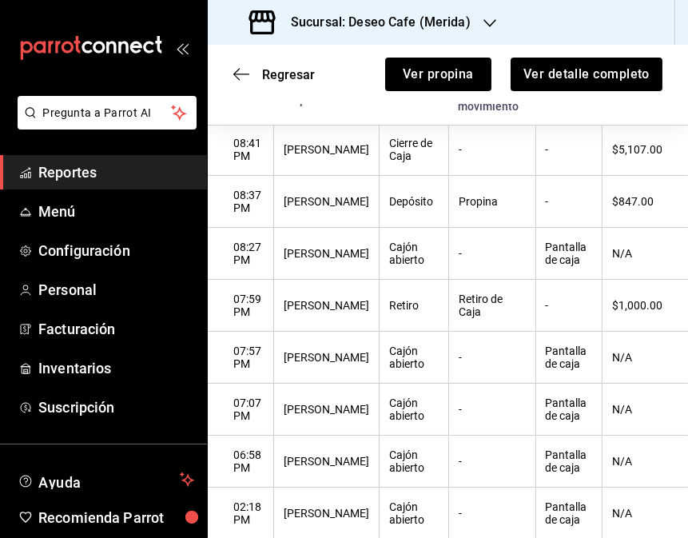
scroll to position [286, 0]
